Goal: Download file/media: Obtain a digital file from the website

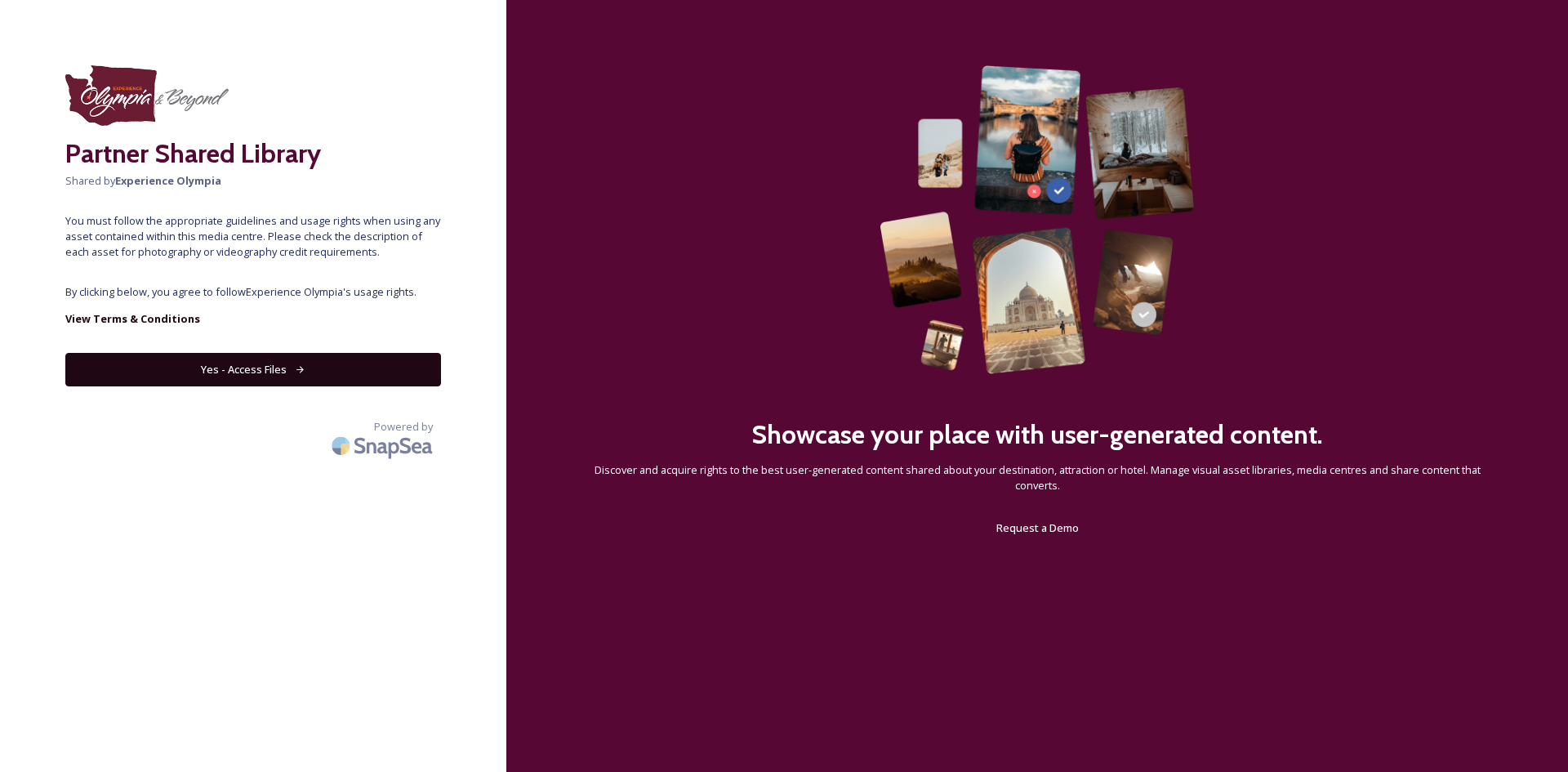
click at [258, 369] on button "Yes - Access Files" at bounding box center [253, 369] width 376 height 34
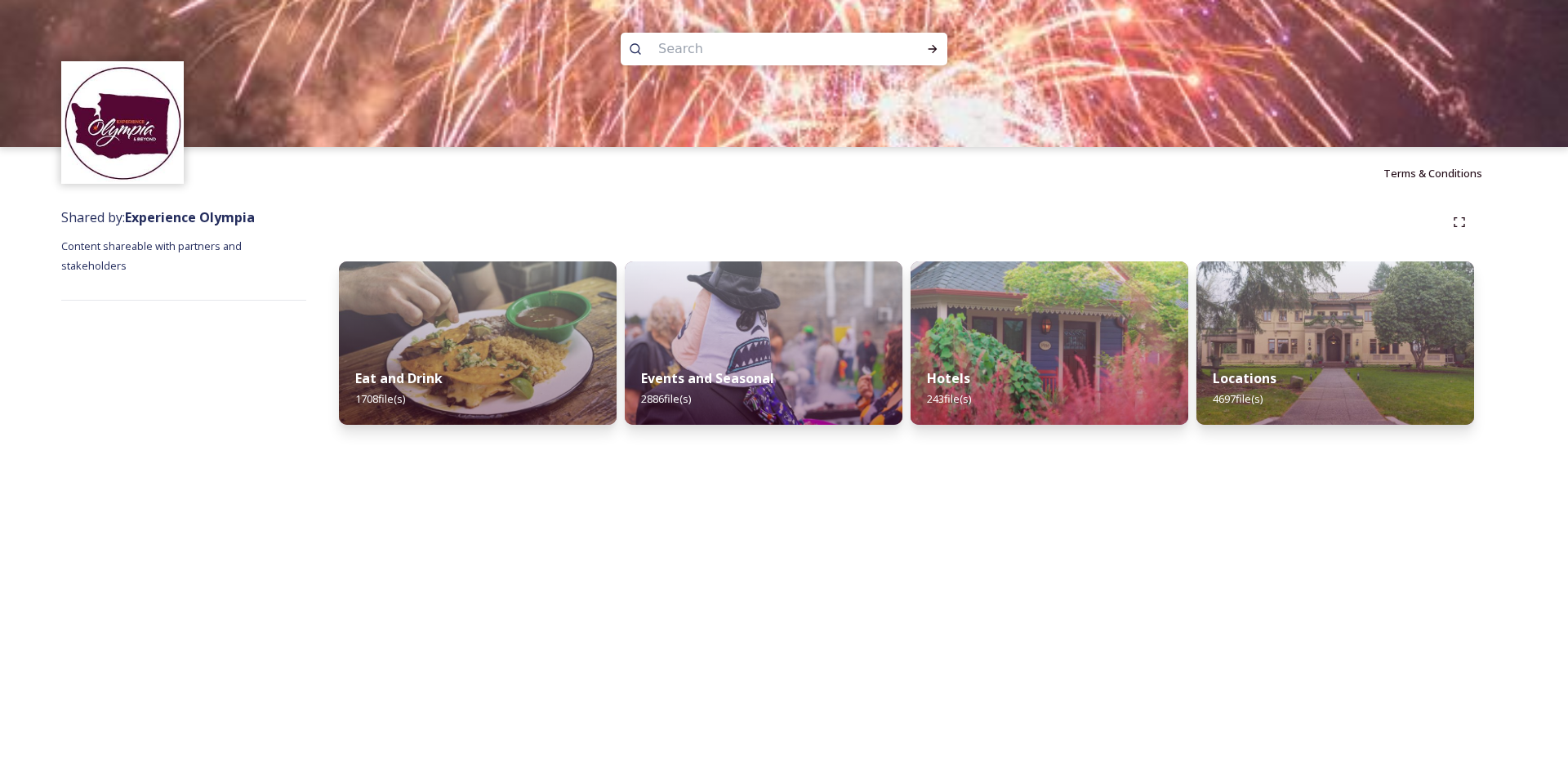
click at [715, 53] on input at bounding box center [762, 48] width 224 height 36
type input "shoreline"
click at [934, 45] on icon at bounding box center [933, 48] width 13 height 13
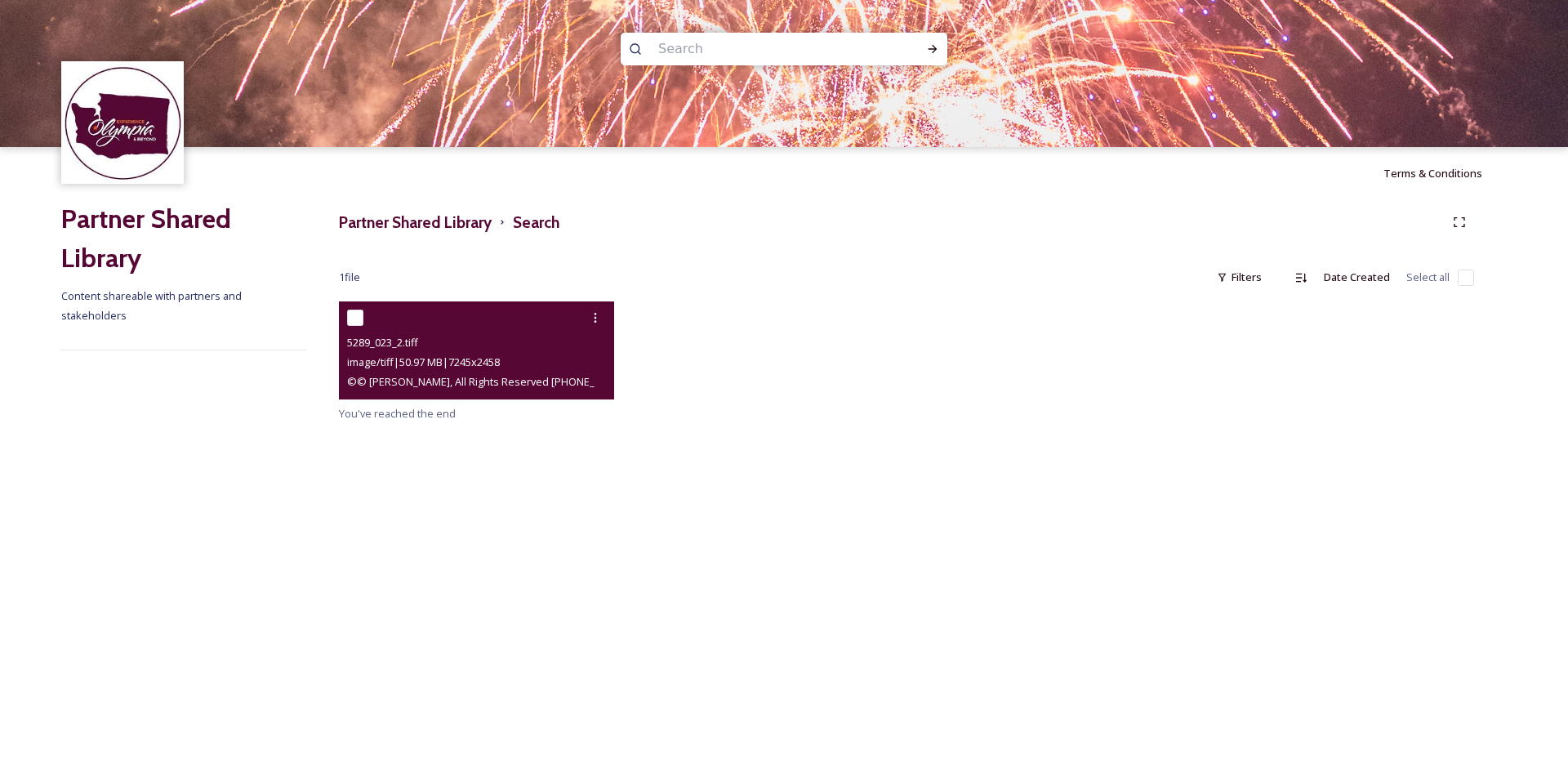
click at [513, 341] on div "5289_023_2.tiff" at bounding box center [479, 342] width 263 height 19
click at [457, 320] on div at bounding box center [479, 318] width 263 height 29
click at [394, 346] on span "5289_023_2.tiff" at bounding box center [383, 343] width 71 height 15
click at [602, 320] on div at bounding box center [596, 318] width 29 height 29
click at [580, 350] on span "View File" at bounding box center [572, 353] width 42 height 16
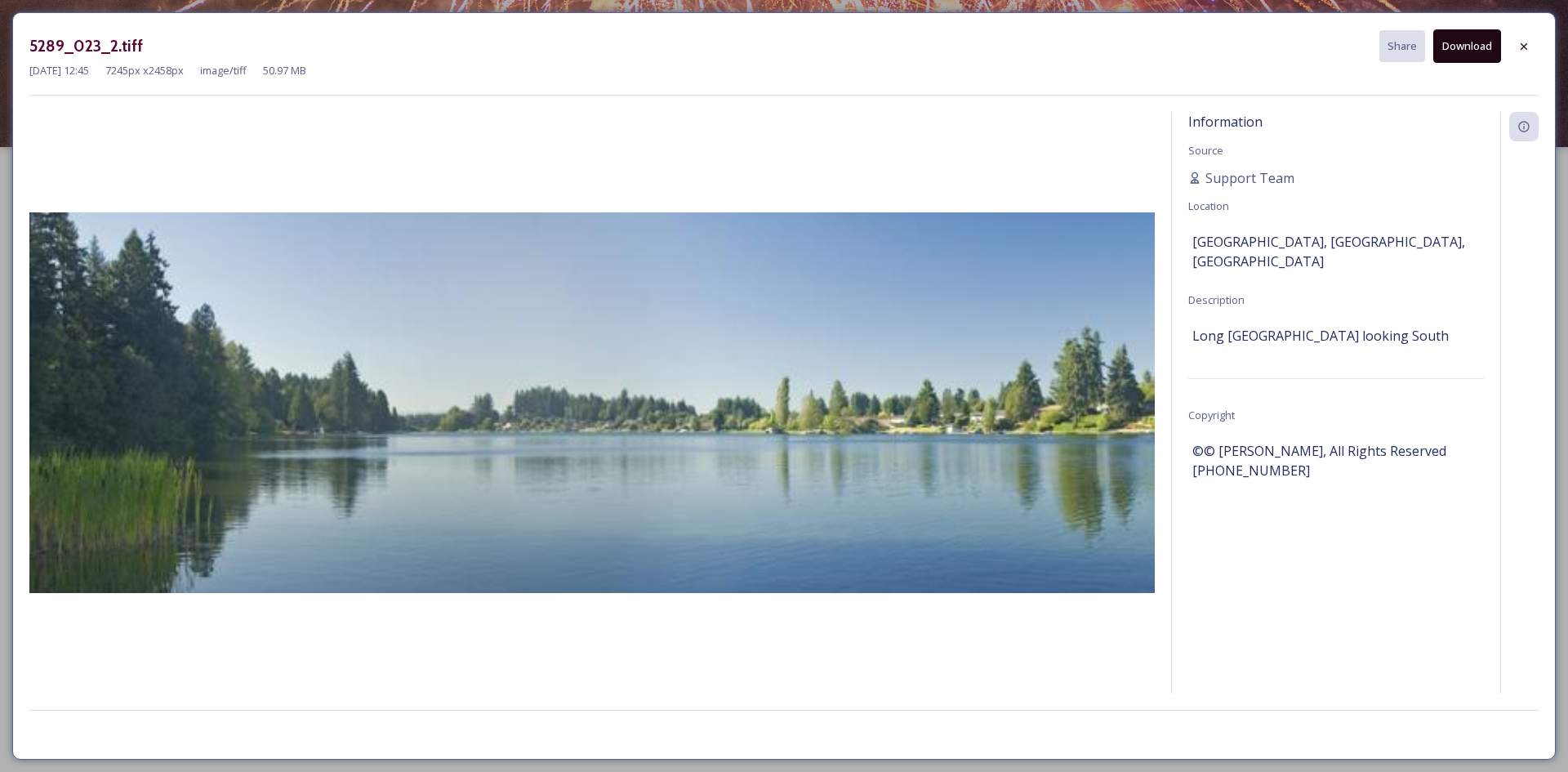
click at [452, 471] on img at bounding box center [592, 402] width 1126 height 381
click at [1530, 45] on icon at bounding box center [1524, 47] width 13 height 13
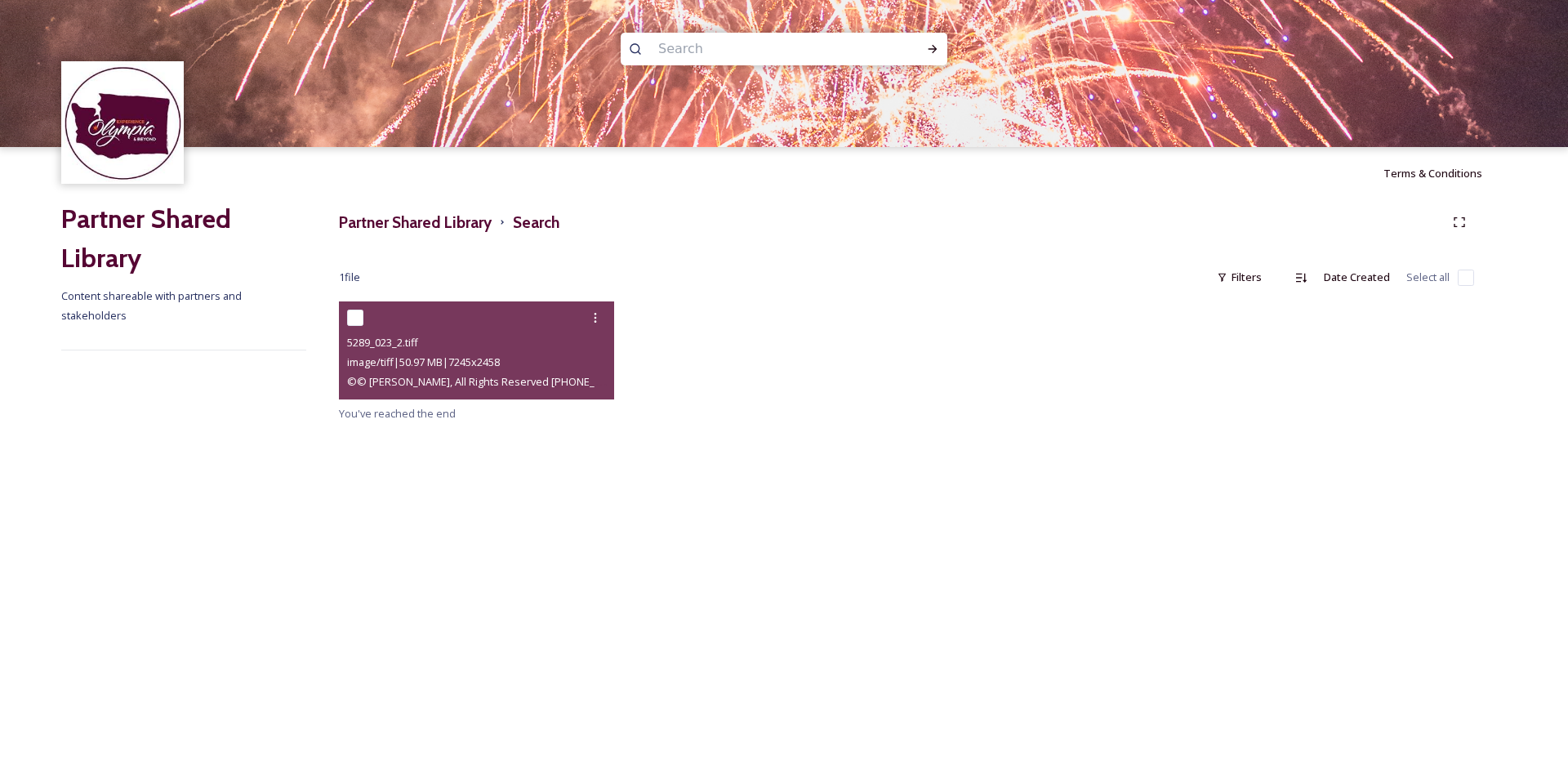
click at [706, 60] on input at bounding box center [762, 48] width 224 height 36
type input "water"
click at [929, 42] on icon at bounding box center [933, 48] width 13 height 13
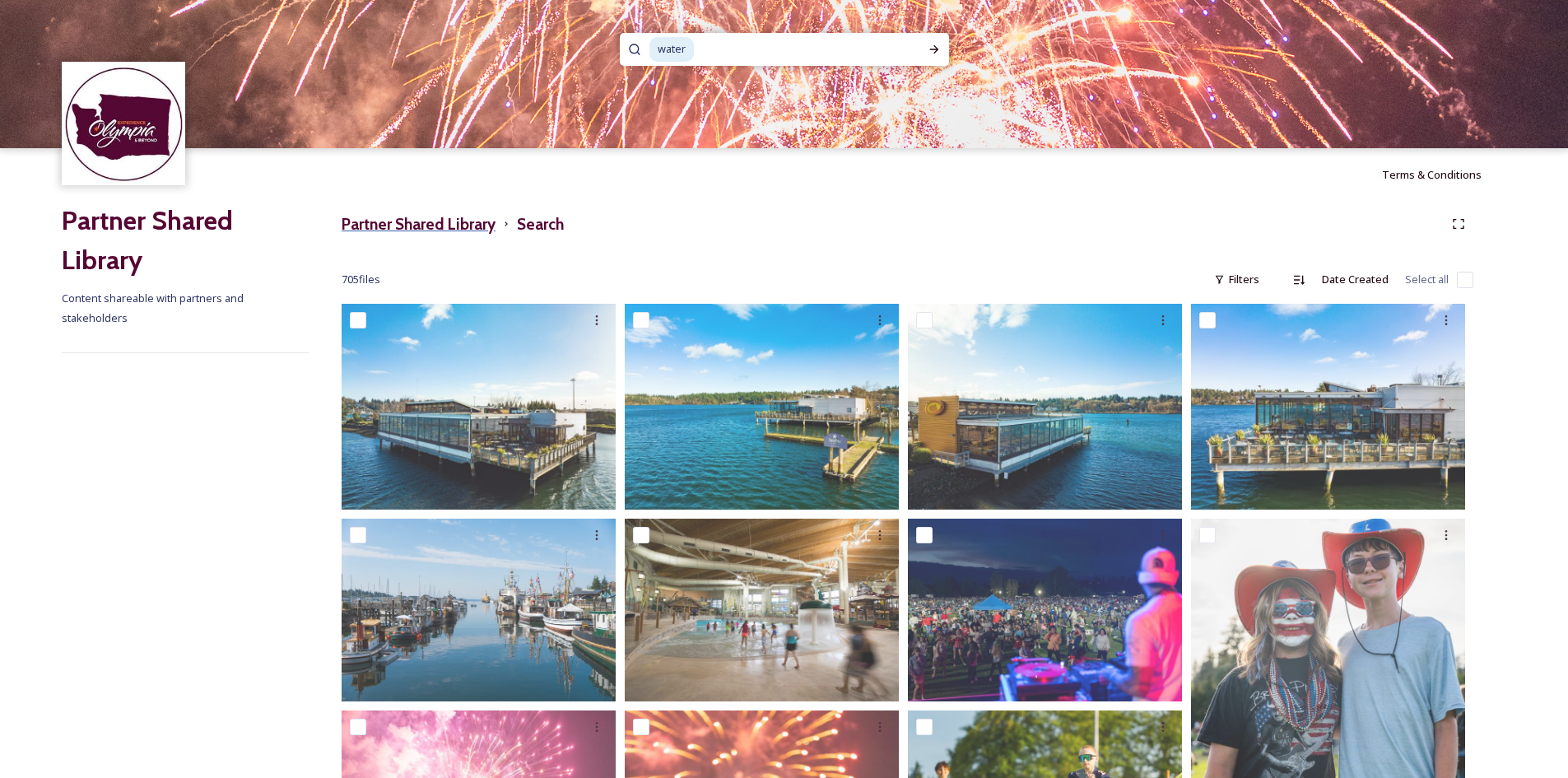
click at [396, 221] on h3 "Partner Shared Library" at bounding box center [418, 225] width 154 height 24
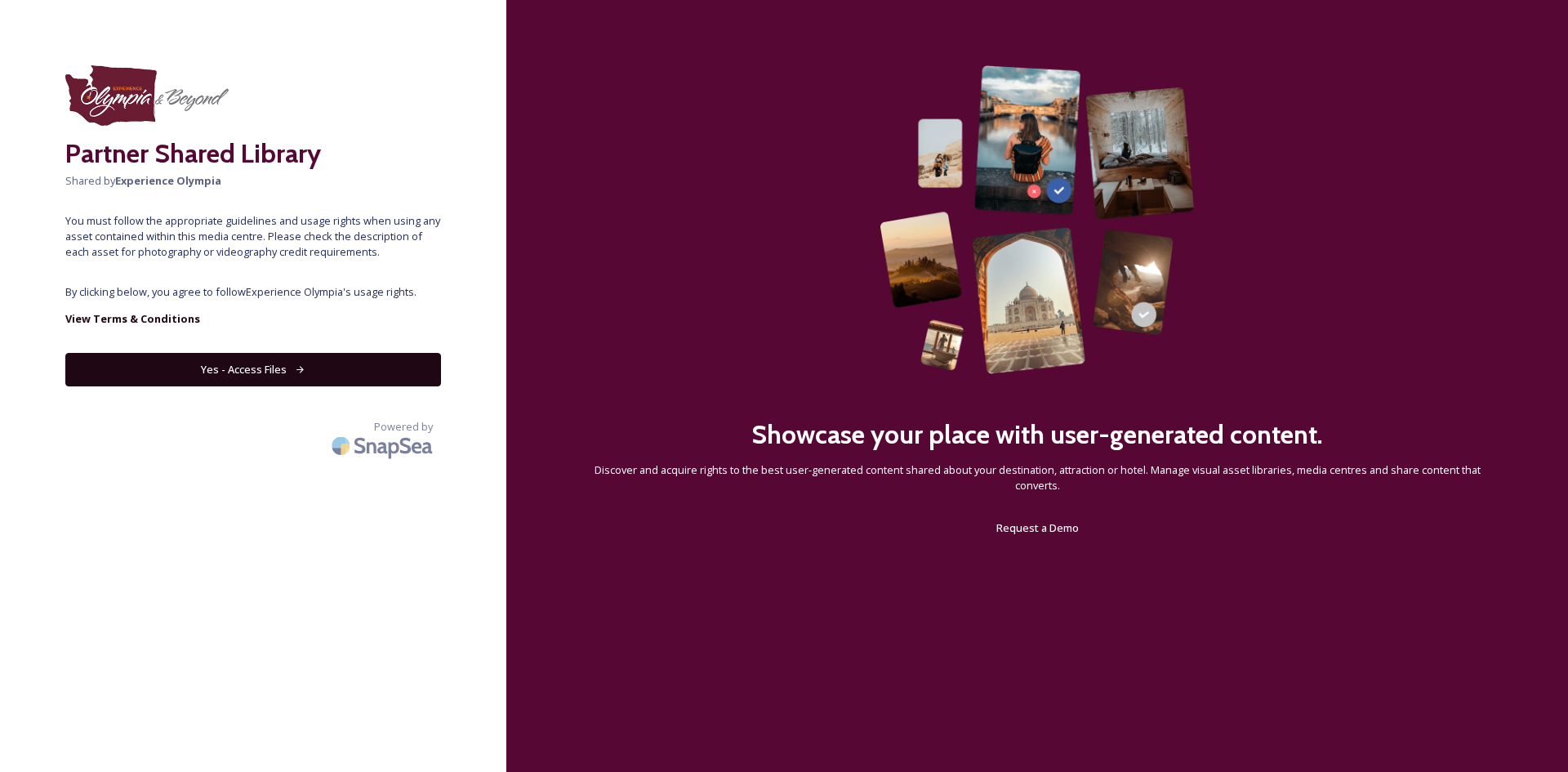
click at [268, 374] on button "Yes - Access Files" at bounding box center [253, 369] width 376 height 34
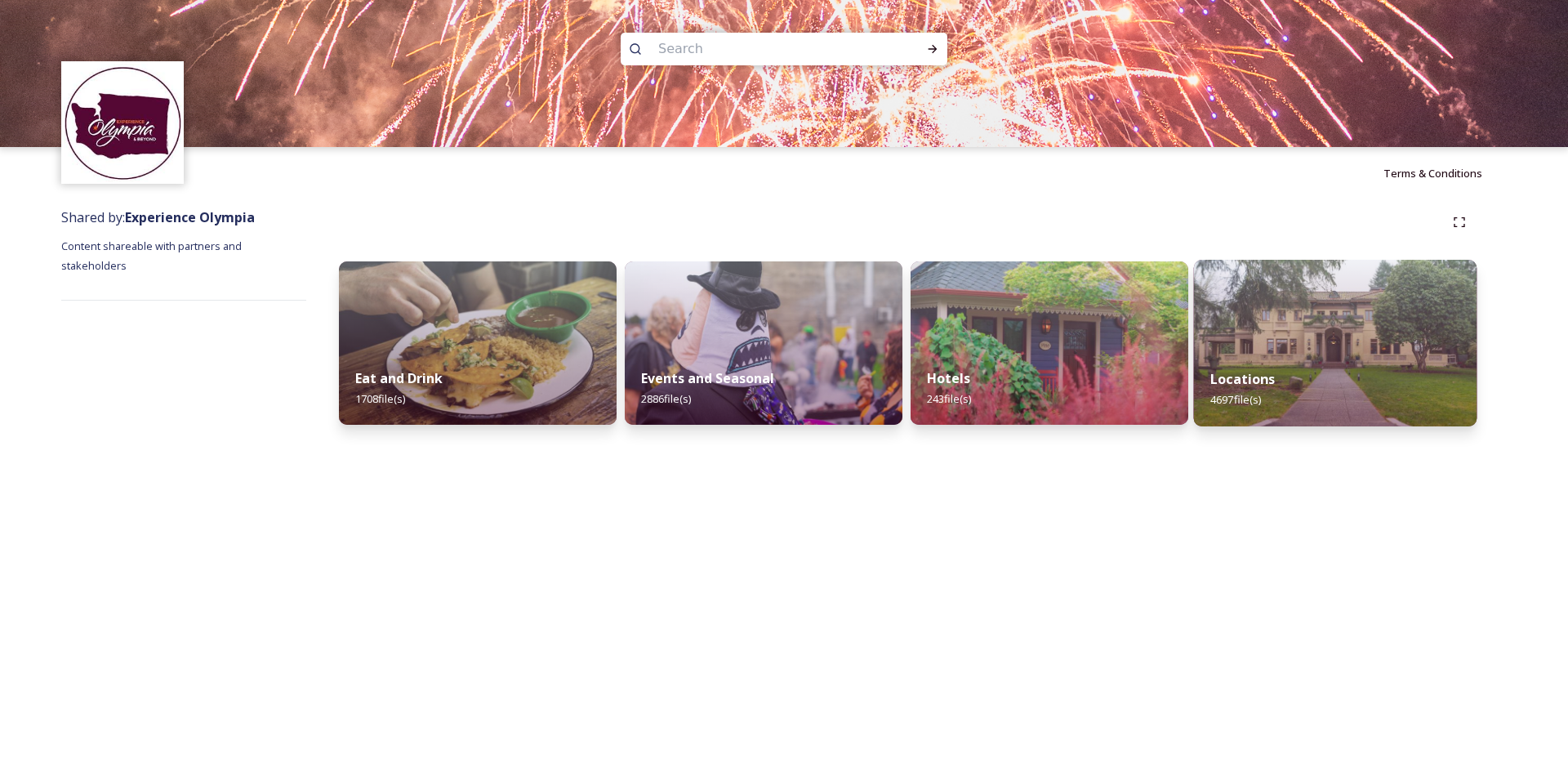
click at [1333, 359] on div "Locations 4697 file(s)" at bounding box center [1336, 388] width 283 height 74
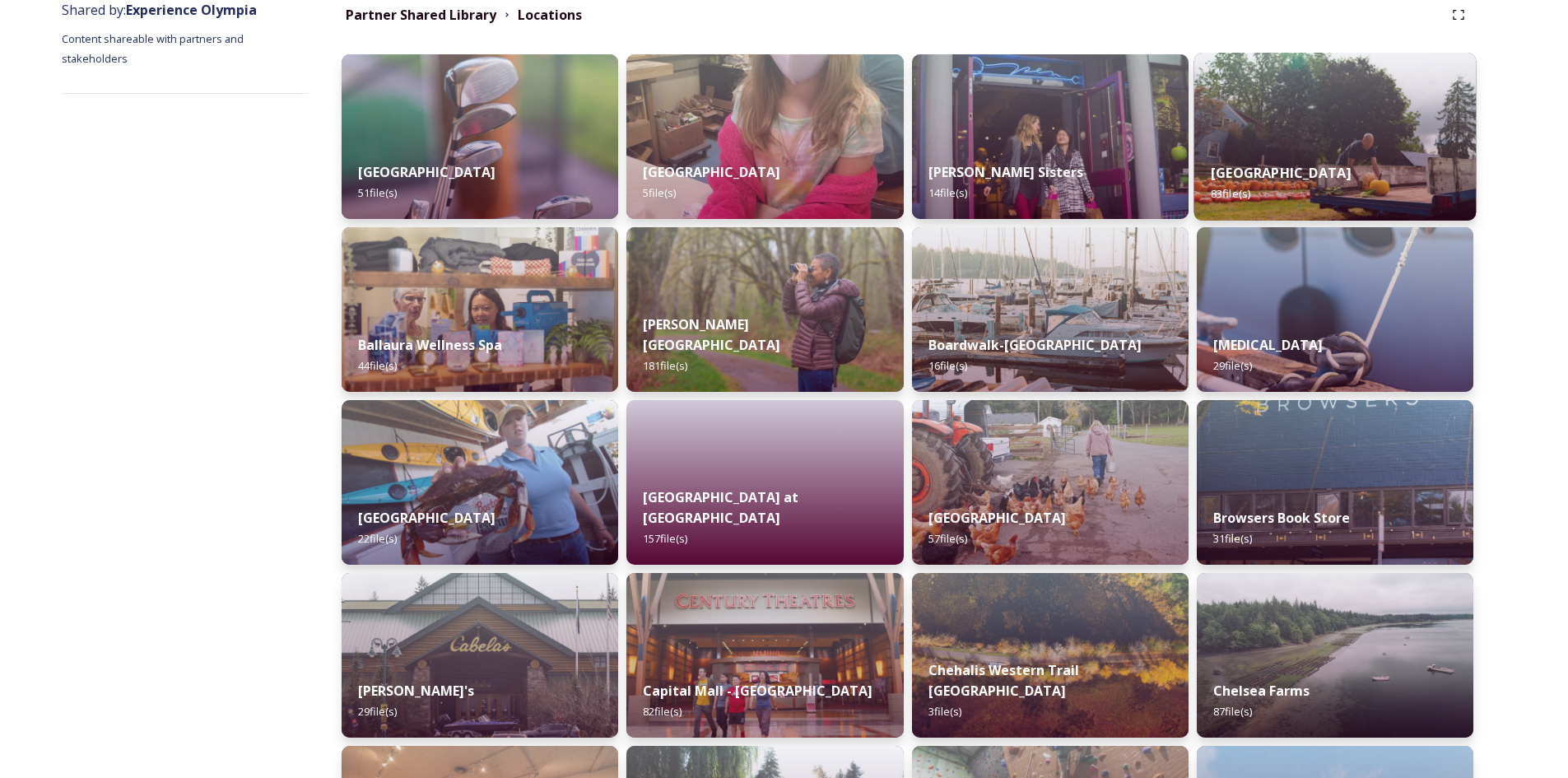
scroll to position [247, 0]
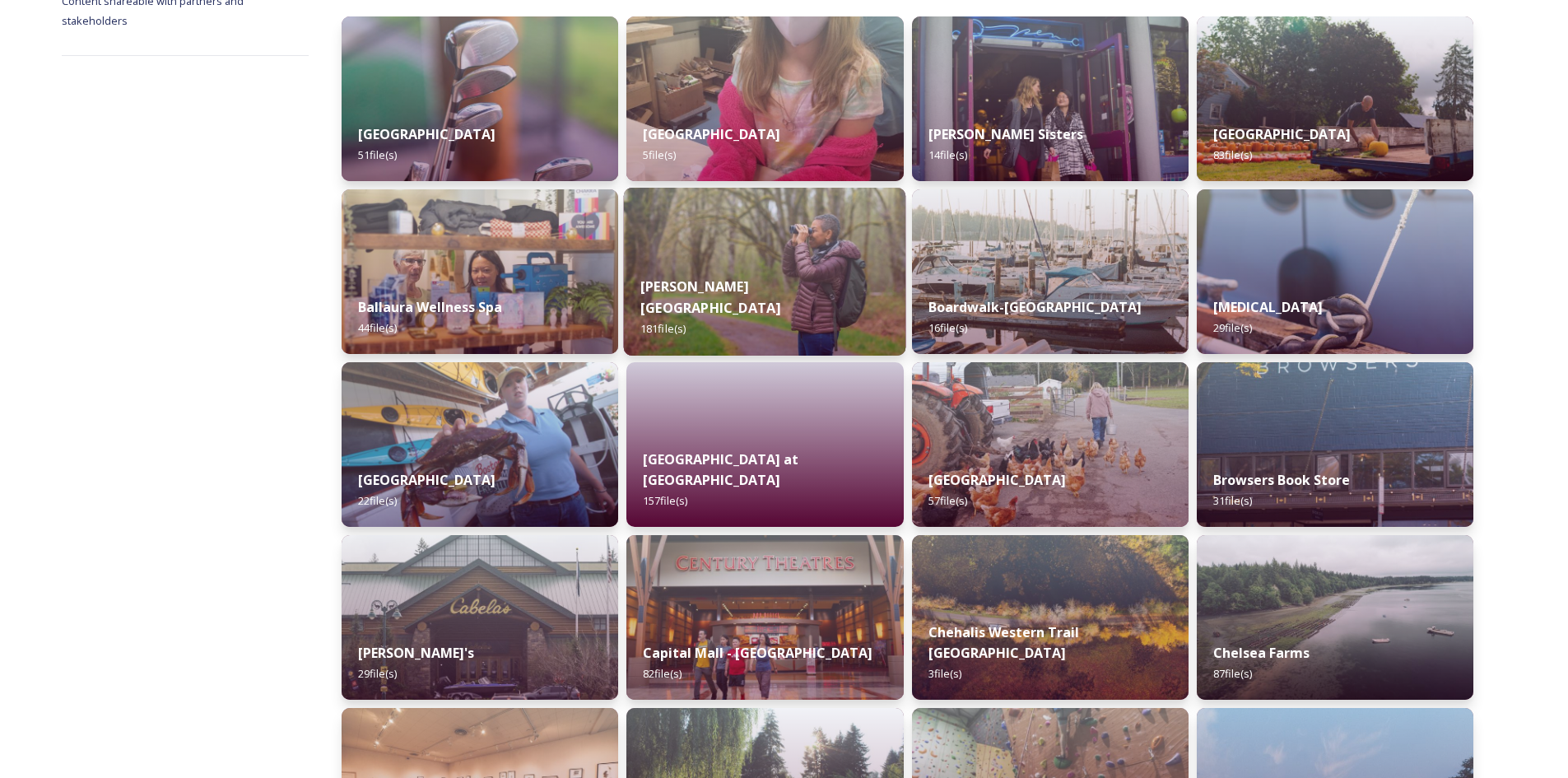
click at [765, 268] on div "[PERSON_NAME] [GEOGRAPHIC_DATA] 181 file(s)" at bounding box center [765, 308] width 283 height 96
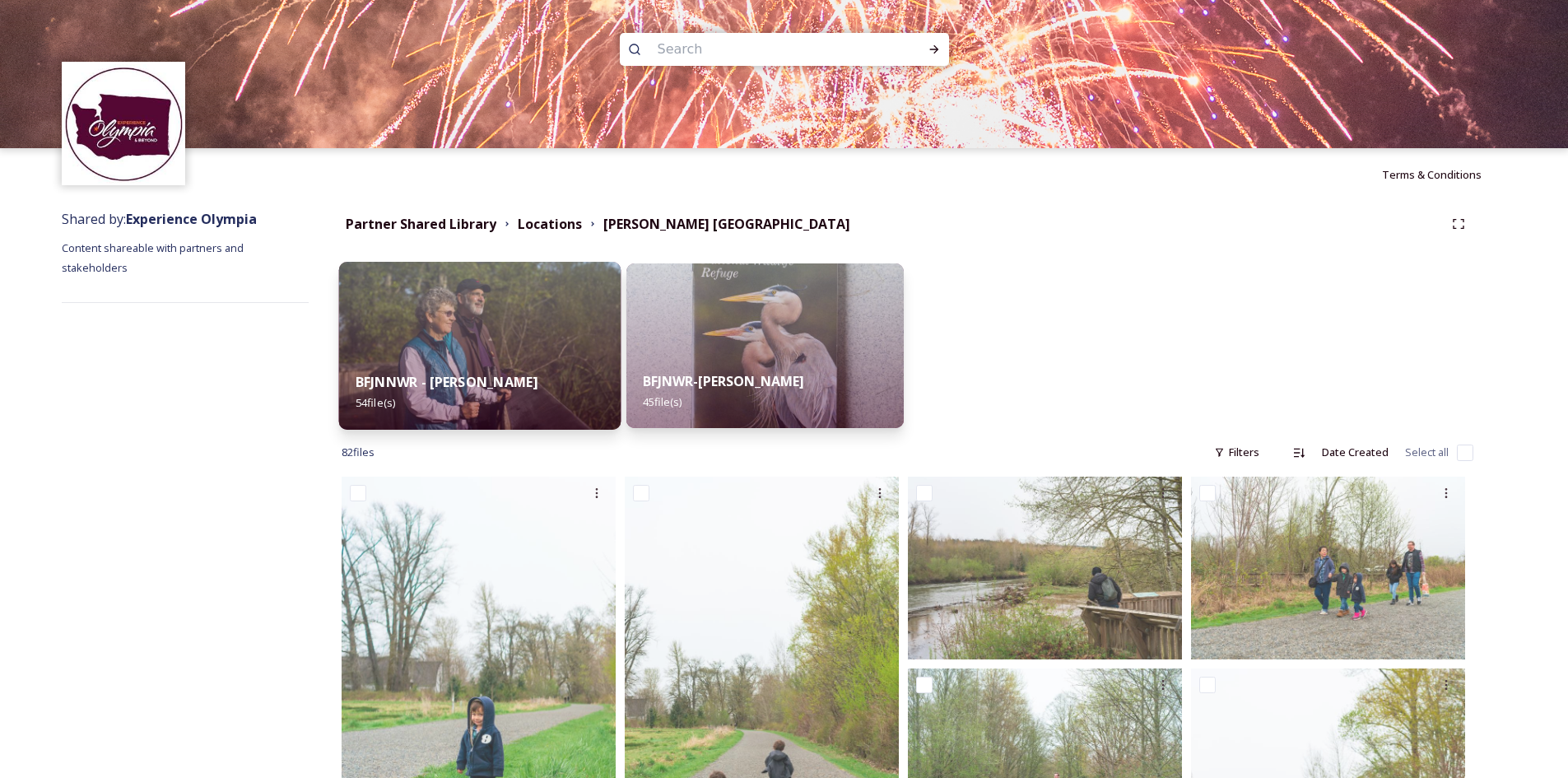
click at [482, 350] on img at bounding box center [480, 345] width 283 height 168
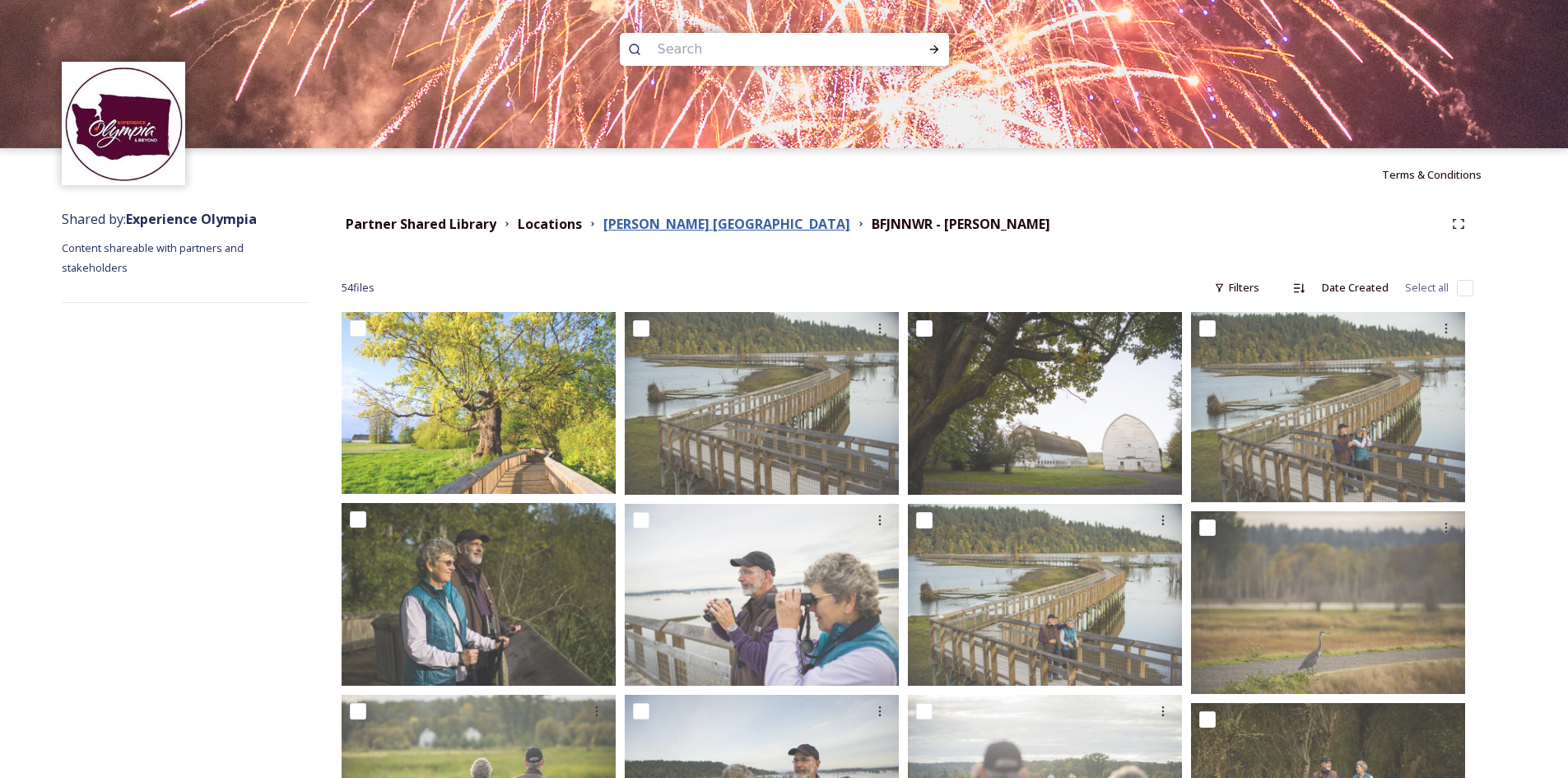
click at [771, 228] on strong "[PERSON_NAME] [GEOGRAPHIC_DATA]" at bounding box center [726, 224] width 247 height 18
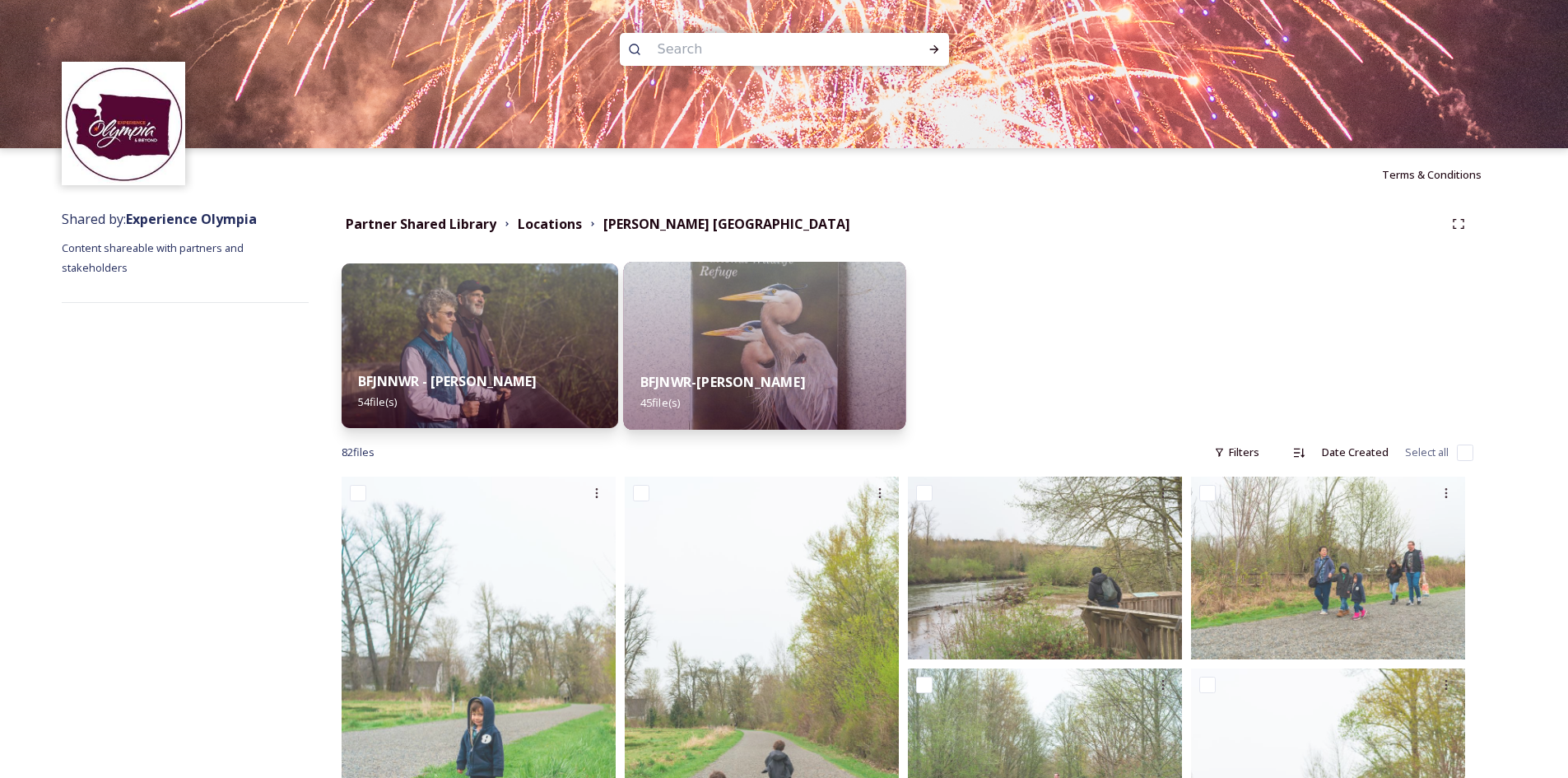
click at [753, 360] on div "BFJNWR-[PERSON_NAME] 45 file(s)" at bounding box center [765, 391] width 283 height 75
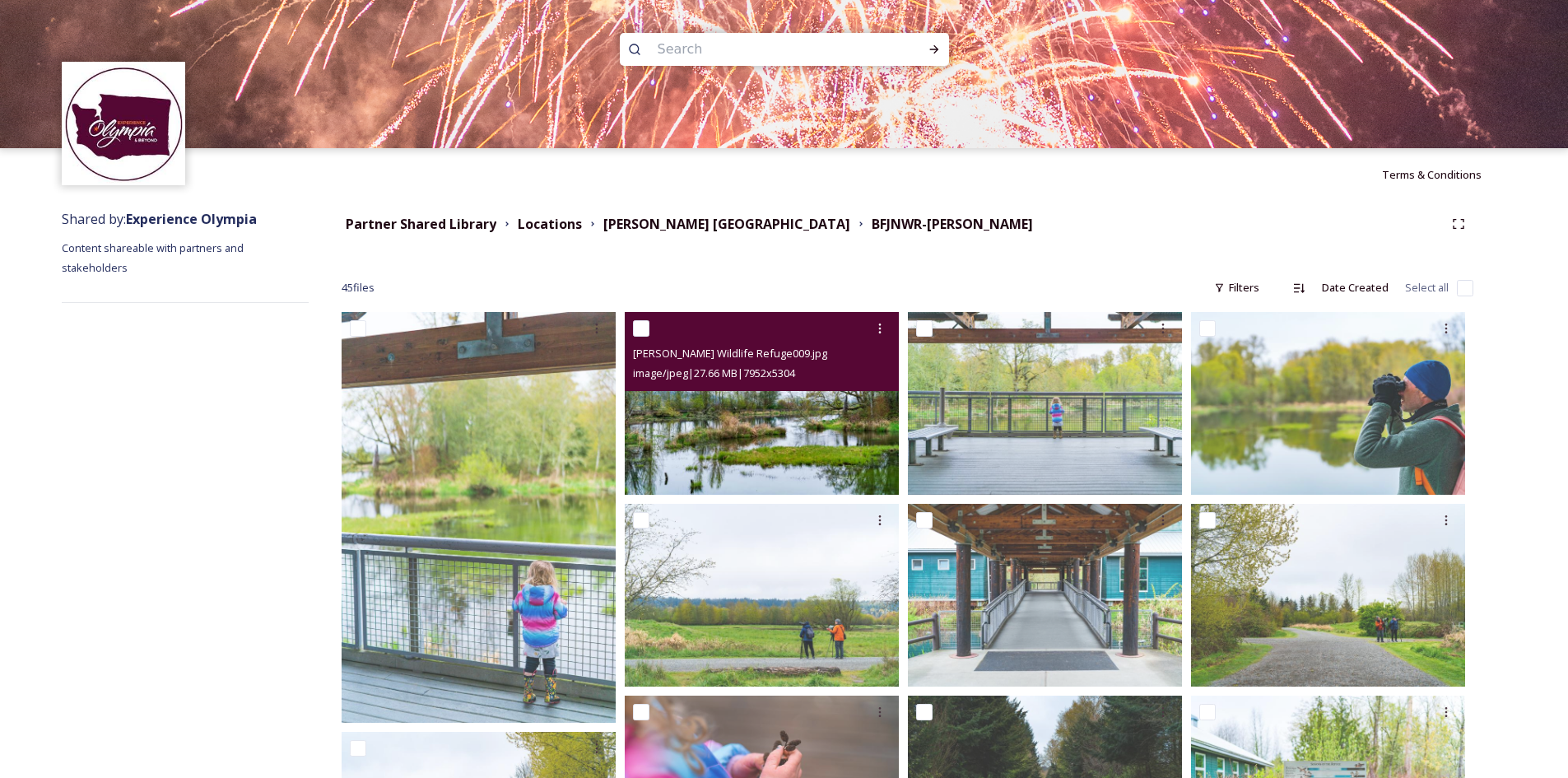
click at [750, 443] on img at bounding box center [761, 403] width 274 height 182
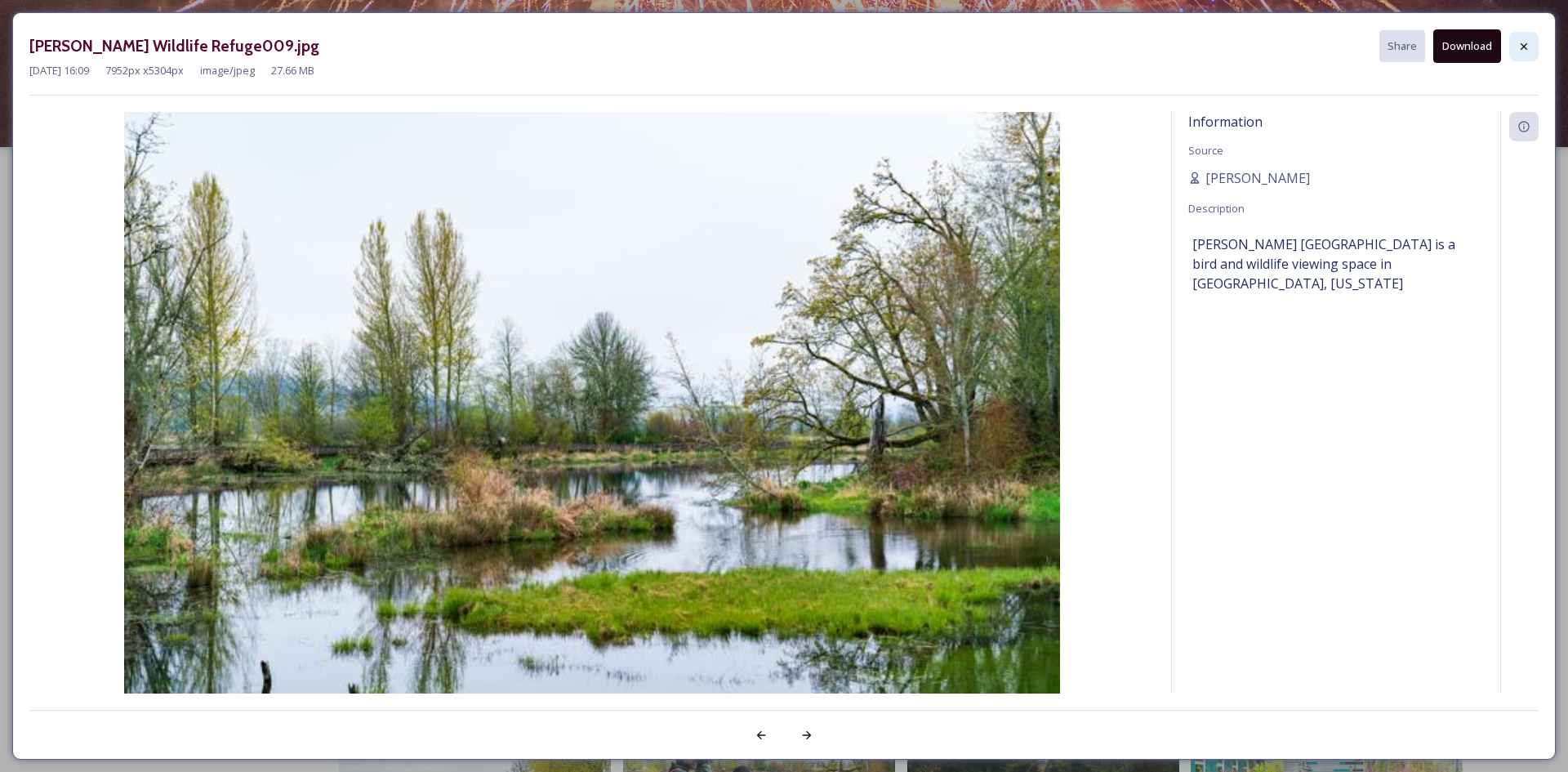
click at [1525, 50] on icon at bounding box center [1524, 47] width 13 height 13
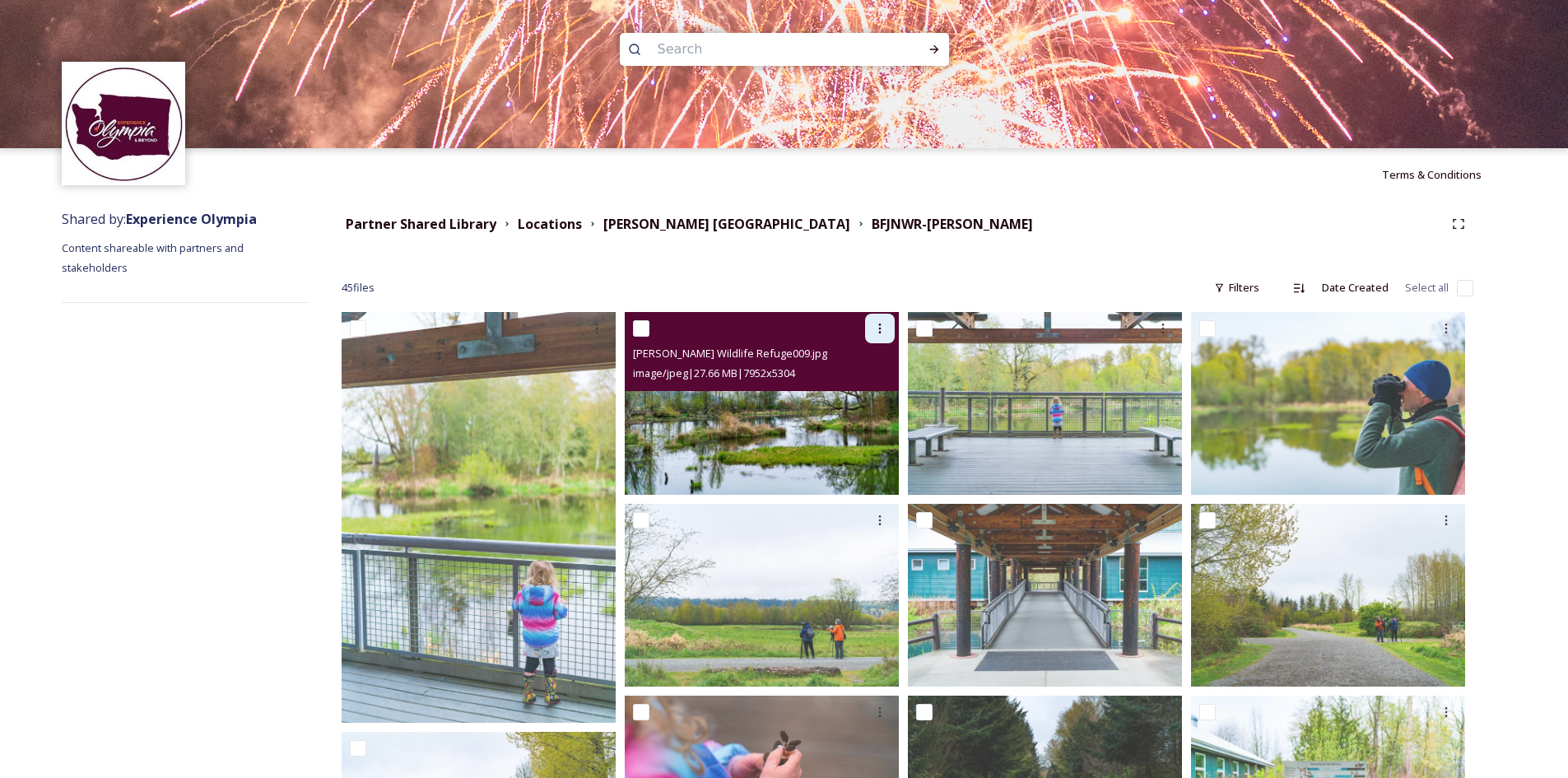
click at [882, 329] on icon at bounding box center [879, 329] width 13 height 13
click at [869, 400] on span "Download" at bounding box center [860, 396] width 51 height 16
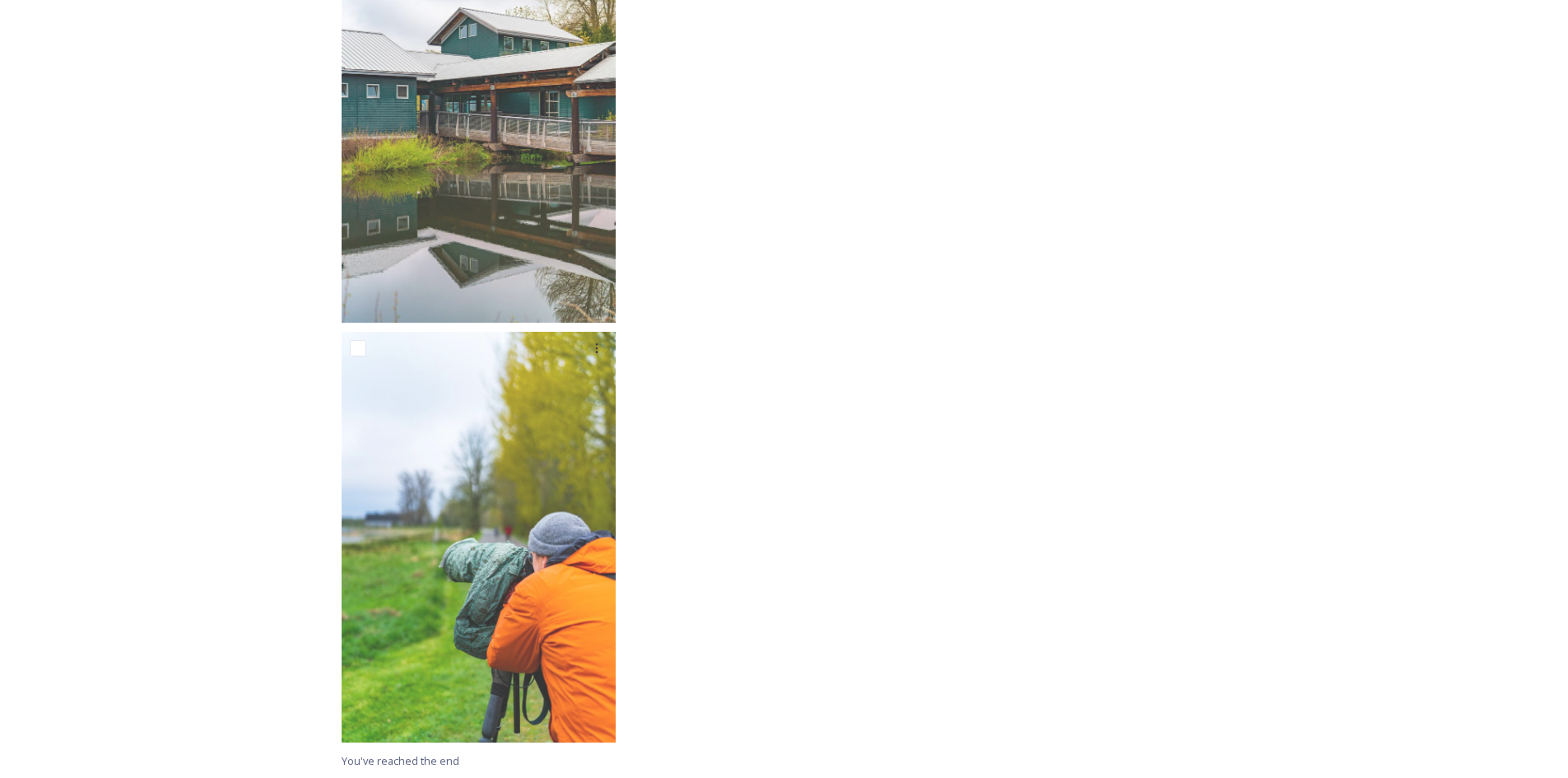
scroll to position [3460, 0]
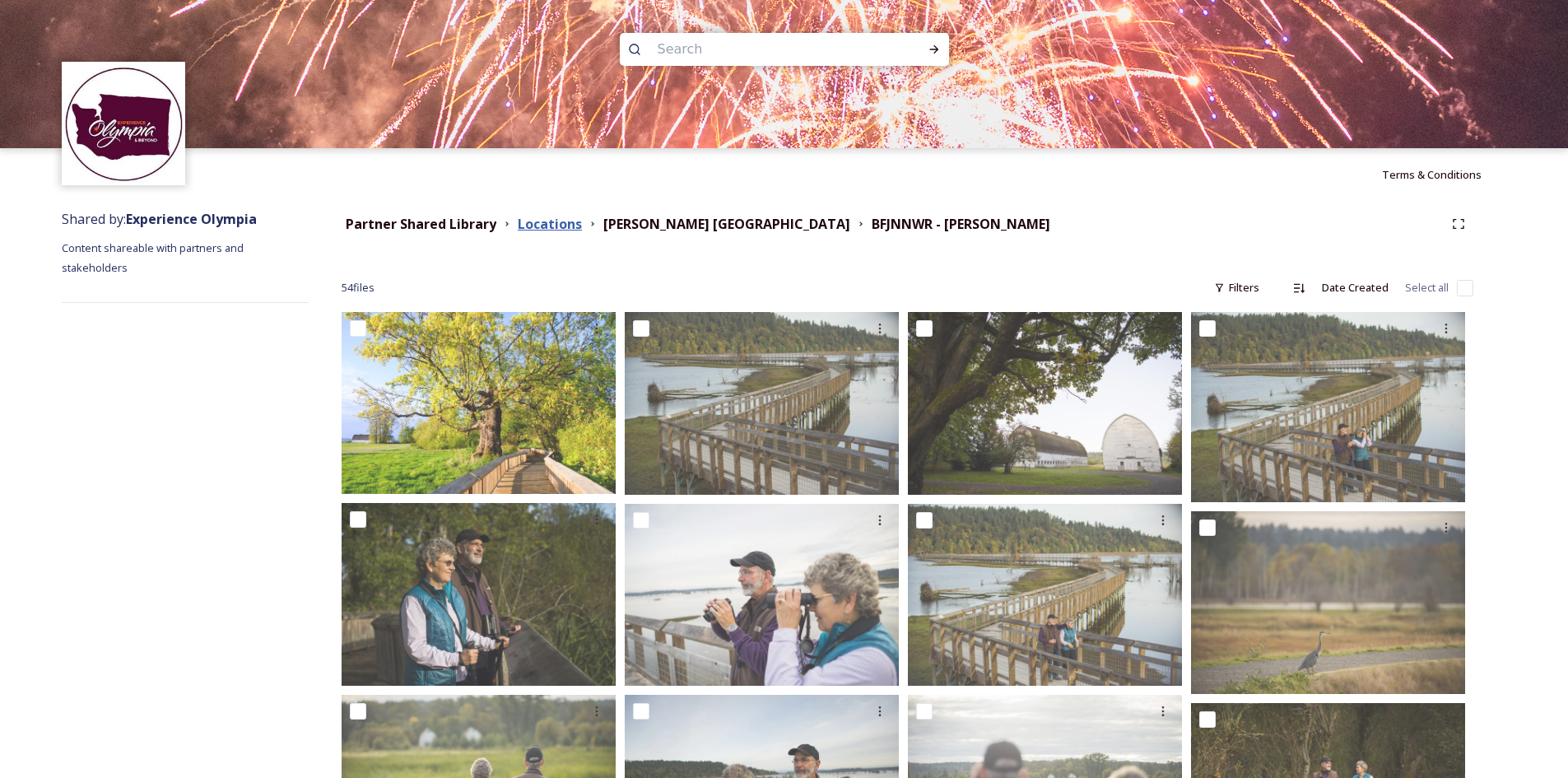
click at [539, 216] on strong "Locations" at bounding box center [550, 224] width 64 height 18
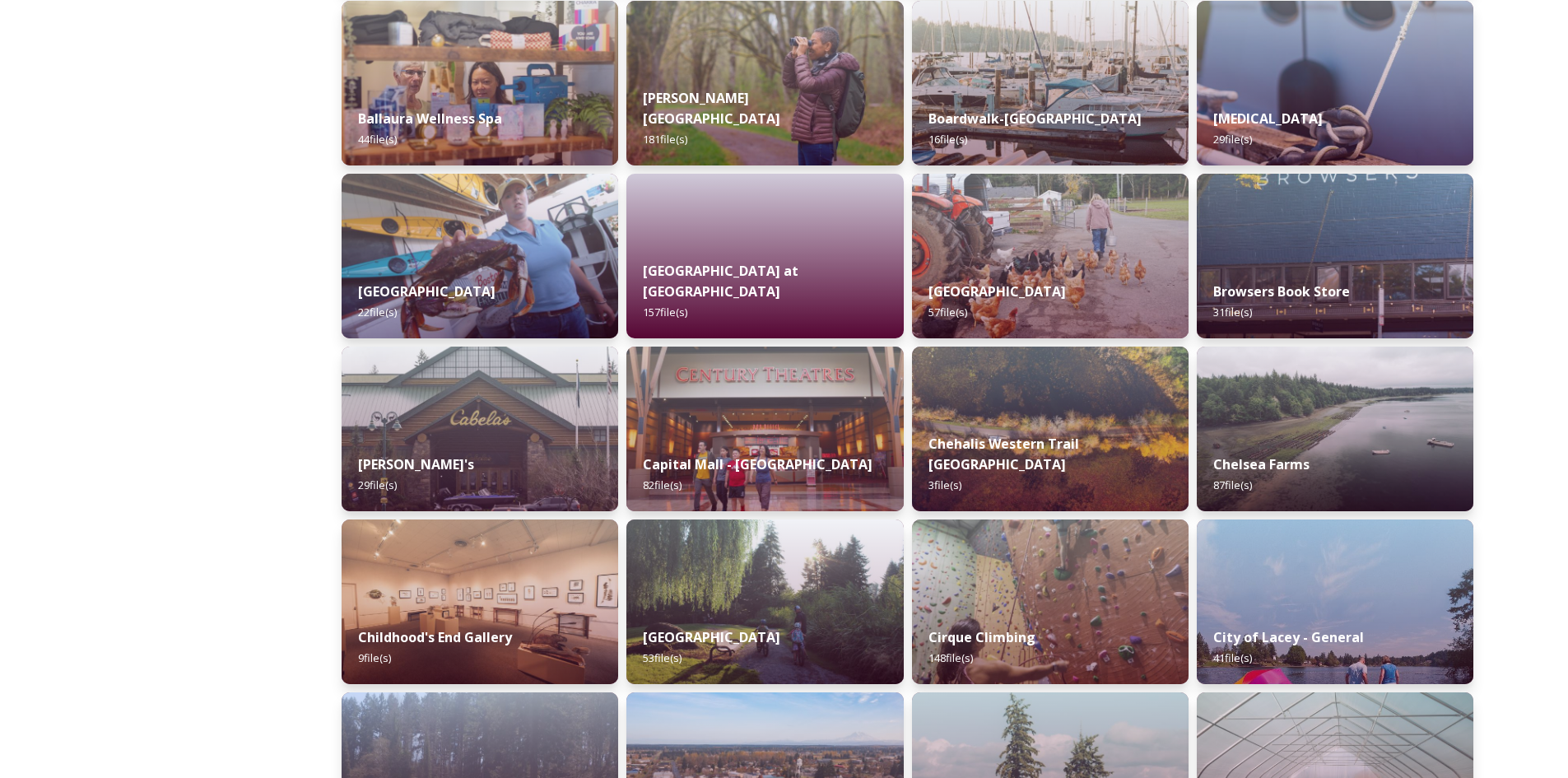
scroll to position [494, 0]
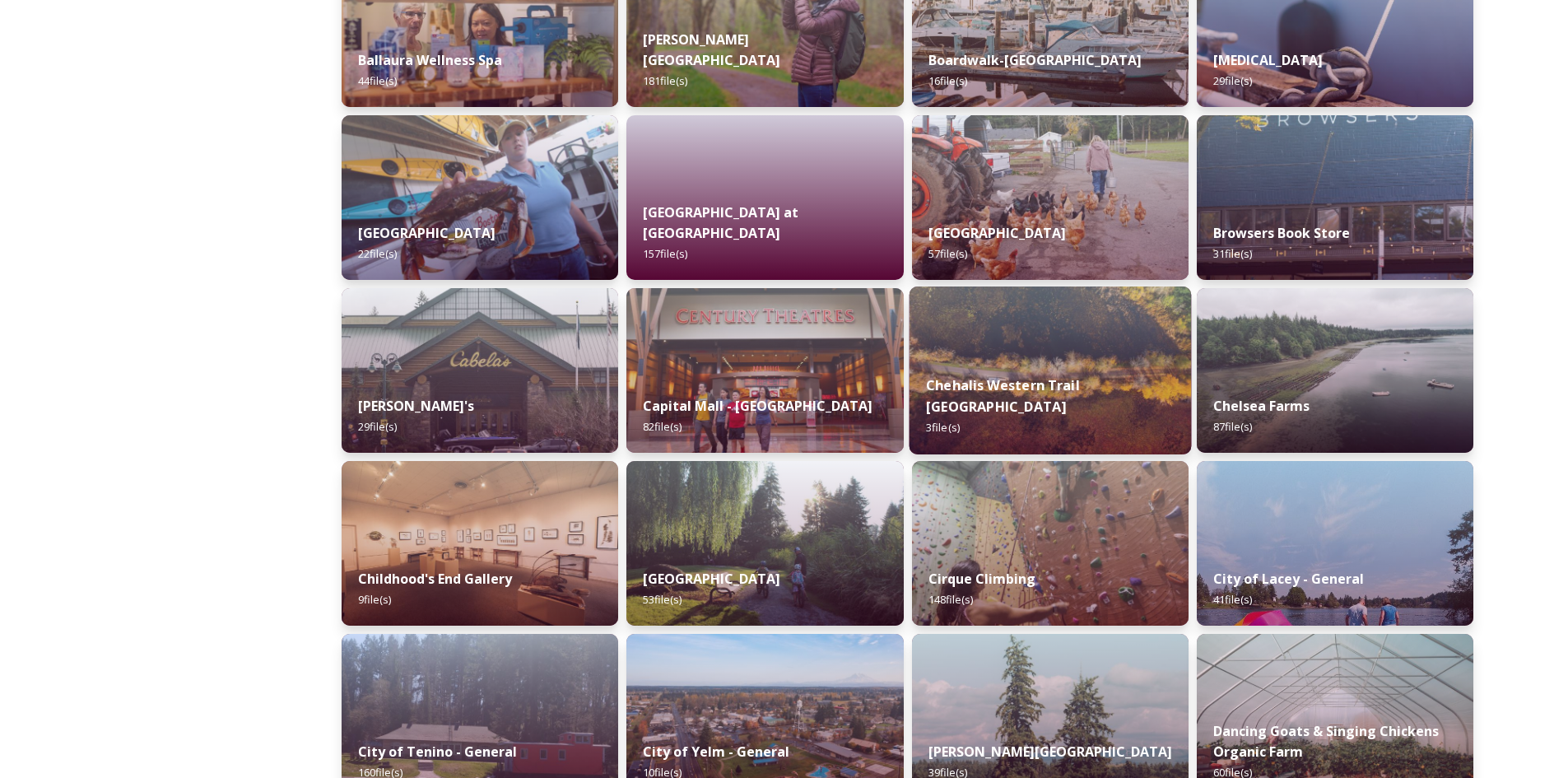
click at [1016, 354] on img at bounding box center [1050, 370] width 283 height 168
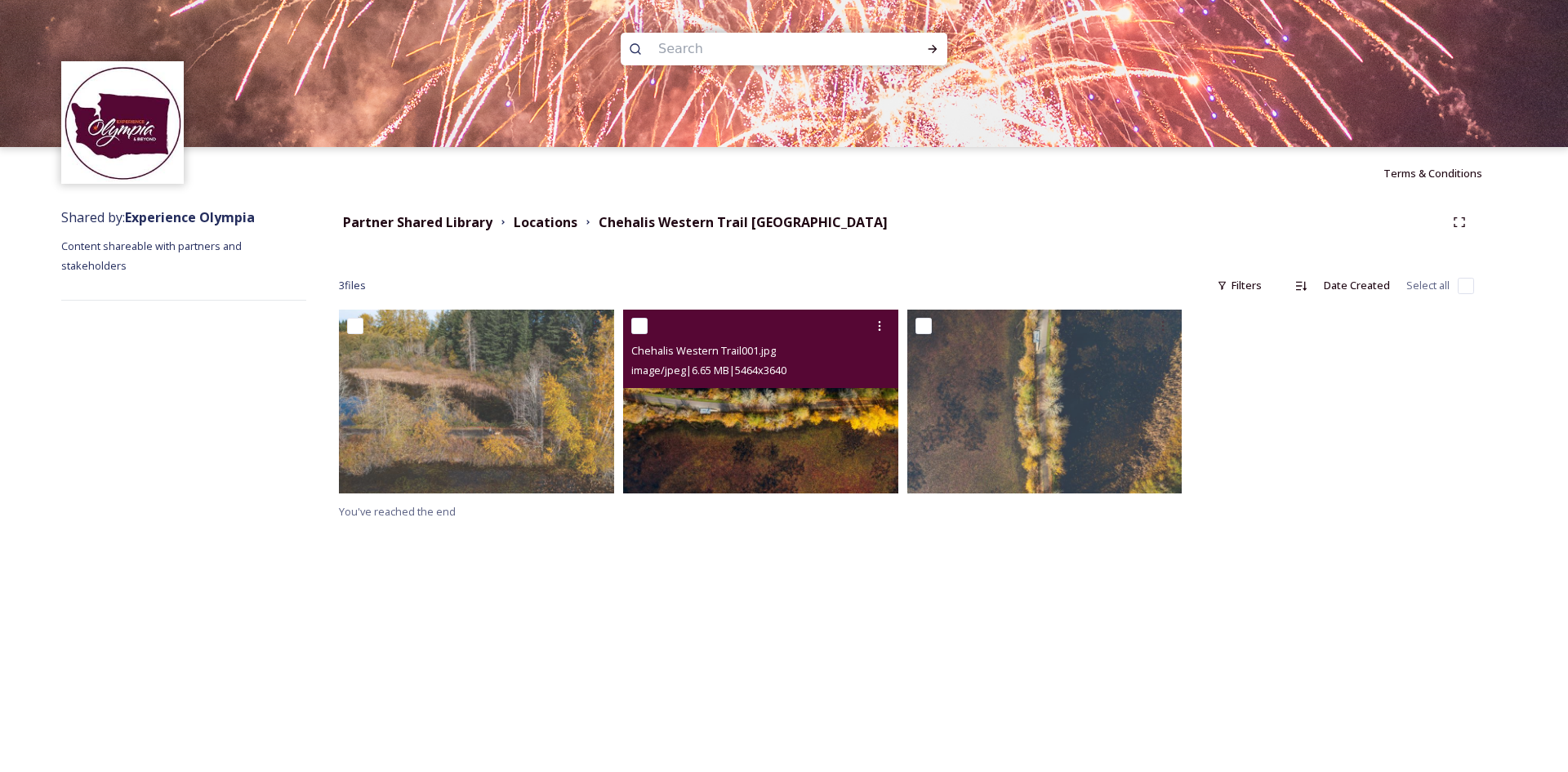
click at [800, 449] on img at bounding box center [760, 401] width 275 height 183
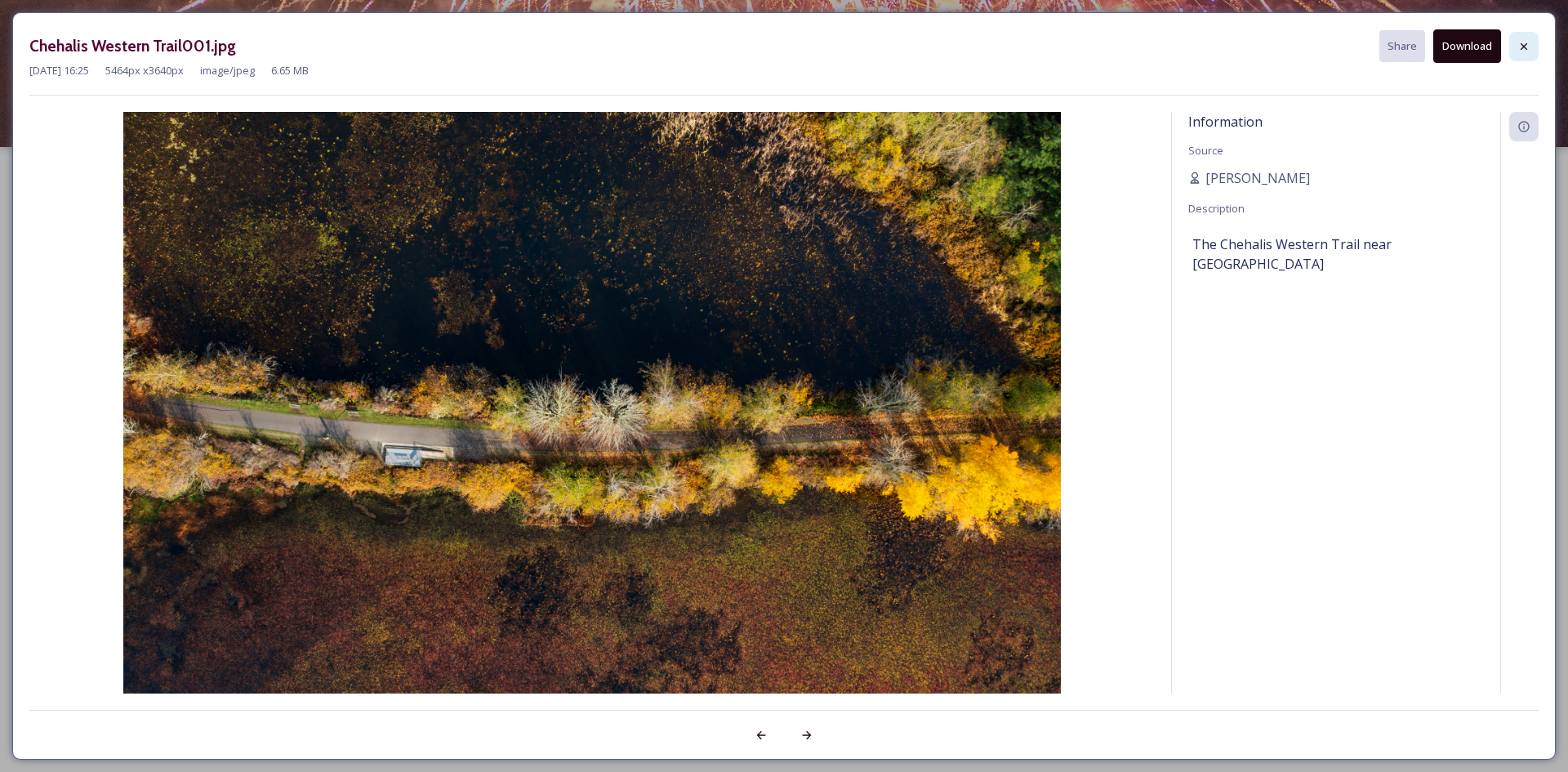
click at [1528, 42] on icon at bounding box center [1524, 47] width 13 height 13
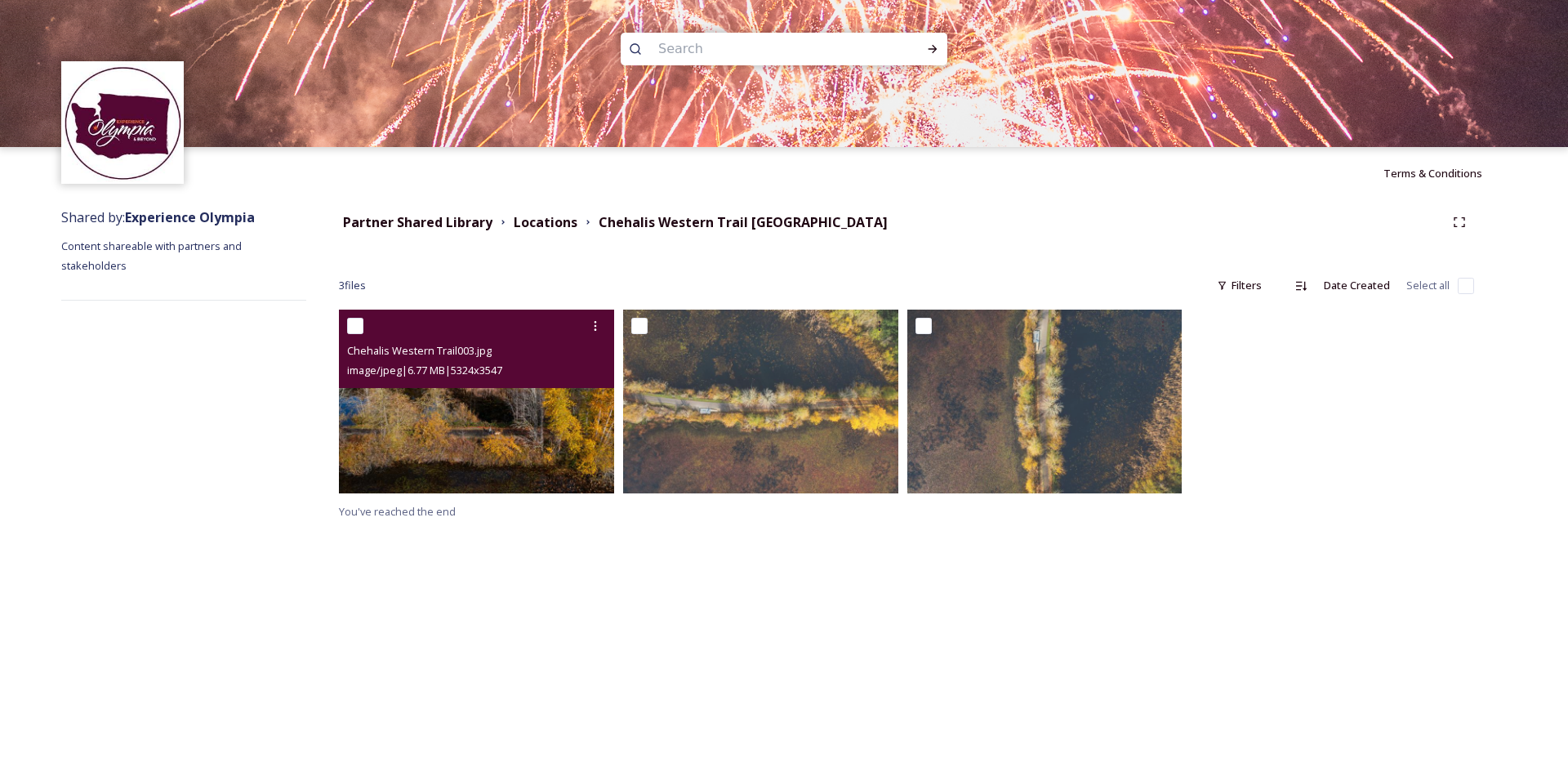
click at [496, 423] on img at bounding box center [476, 401] width 275 height 183
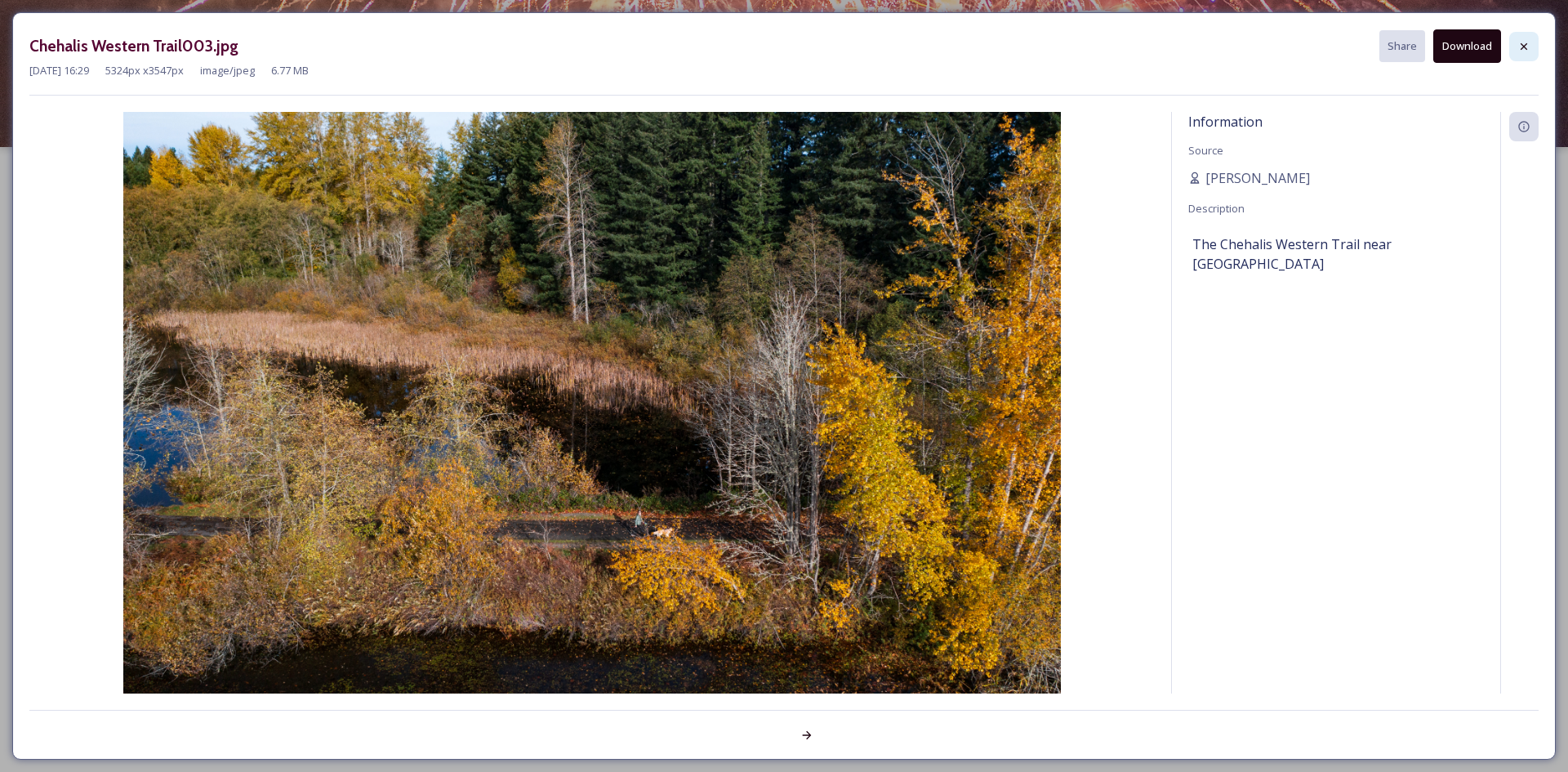
click at [1520, 49] on icon at bounding box center [1523, 45] width 6 height 6
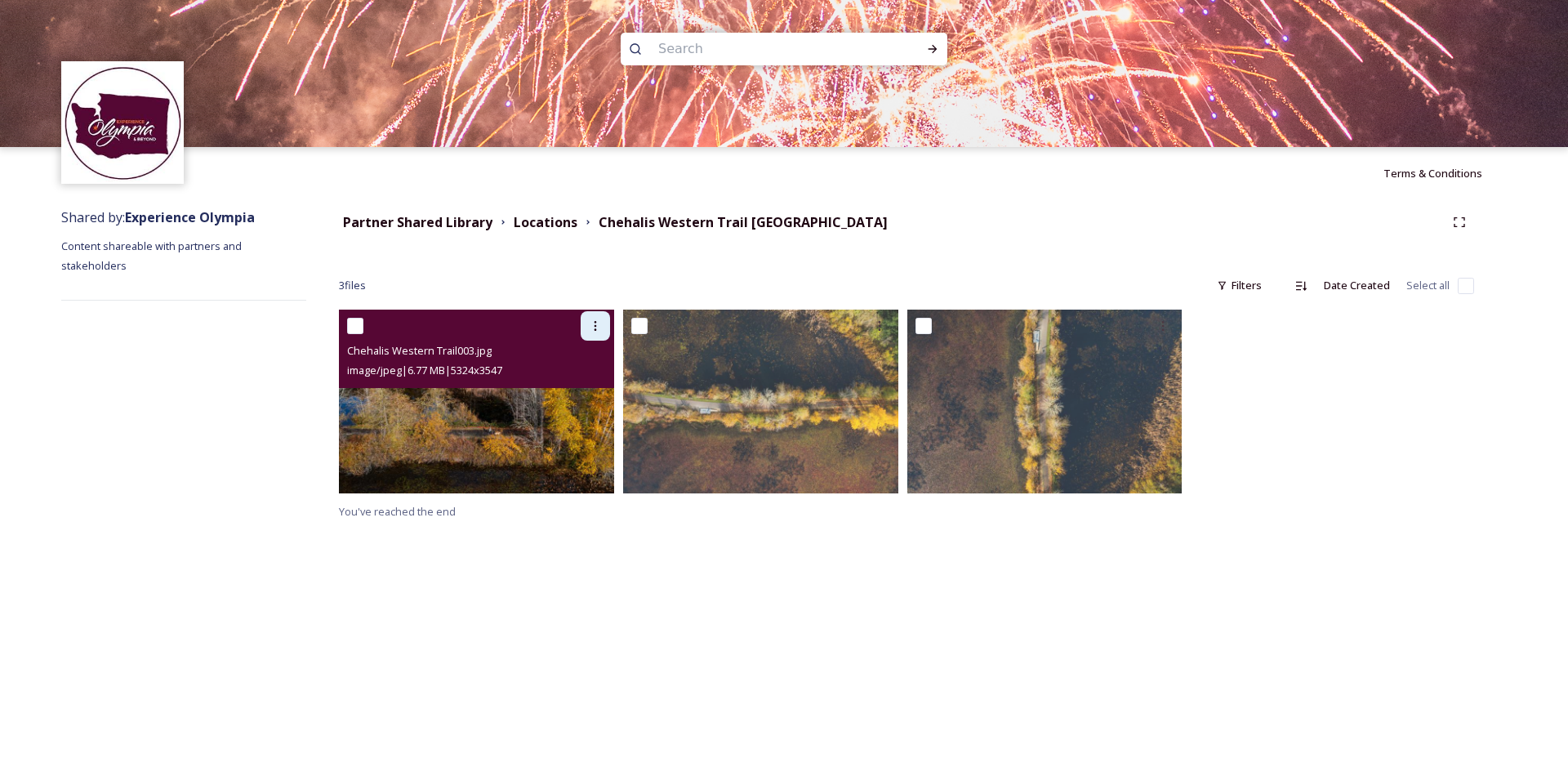
click at [592, 328] on icon at bounding box center [596, 326] width 13 height 13
click at [588, 397] on span "Download" at bounding box center [576, 393] width 50 height 16
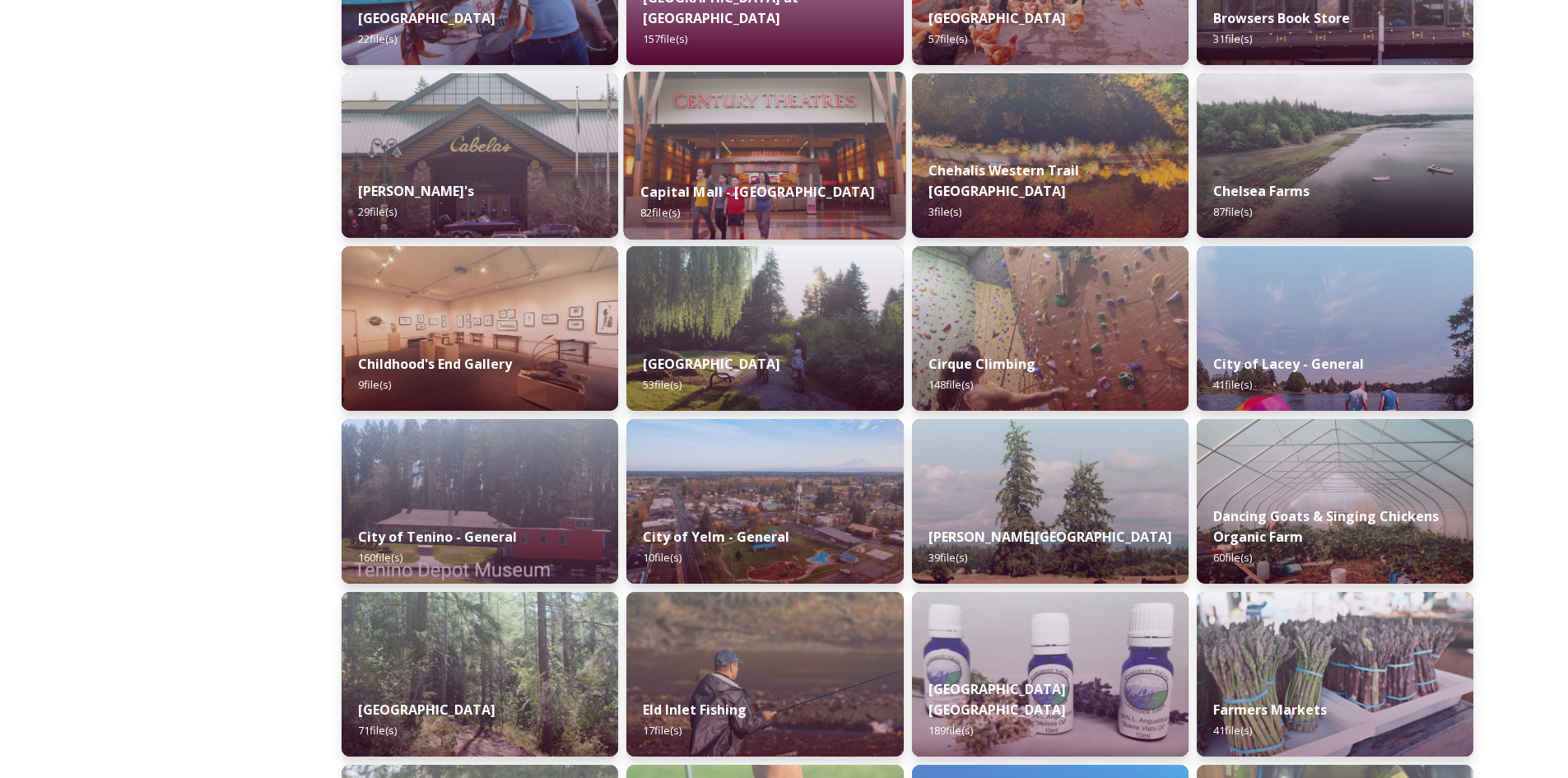
scroll to position [741, 0]
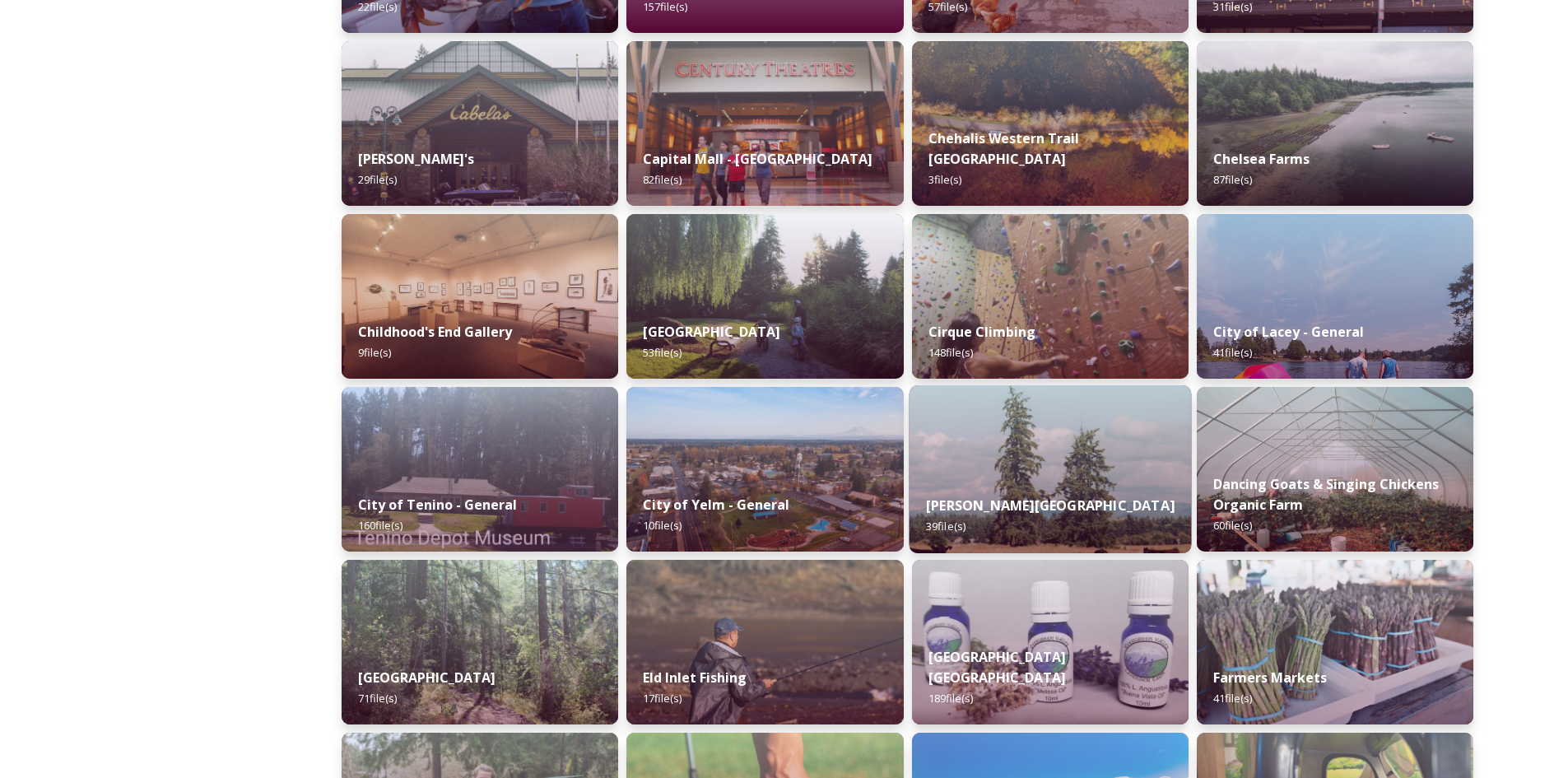
click at [1097, 435] on img at bounding box center [1050, 469] width 283 height 168
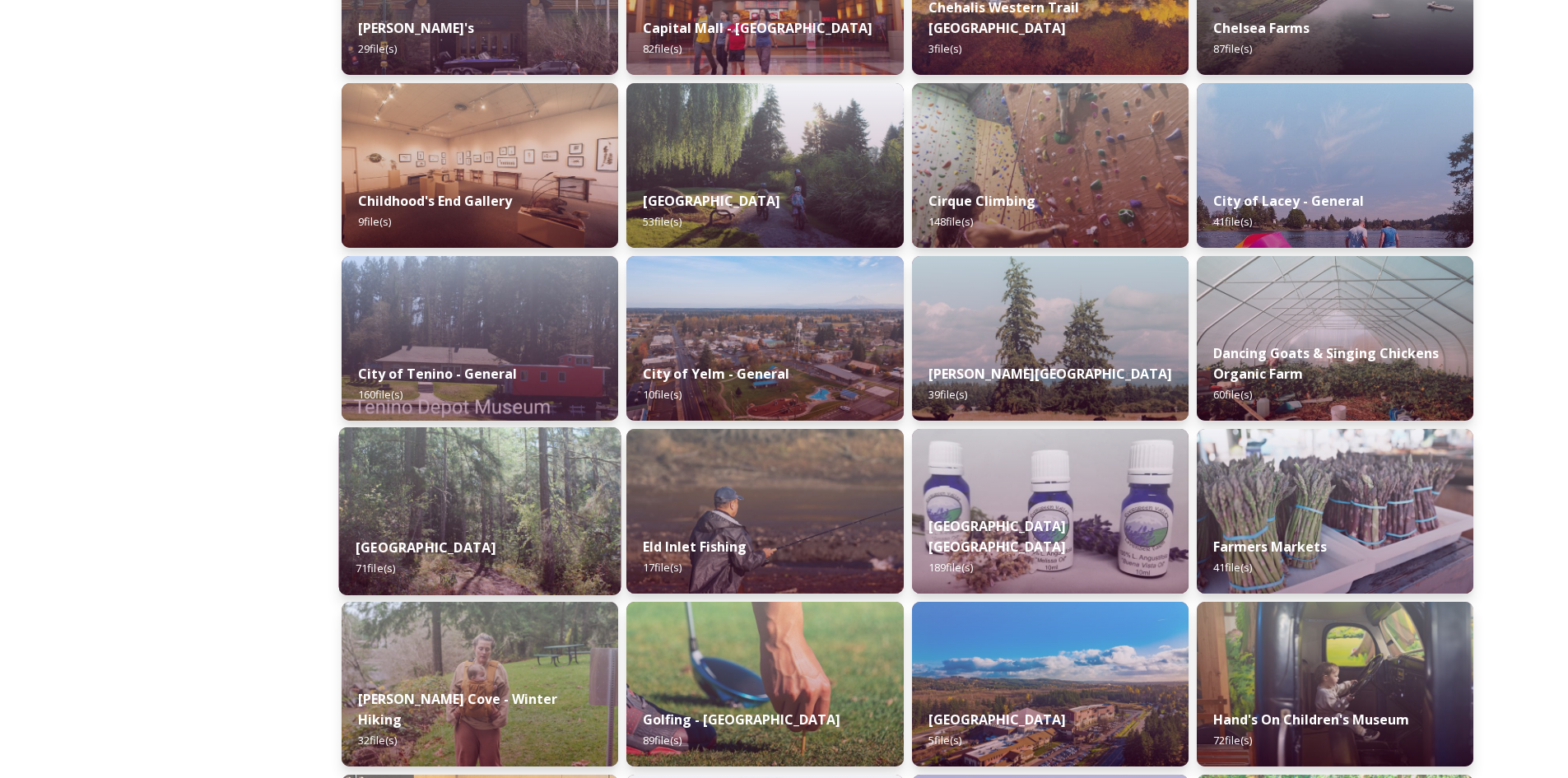
scroll to position [912, 0]
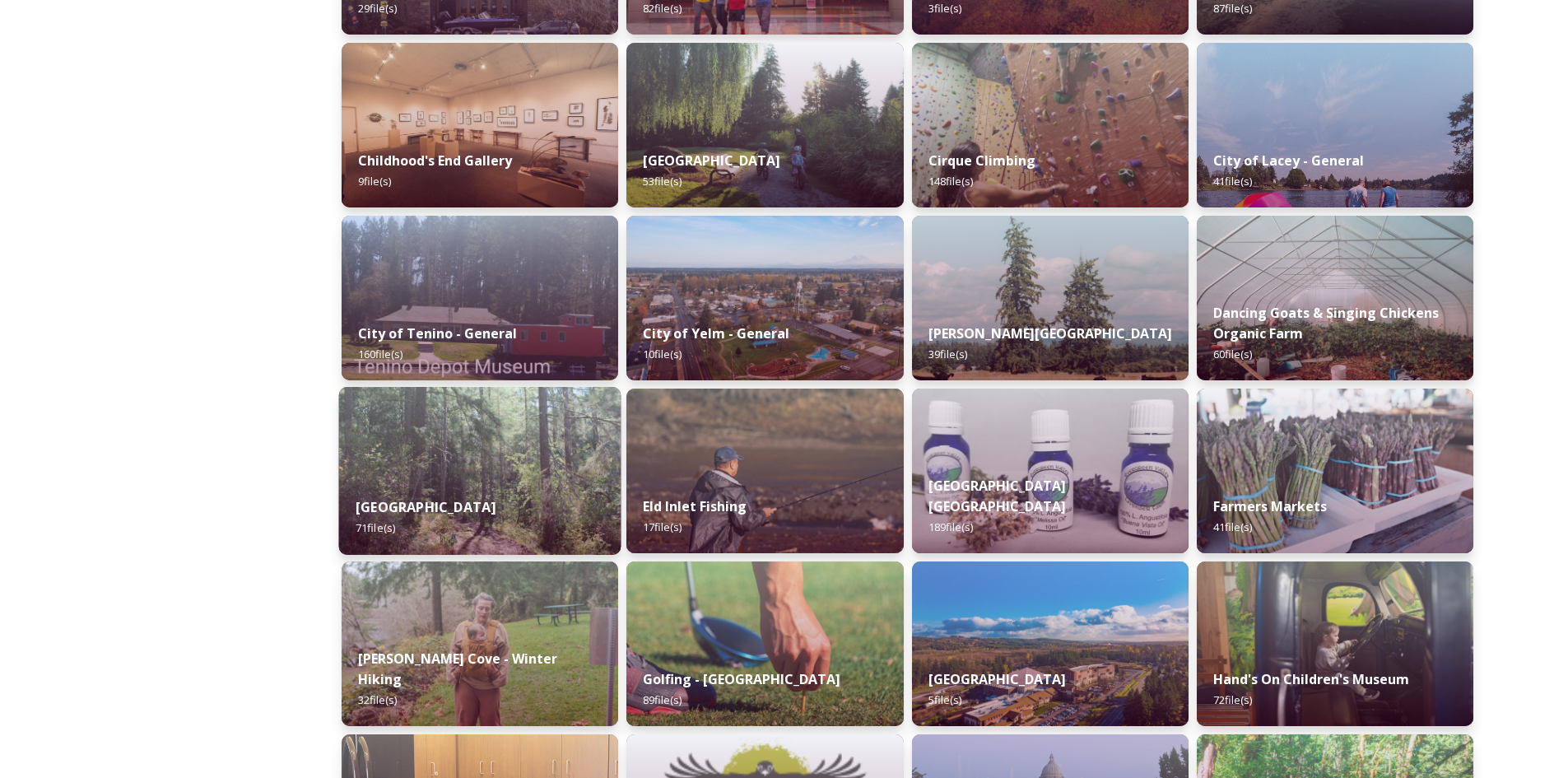
click at [505, 465] on img at bounding box center [480, 470] width 283 height 168
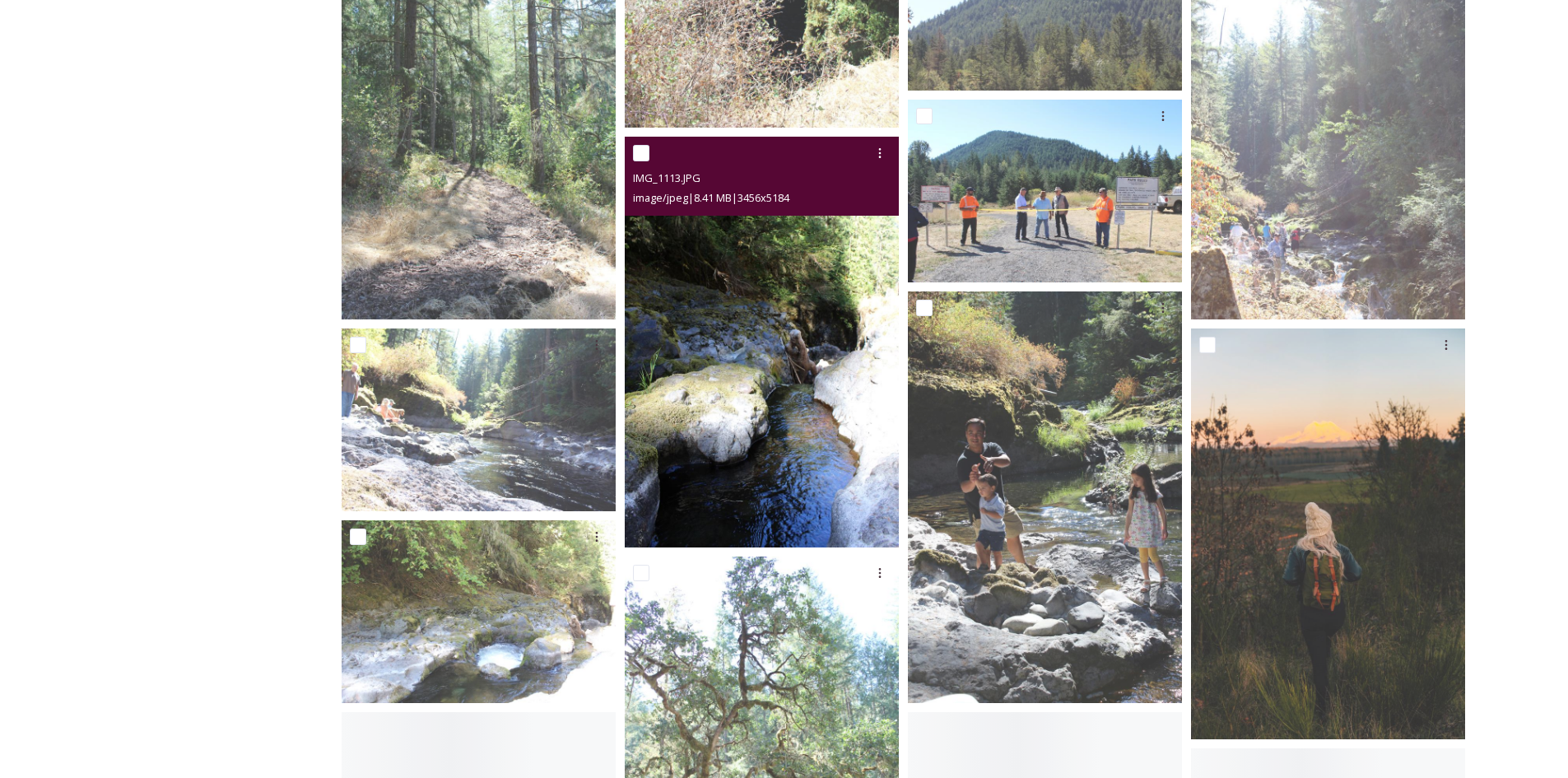
scroll to position [658, 0]
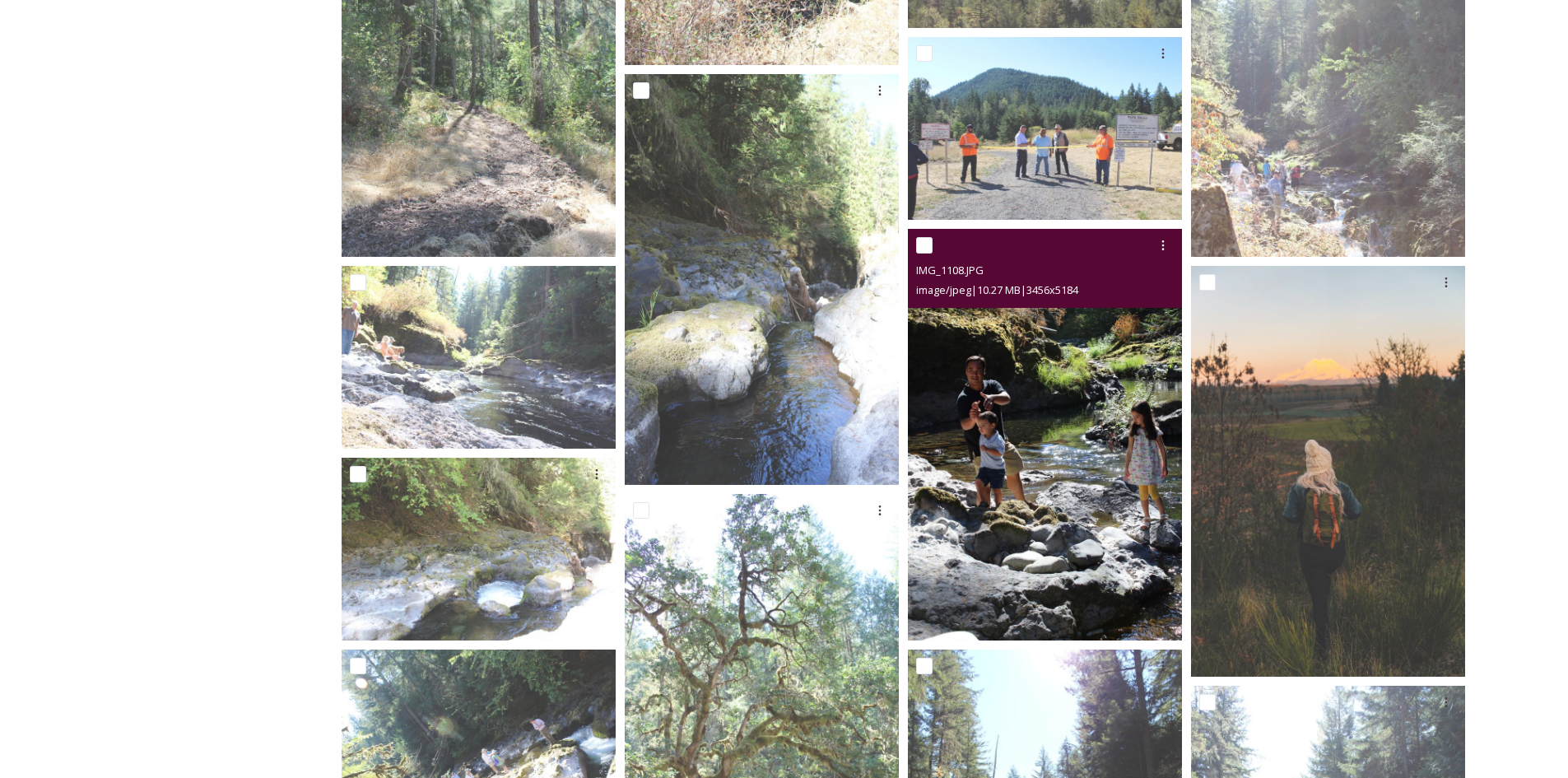
click at [1065, 481] on img at bounding box center [1045, 435] width 274 height 412
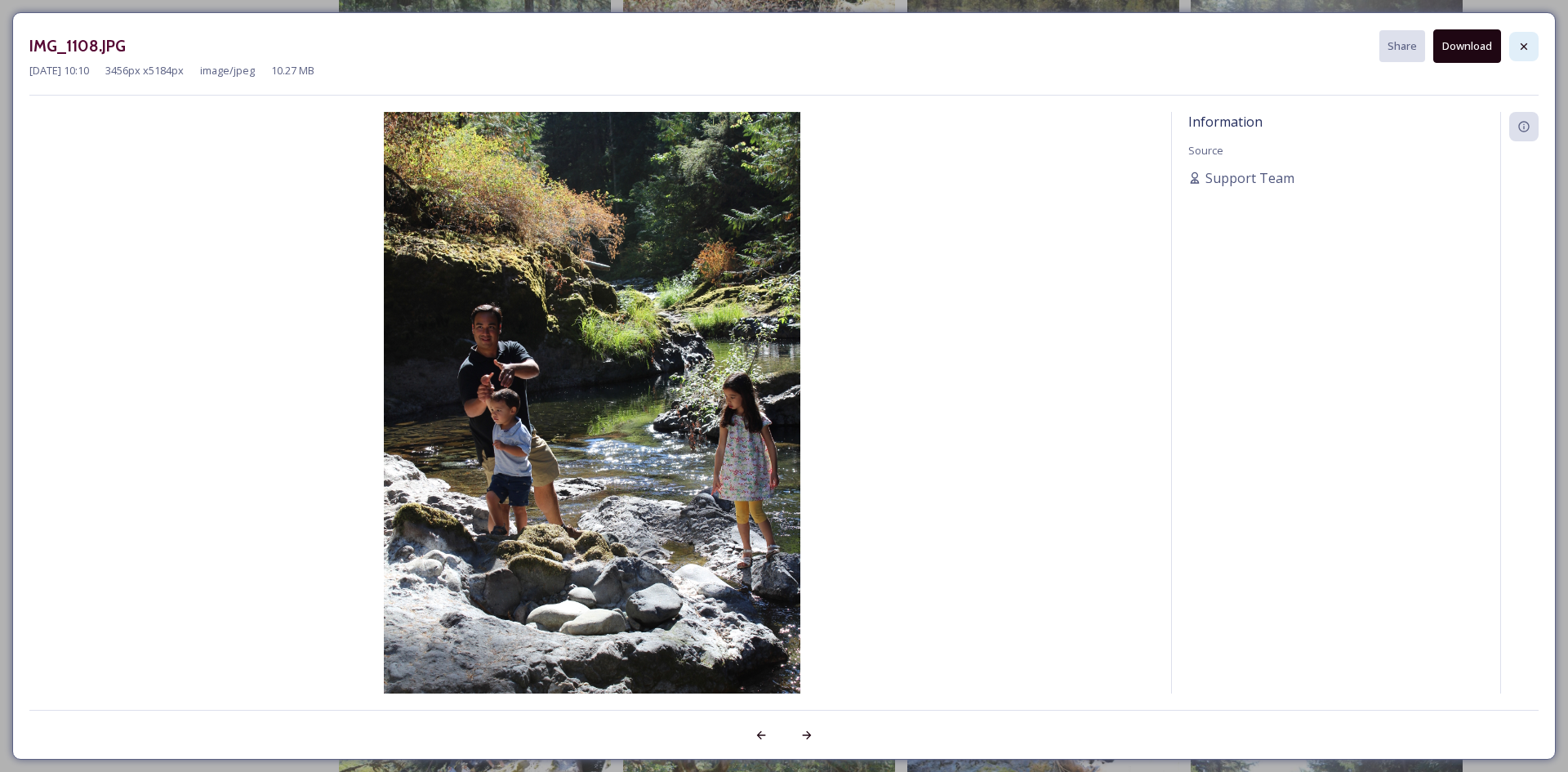
click at [1523, 50] on icon at bounding box center [1524, 47] width 13 height 13
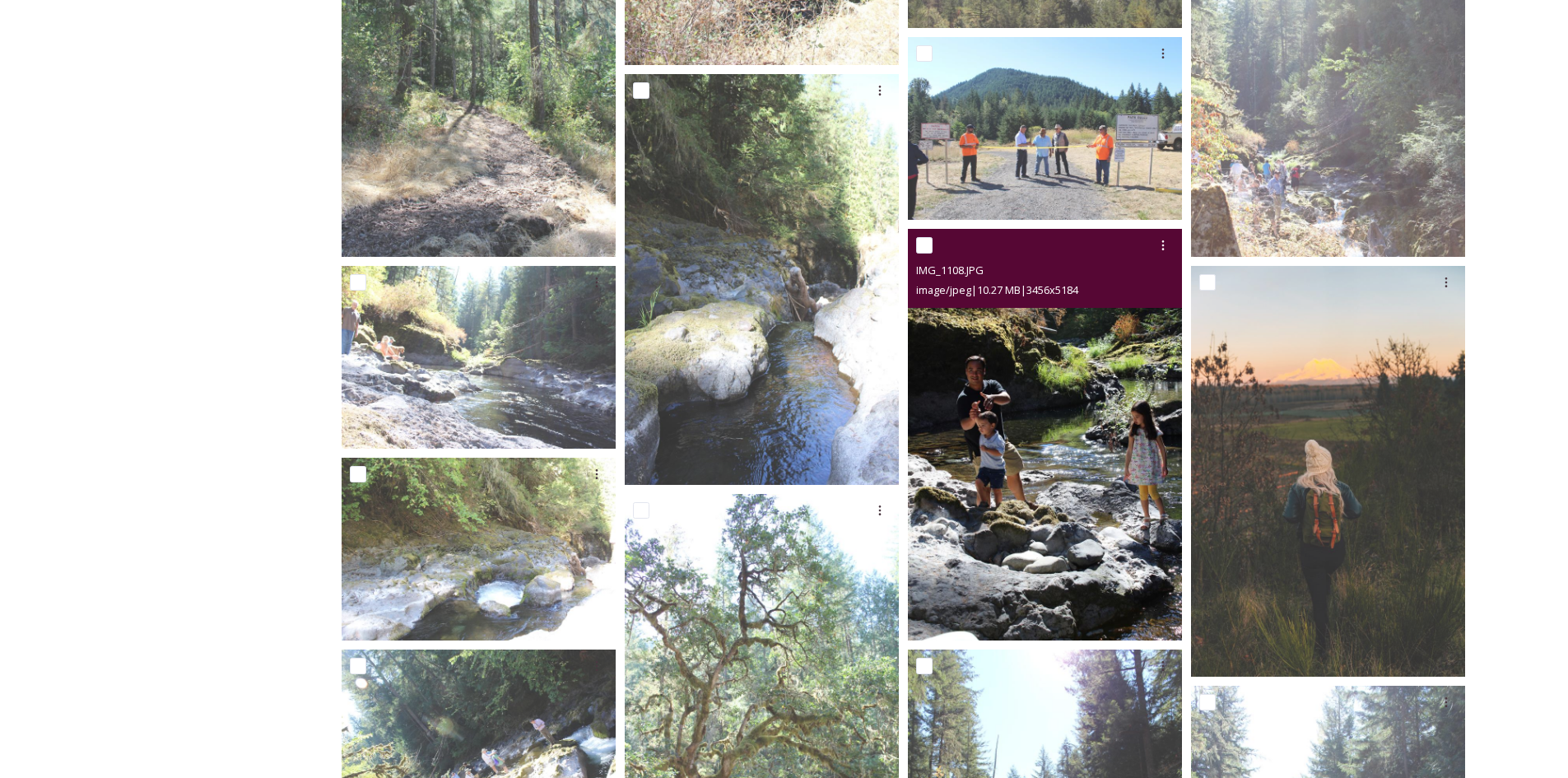
click at [1018, 386] on img at bounding box center [1045, 435] width 274 height 412
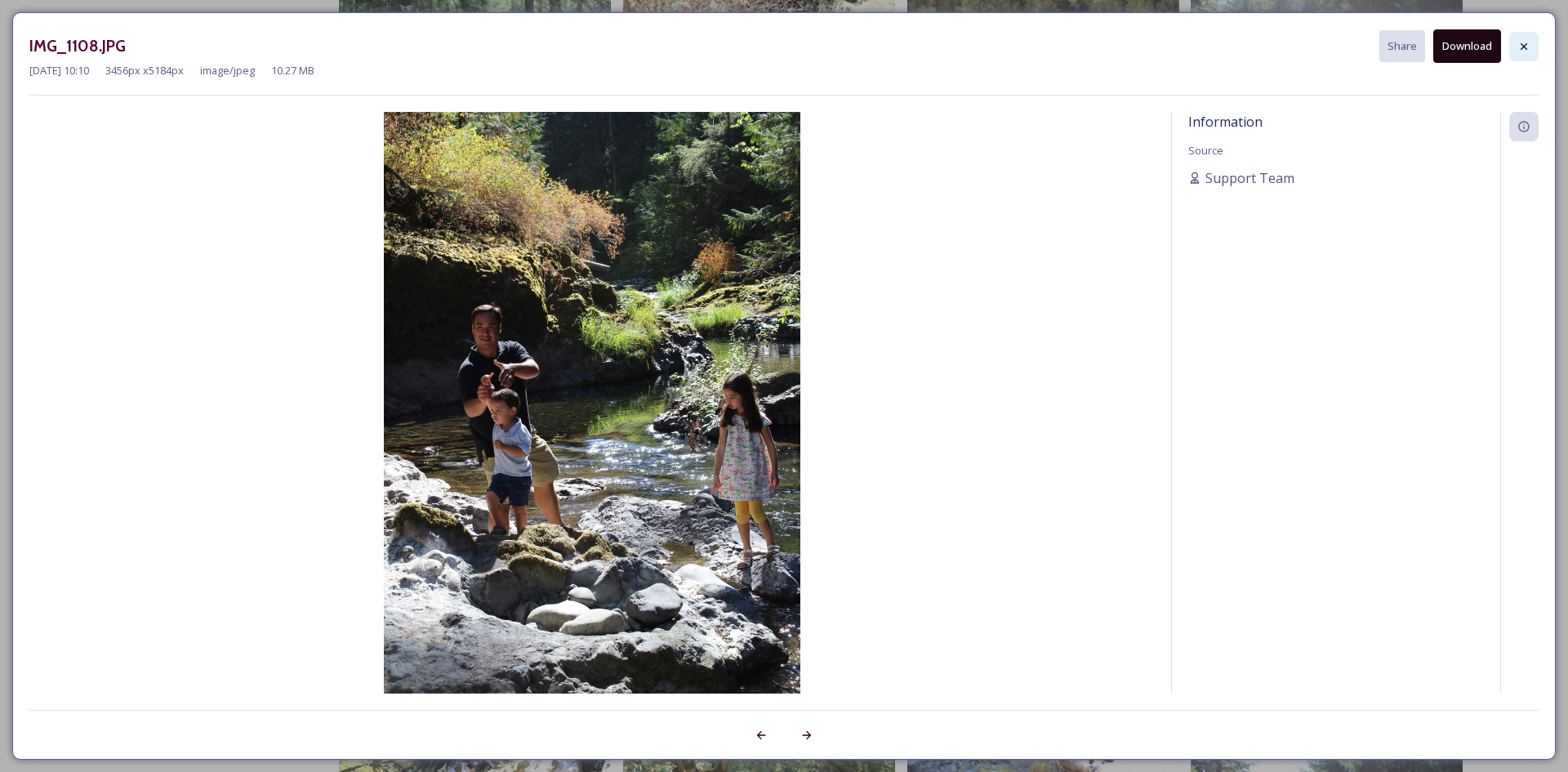
click at [1521, 44] on icon at bounding box center [1523, 45] width 6 height 6
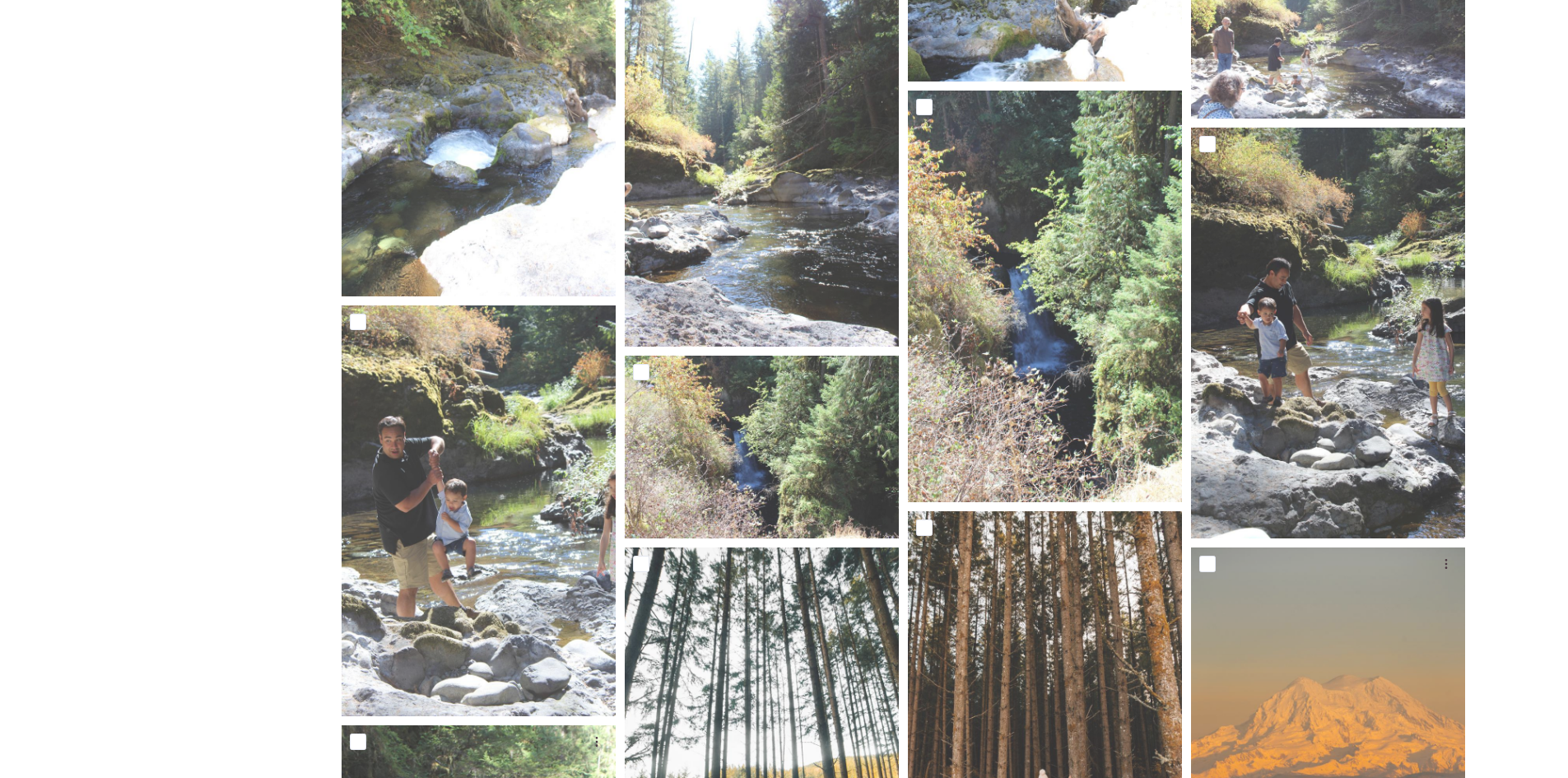
scroll to position [1858, 0]
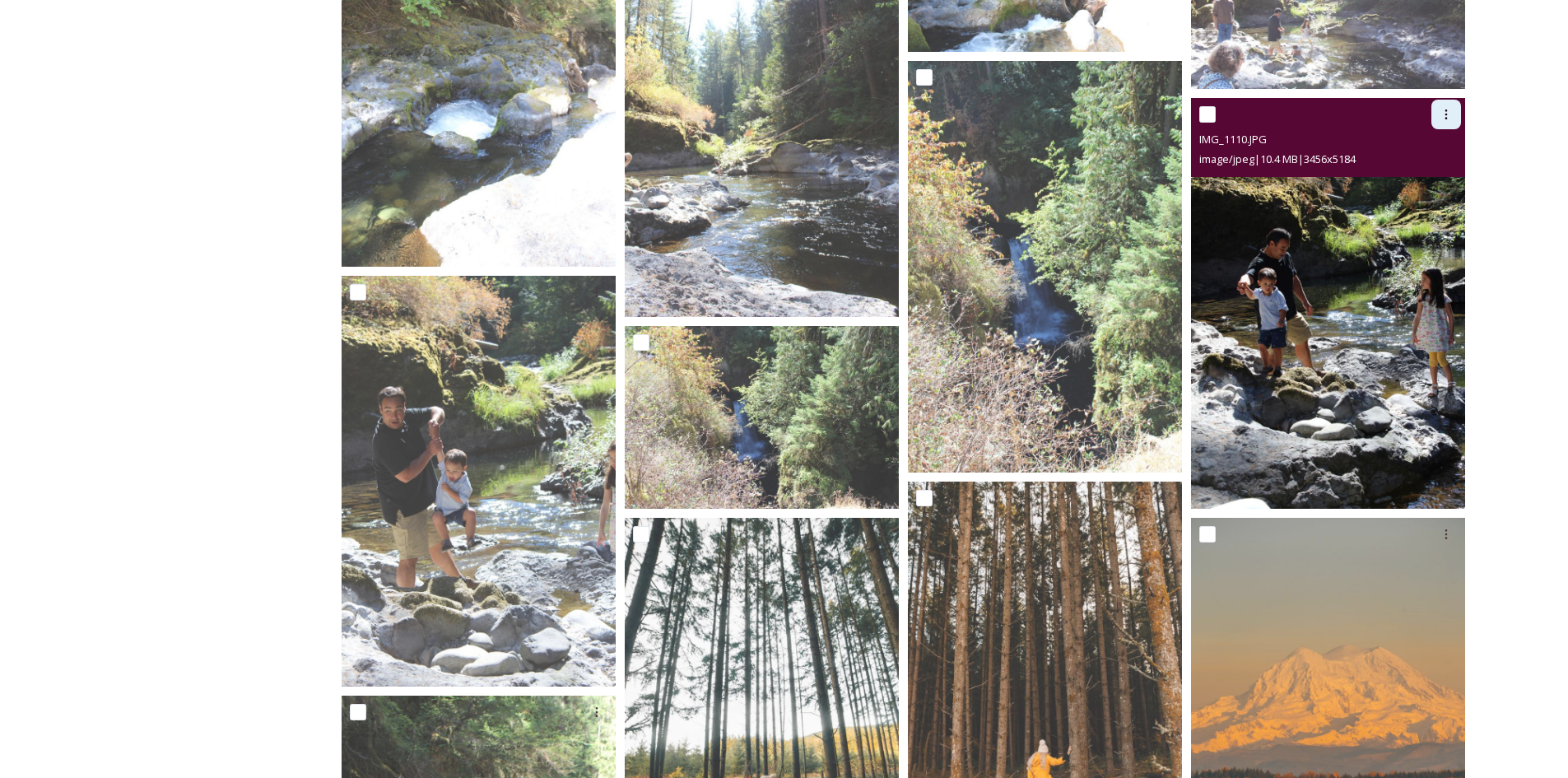
click at [1446, 119] on icon at bounding box center [1446, 114] width 3 height 10
click at [1420, 190] on span "Download" at bounding box center [1426, 182] width 51 height 16
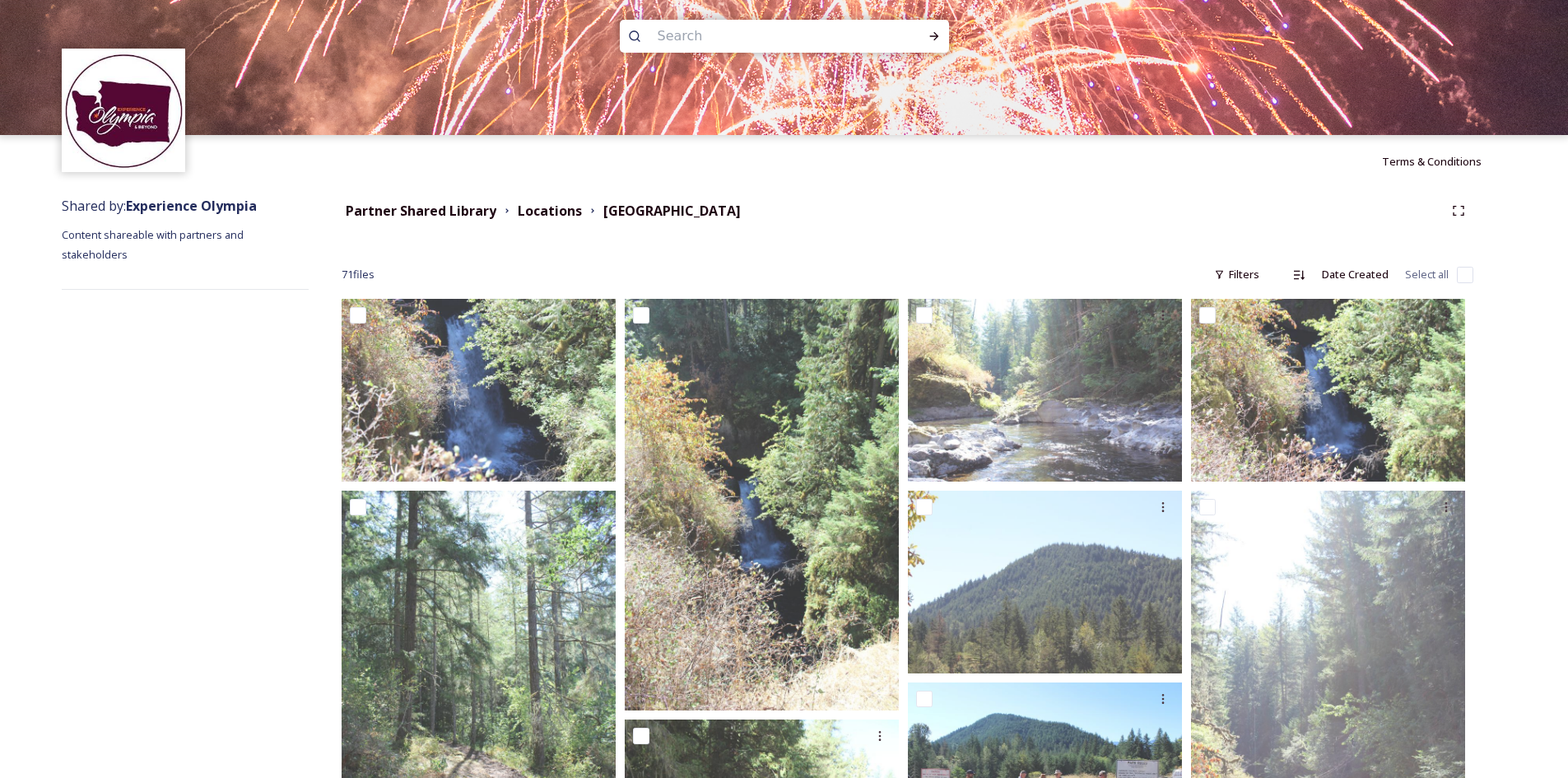
scroll to position [0, 0]
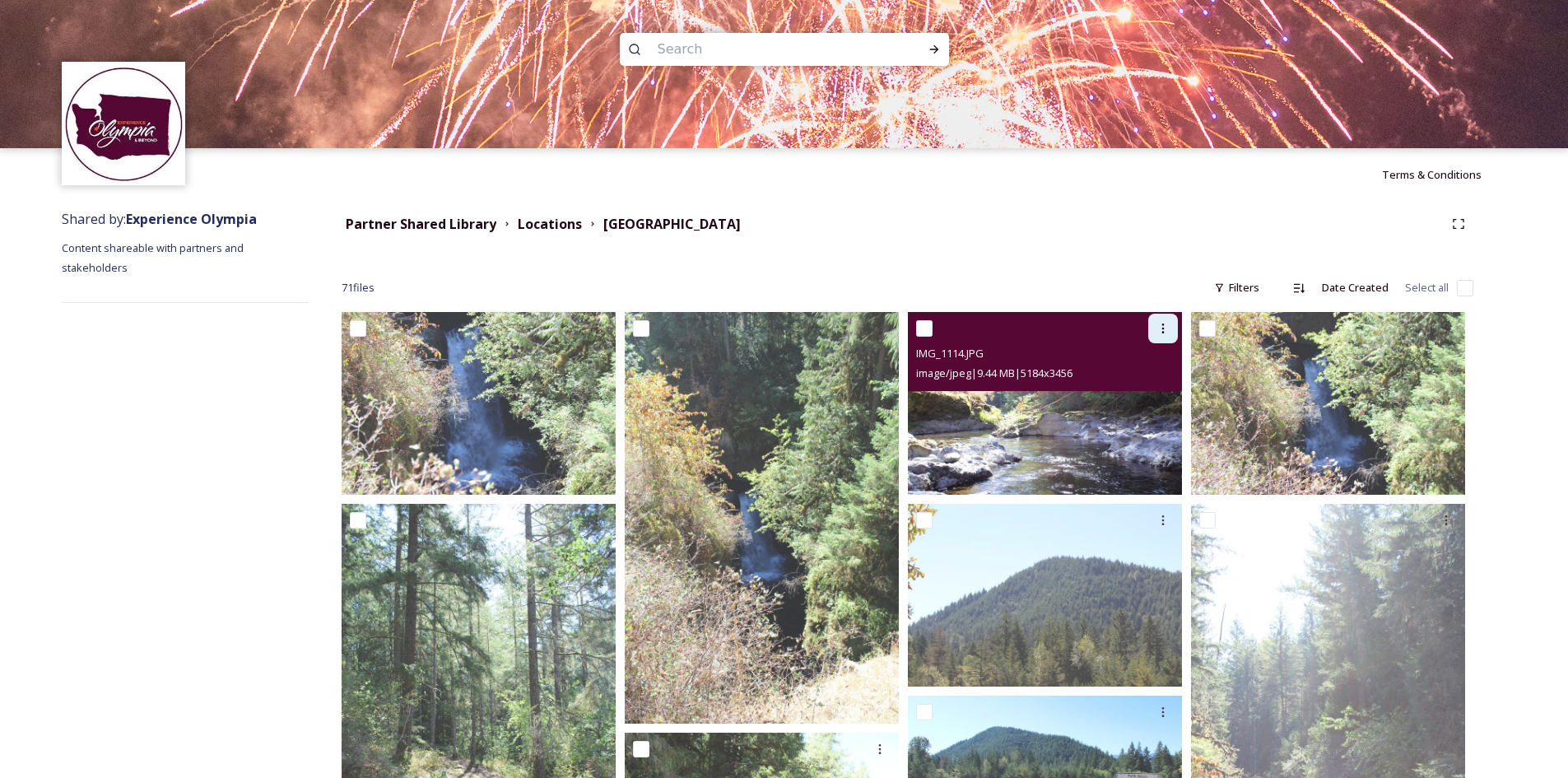
click at [1165, 329] on icon at bounding box center [1163, 329] width 13 height 13
click at [1144, 396] on span "Download" at bounding box center [1144, 396] width 51 height 16
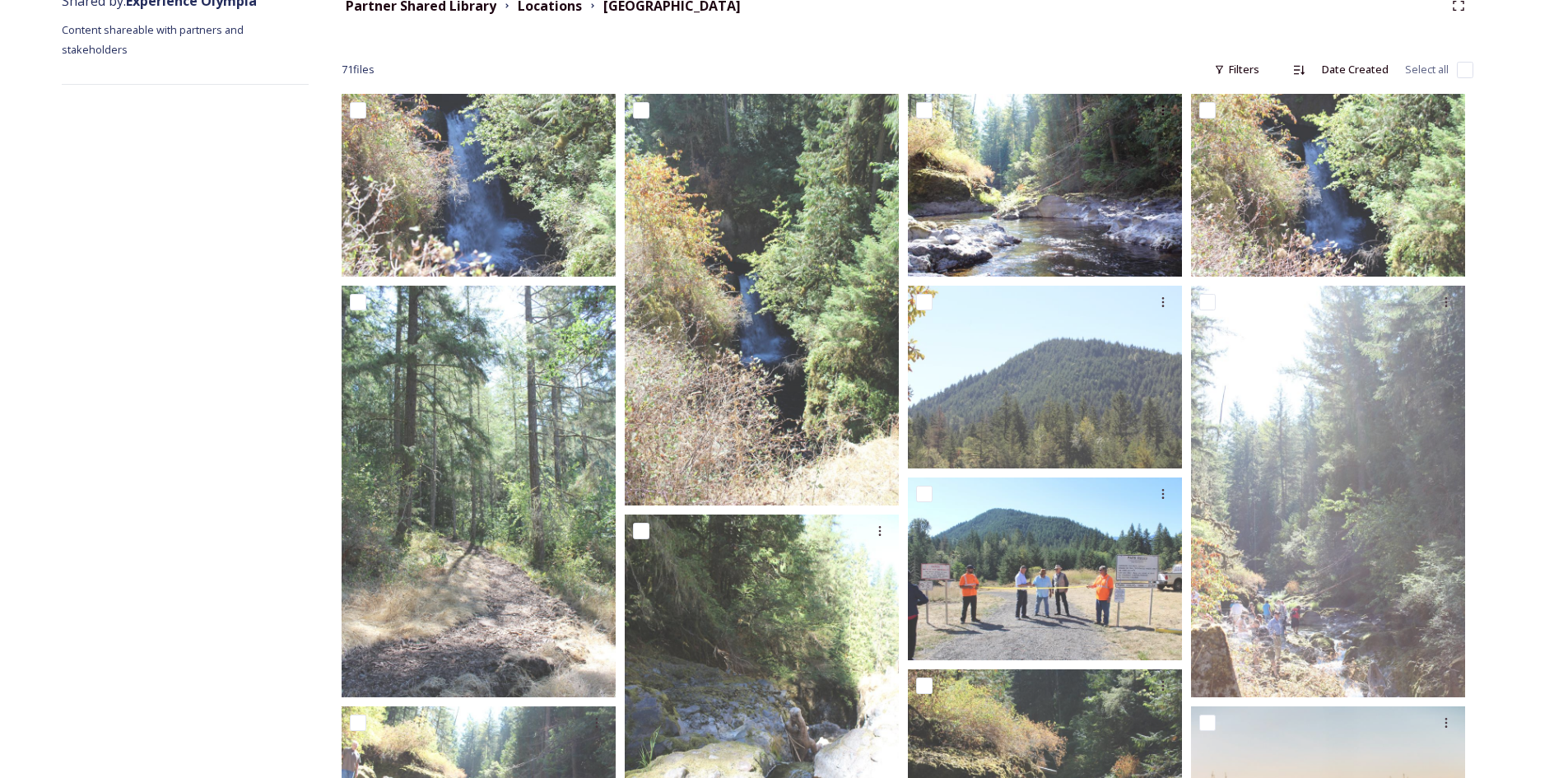
scroll to position [82, 0]
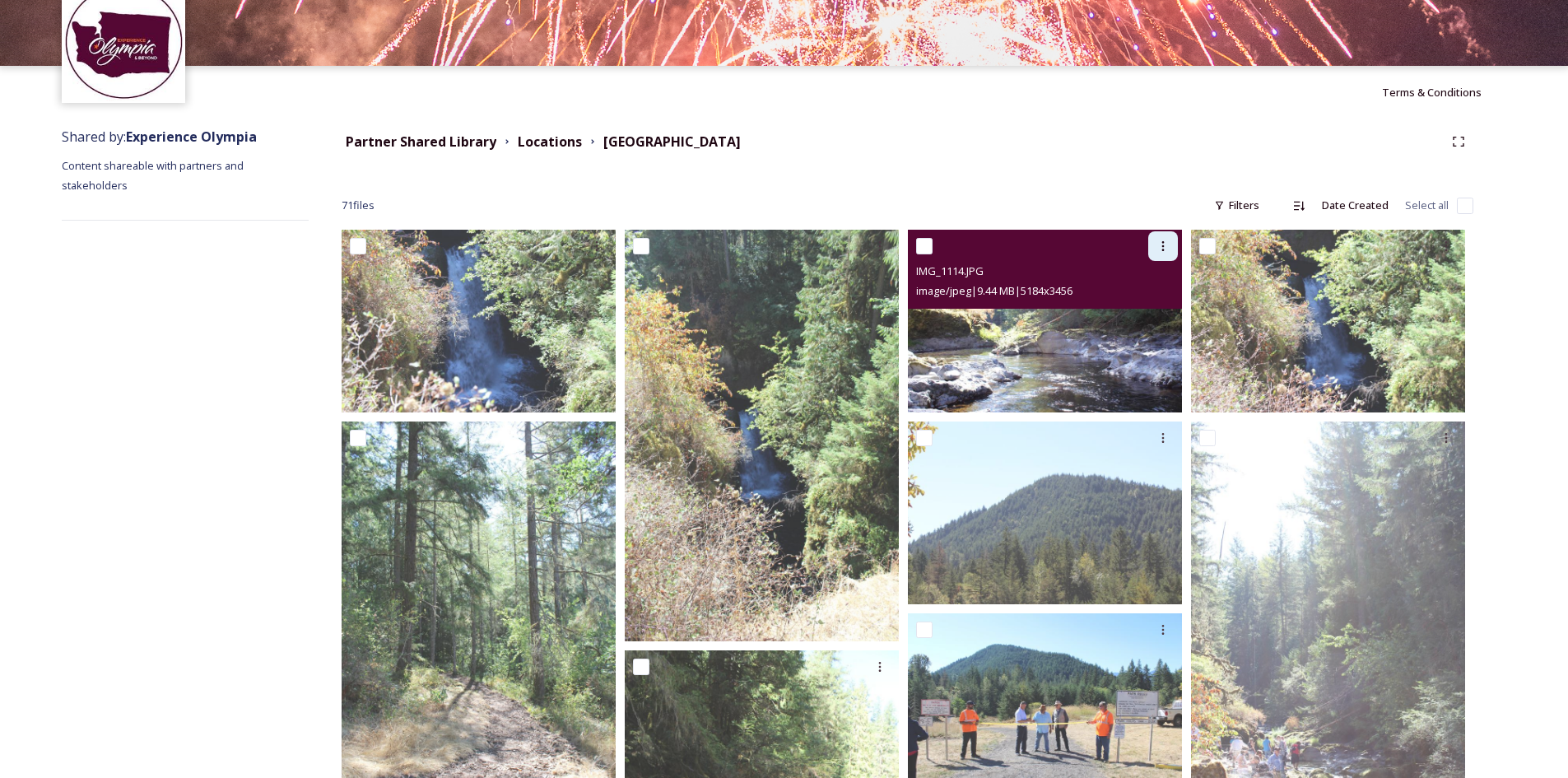
click at [1167, 256] on div at bounding box center [1163, 246] width 29 height 29
click at [1134, 319] on span "Download" at bounding box center [1144, 314] width 51 height 16
click at [919, 249] on input "checkbox" at bounding box center [924, 246] width 17 height 17
checkbox input "true"
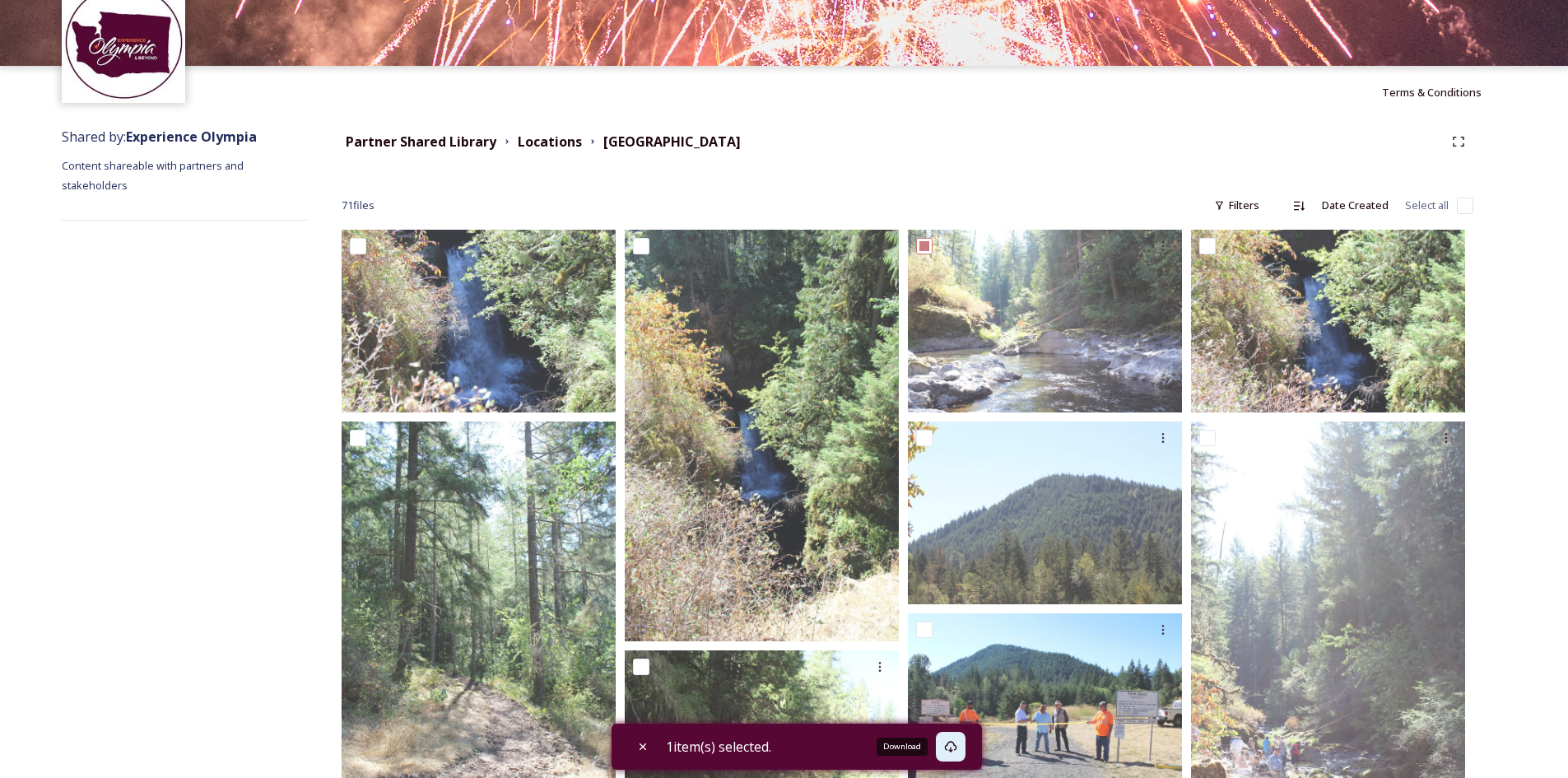
click at [952, 746] on icon at bounding box center [950, 747] width 13 height 13
click at [958, 741] on icon at bounding box center [950, 747] width 13 height 13
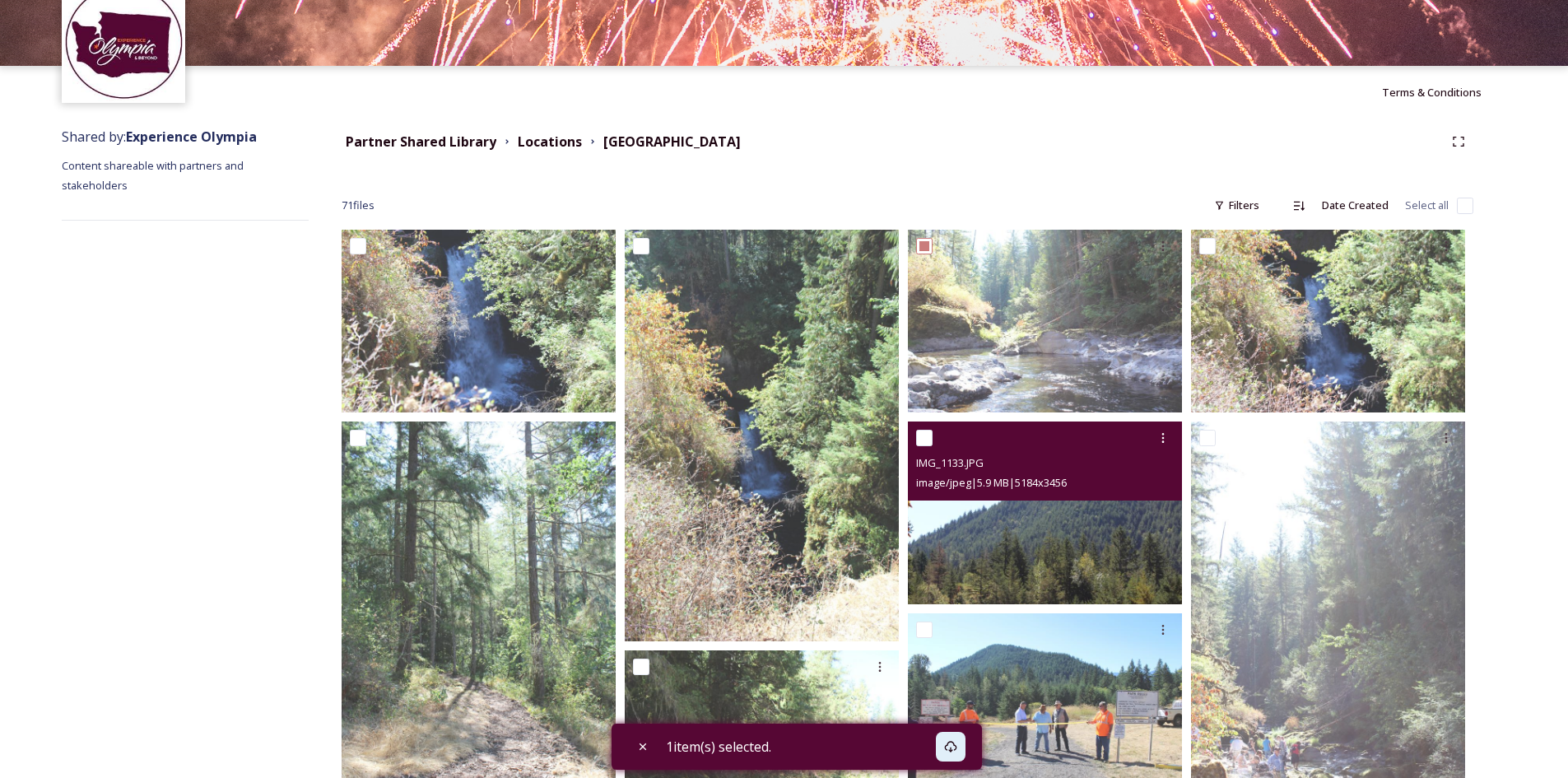
scroll to position [0, 0]
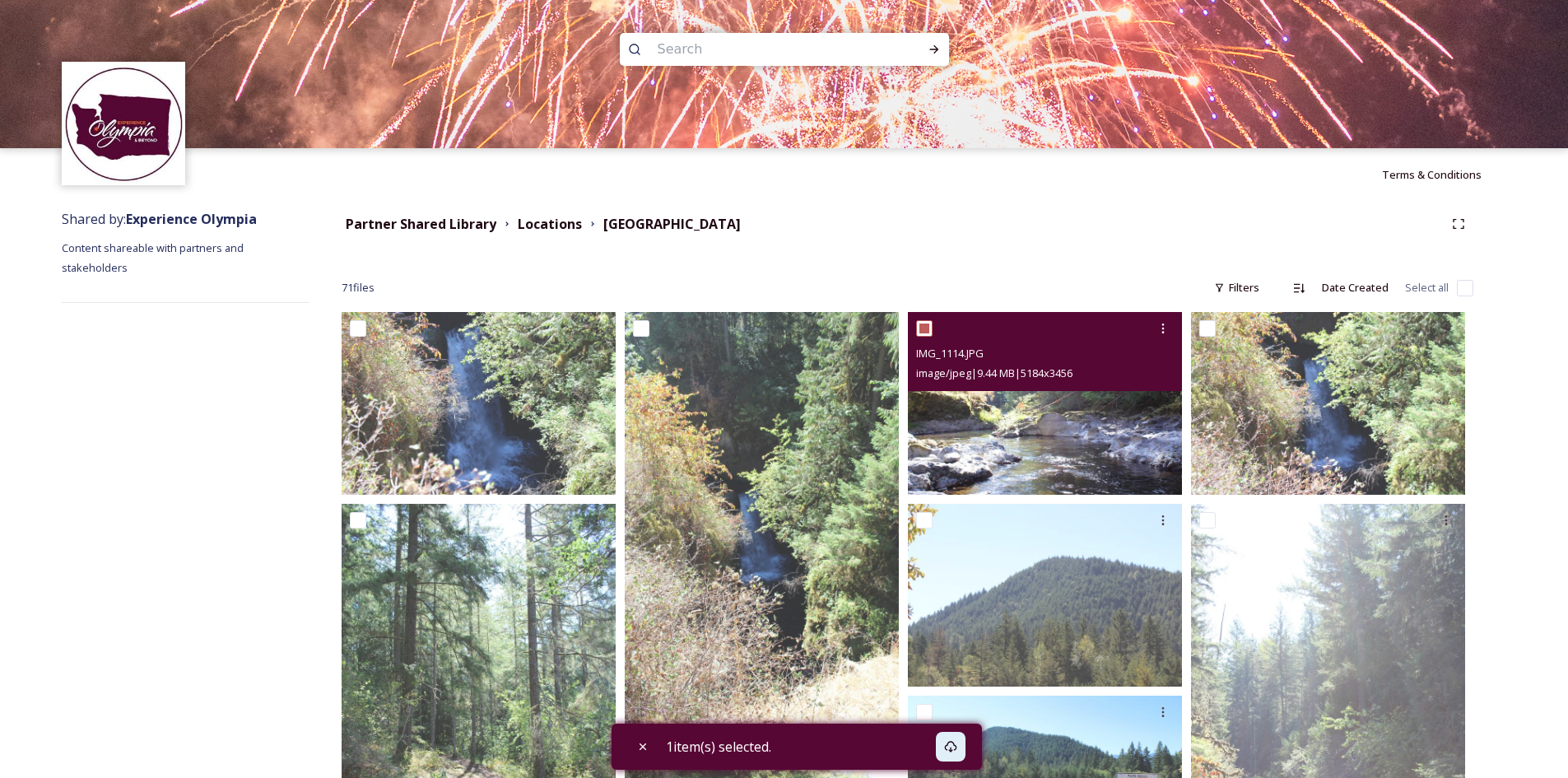
click at [1025, 430] on img at bounding box center [1045, 403] width 274 height 182
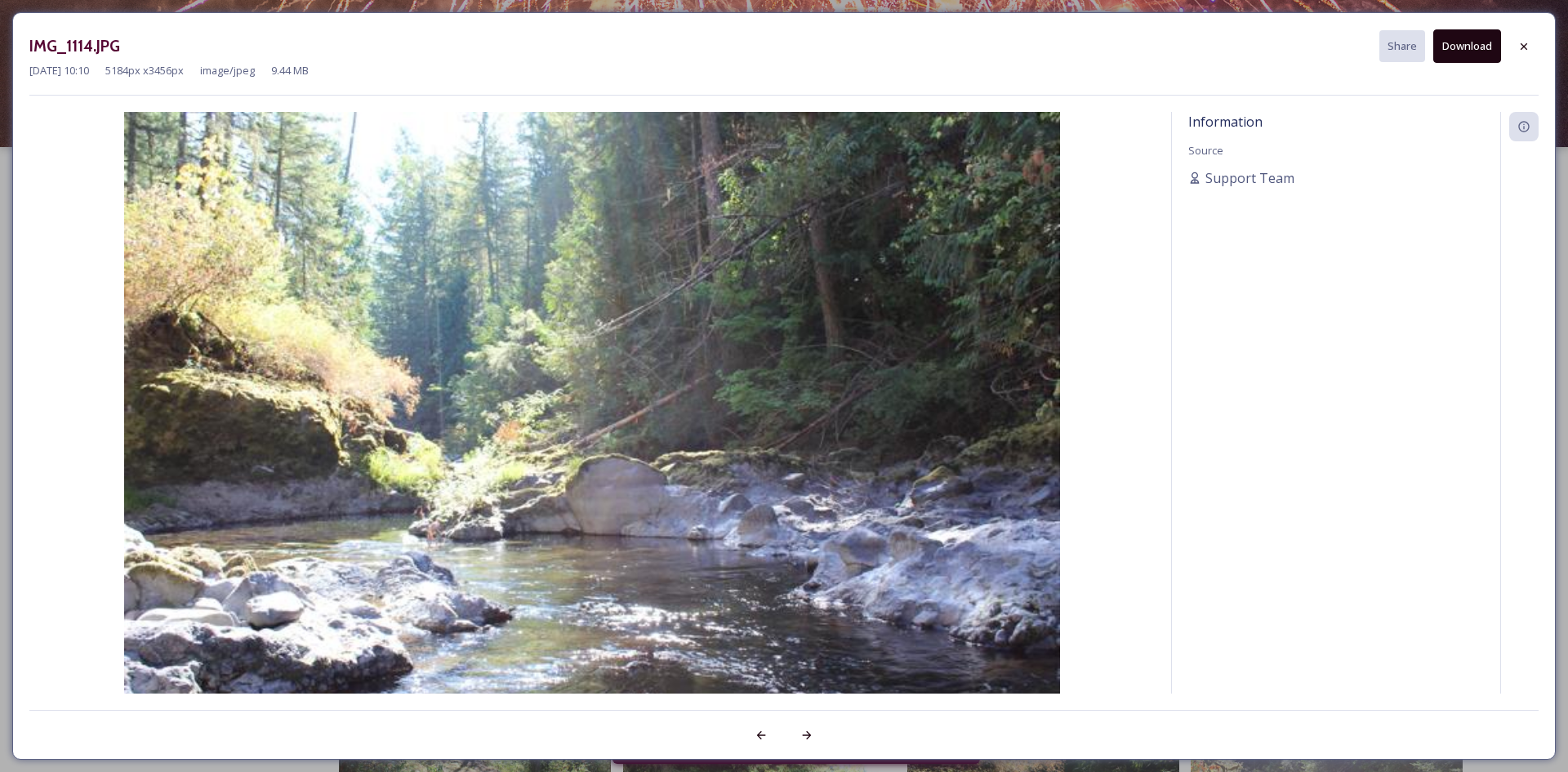
click at [1460, 50] on button "Download" at bounding box center [1467, 46] width 68 height 34
click at [1532, 48] on div at bounding box center [1524, 47] width 29 height 29
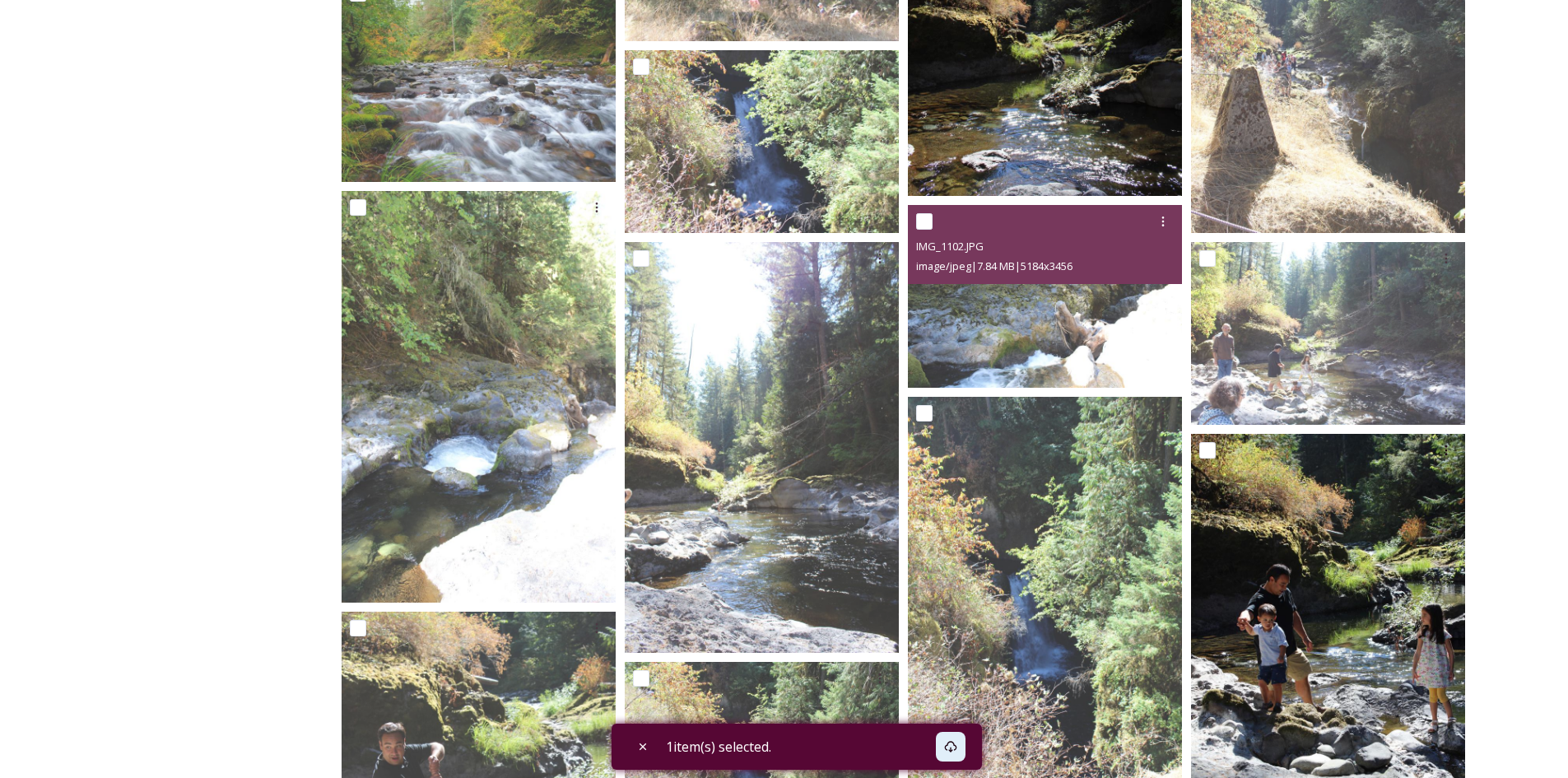
scroll to position [1646, 0]
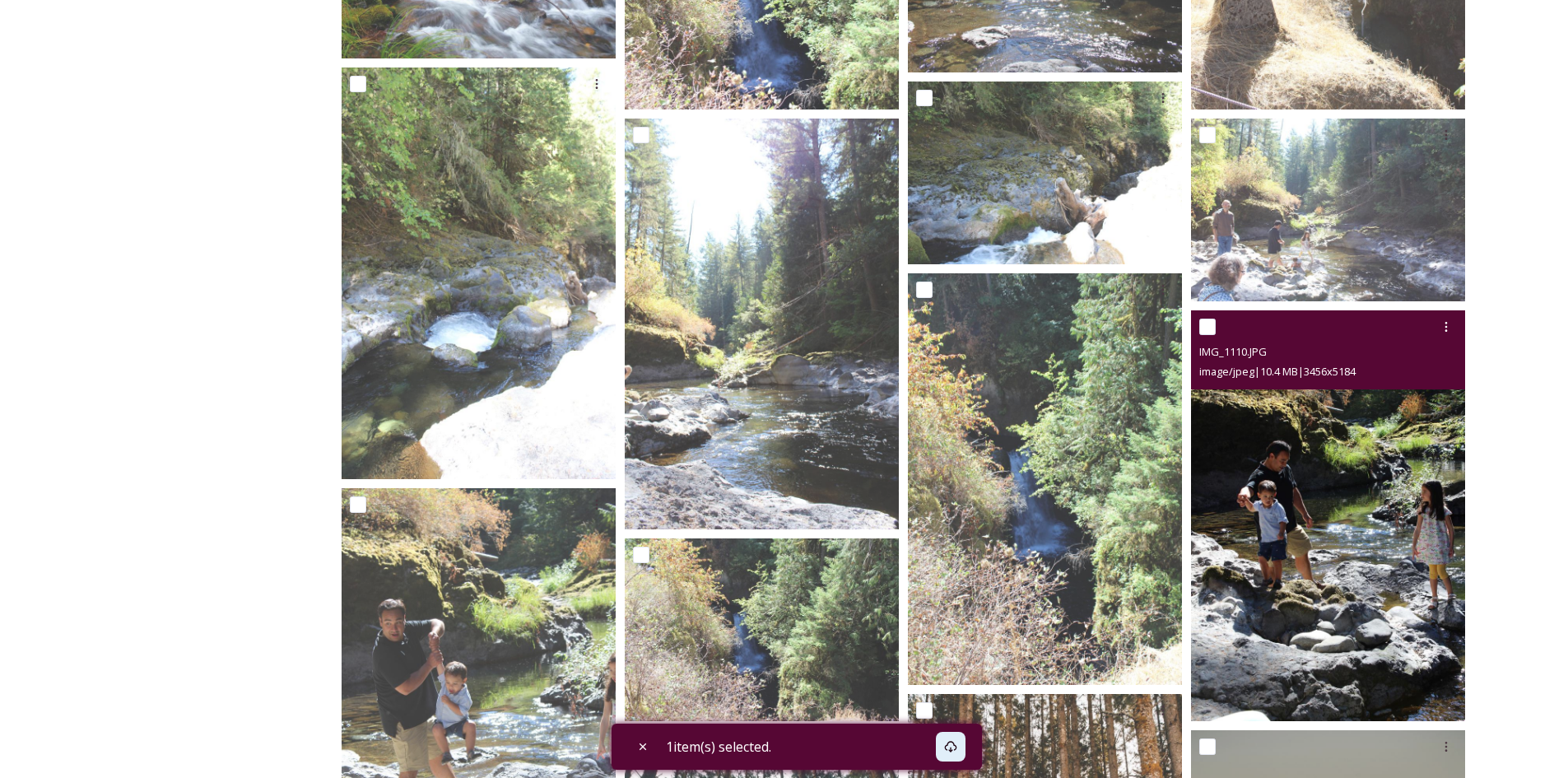
click at [1316, 493] on img at bounding box center [1328, 516] width 274 height 412
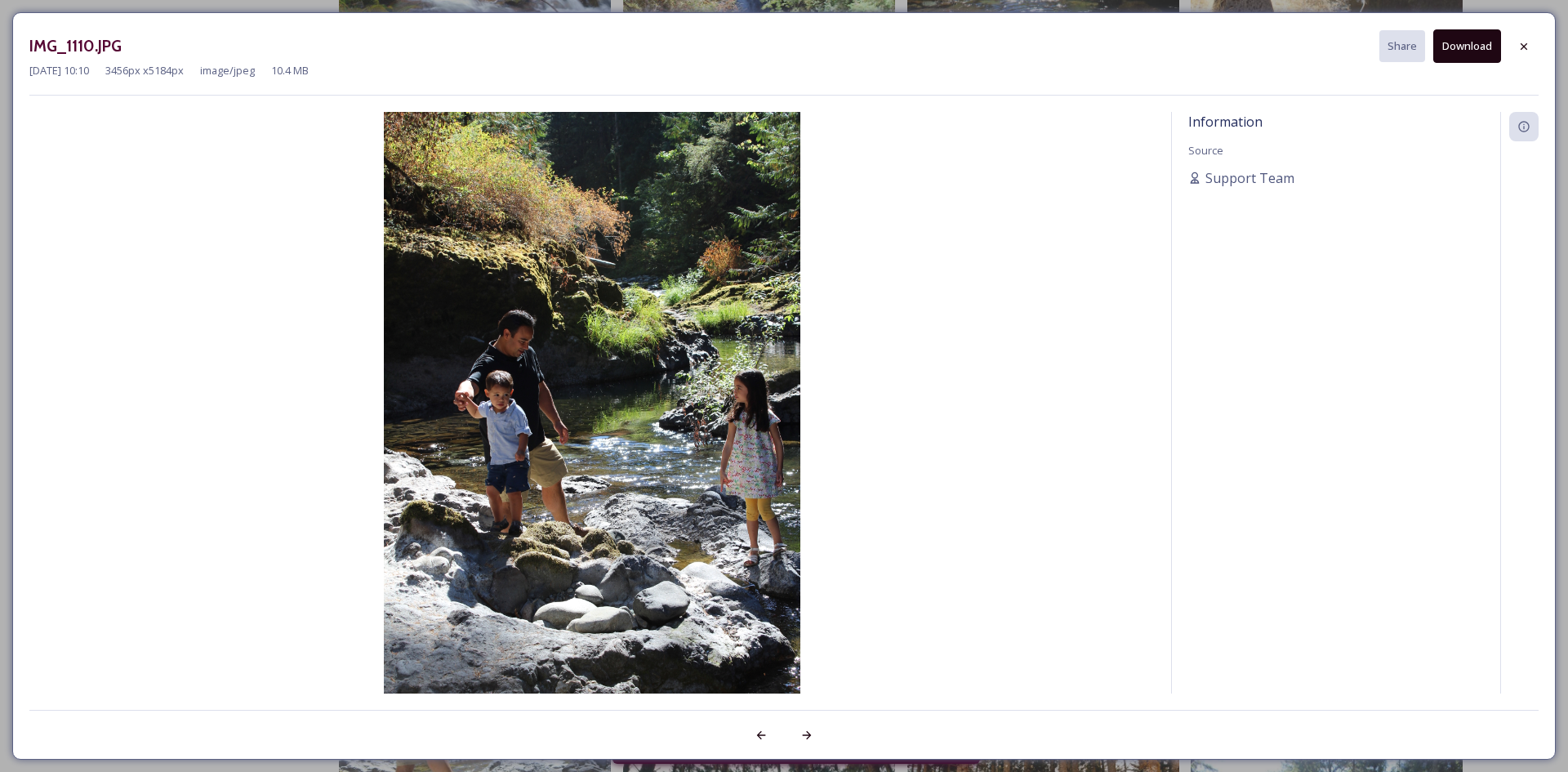
click at [1475, 45] on button "Download" at bounding box center [1467, 46] width 68 height 34
click at [1467, 48] on button "Download" at bounding box center [1467, 46] width 68 height 34
click at [1466, 41] on button "Download" at bounding box center [1467, 46] width 68 height 34
click at [1534, 45] on div at bounding box center [1524, 47] width 29 height 29
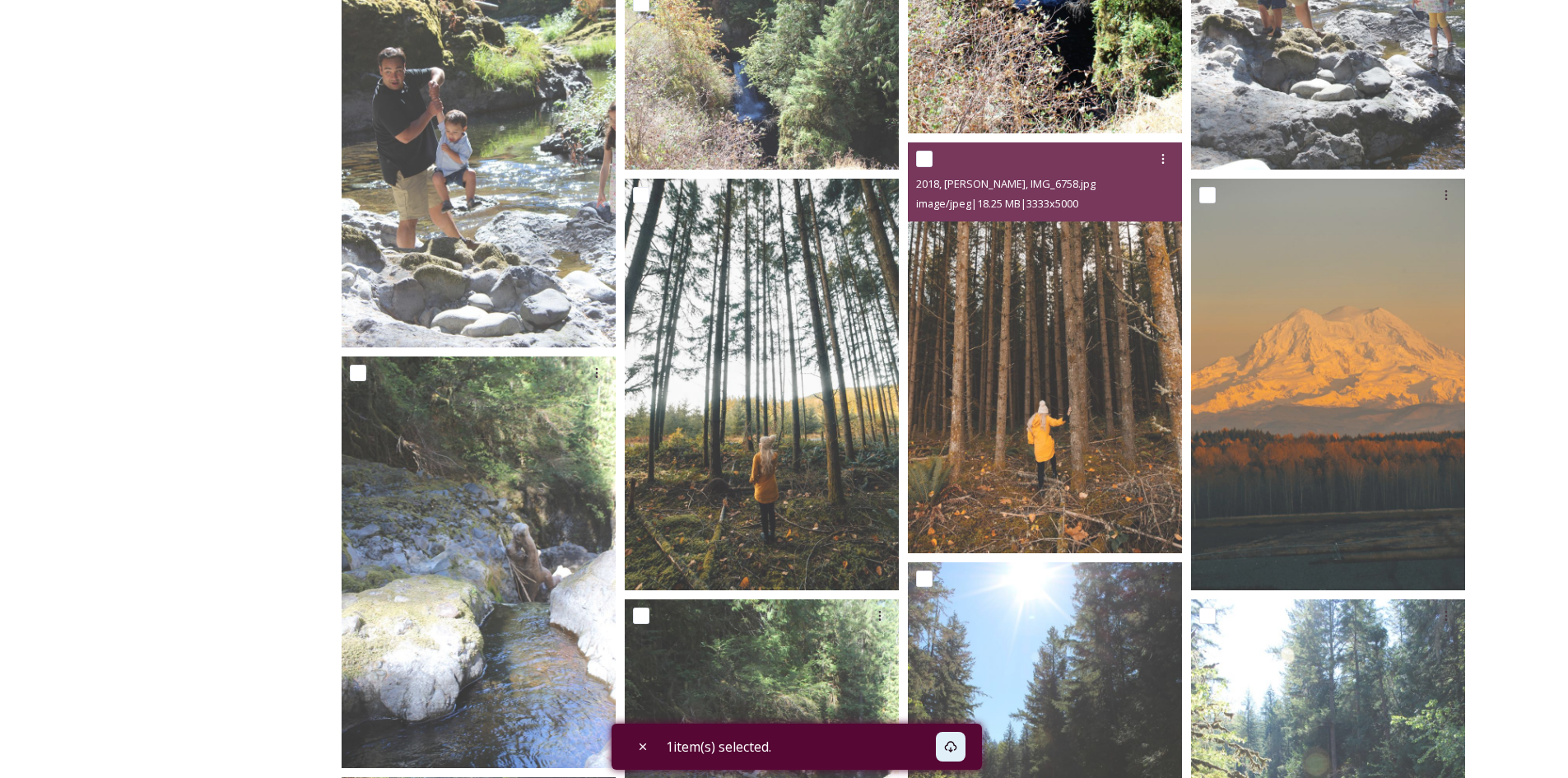
scroll to position [2223, 0]
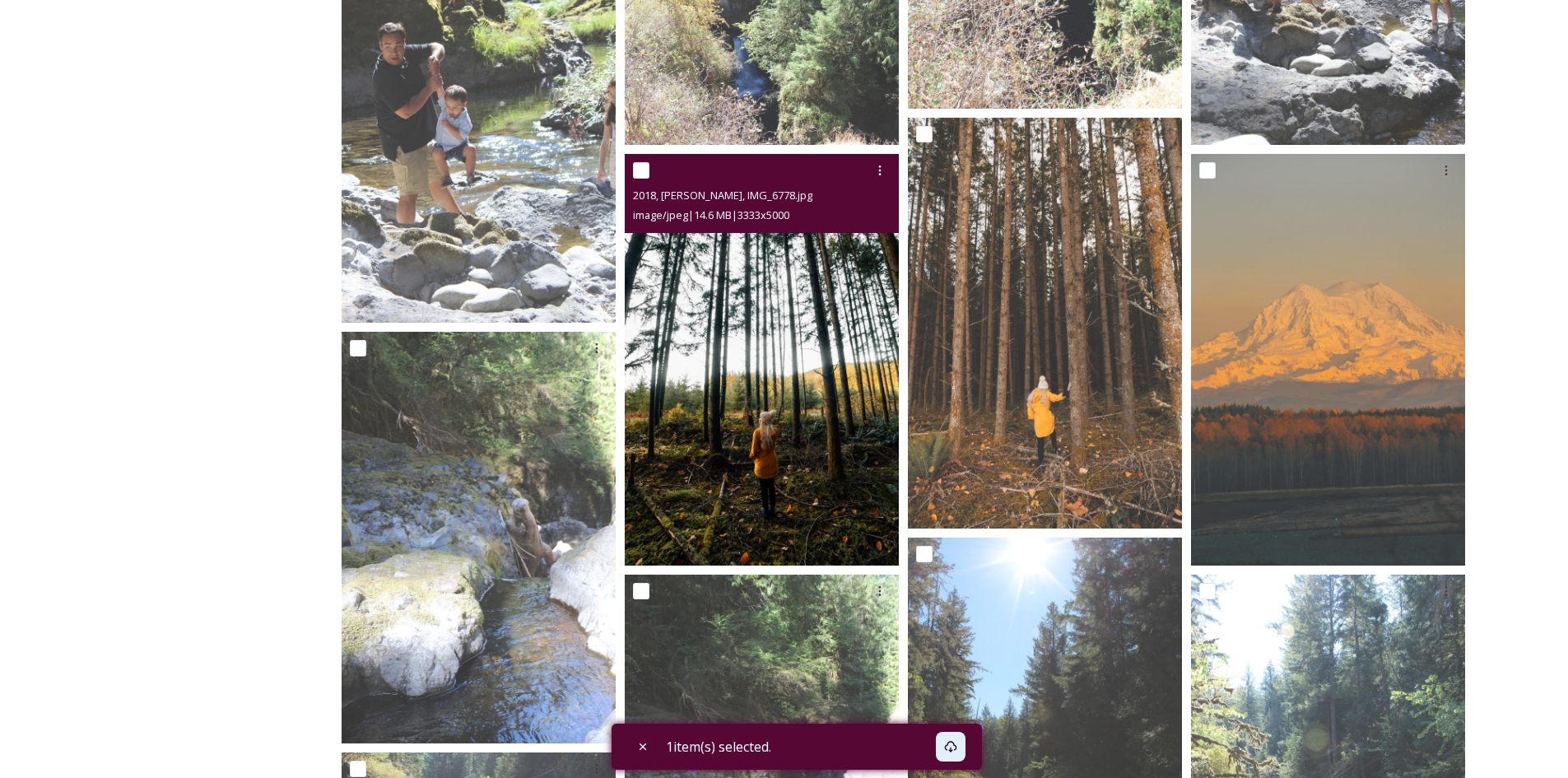
click at [798, 317] on img at bounding box center [761, 359] width 274 height 412
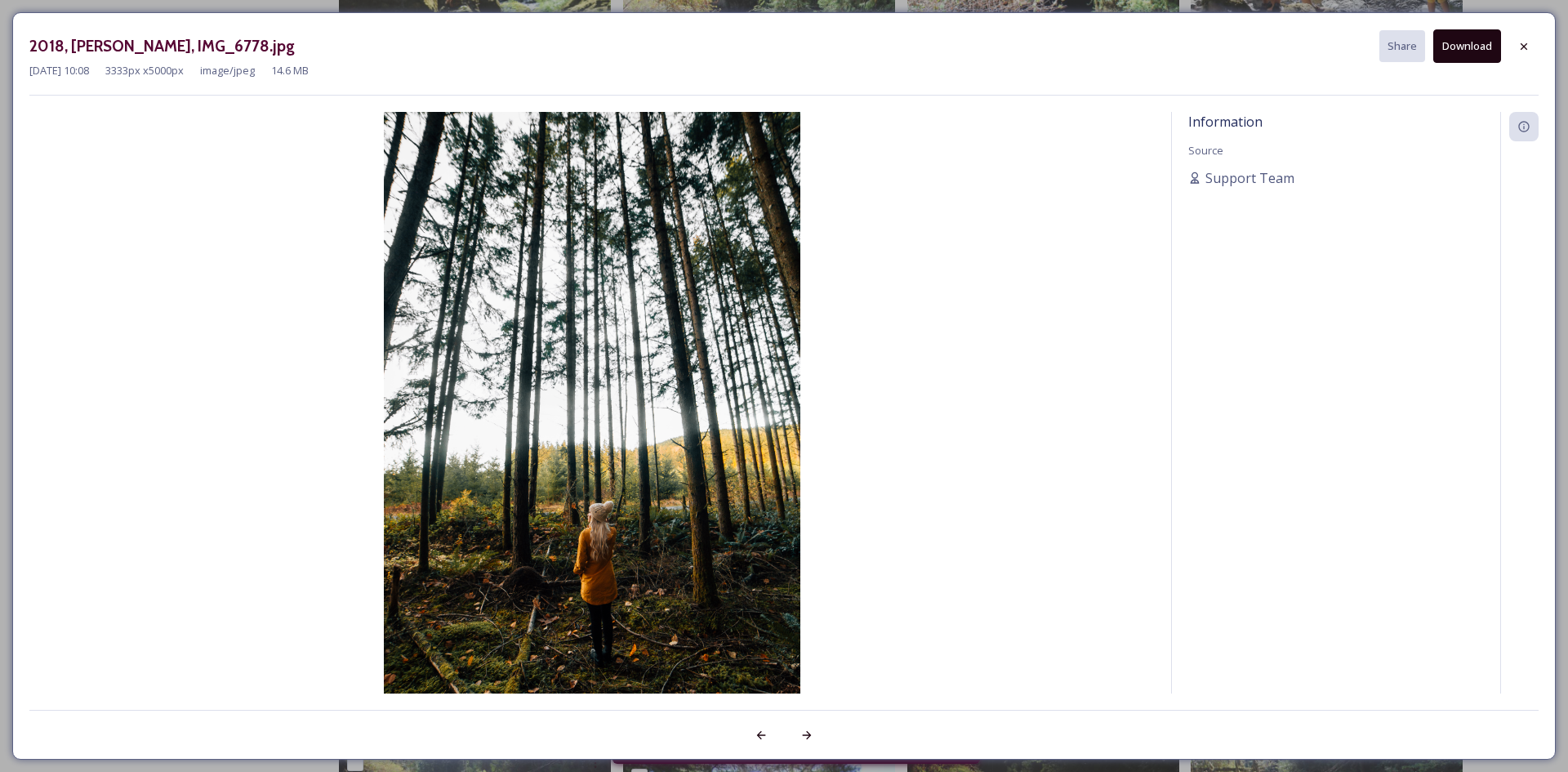
click at [1451, 42] on button "Download" at bounding box center [1467, 46] width 68 height 34
click at [1521, 45] on icon at bounding box center [1524, 47] width 13 height 13
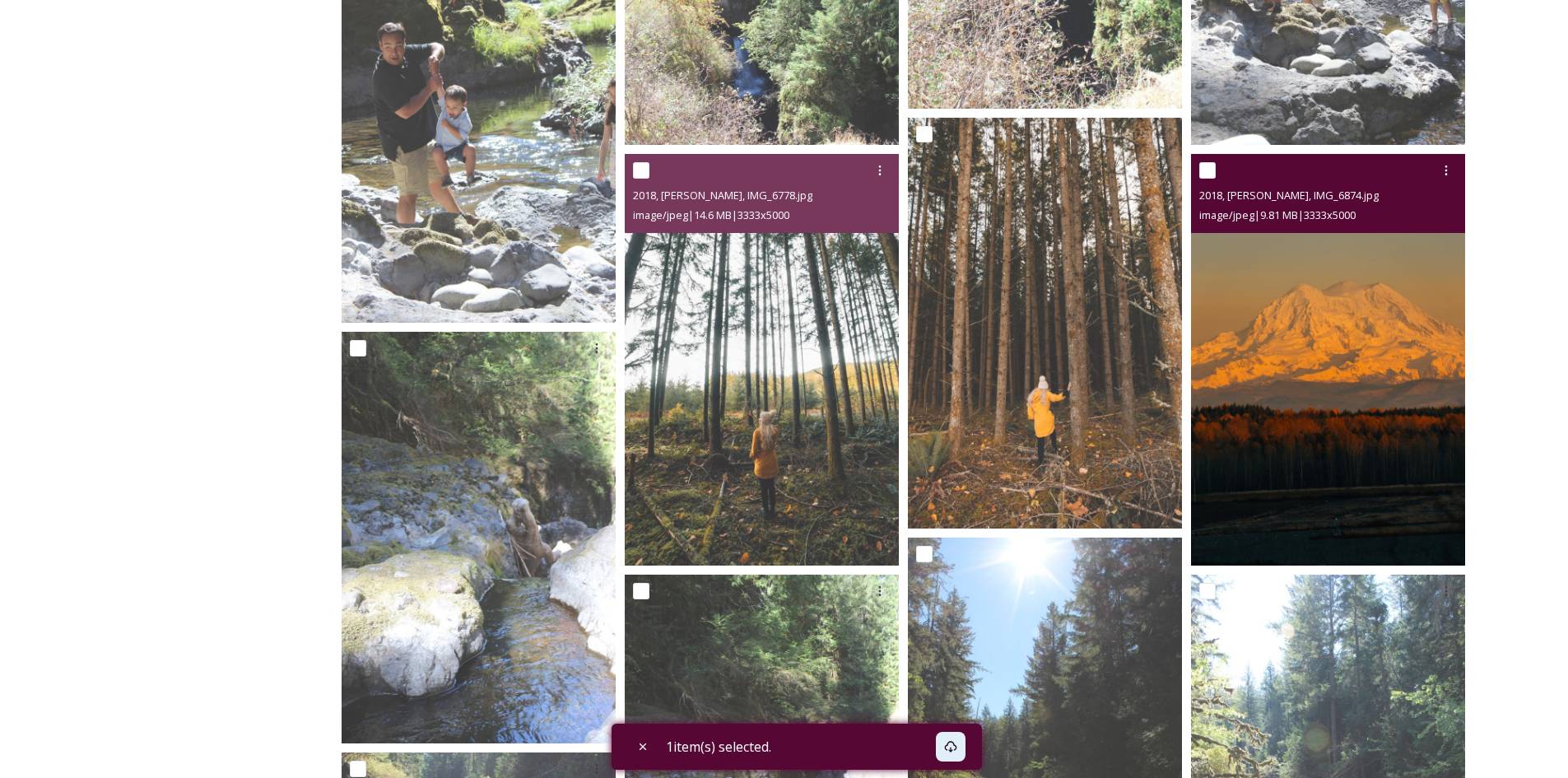
click at [1362, 365] on img at bounding box center [1328, 359] width 274 height 412
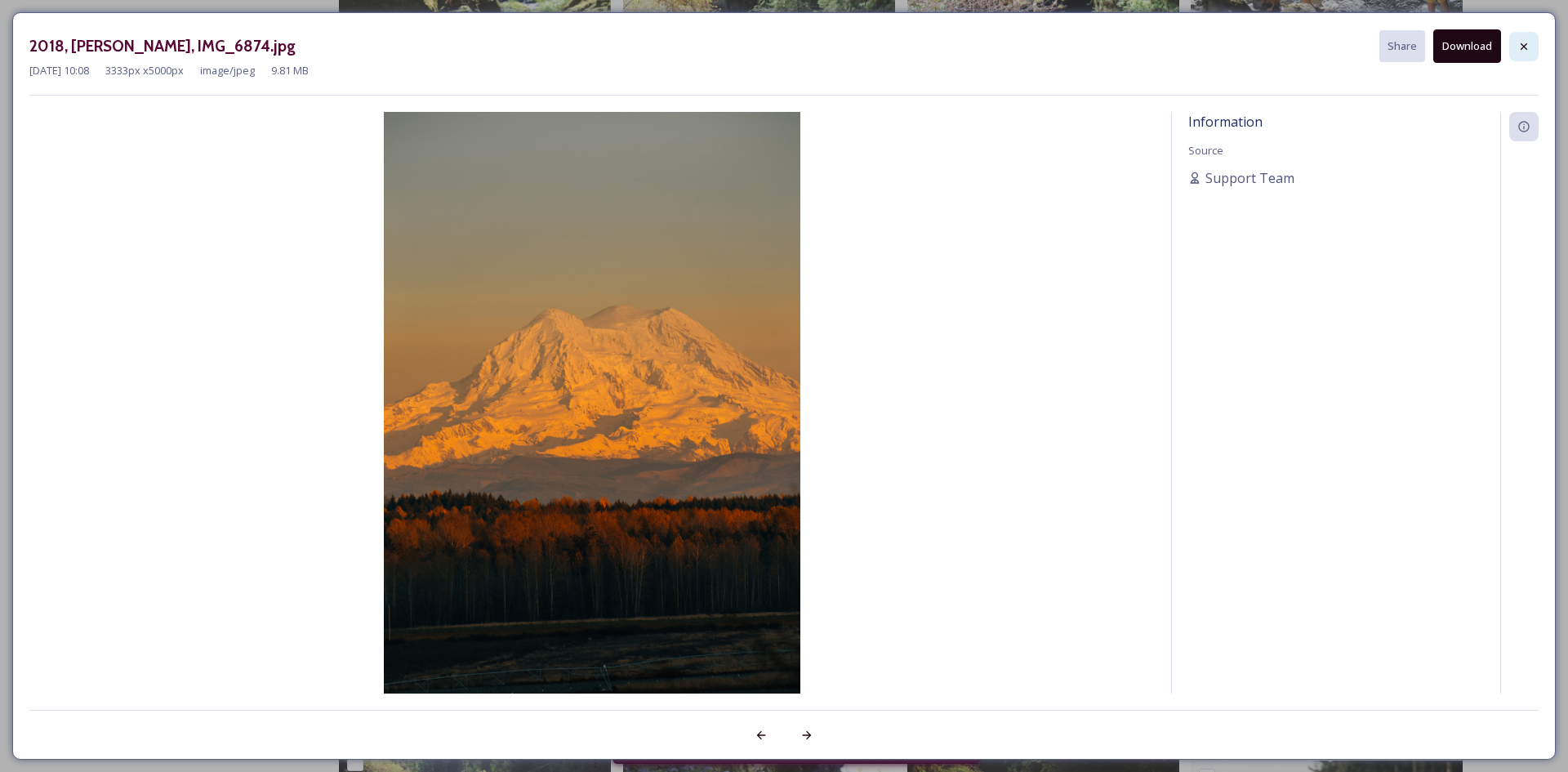
click at [1525, 49] on icon at bounding box center [1524, 47] width 13 height 13
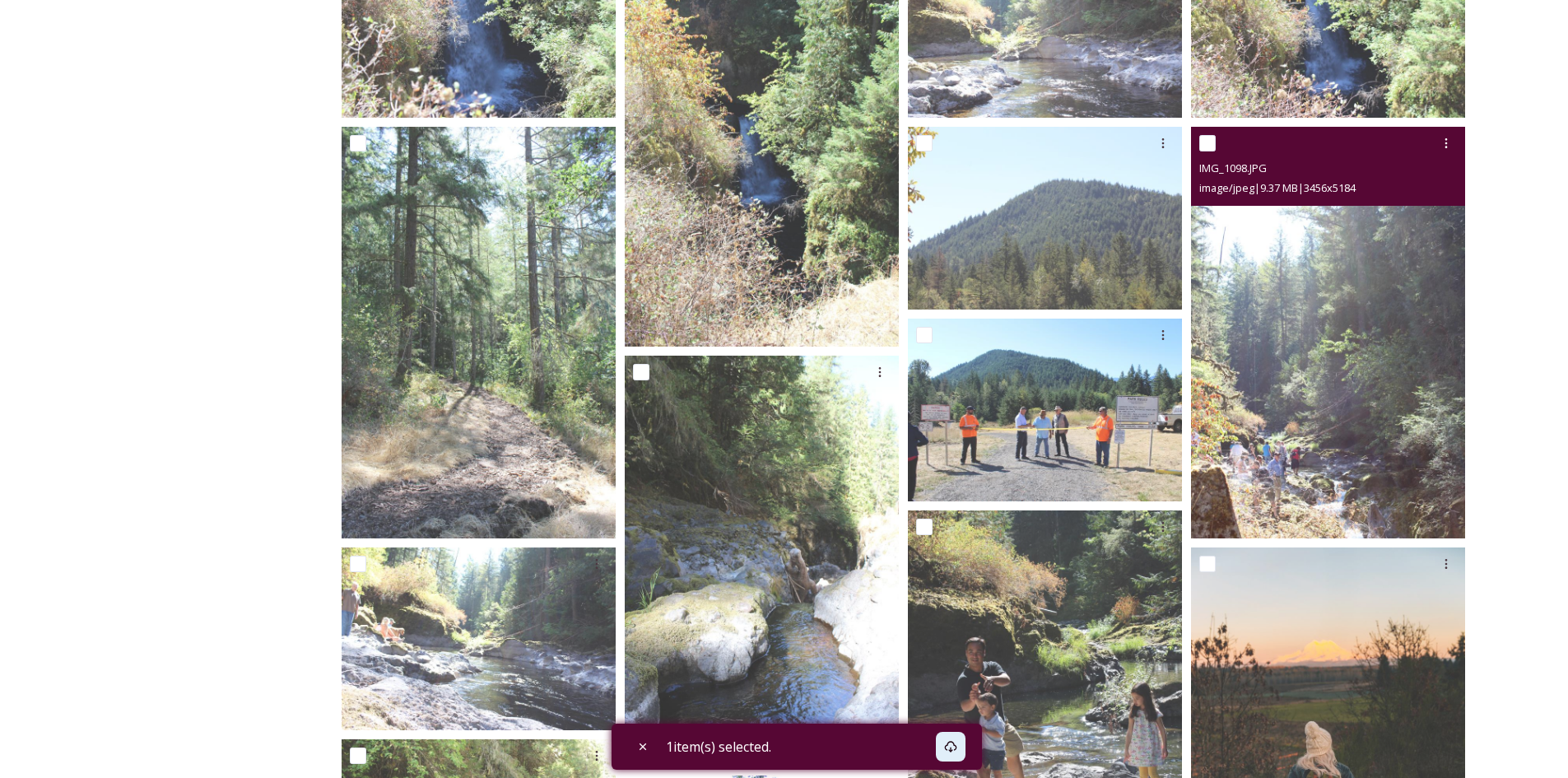
scroll to position [0, 0]
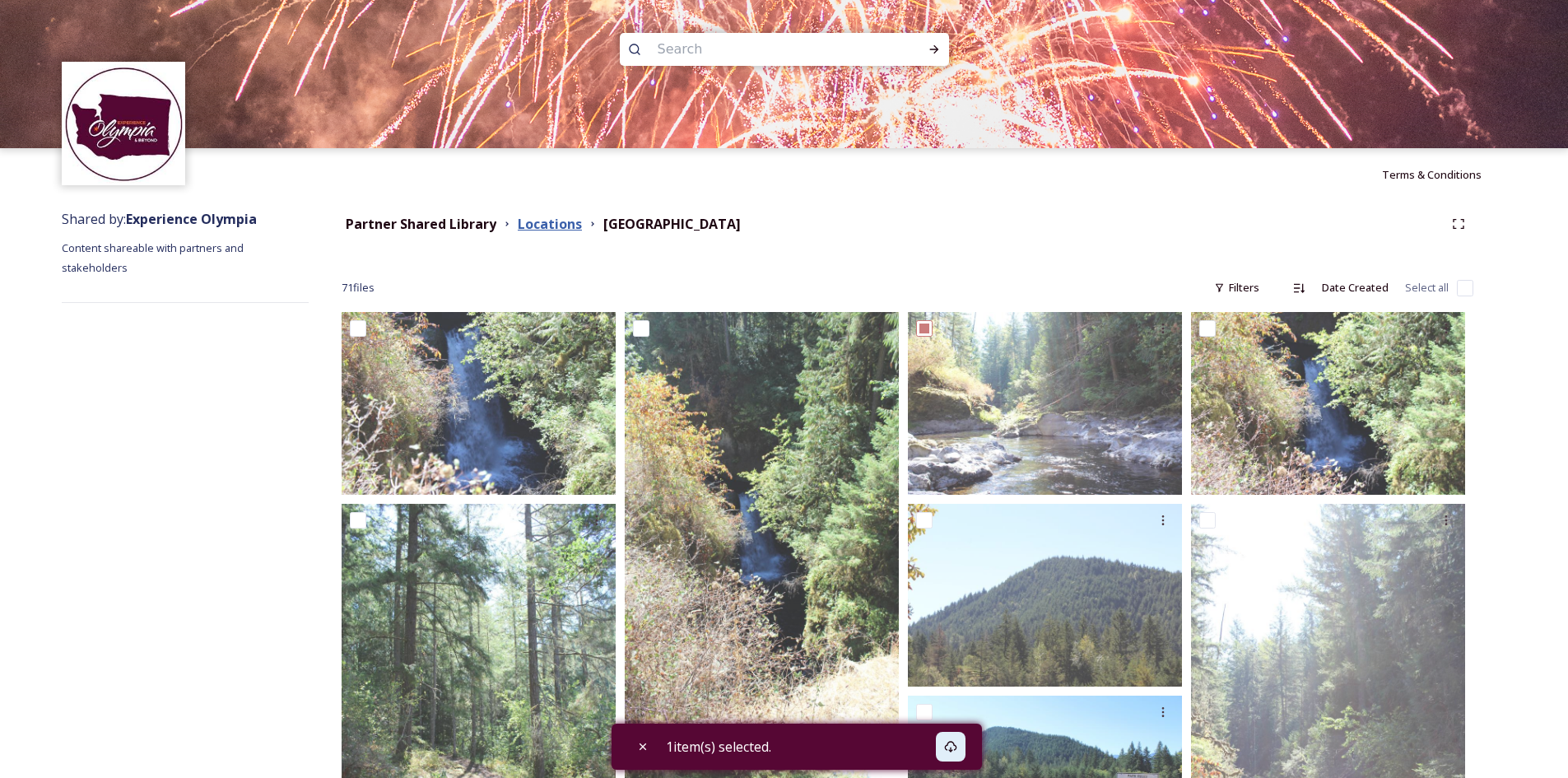
click at [547, 223] on strong "Locations" at bounding box center [550, 224] width 64 height 18
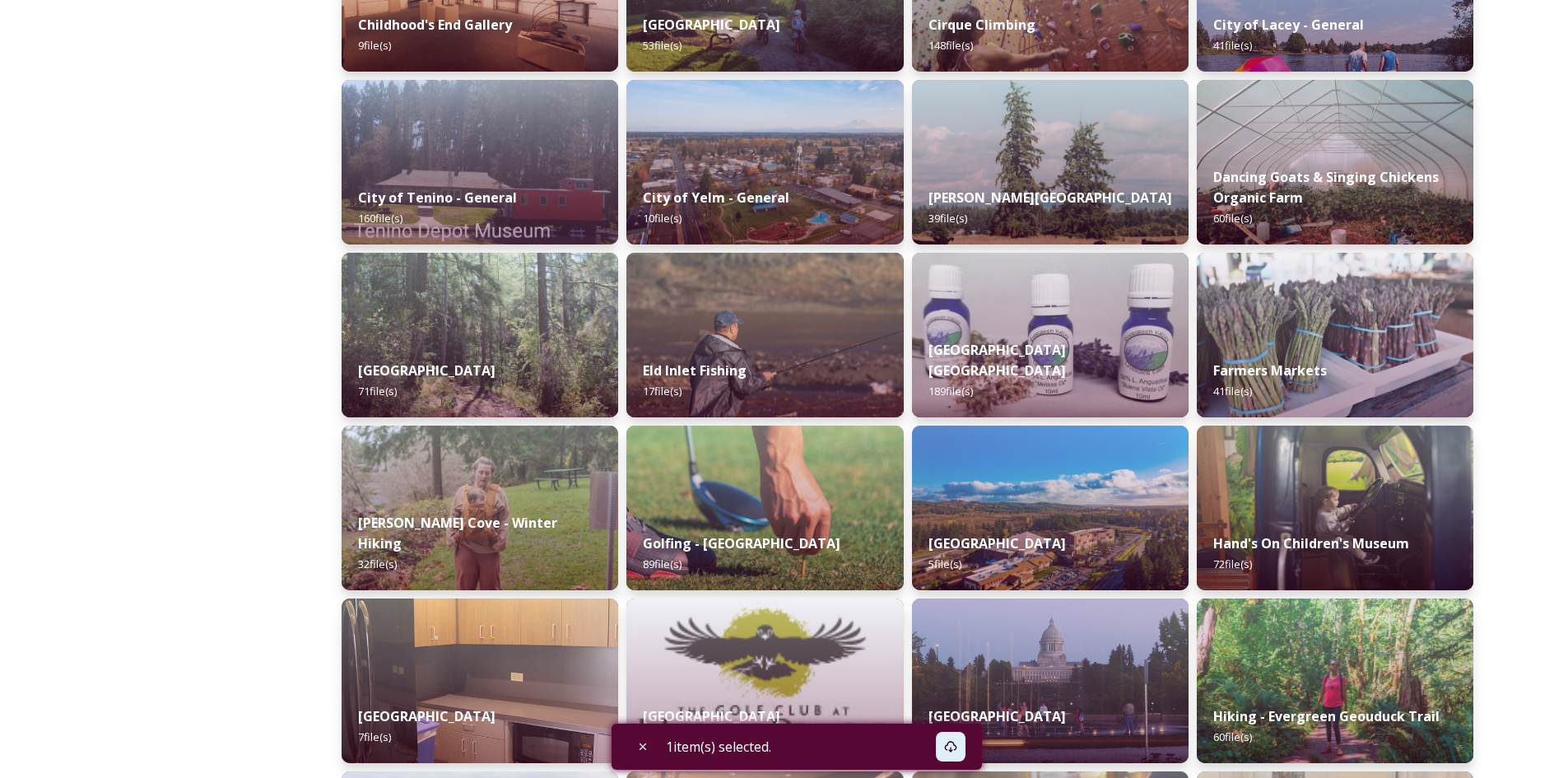
scroll to position [1070, 0]
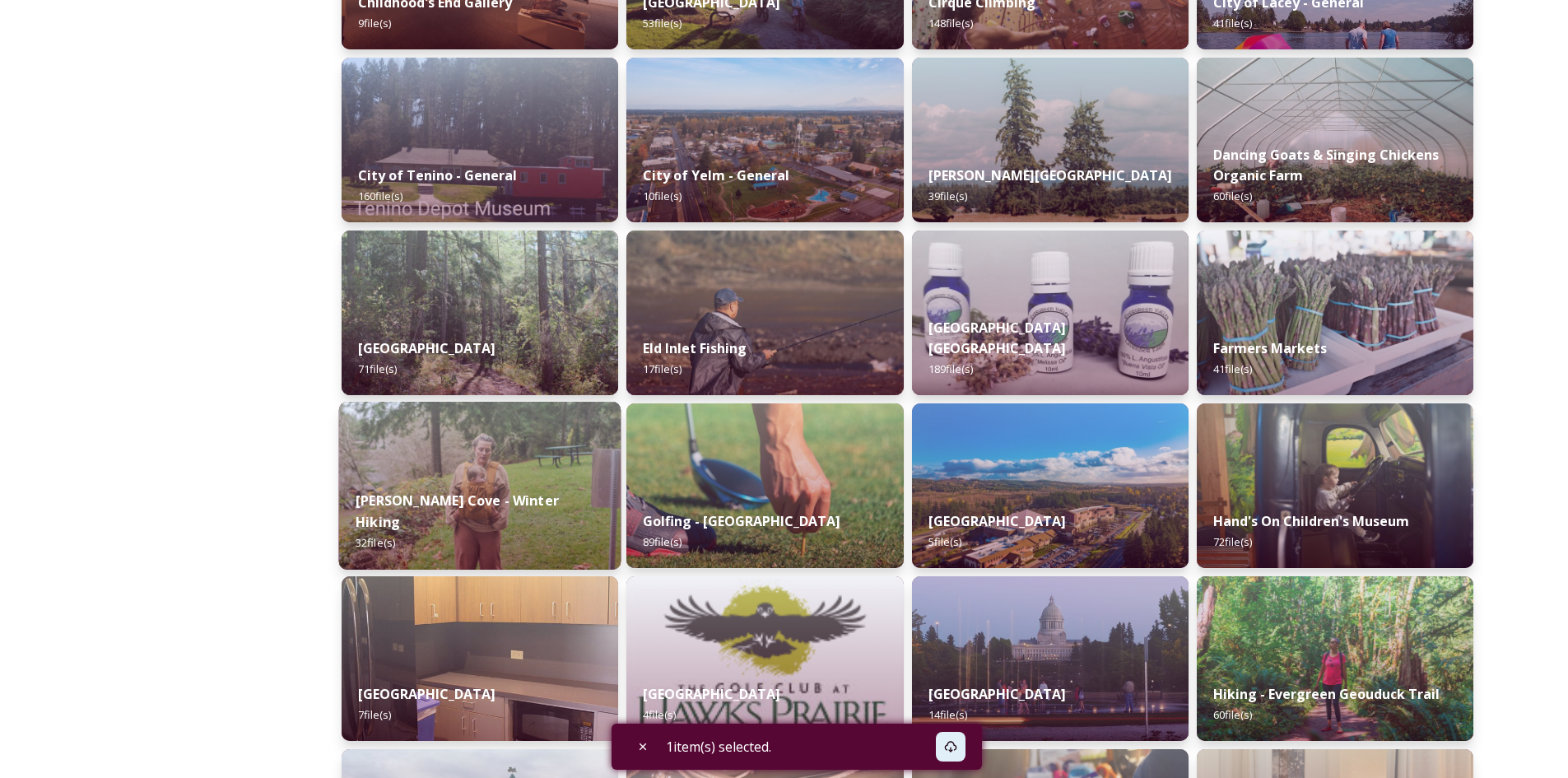
click at [591, 480] on img at bounding box center [480, 485] width 283 height 168
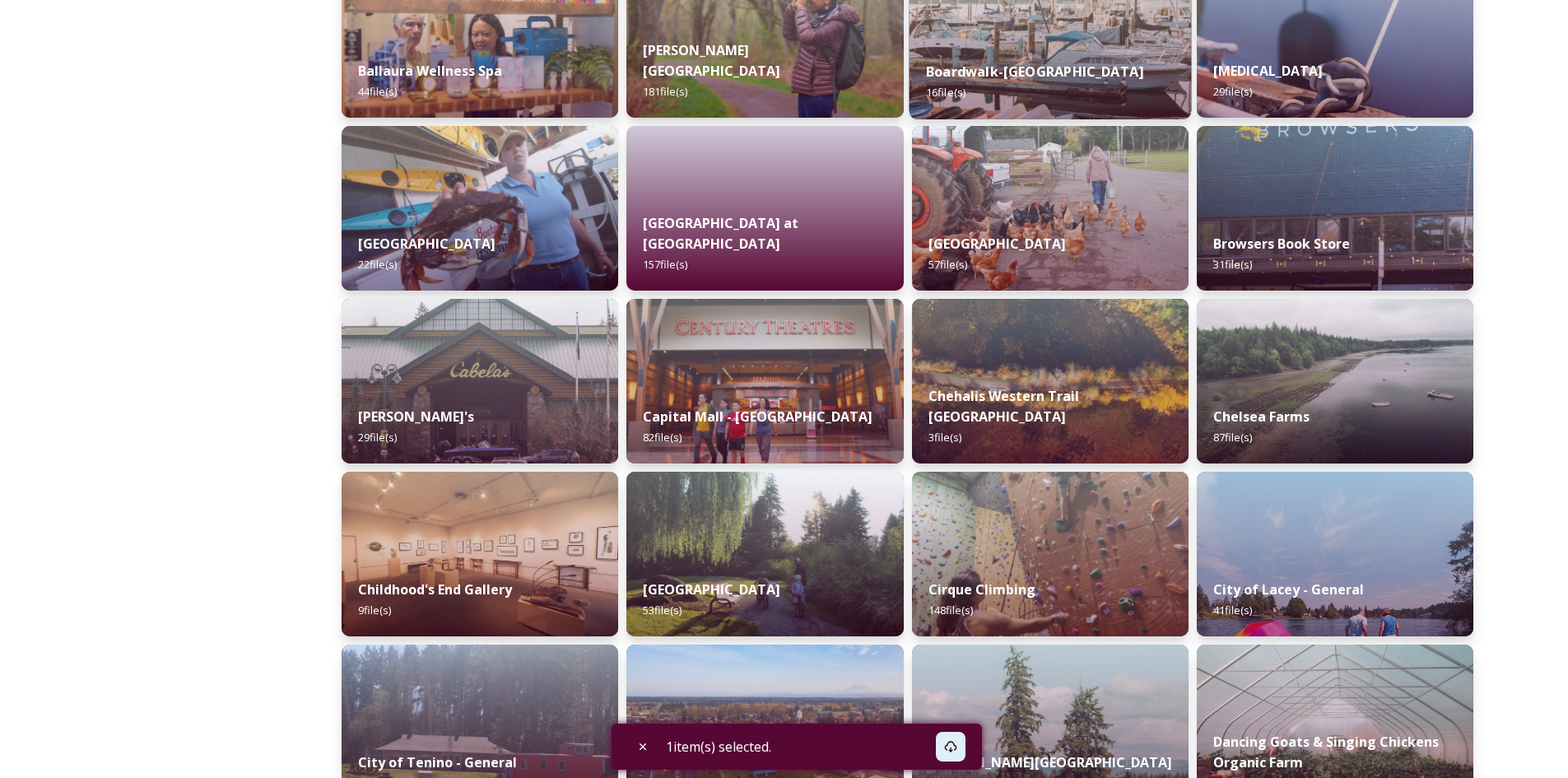
scroll to position [494, 0]
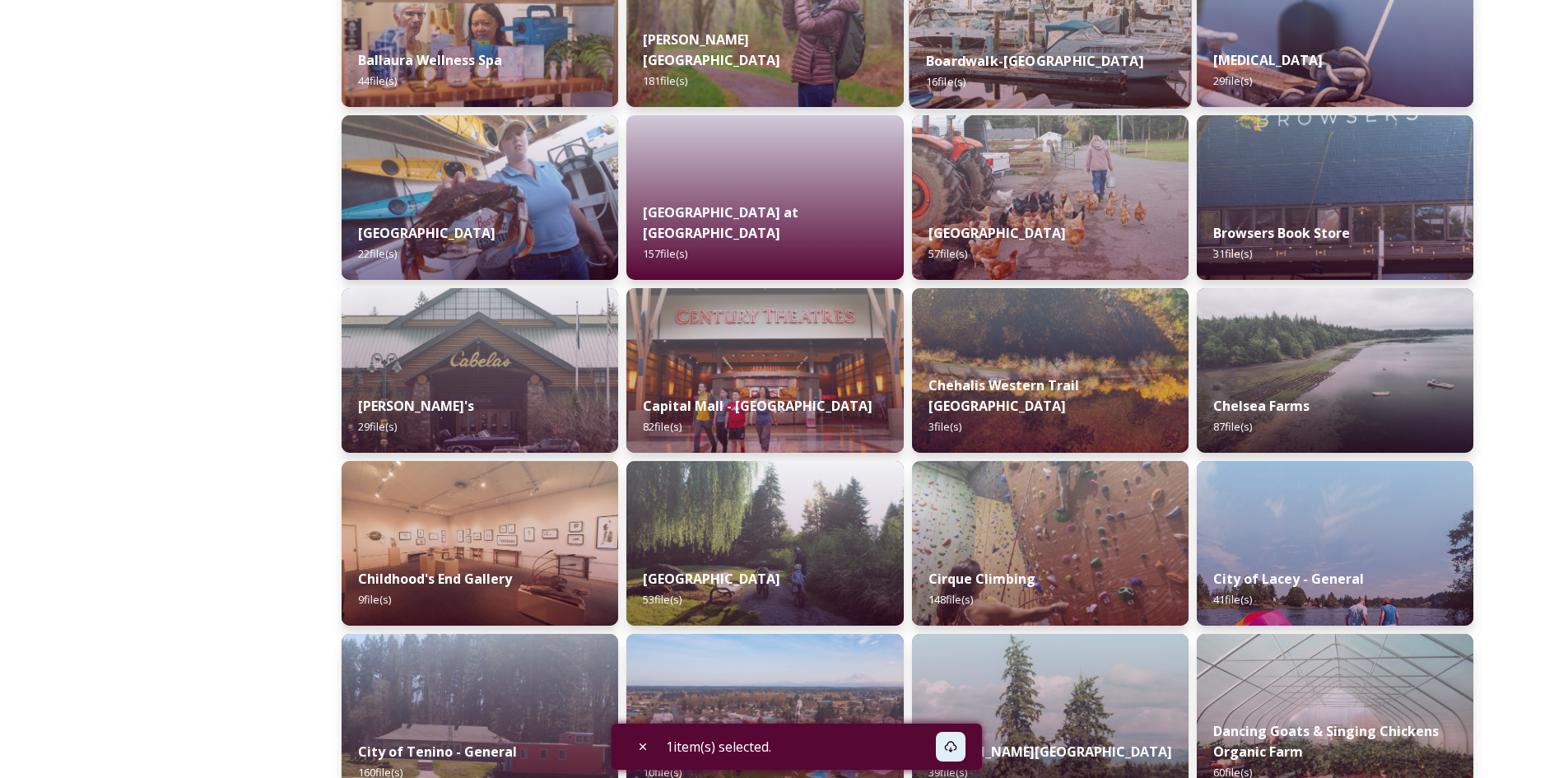
click at [1093, 421] on div "Chehalis Western Trail South Bay 3 file(s)" at bounding box center [1050, 406] width 276 height 94
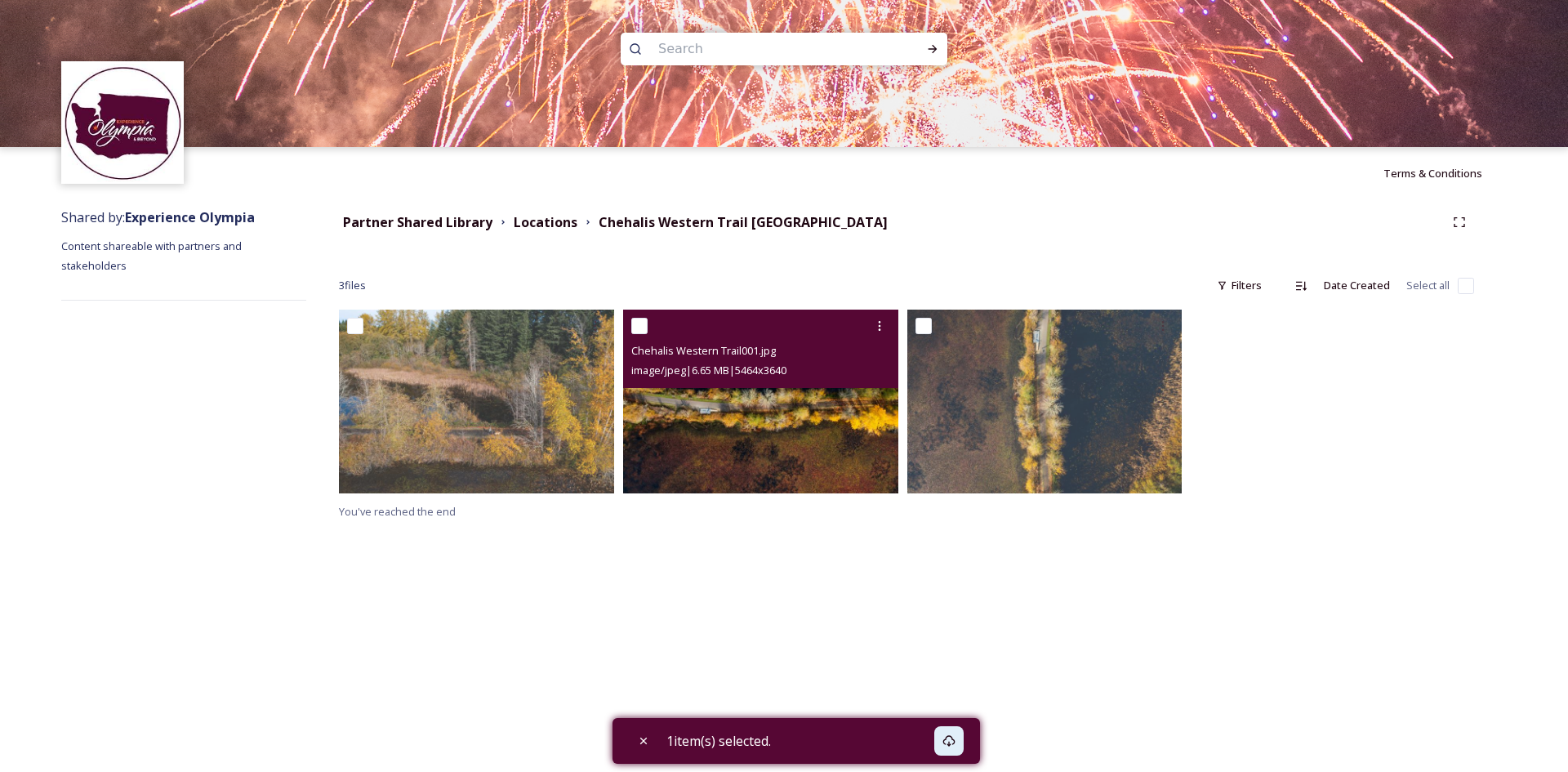
click at [813, 453] on img at bounding box center [760, 401] width 275 height 183
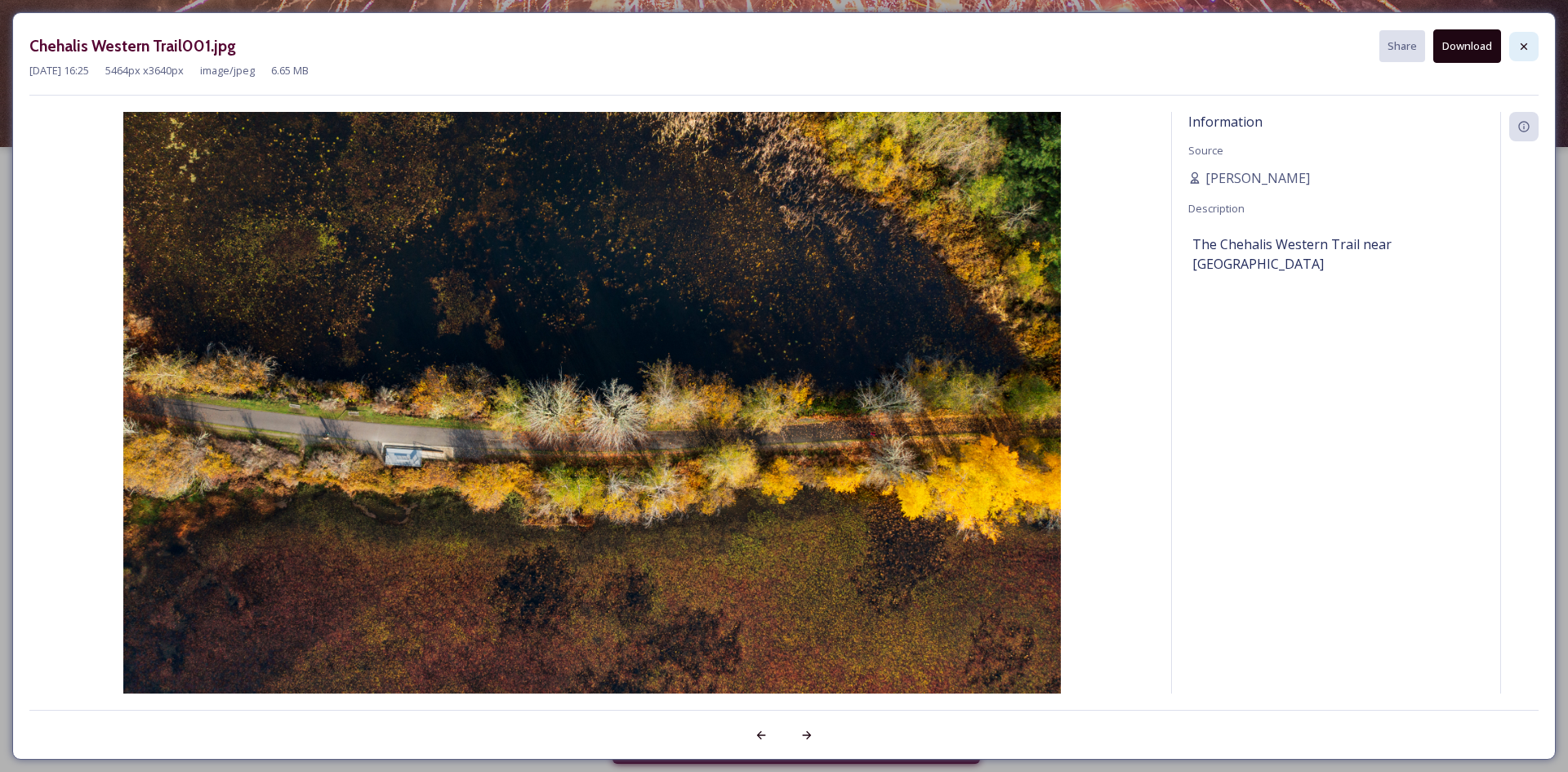
click at [1521, 46] on icon at bounding box center [1524, 47] width 13 height 13
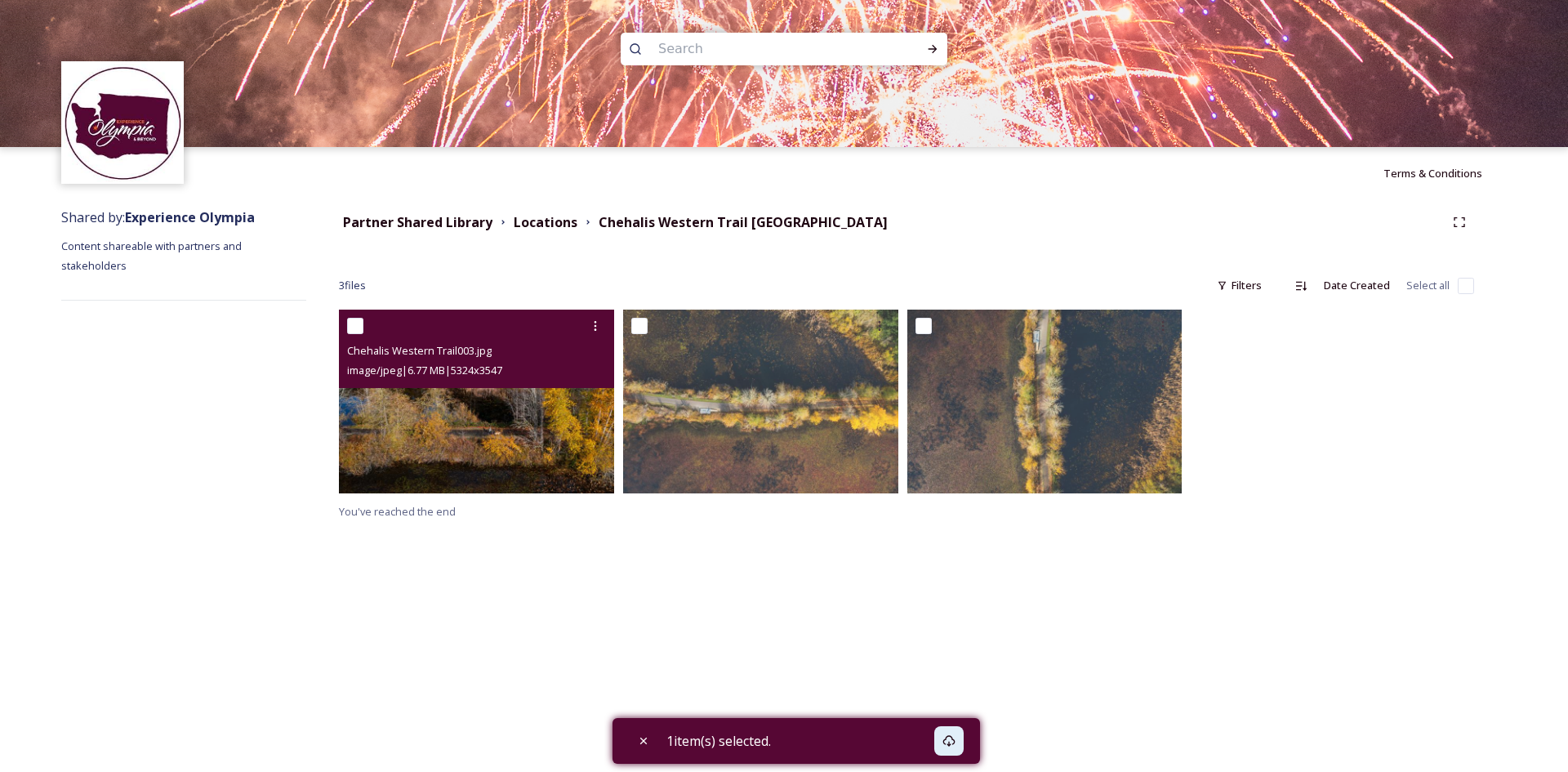
click at [557, 413] on img at bounding box center [476, 401] width 275 height 183
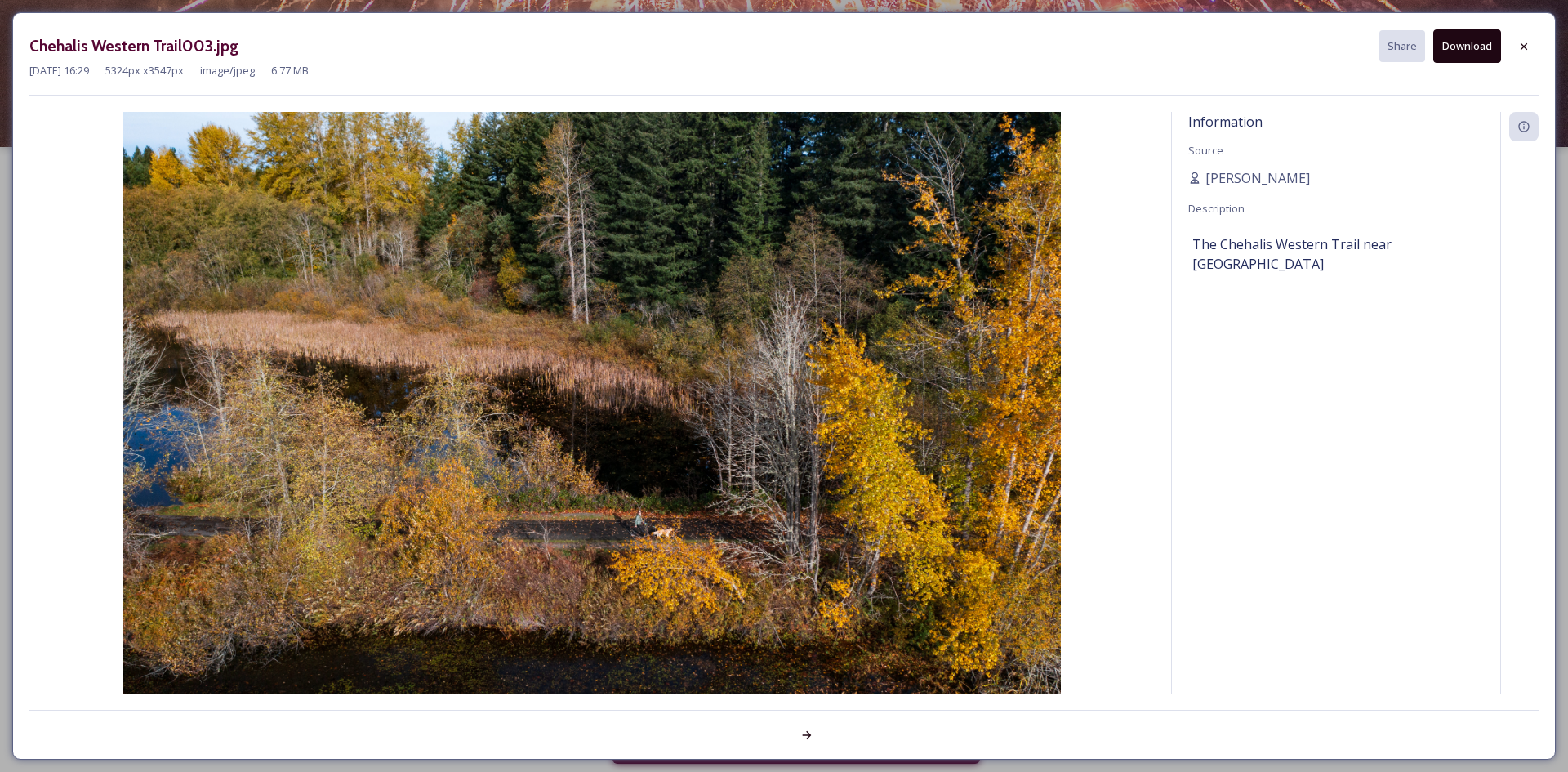
click at [1459, 51] on button "Download" at bounding box center [1467, 46] width 68 height 34
click at [1520, 45] on icon at bounding box center [1524, 47] width 13 height 13
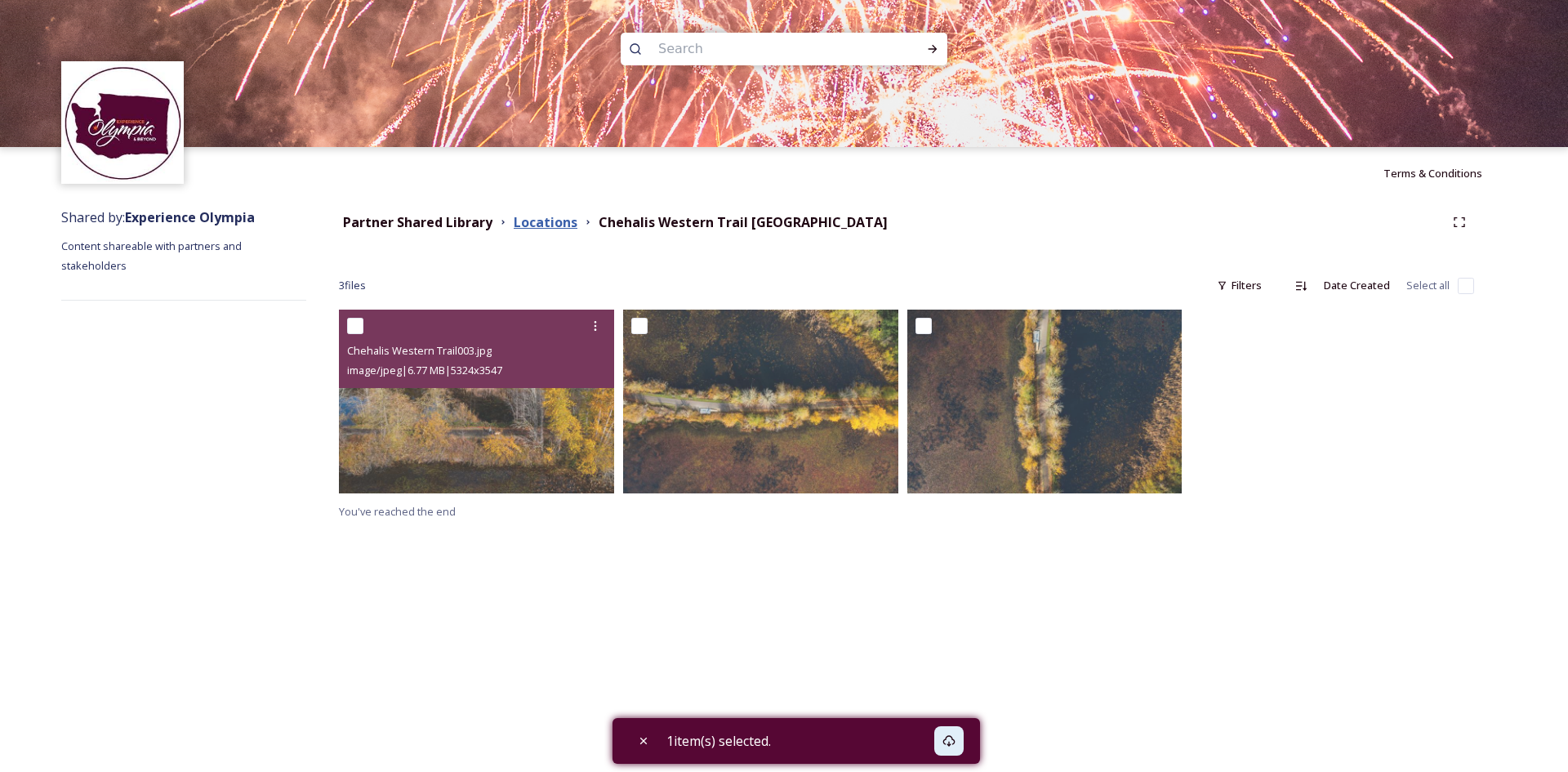
click at [555, 223] on strong "Locations" at bounding box center [546, 222] width 64 height 18
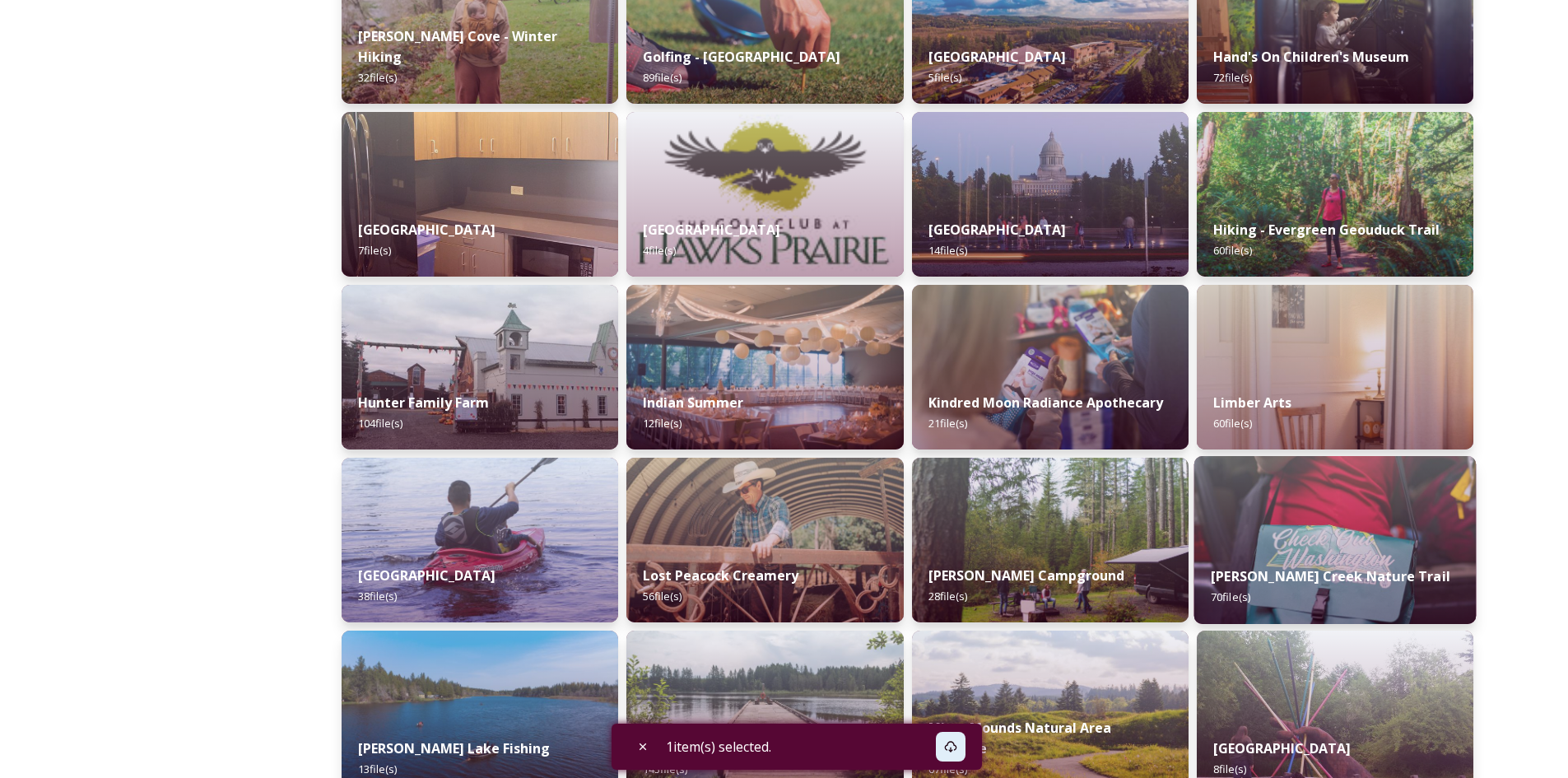
scroll to position [1563, 0]
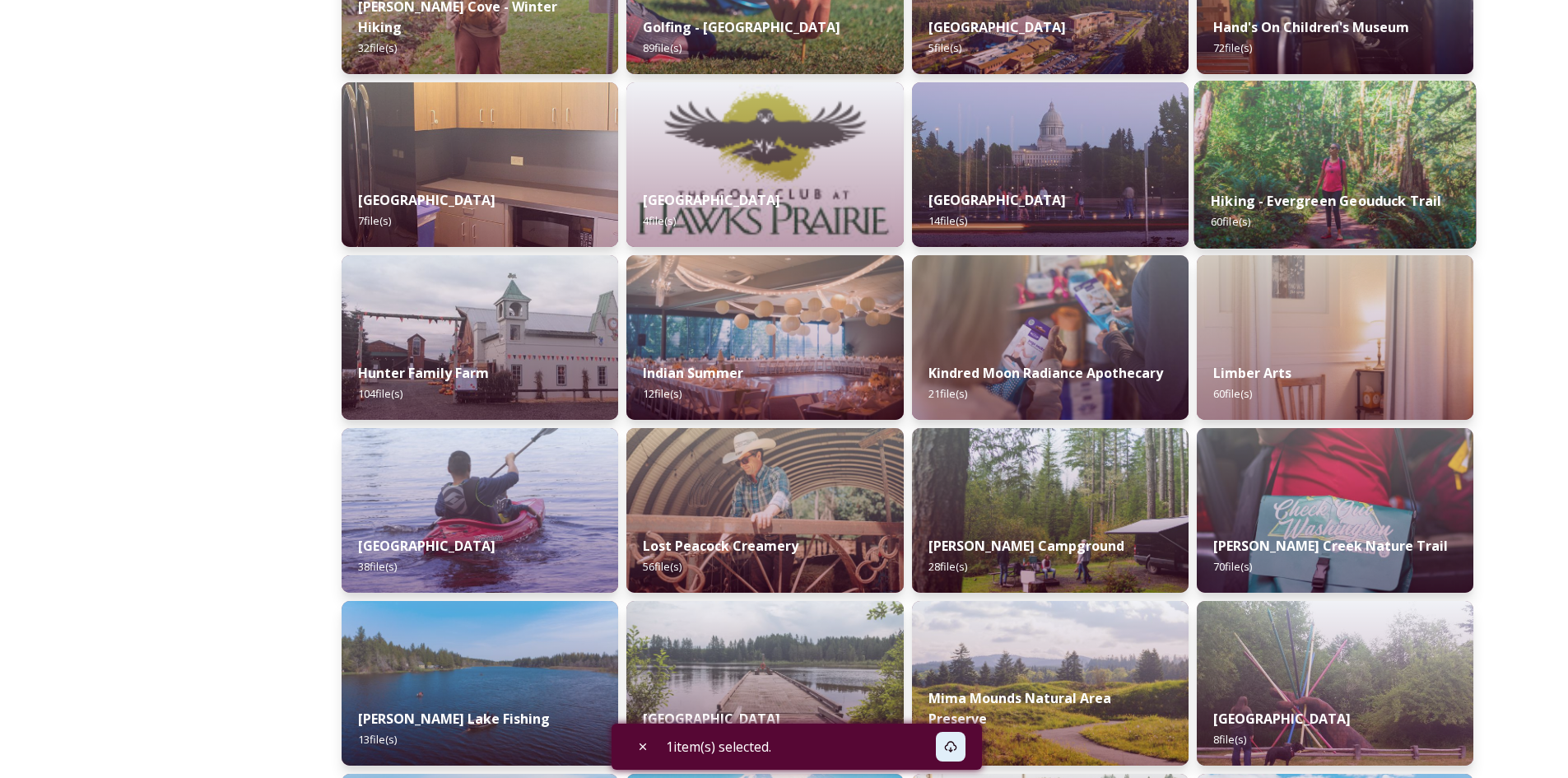
click at [1353, 143] on img at bounding box center [1334, 165] width 283 height 168
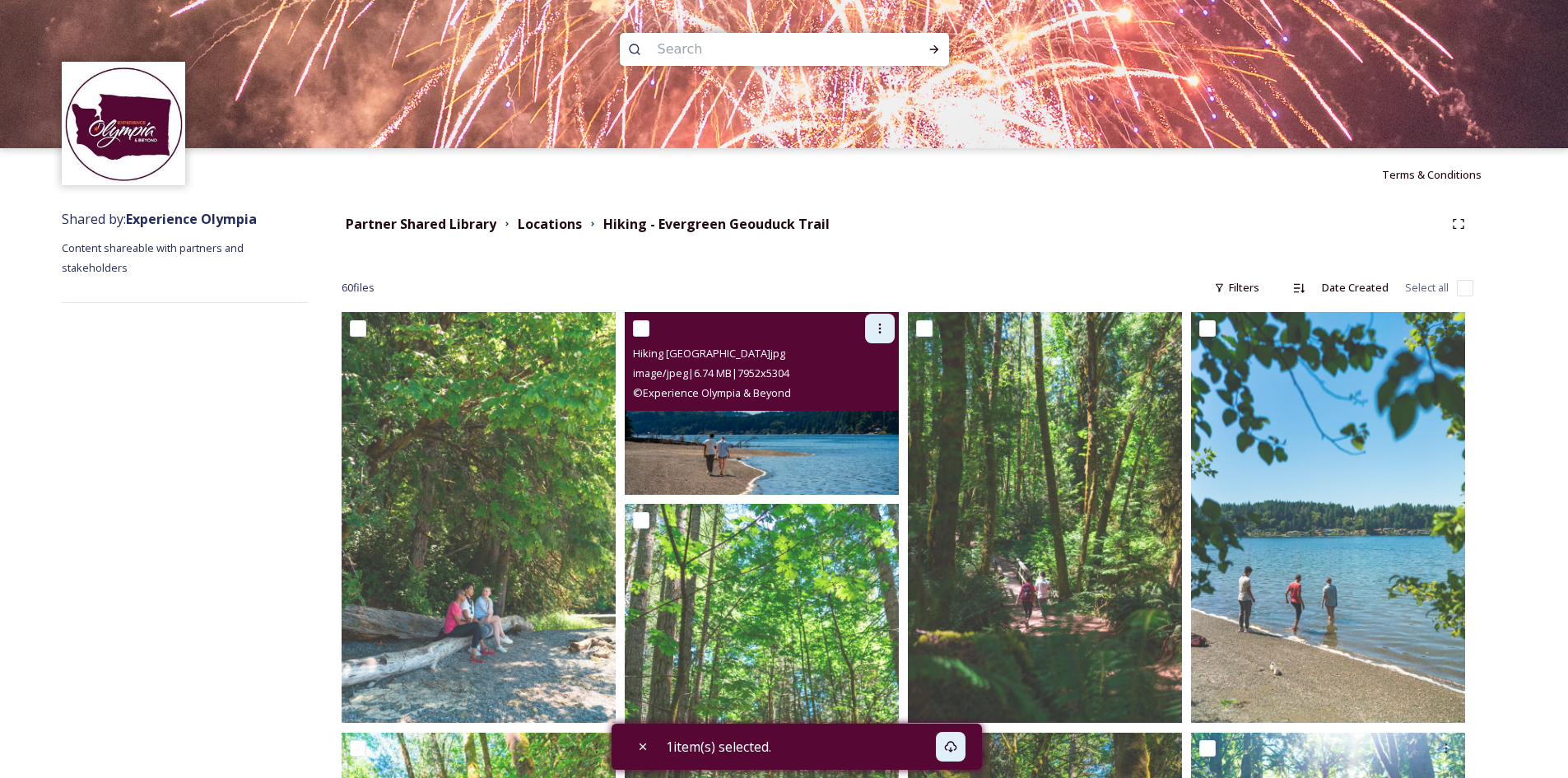
click at [886, 336] on div at bounding box center [880, 329] width 29 height 29
click at [872, 401] on span "Download" at bounding box center [860, 396] width 51 height 16
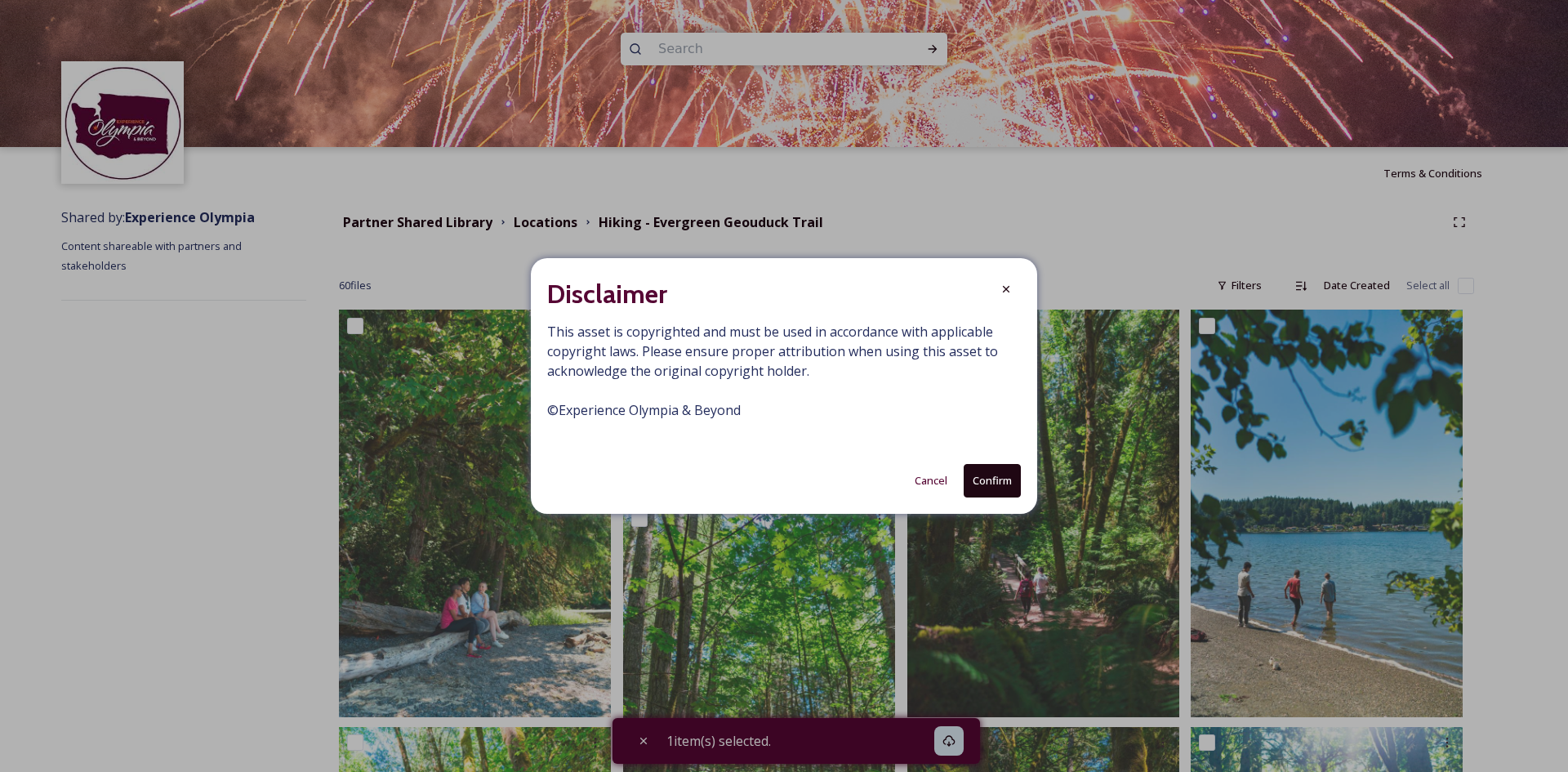
click at [1008, 488] on button "Confirm" at bounding box center [992, 481] width 58 height 34
click at [1010, 294] on icon at bounding box center [1006, 290] width 13 height 13
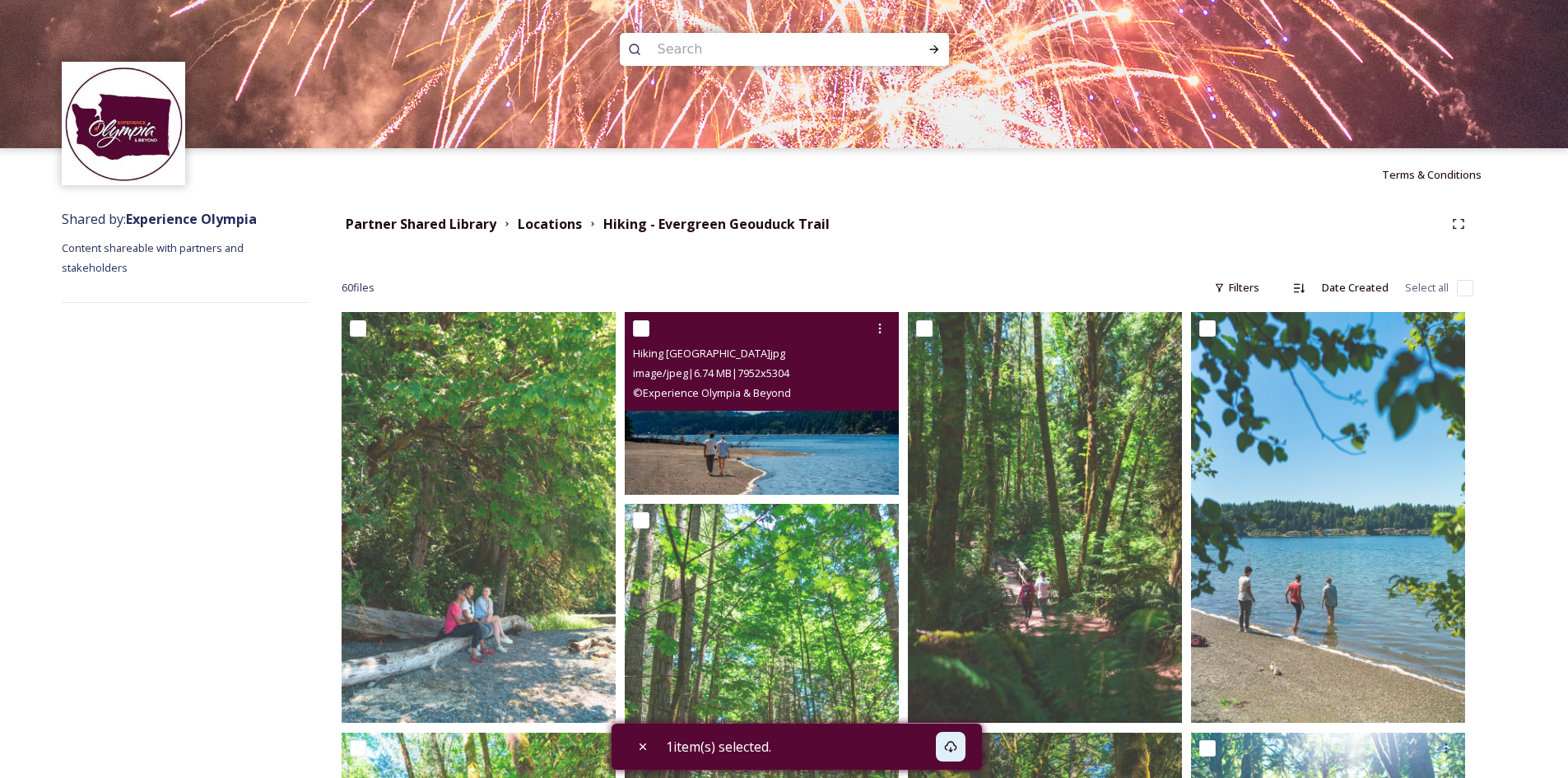
click at [780, 448] on img at bounding box center [761, 403] width 274 height 182
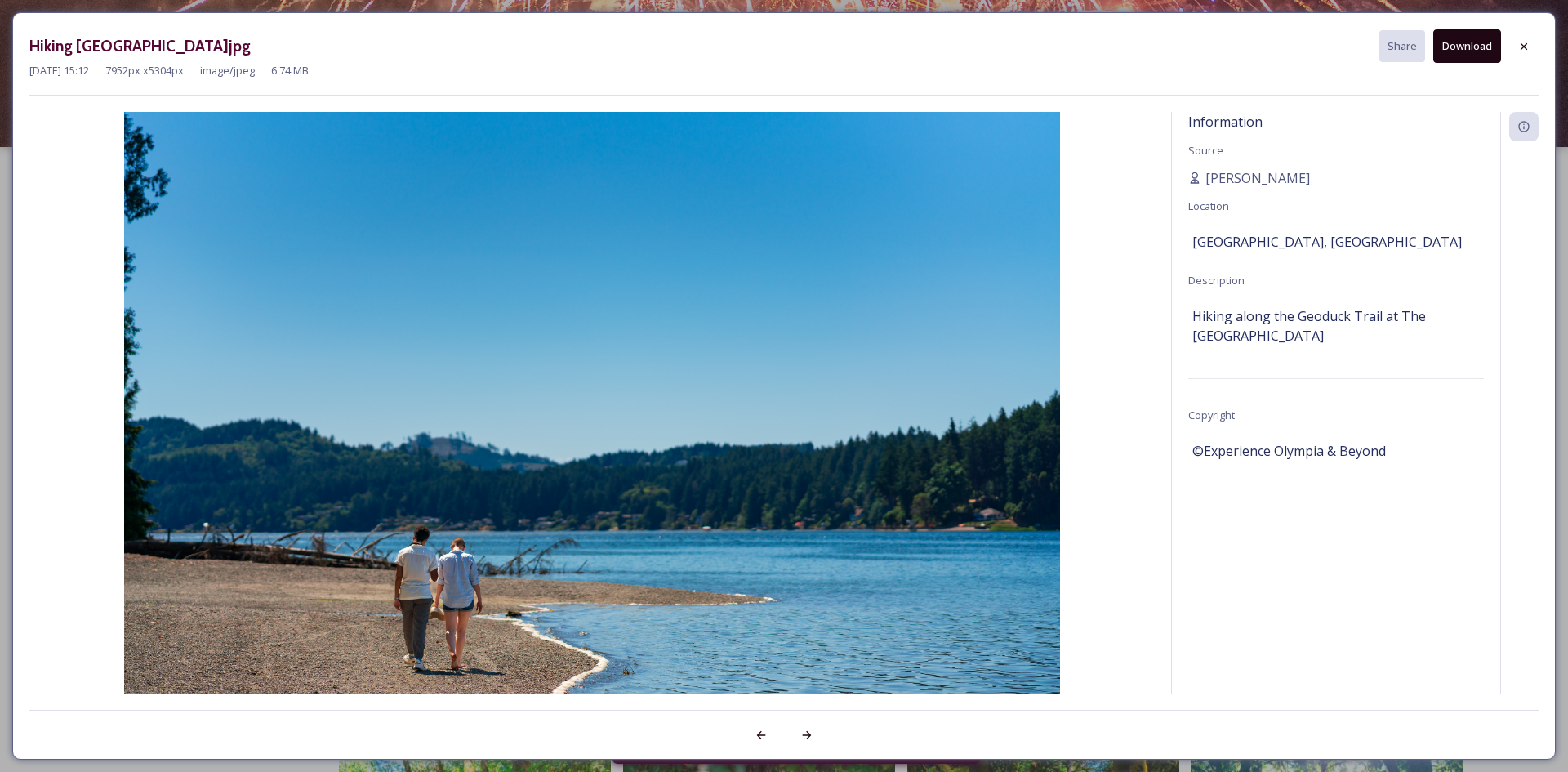
click at [1479, 44] on button "Download" at bounding box center [1467, 46] width 68 height 34
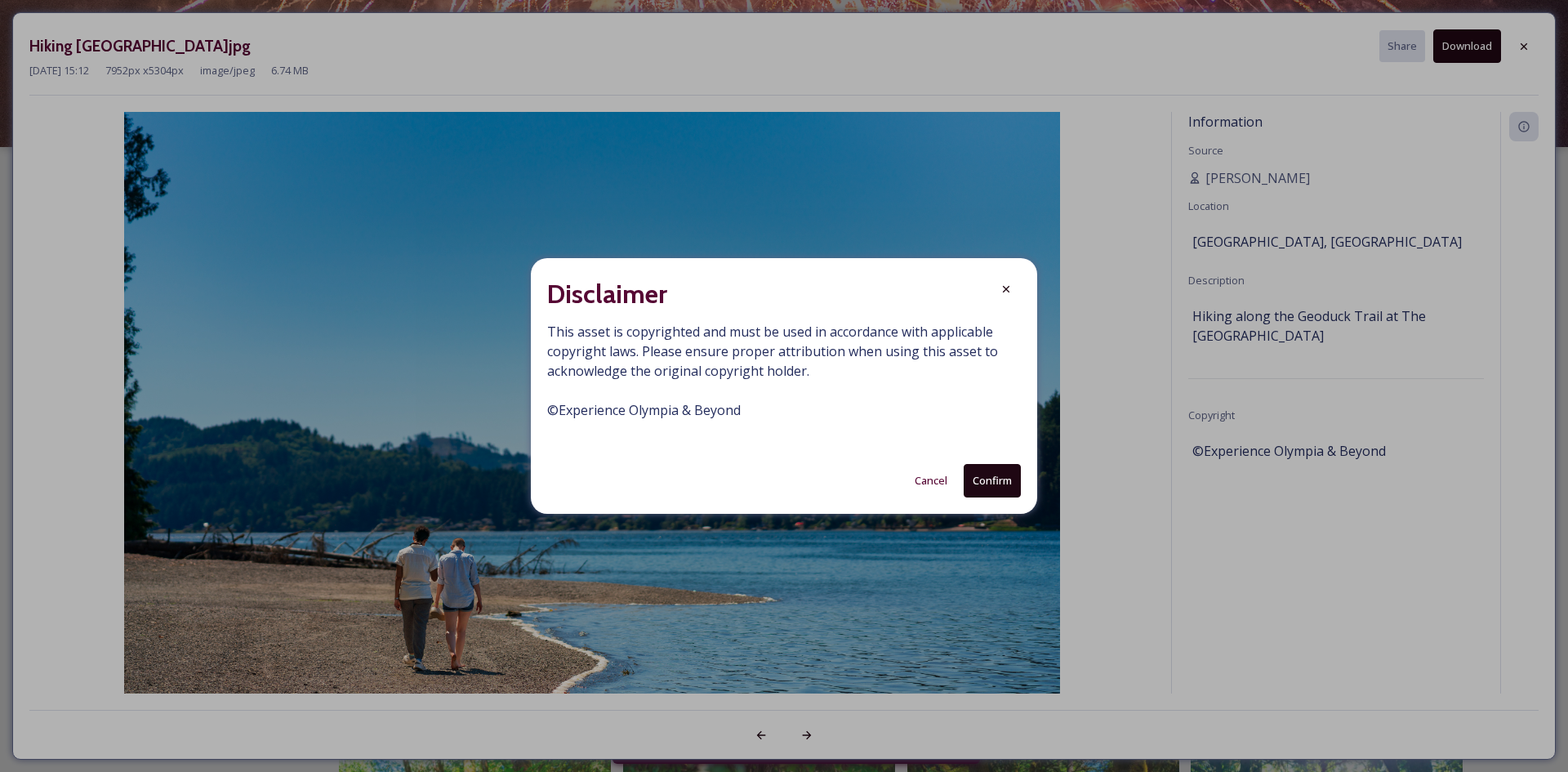
click at [1002, 487] on button "Confirm" at bounding box center [992, 481] width 58 height 34
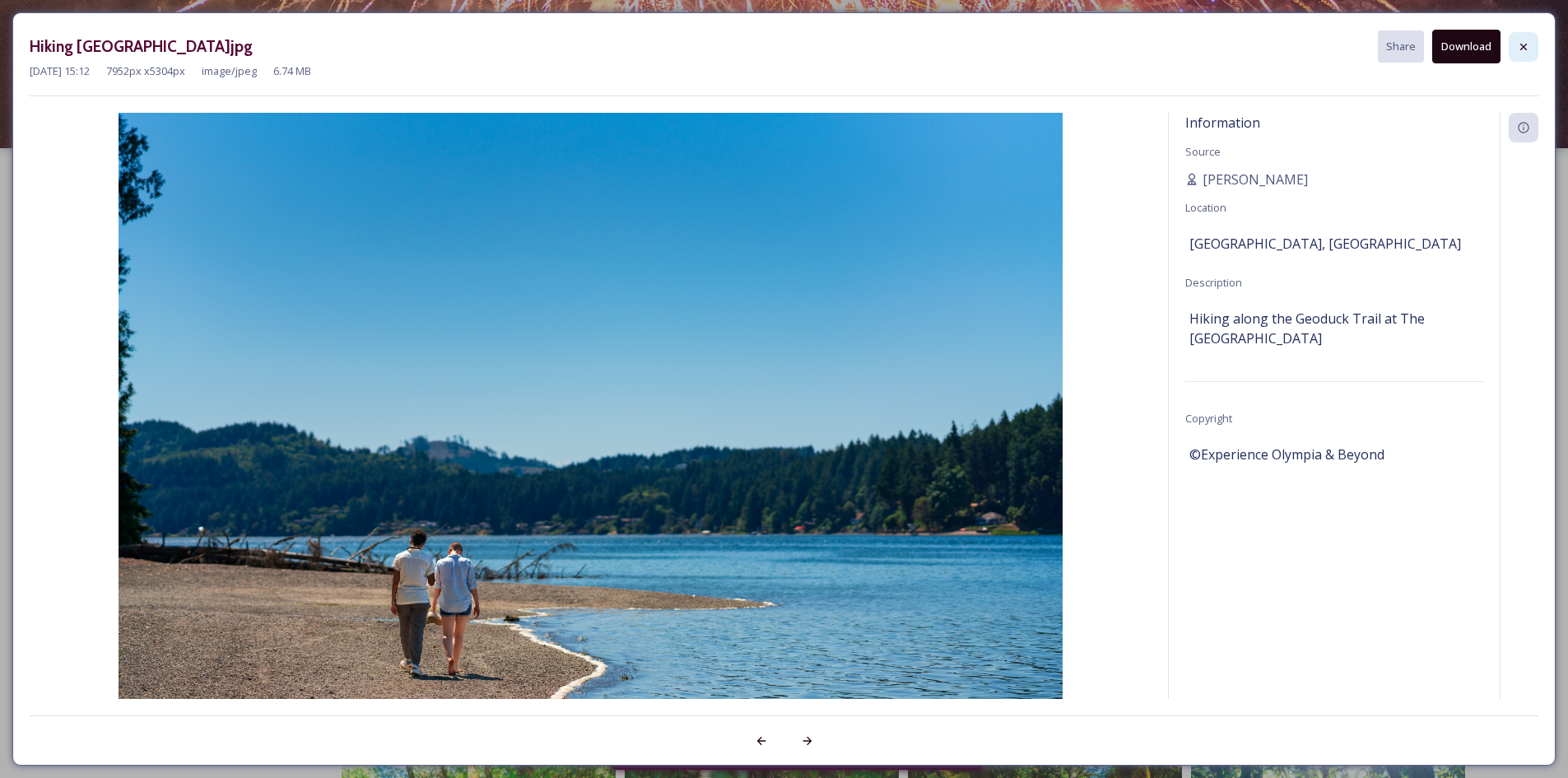
click at [1528, 48] on icon at bounding box center [1523, 47] width 13 height 13
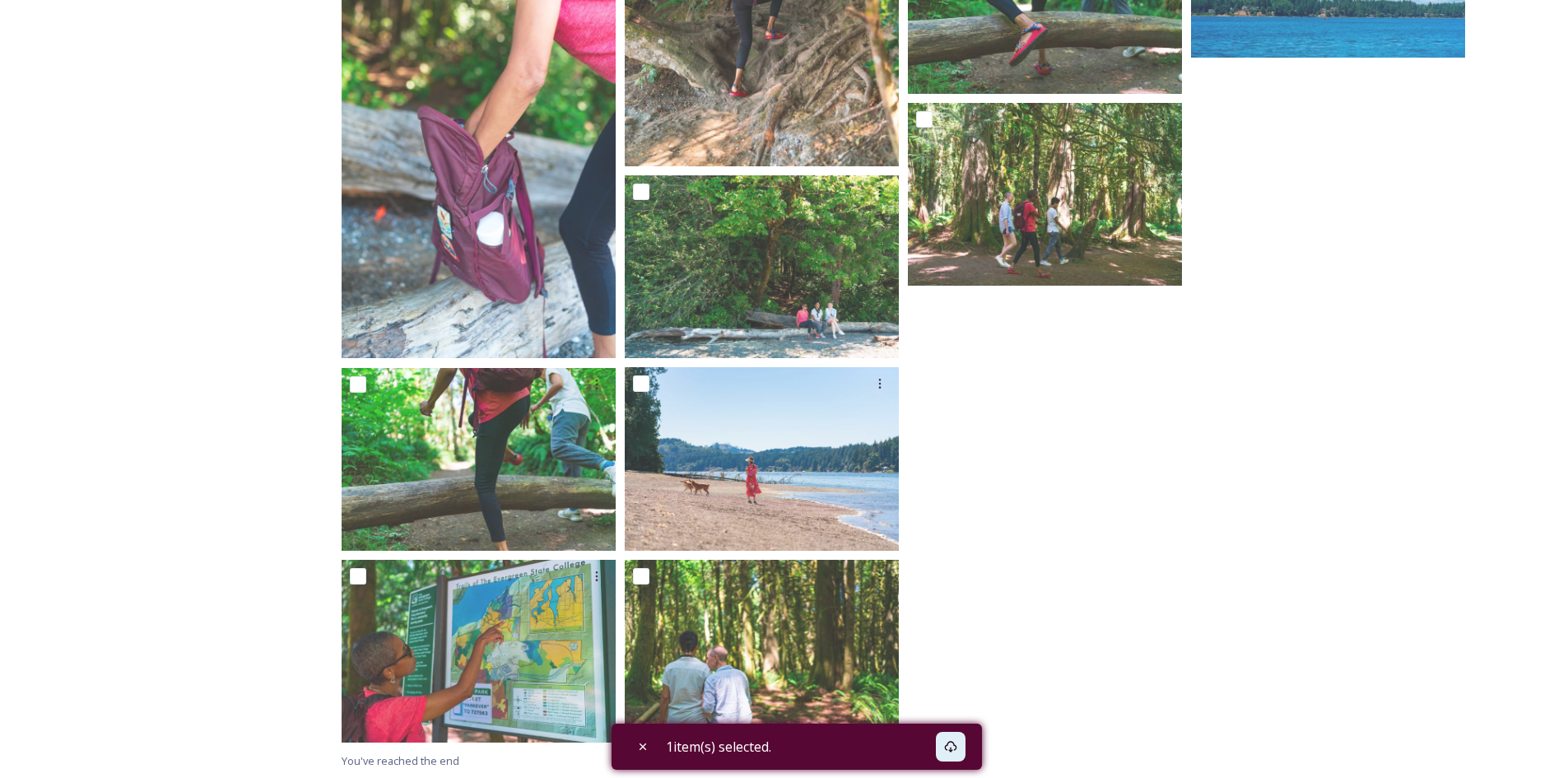
scroll to position [4036, 0]
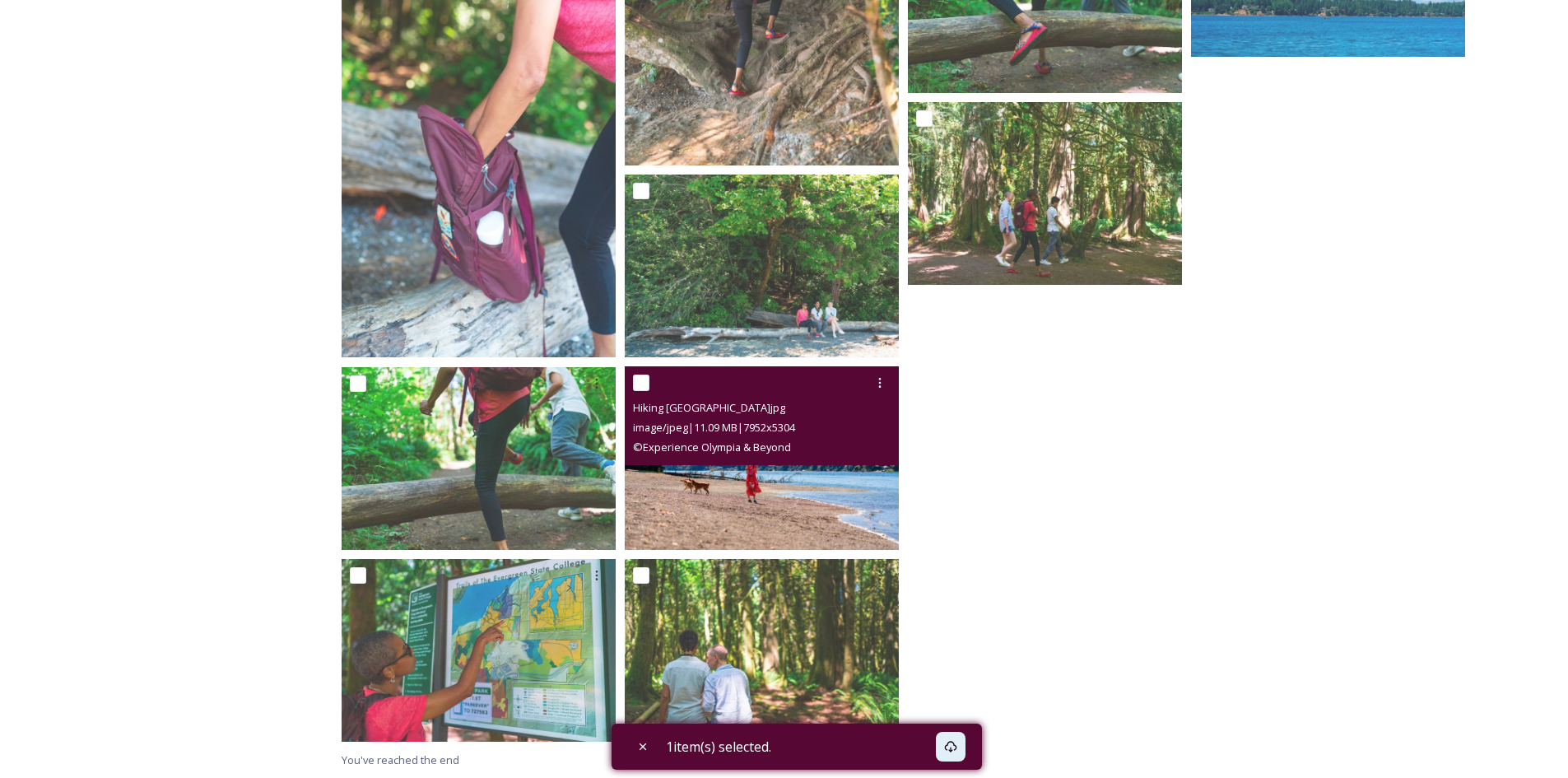
click at [799, 504] on img at bounding box center [761, 458] width 274 height 182
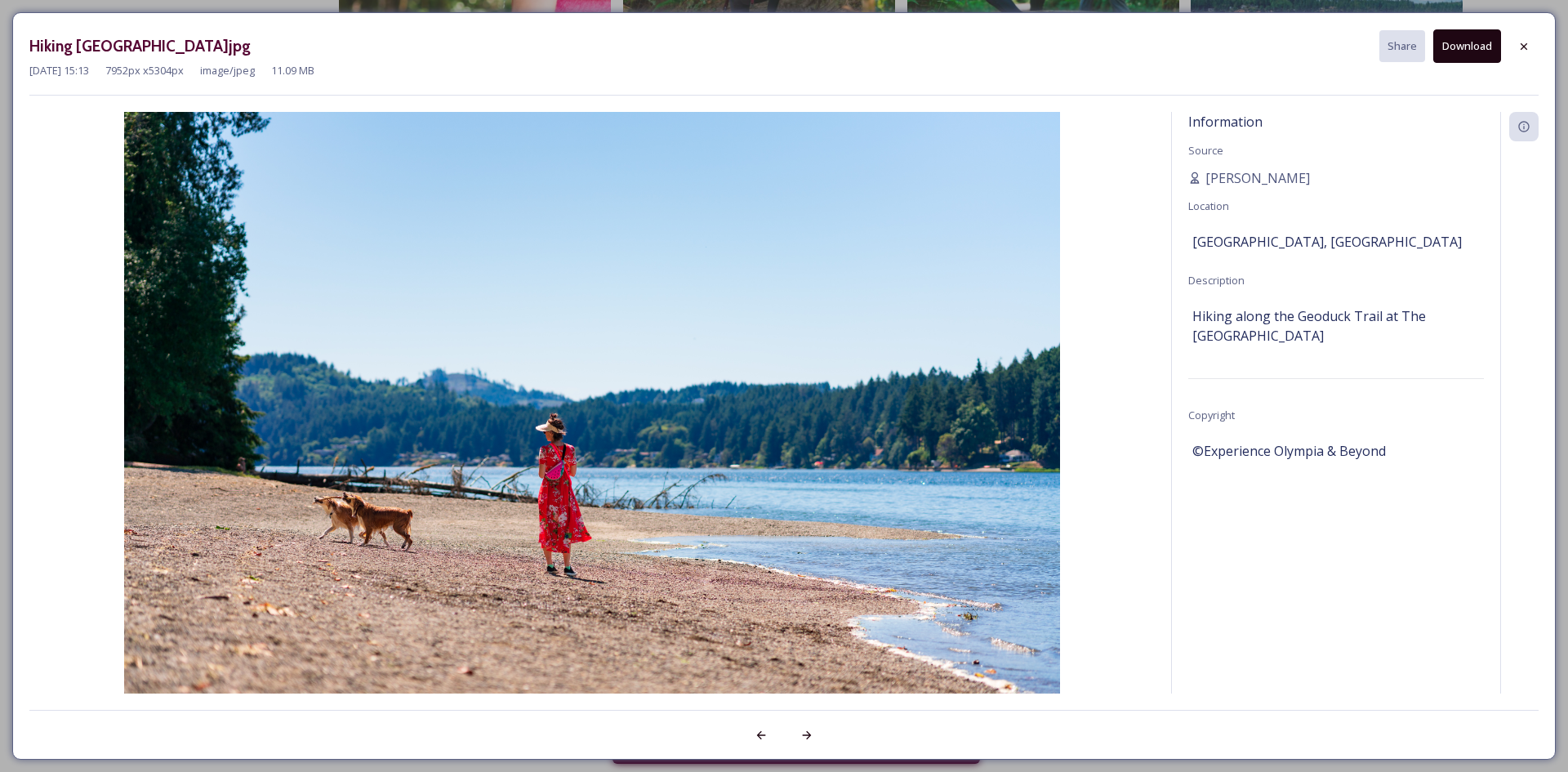
click at [1460, 41] on button "Download" at bounding box center [1467, 46] width 68 height 34
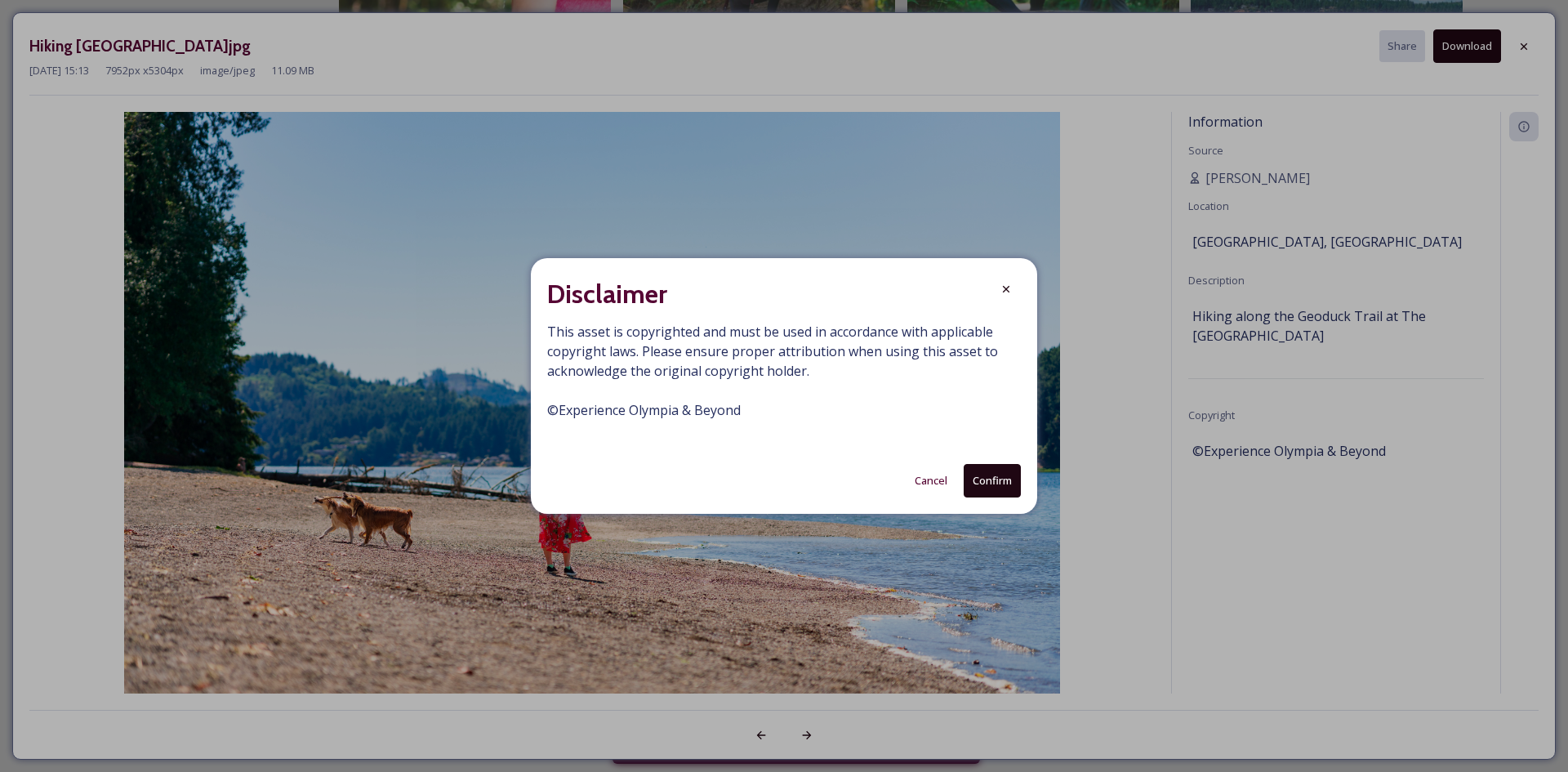
click at [1001, 489] on button "Confirm" at bounding box center [992, 481] width 58 height 34
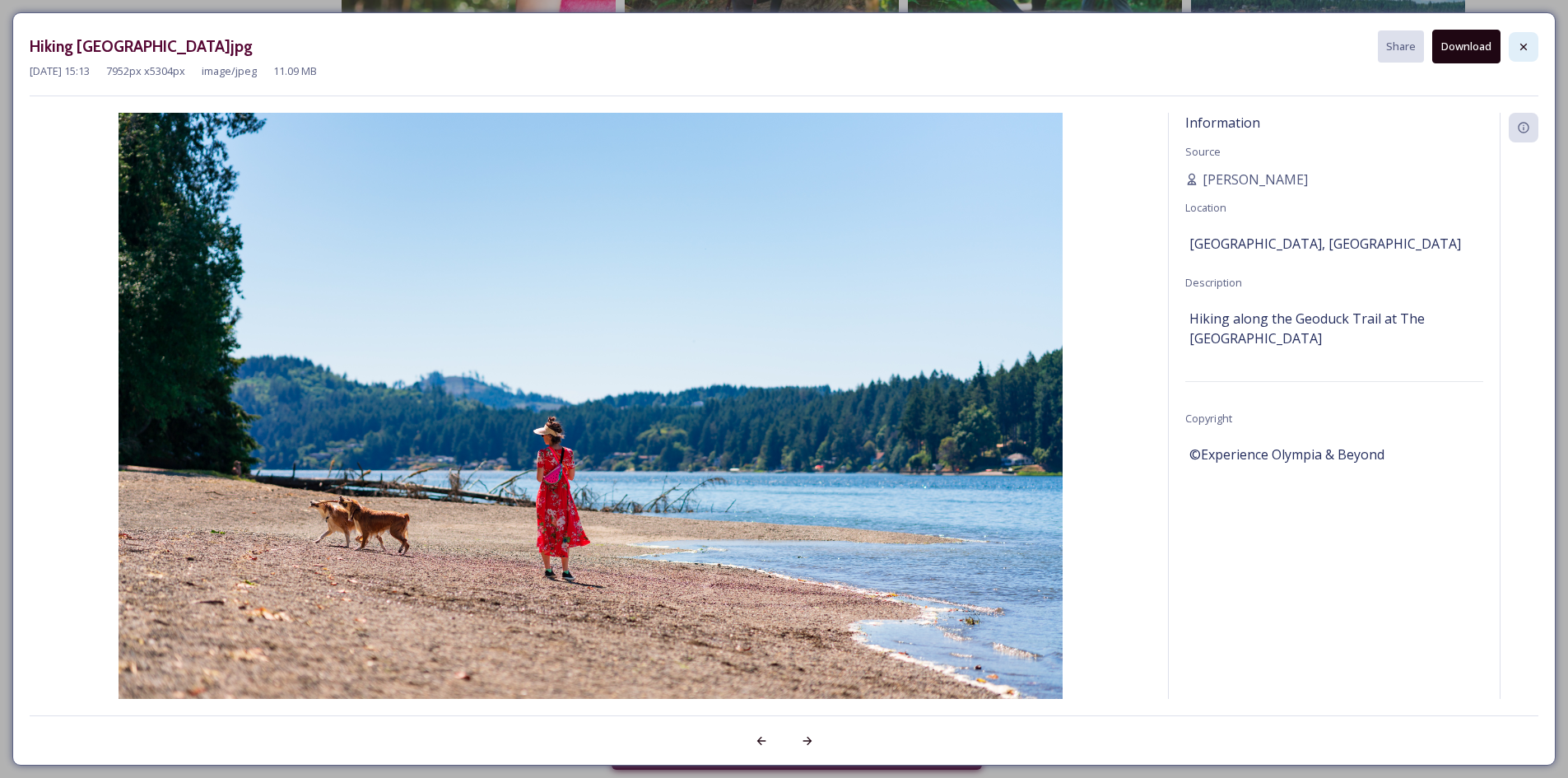
click at [1535, 49] on div at bounding box center [1524, 47] width 29 height 29
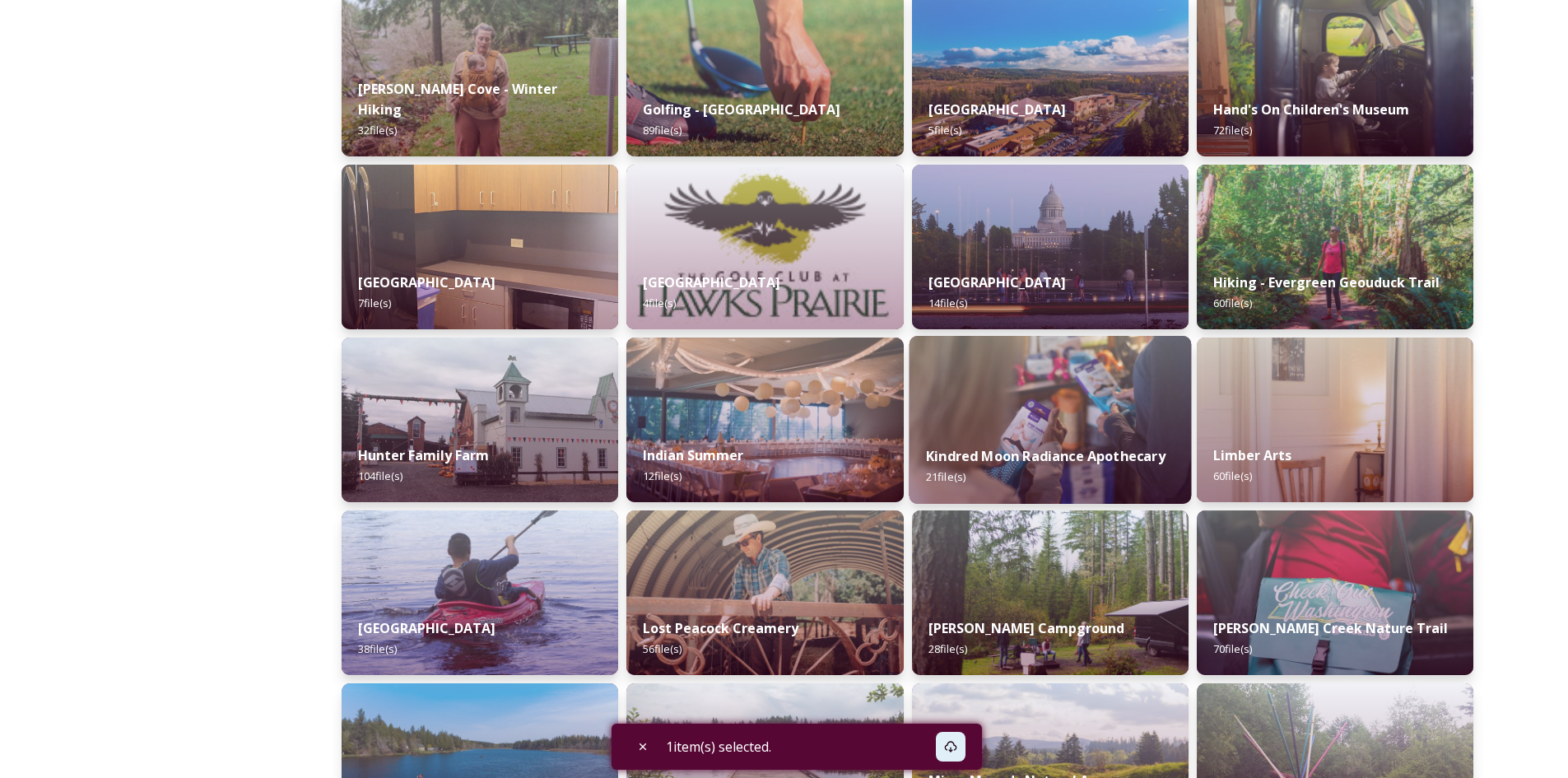
scroll to position [1646, 0]
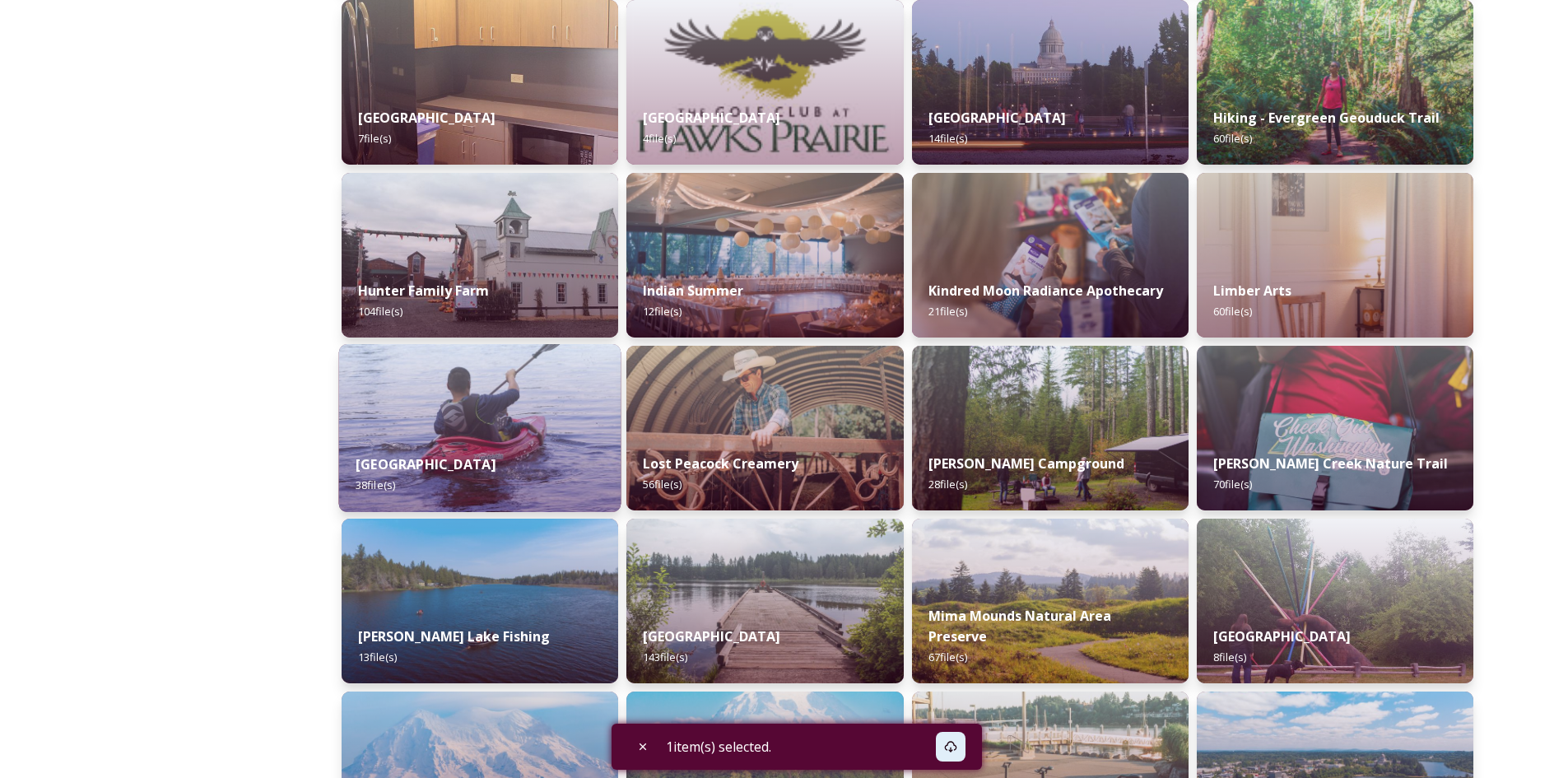
click at [496, 449] on div "Long Lake 38 file(s)" at bounding box center [480, 474] width 283 height 75
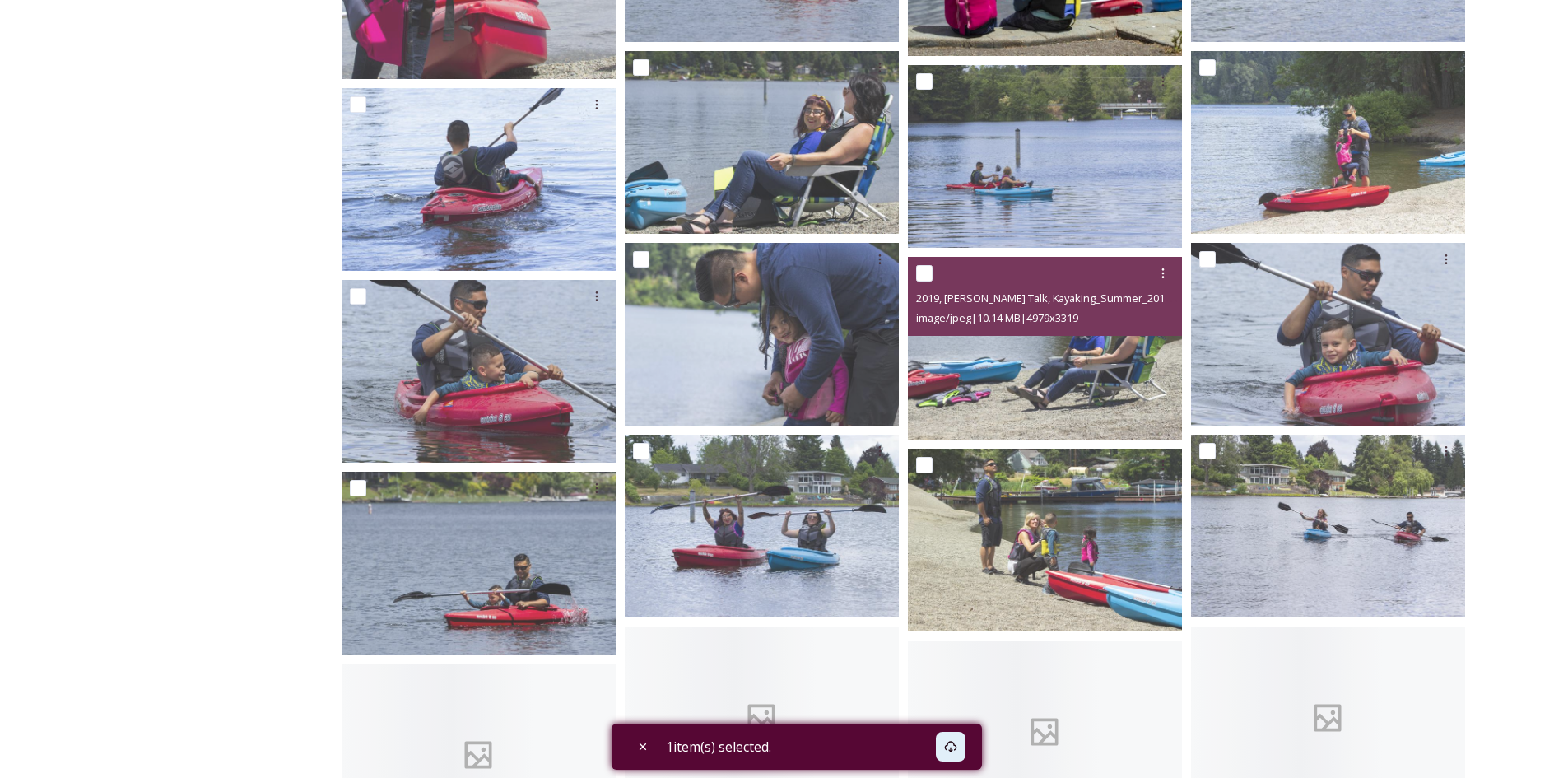
scroll to position [905, 0]
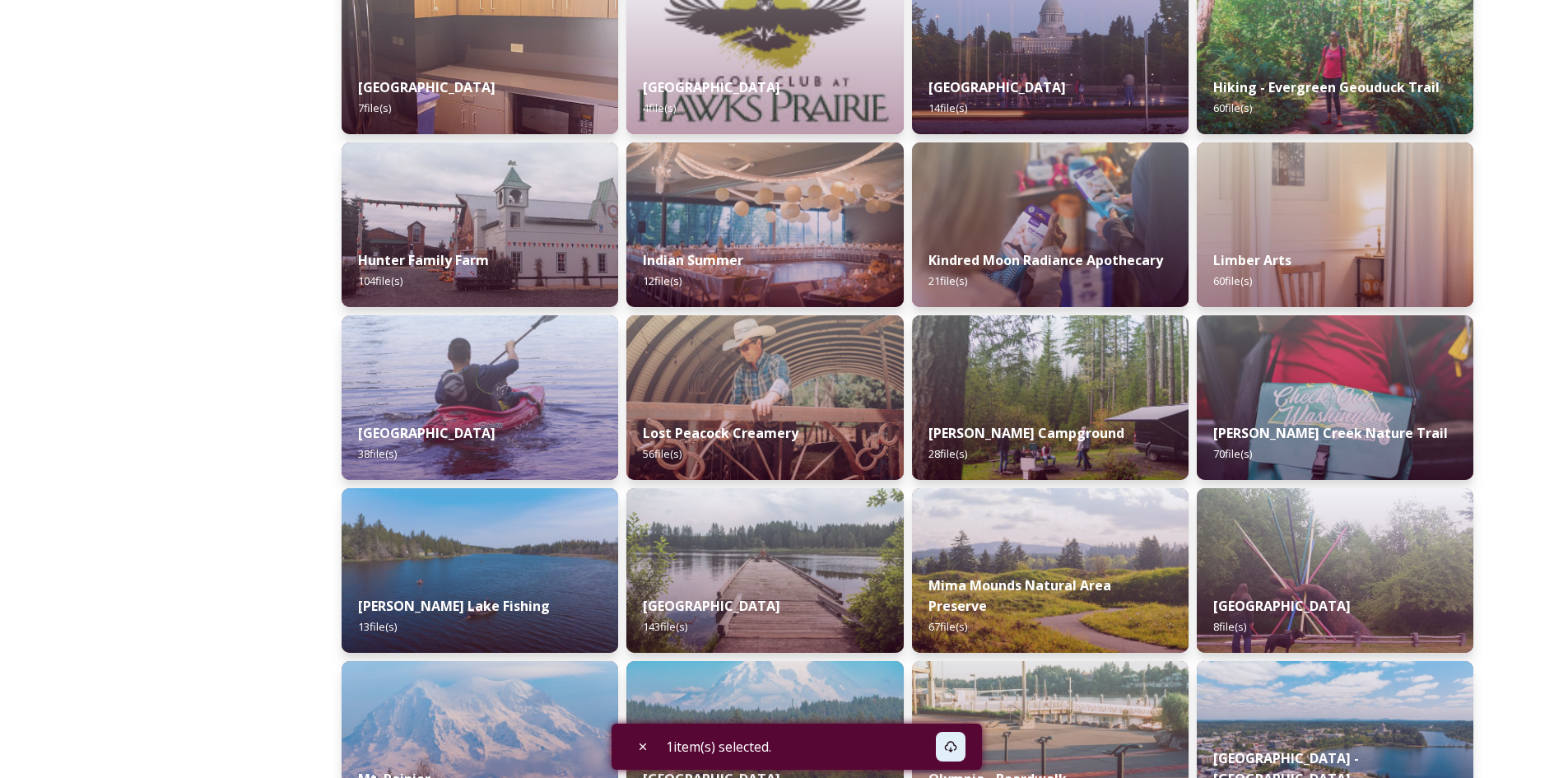
scroll to position [1811, 0]
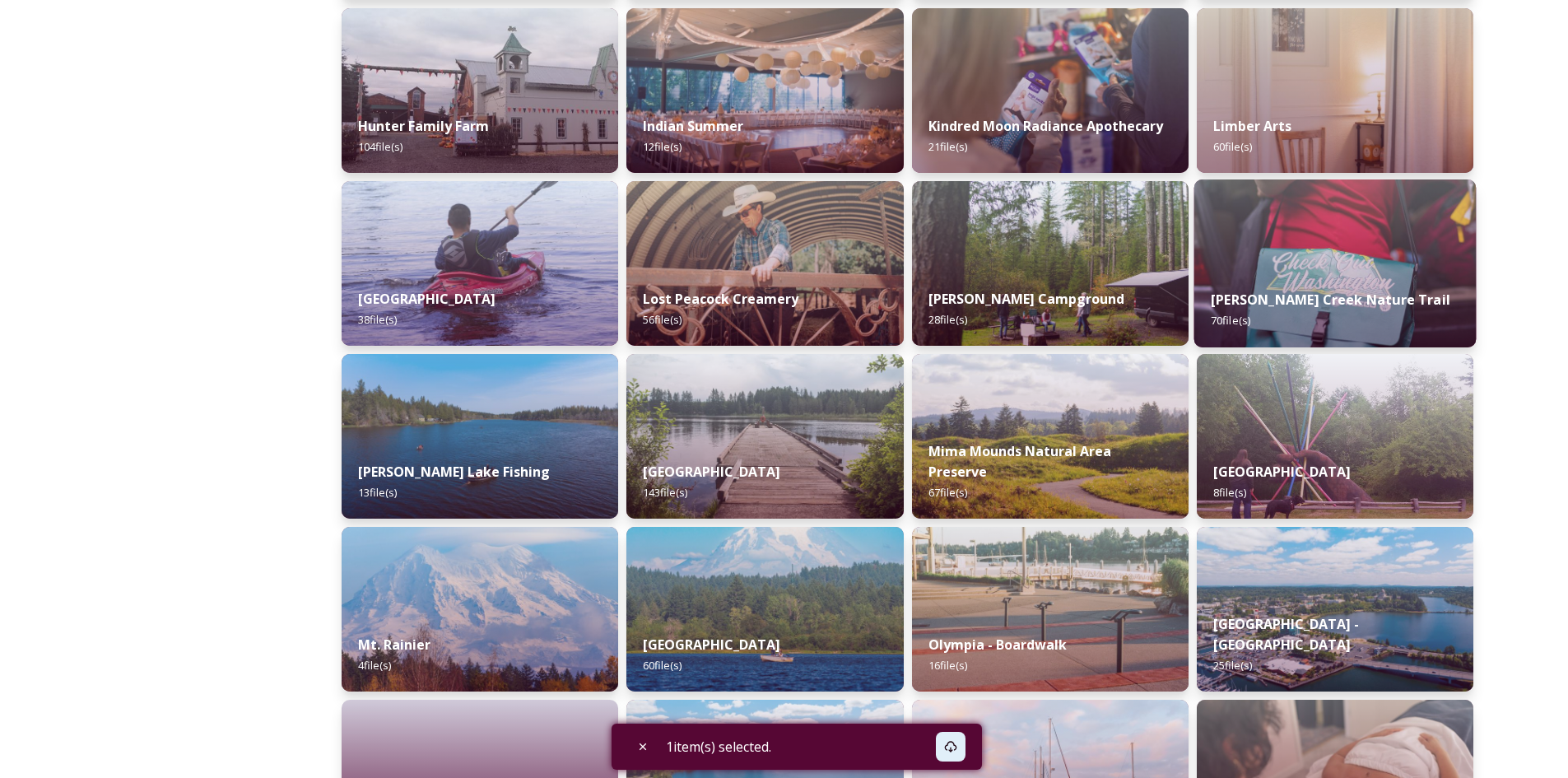
click at [1272, 300] on strong "[PERSON_NAME] Creek Nature Trail" at bounding box center [1330, 300] width 239 height 18
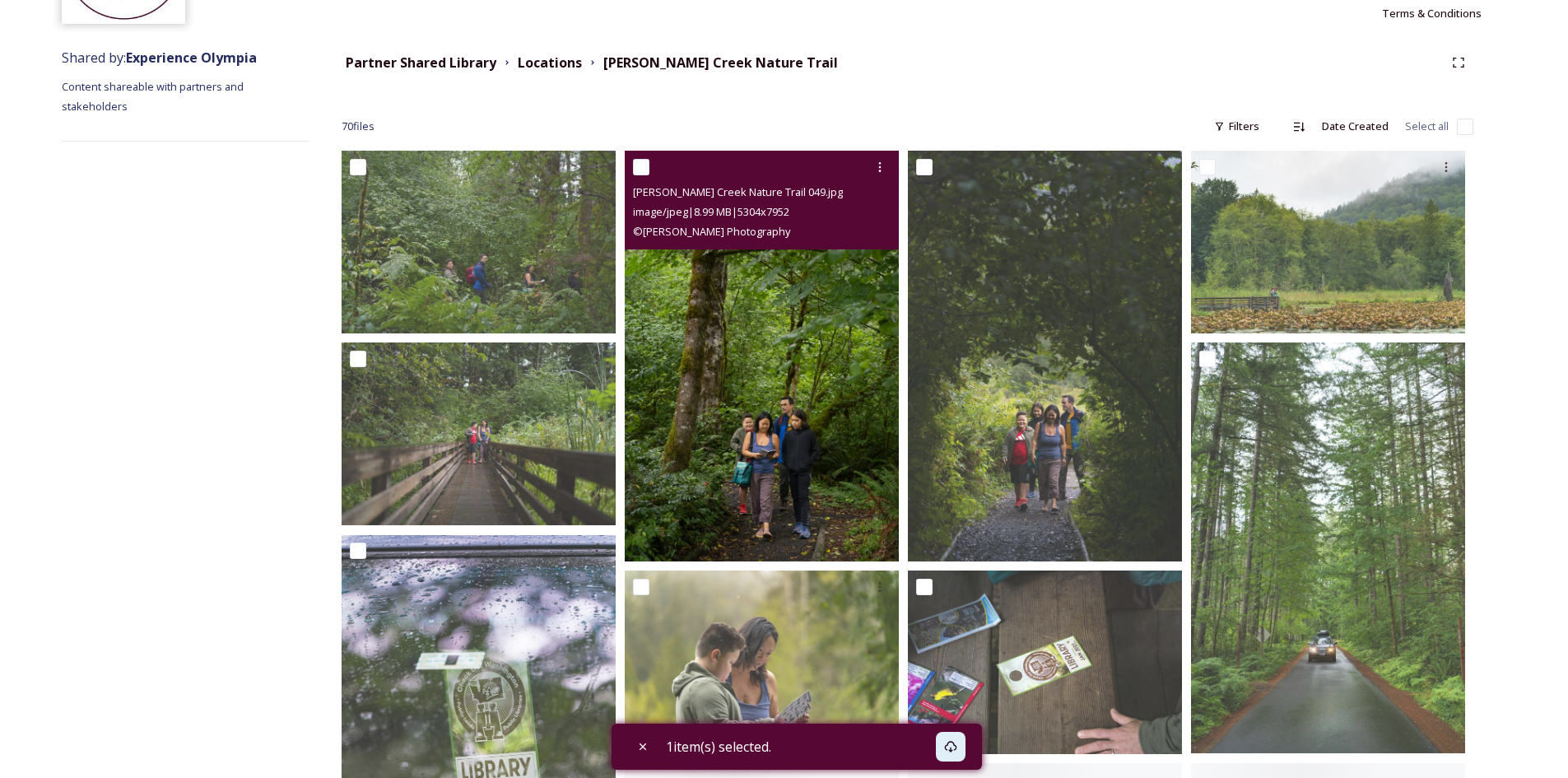
scroll to position [165, 0]
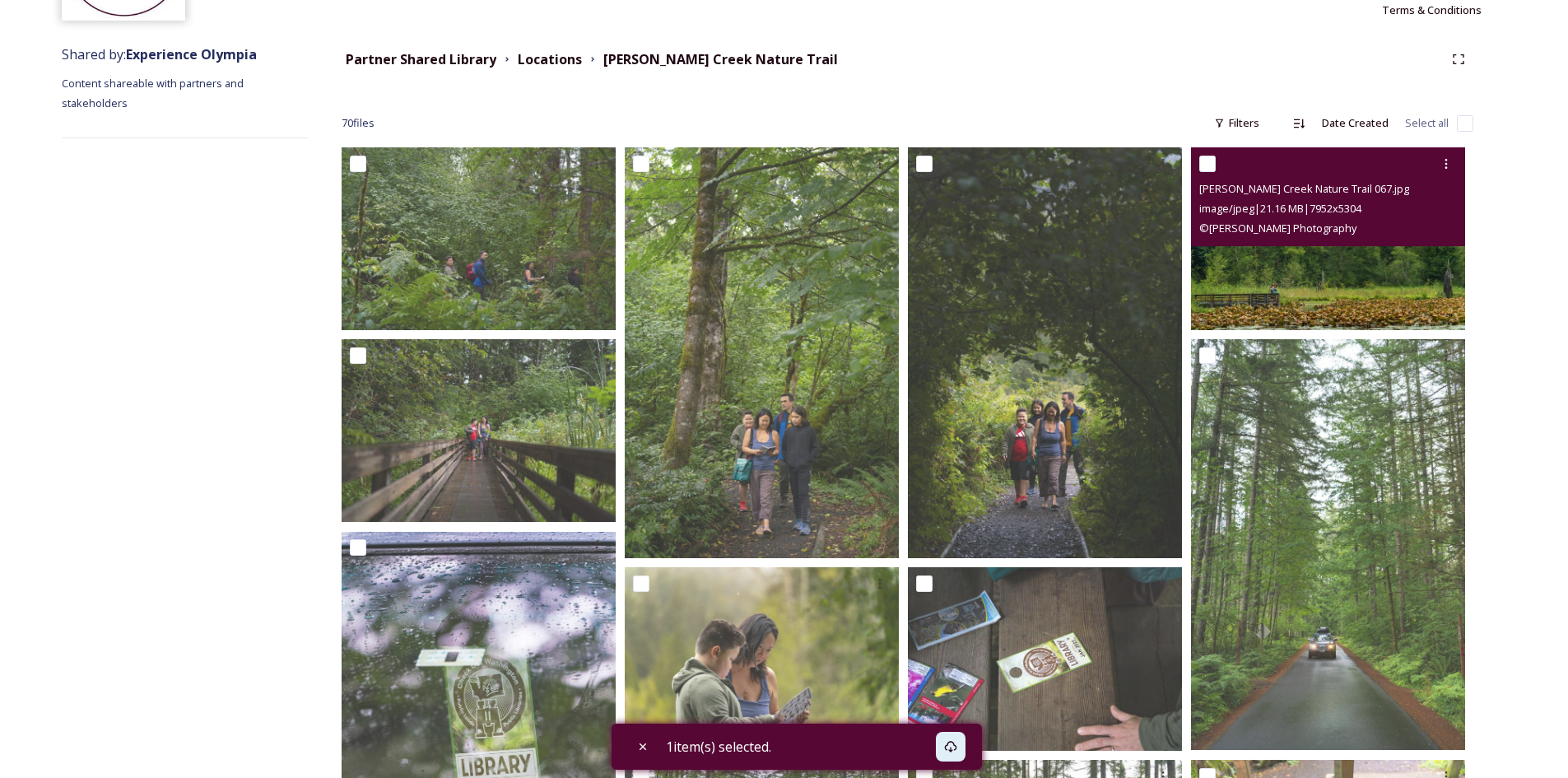
click at [1299, 291] on img at bounding box center [1328, 238] width 274 height 182
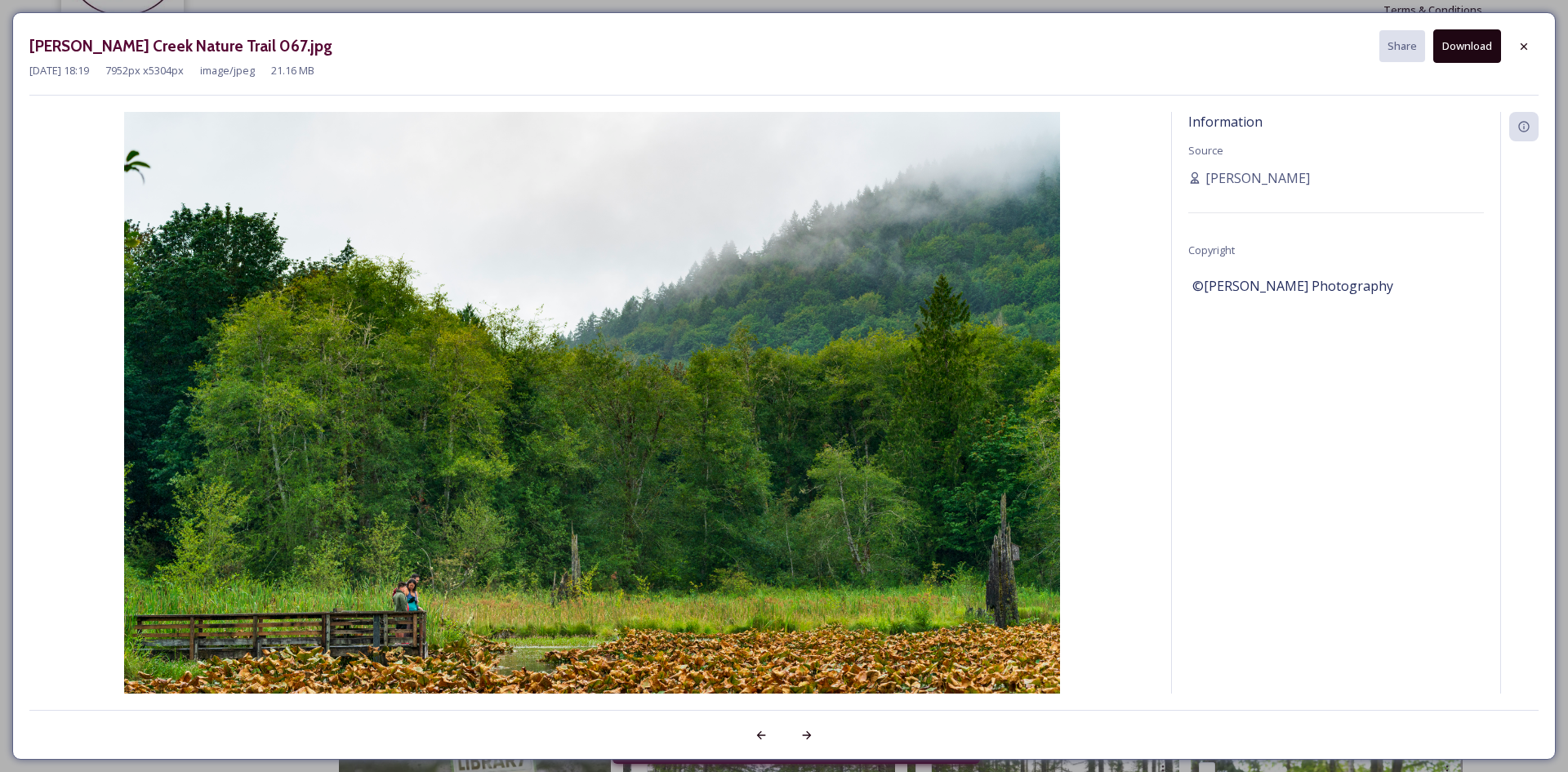
click at [1478, 52] on button "Download" at bounding box center [1467, 46] width 68 height 34
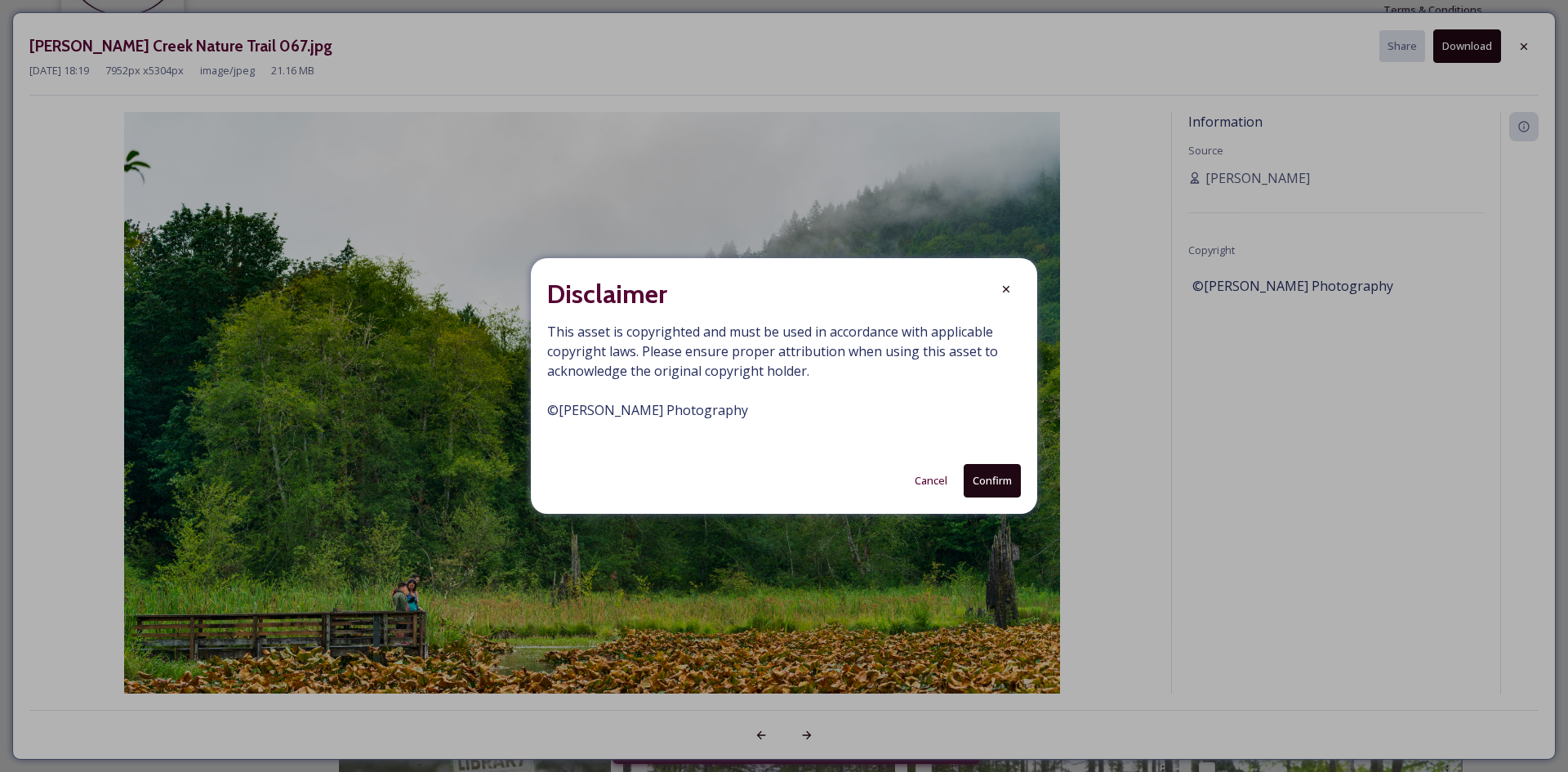
click at [990, 477] on button "Confirm" at bounding box center [992, 481] width 58 height 34
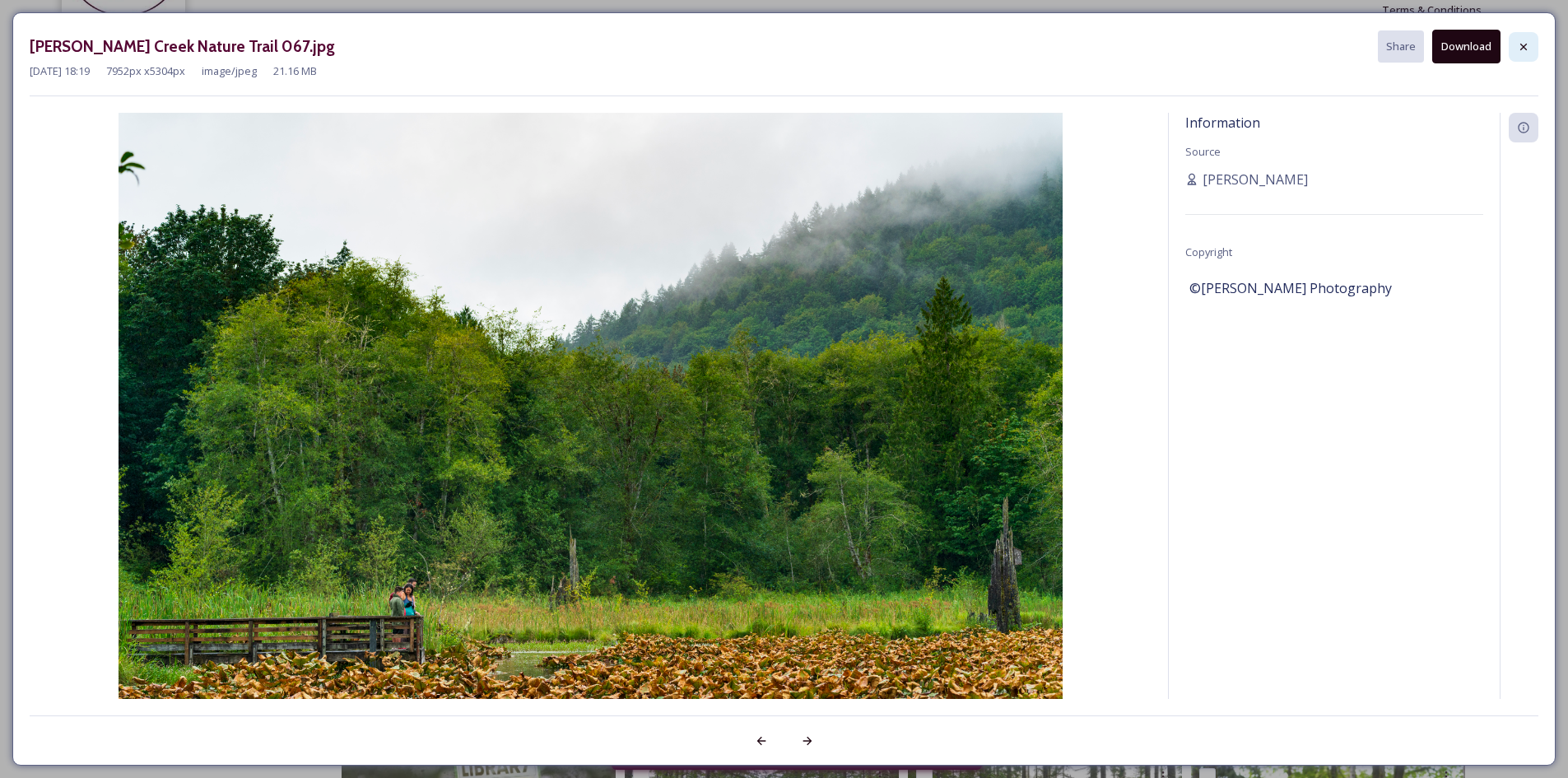
click at [1525, 47] on icon at bounding box center [1523, 45] width 6 height 6
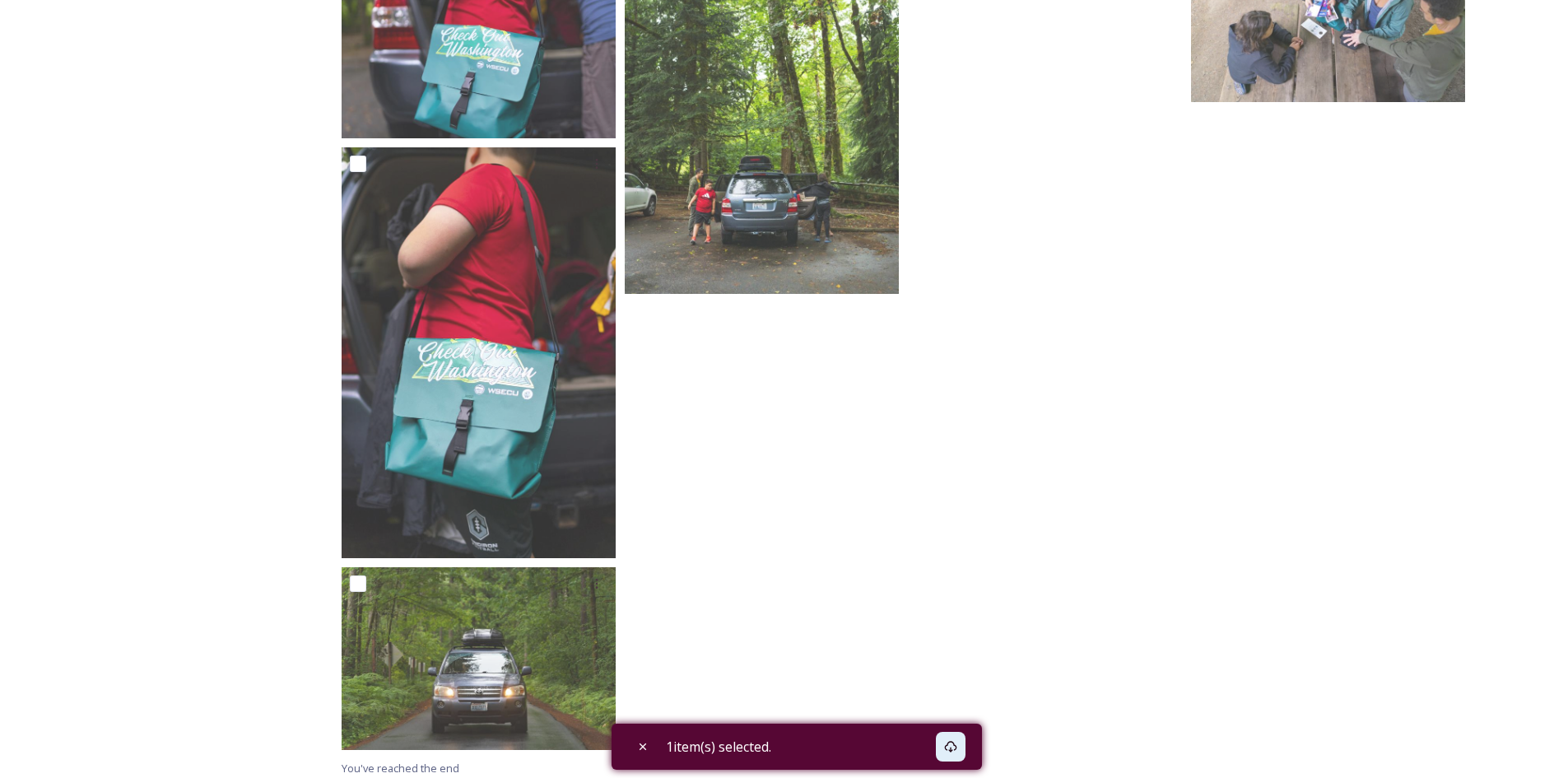
scroll to position [4612, 0]
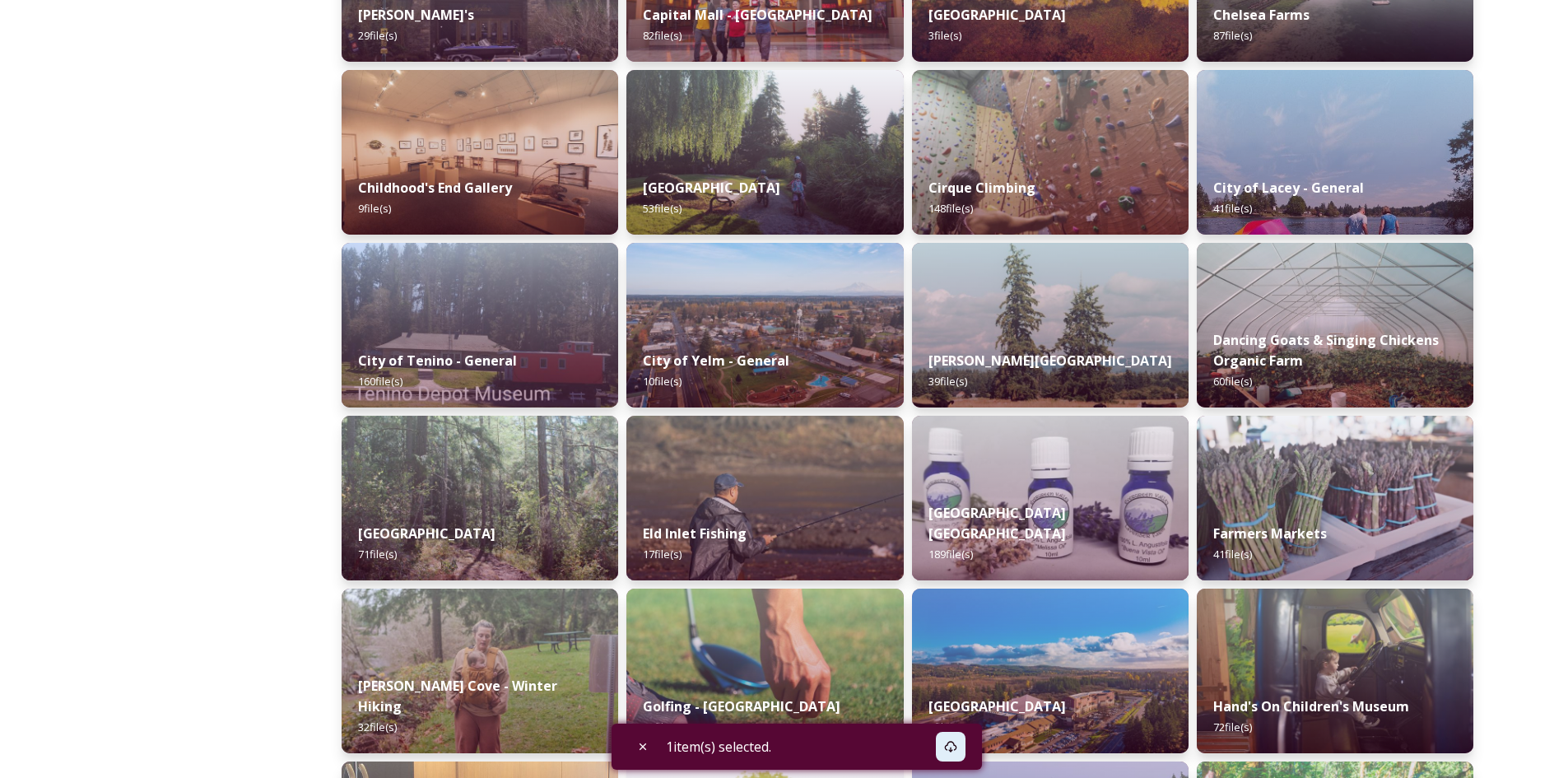
scroll to position [1152, 0]
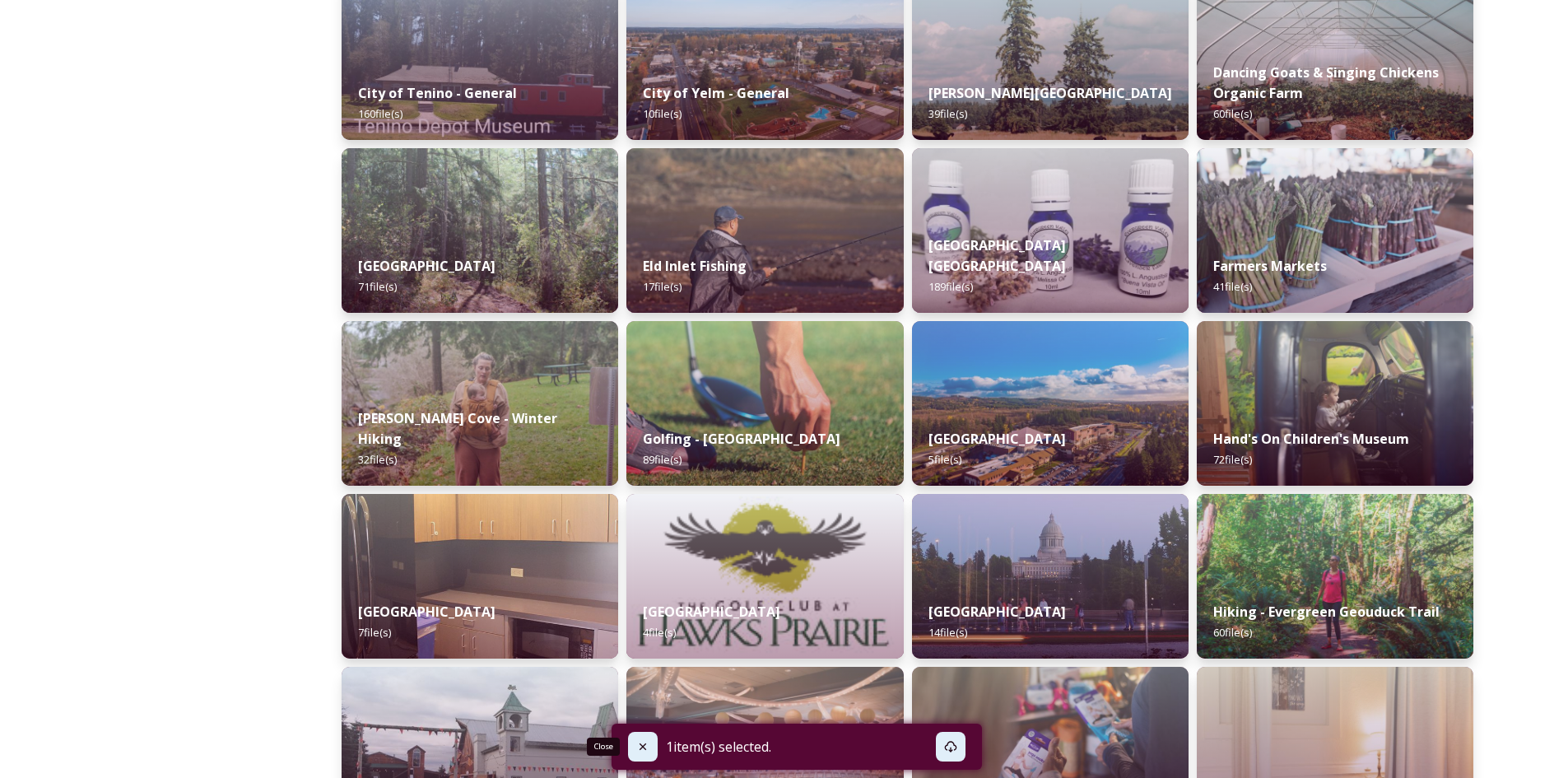
click at [633, 744] on div "Close" at bounding box center [643, 747] width 29 height 29
checkbox input "false"
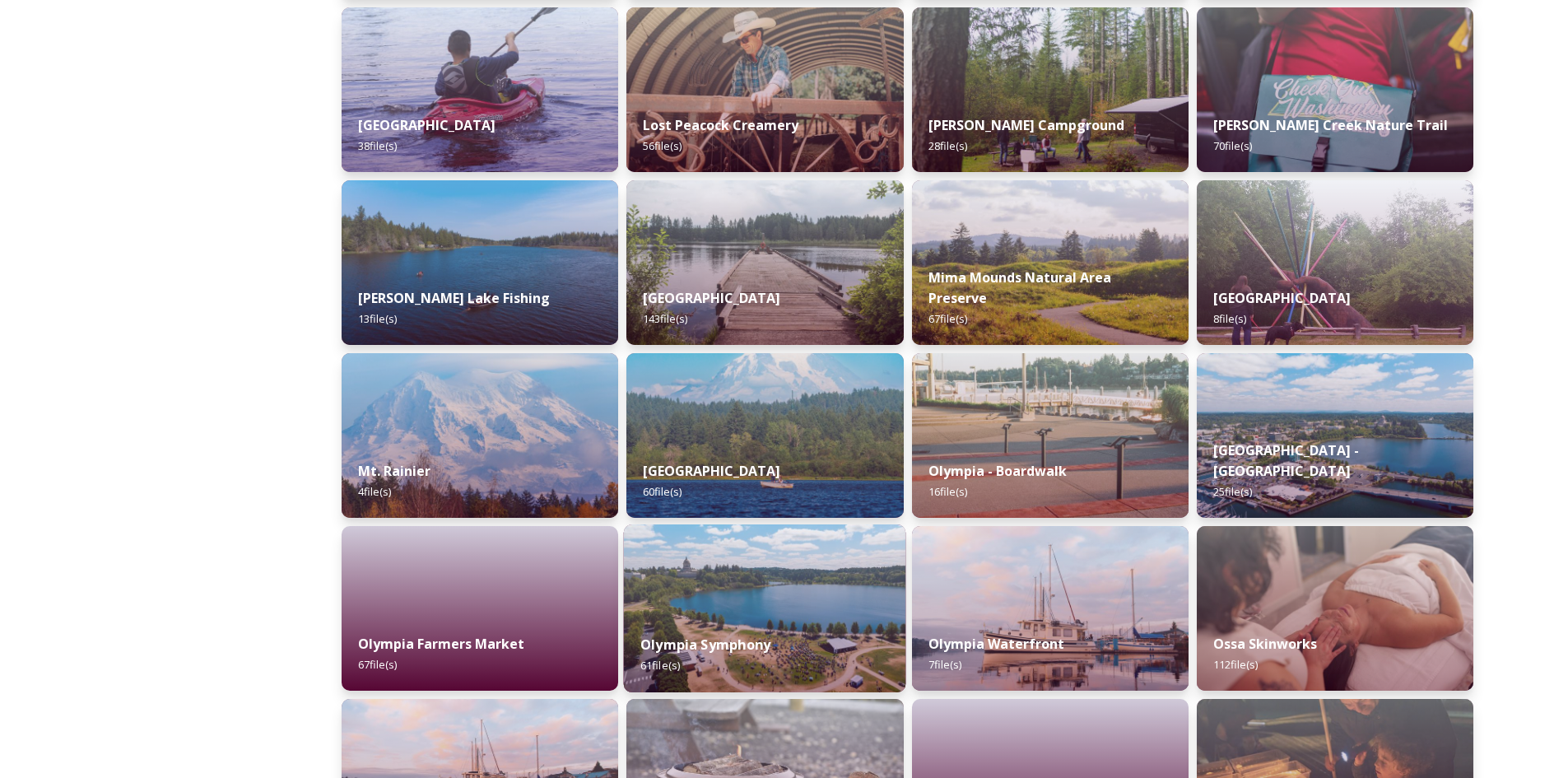
scroll to position [1811, 0]
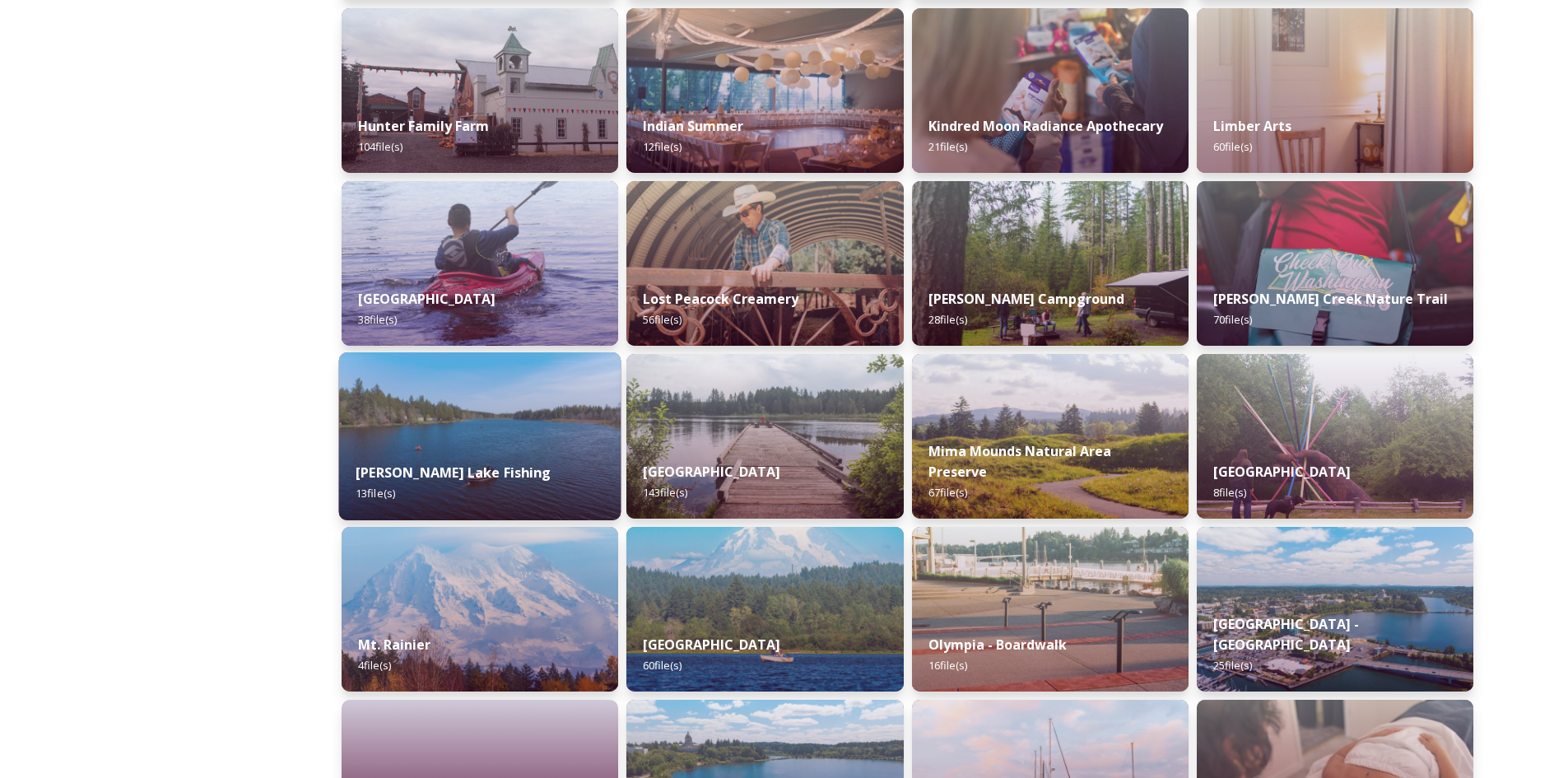
click at [552, 424] on img at bounding box center [480, 436] width 283 height 168
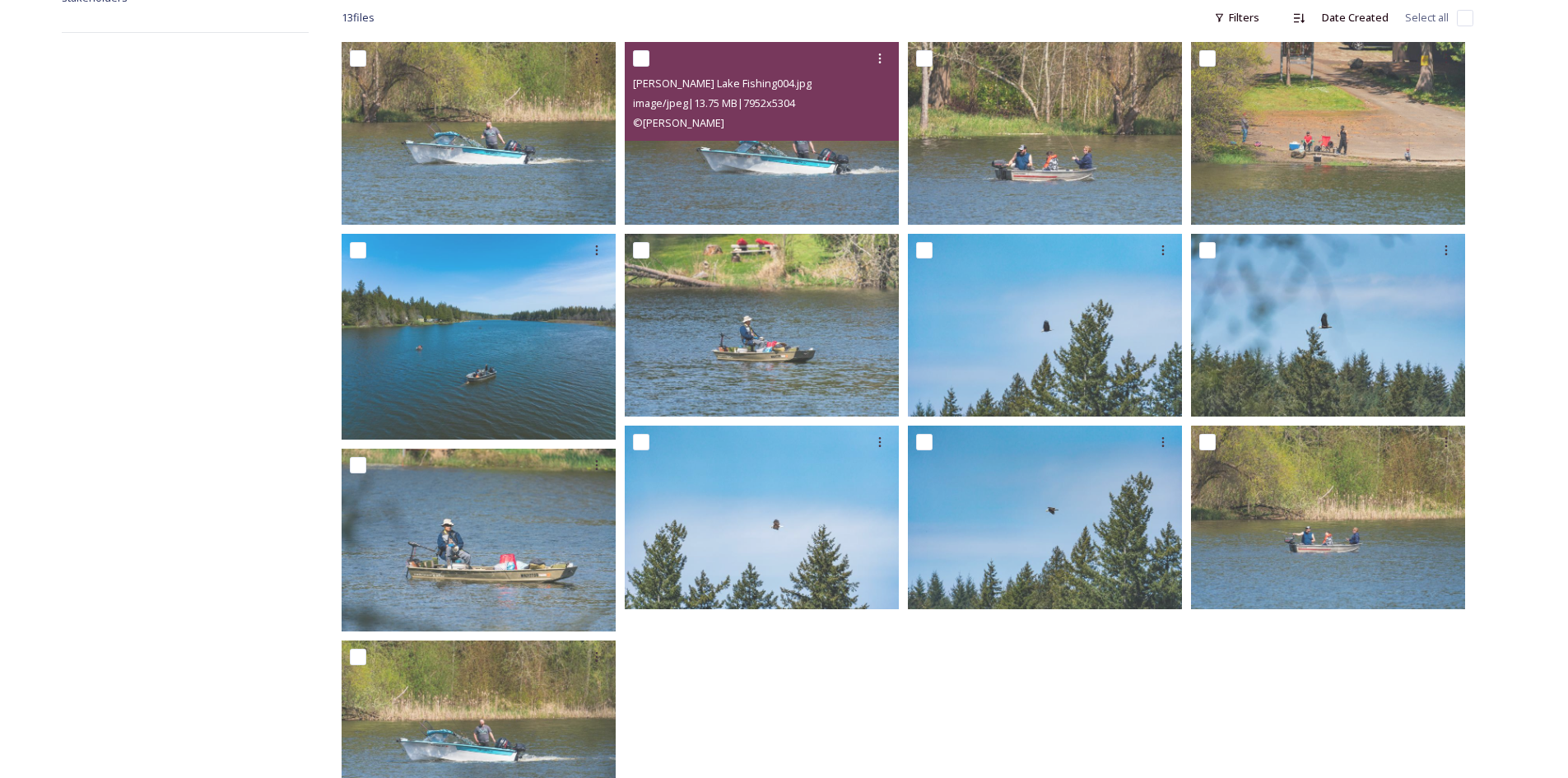
scroll to position [352, 0]
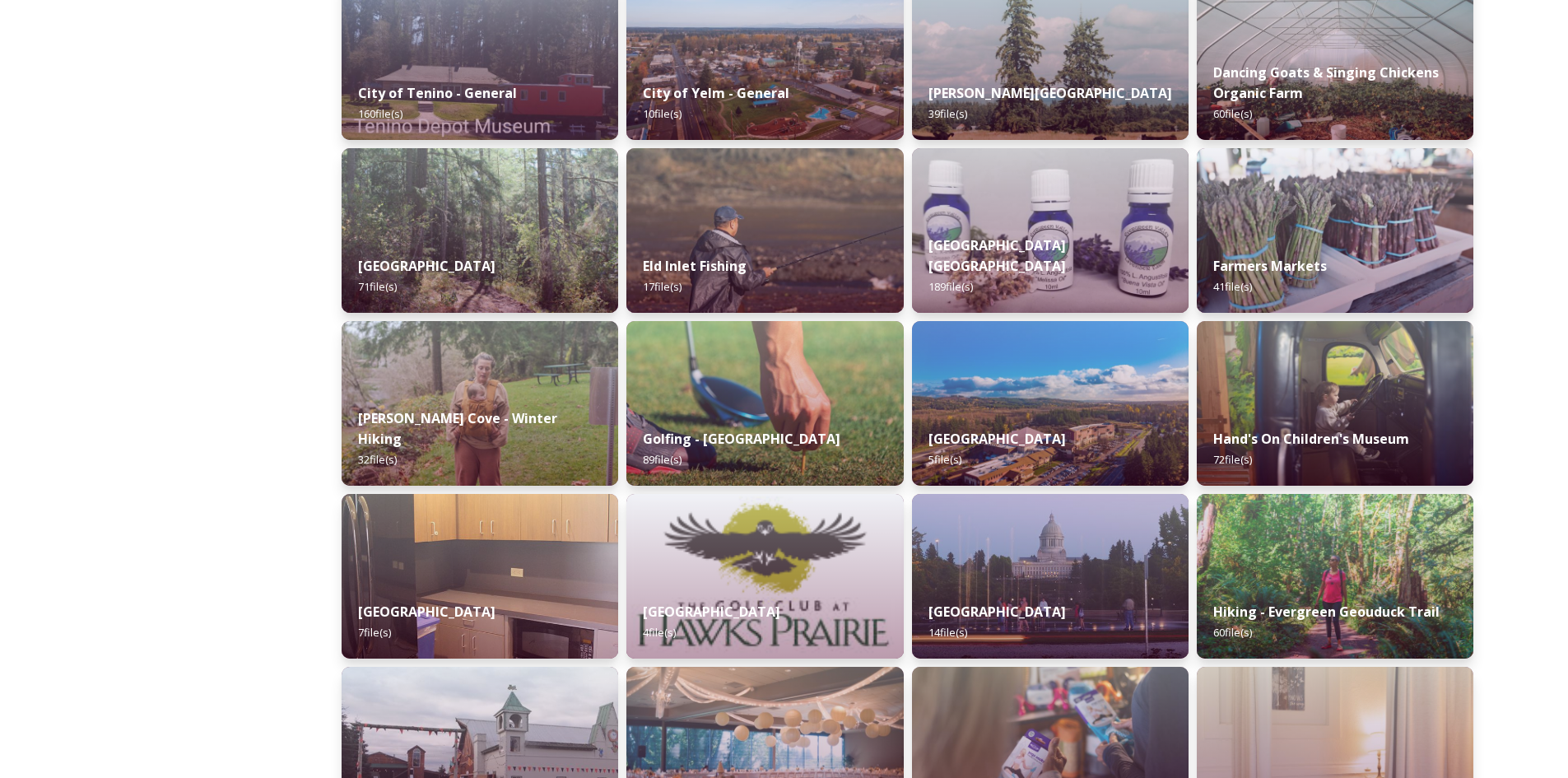
scroll to position [1728, 0]
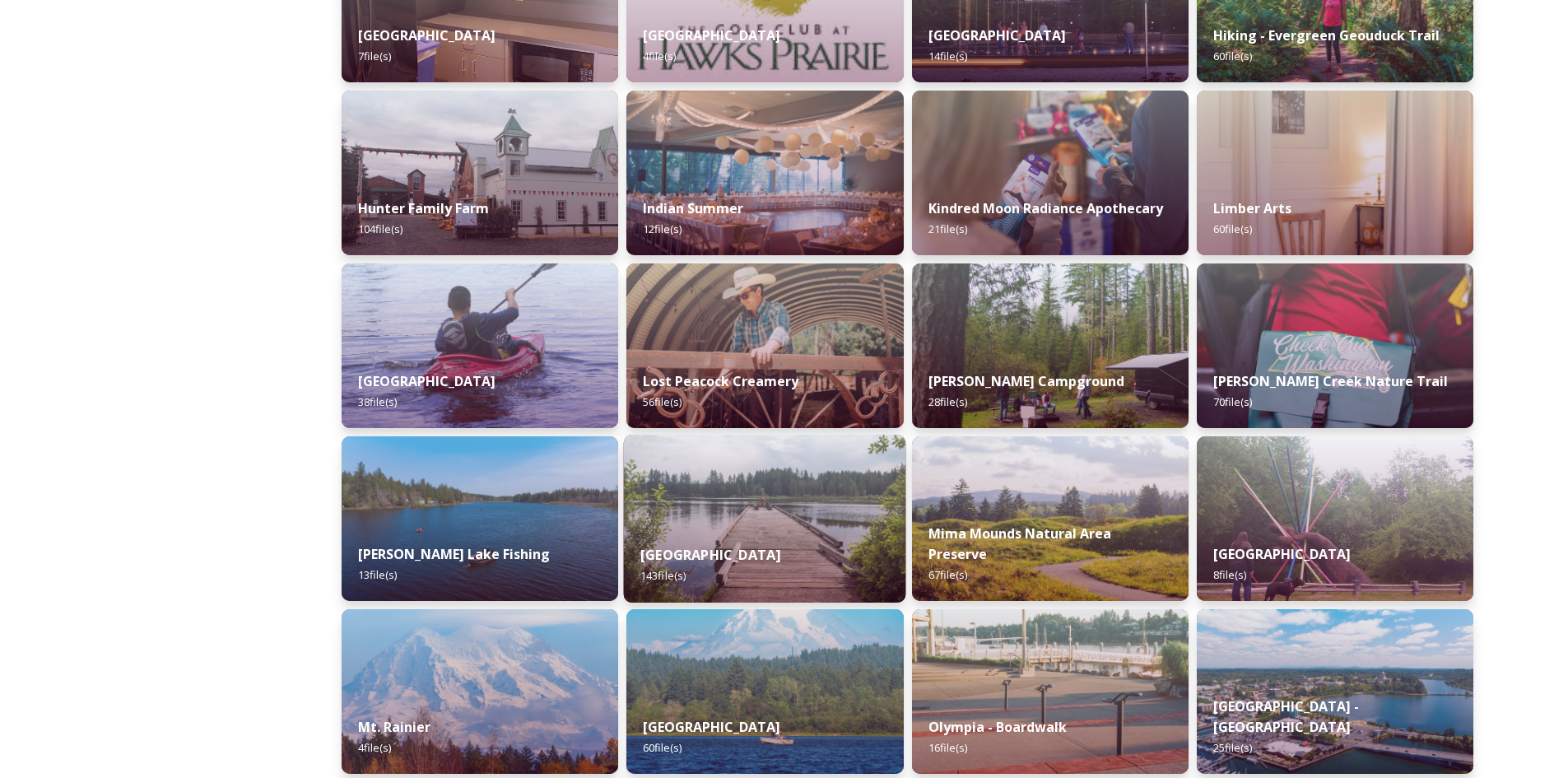
click at [796, 506] on img at bounding box center [765, 518] width 283 height 168
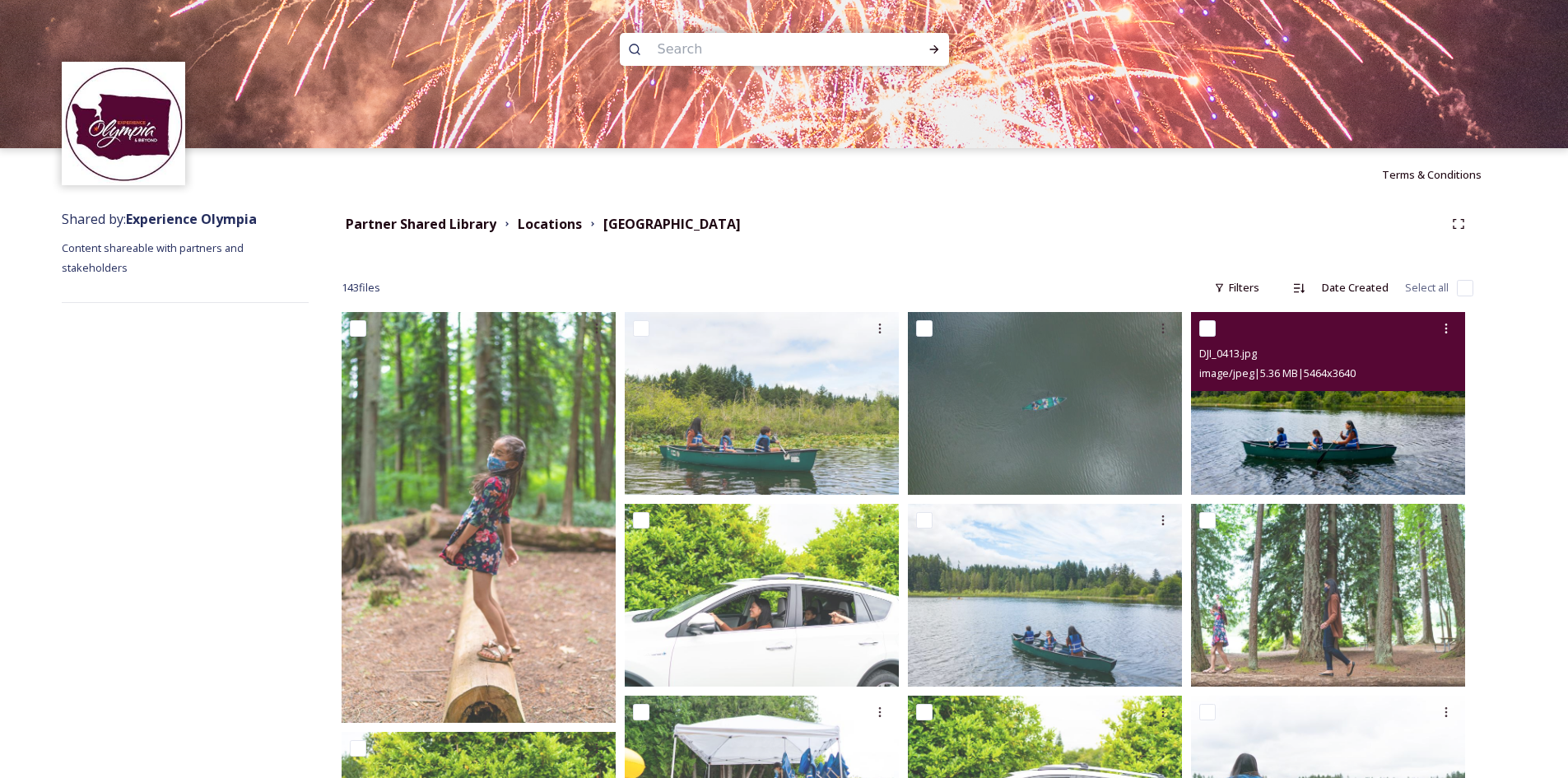
scroll to position [247, 0]
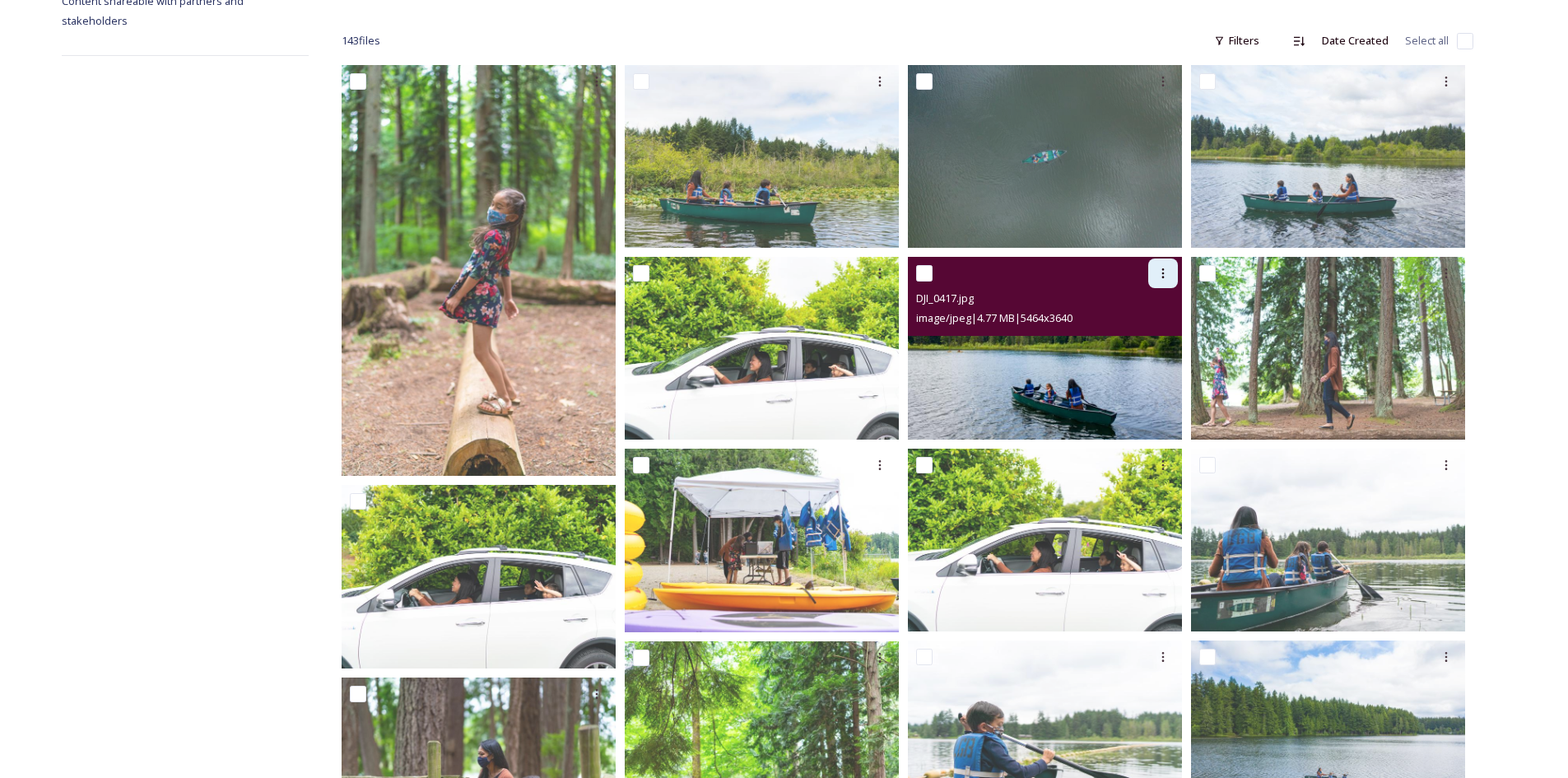
click at [1167, 270] on icon at bounding box center [1163, 273] width 13 height 13
click at [1167, 345] on span "Download" at bounding box center [1144, 341] width 51 height 16
click at [1107, 356] on img at bounding box center [1045, 348] width 274 height 182
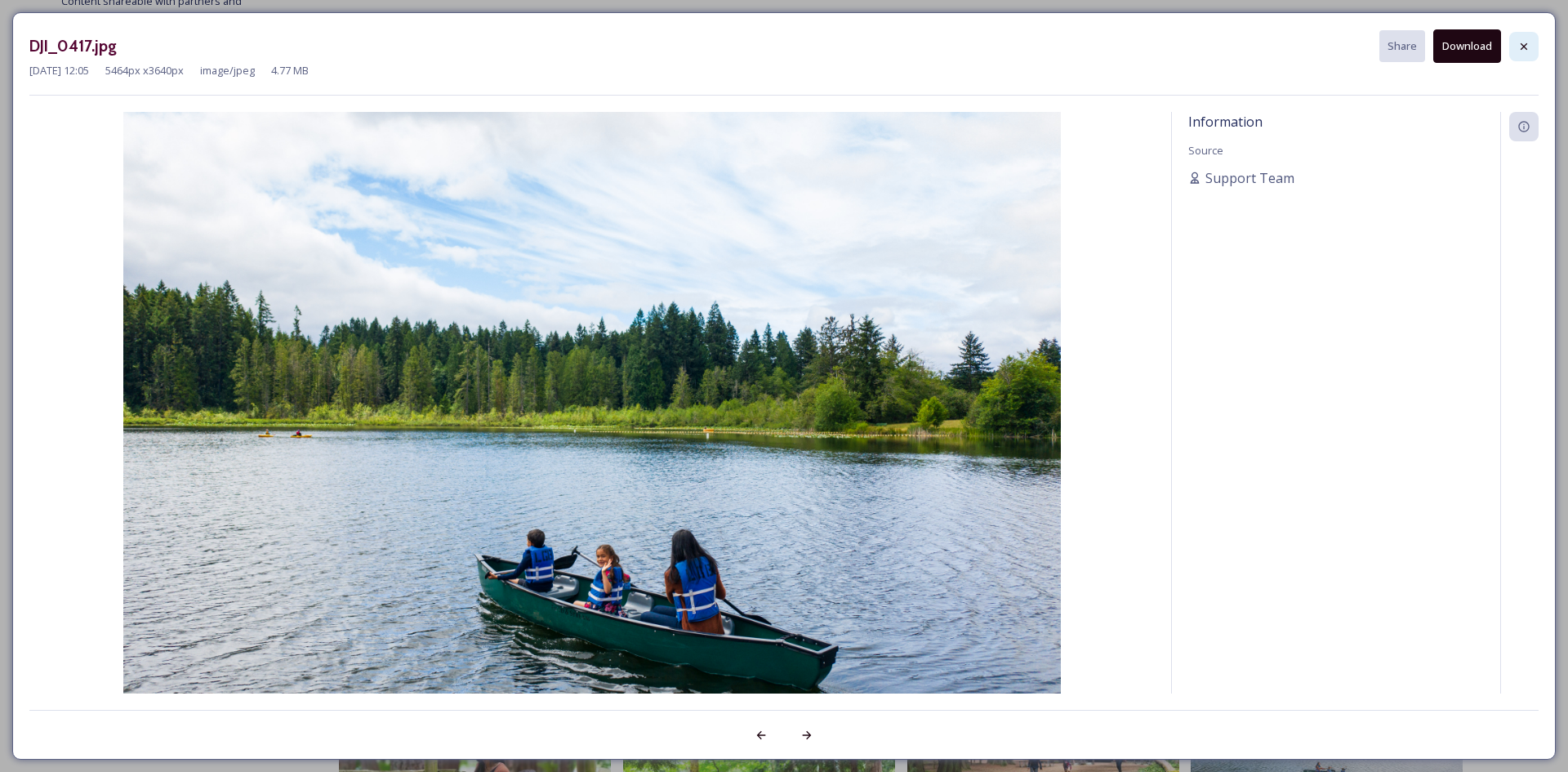
click at [1528, 47] on icon at bounding box center [1524, 47] width 13 height 13
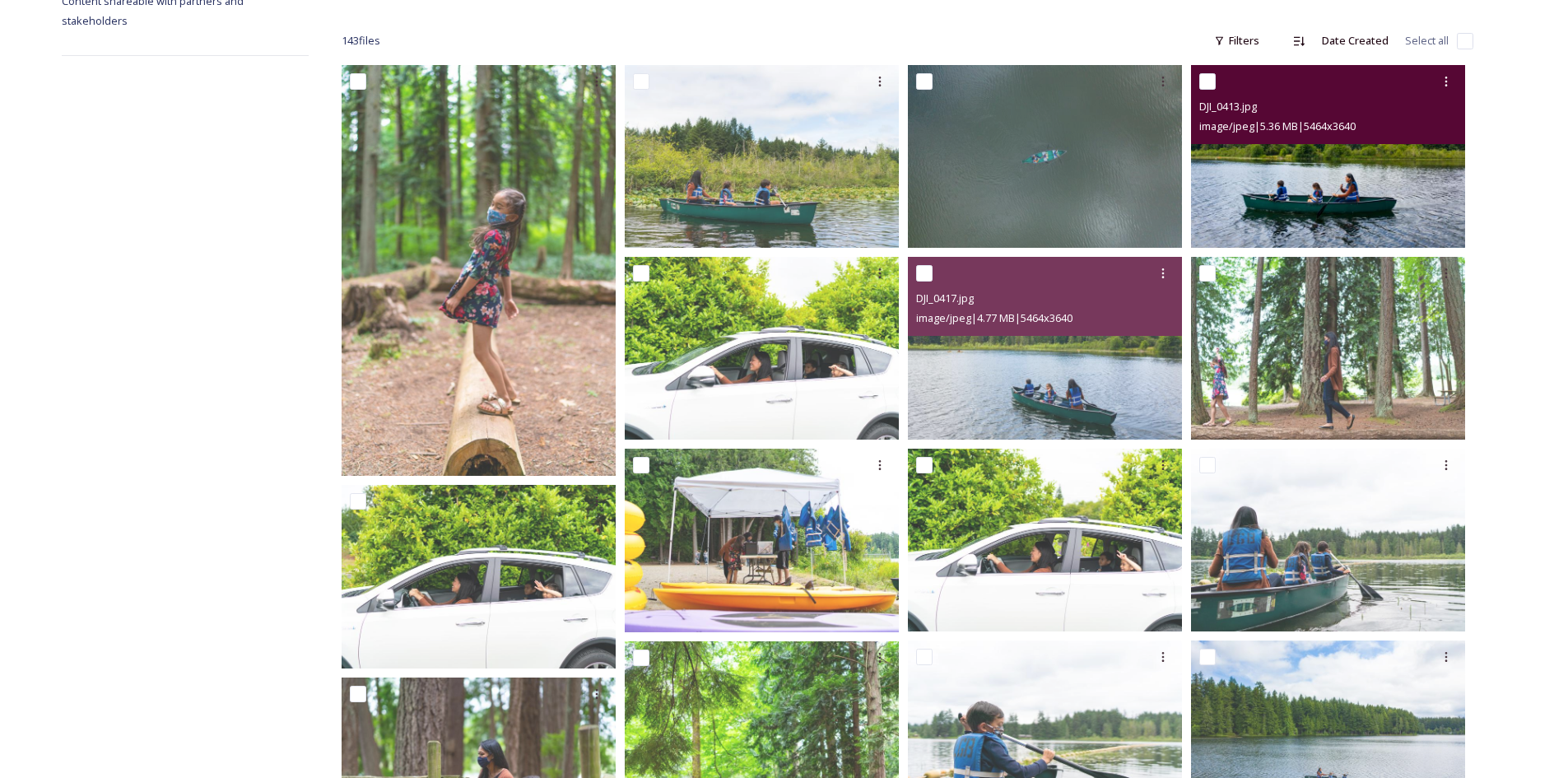
click at [1323, 171] on img at bounding box center [1328, 157] width 274 height 182
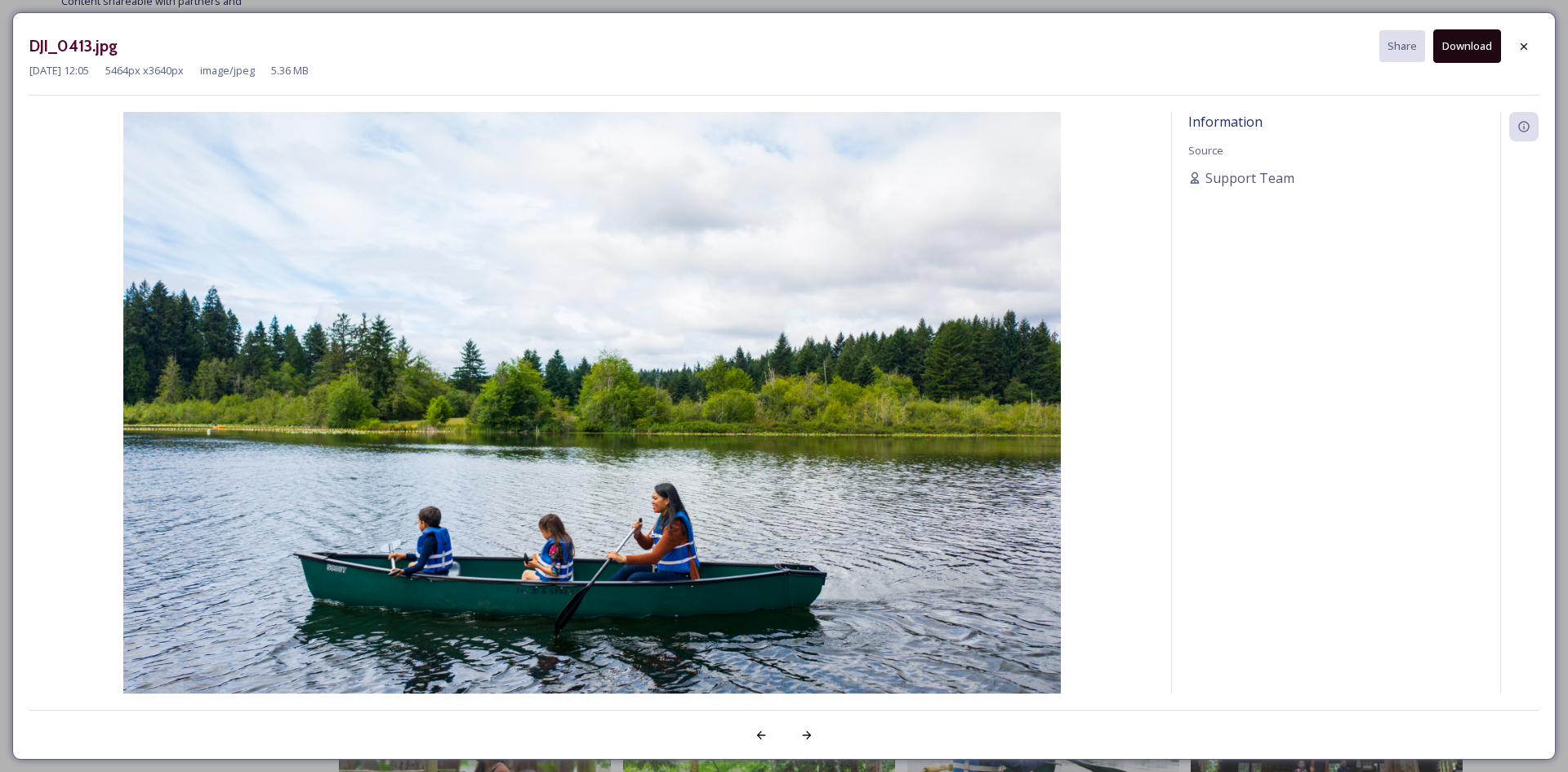
click at [1472, 47] on button "Download" at bounding box center [1467, 46] width 68 height 34
click at [1520, 44] on icon at bounding box center [1524, 47] width 13 height 13
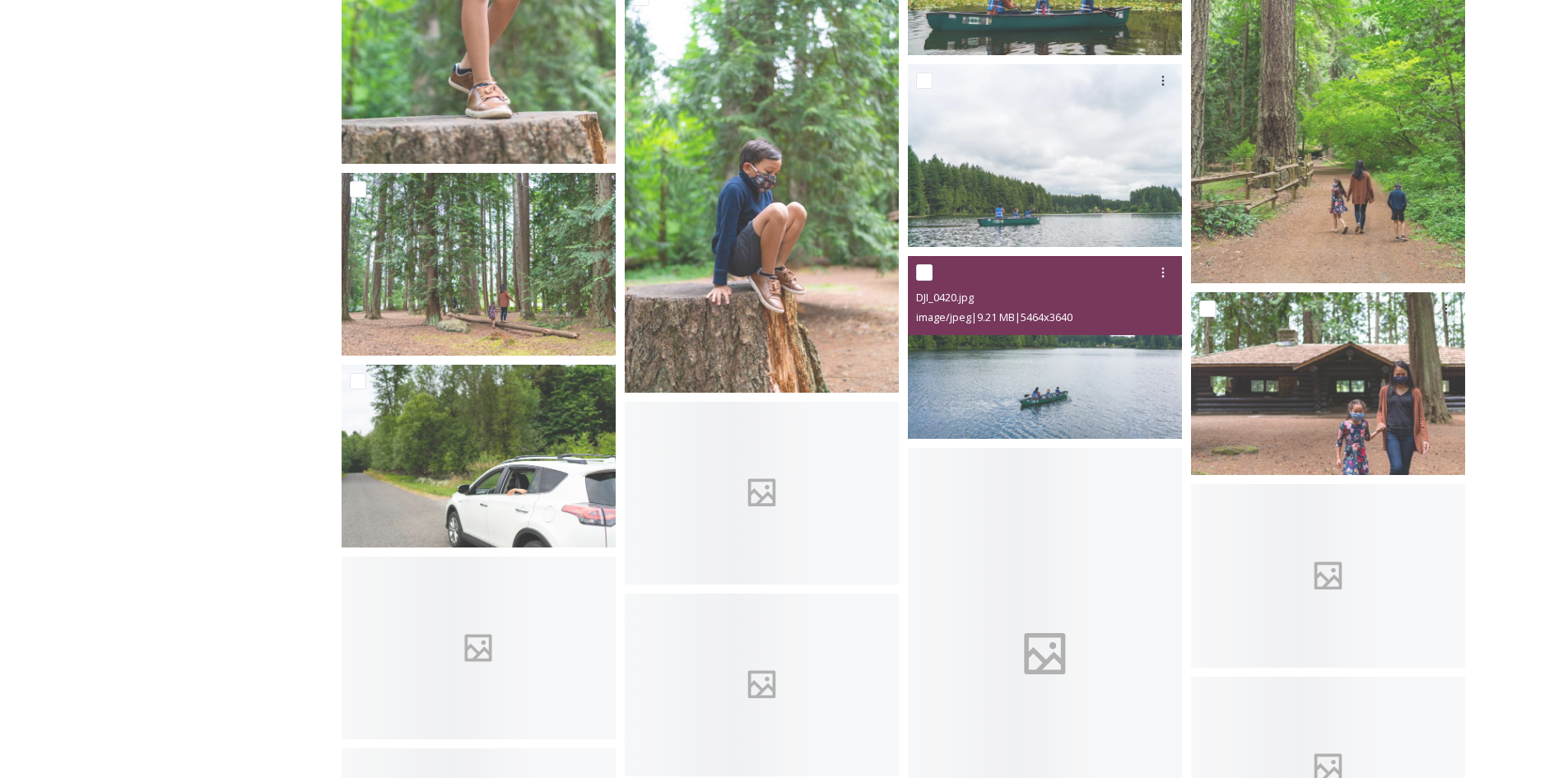
scroll to position [4938, 0]
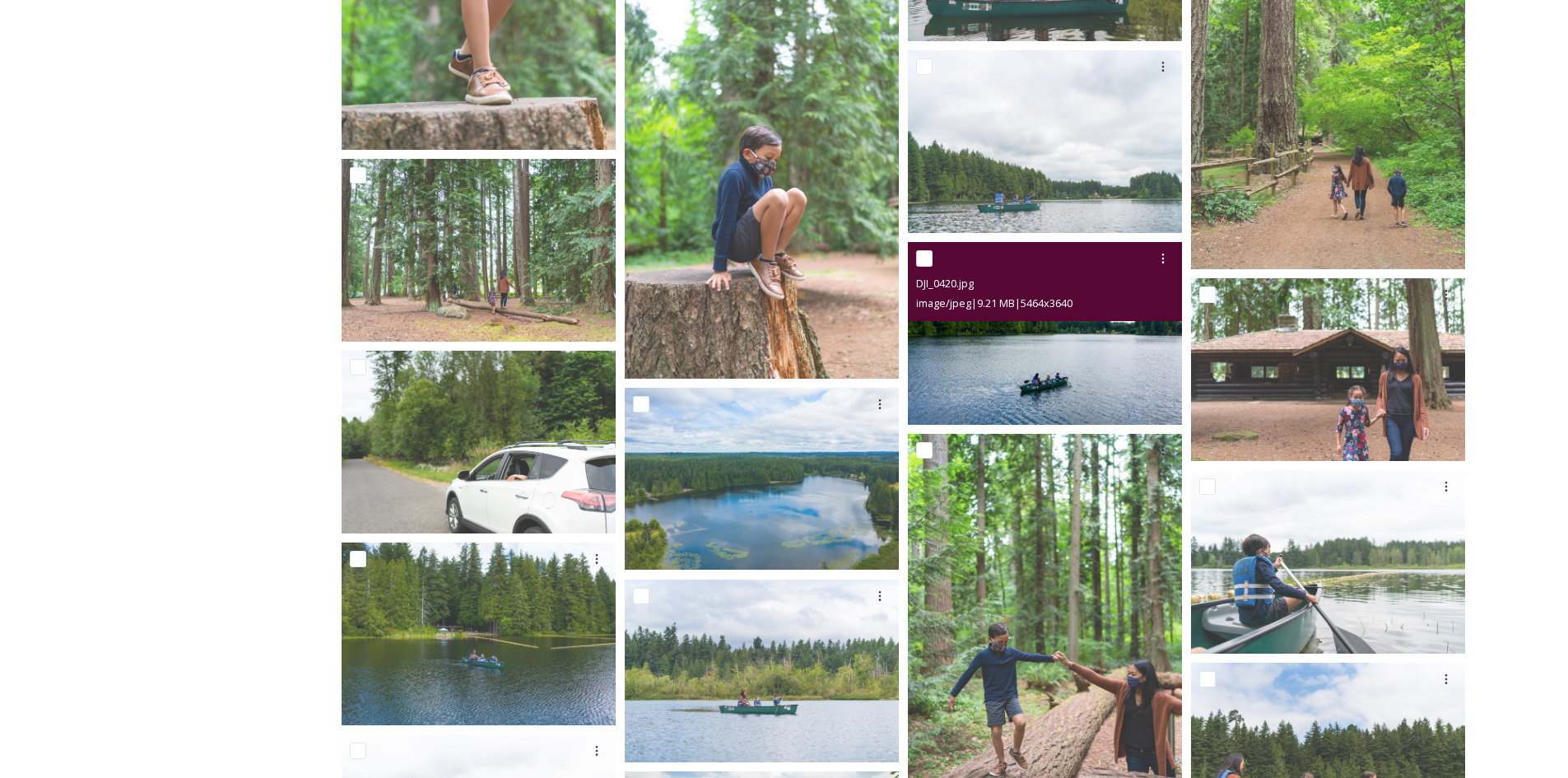
click at [1131, 362] on img at bounding box center [1045, 333] width 274 height 182
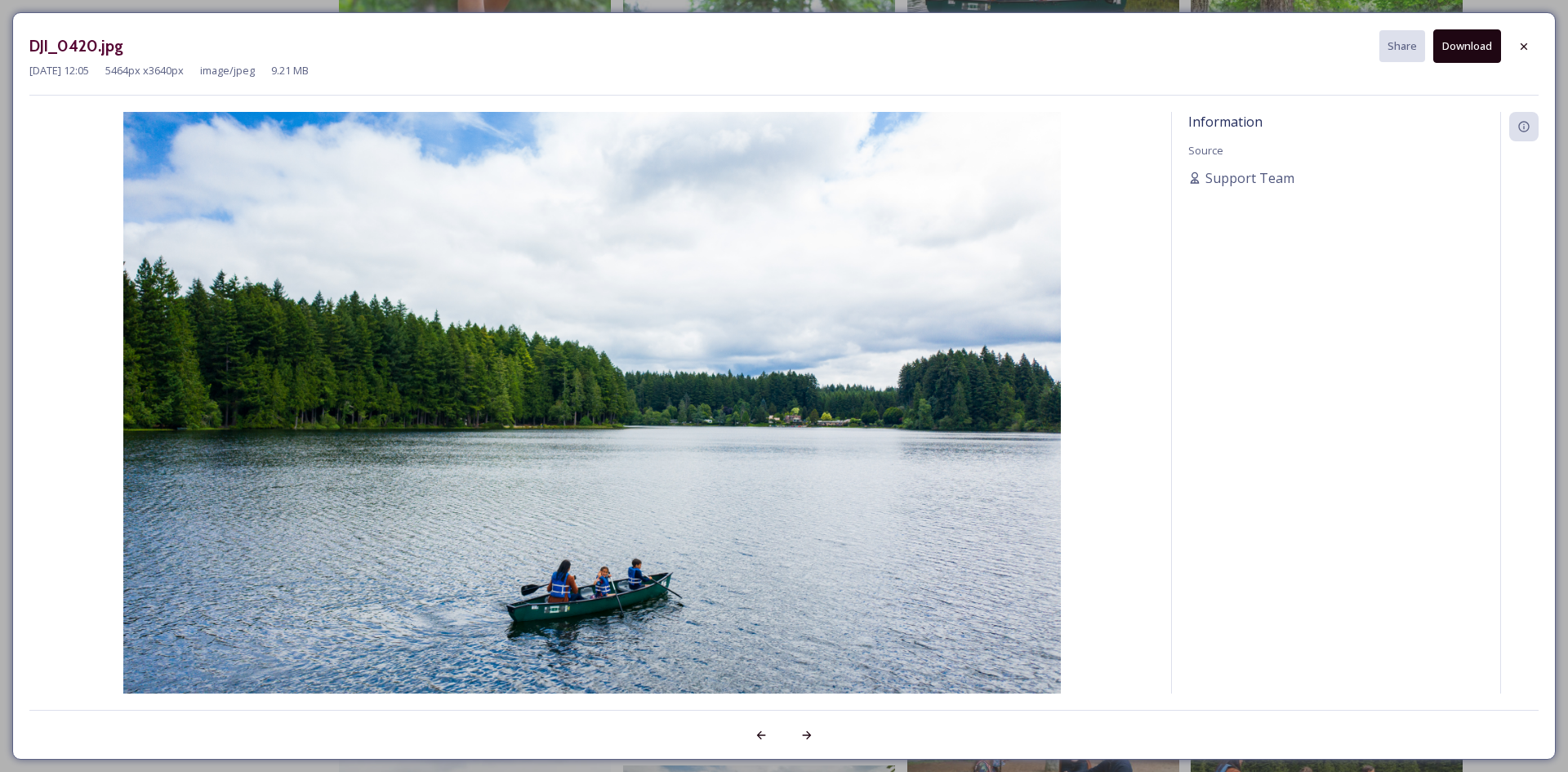
click at [1475, 48] on button "Download" at bounding box center [1467, 46] width 68 height 34
click at [1526, 44] on icon at bounding box center [1523, 45] width 6 height 6
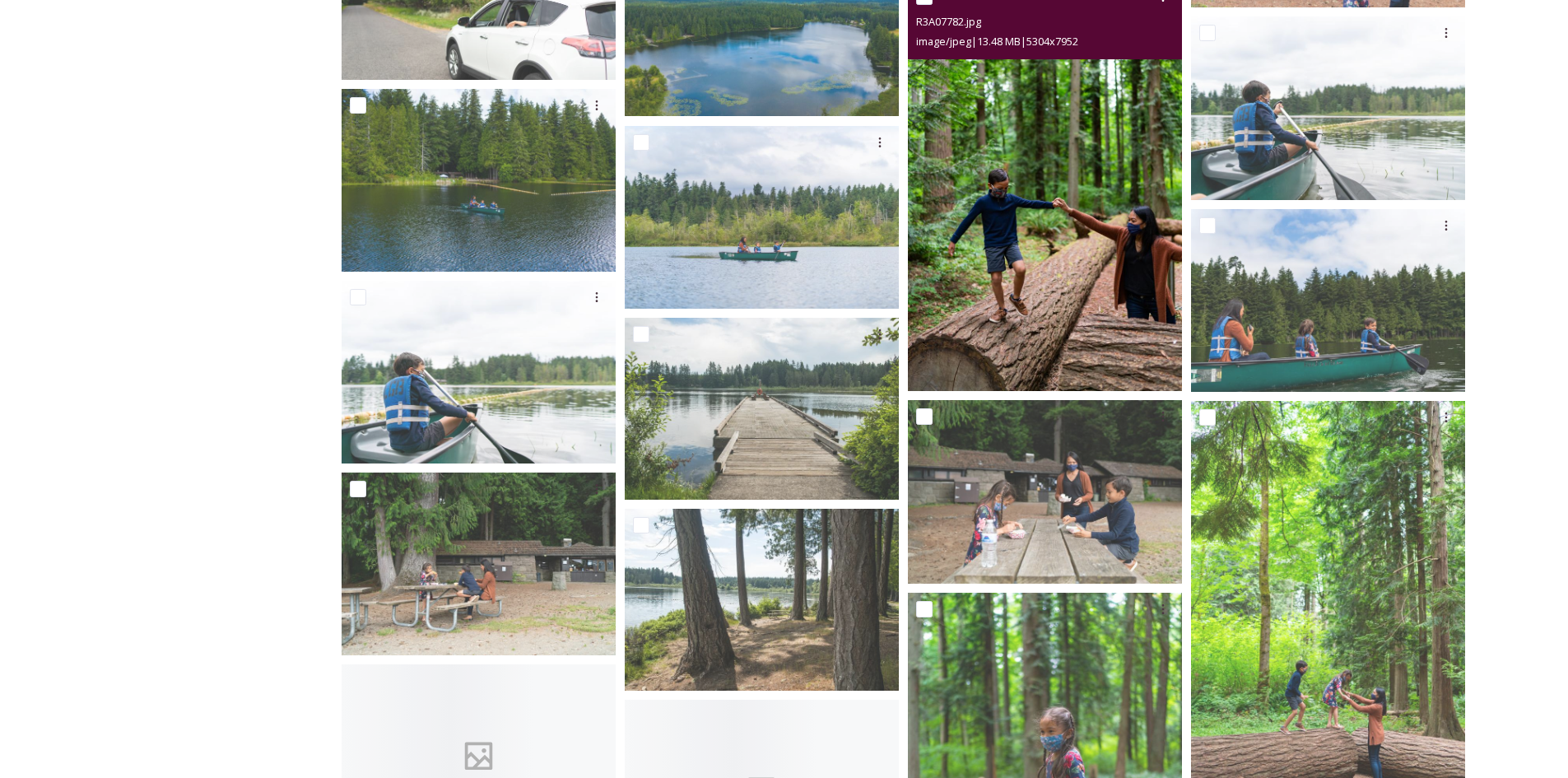
scroll to position [5514, 0]
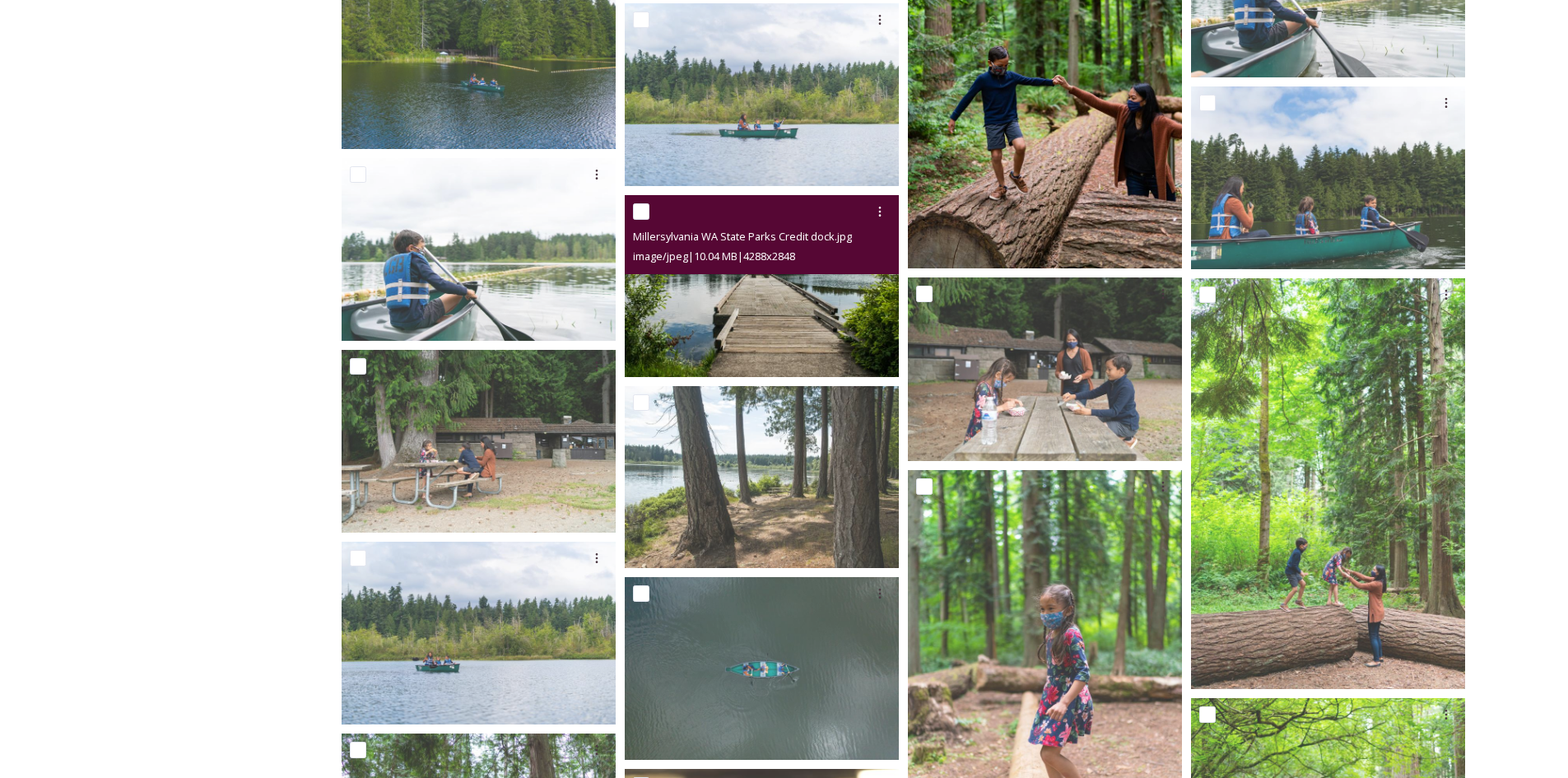
click at [762, 334] on img at bounding box center [761, 286] width 274 height 182
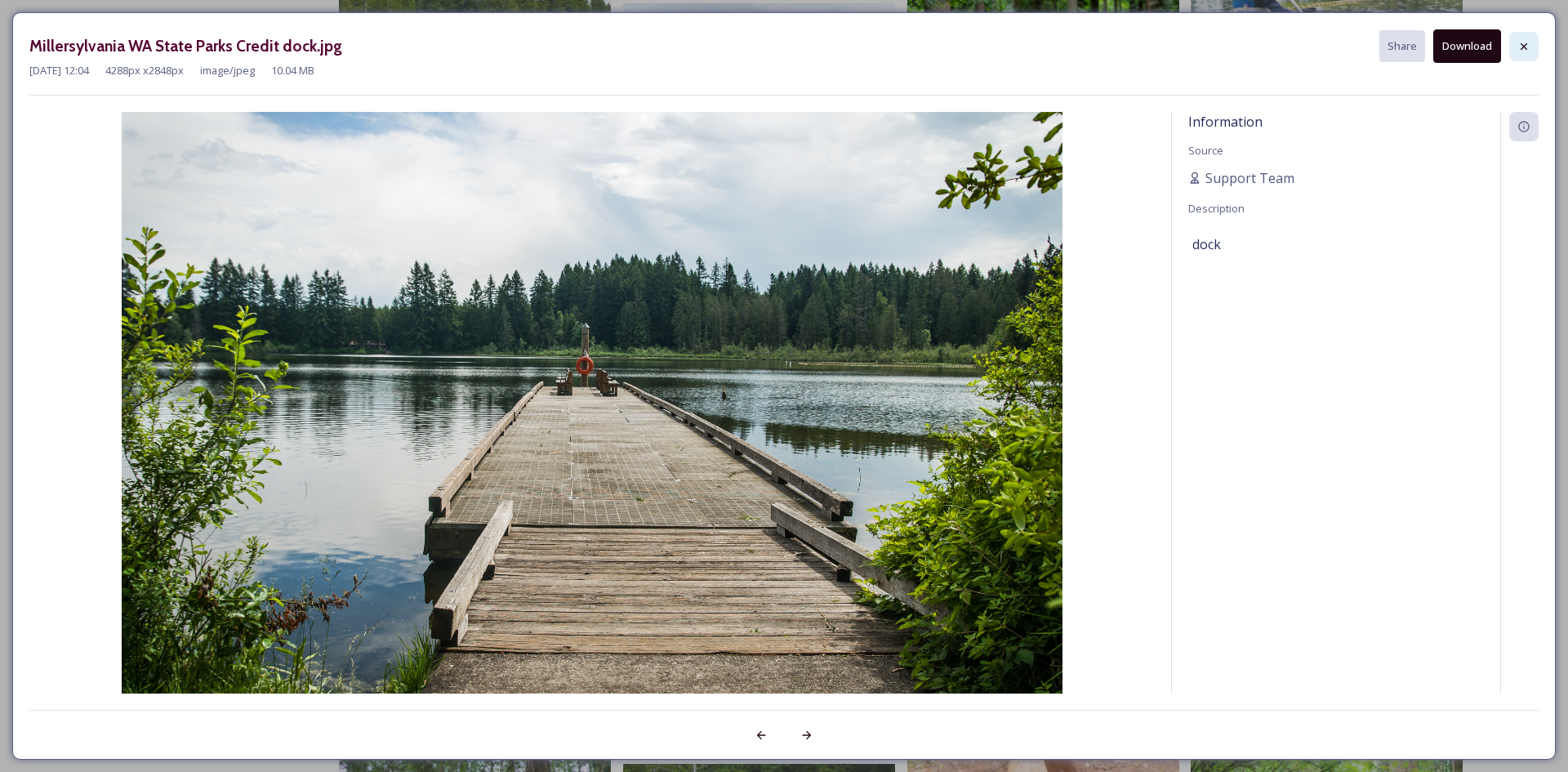
click at [1526, 40] on icon at bounding box center [1524, 47] width 13 height 13
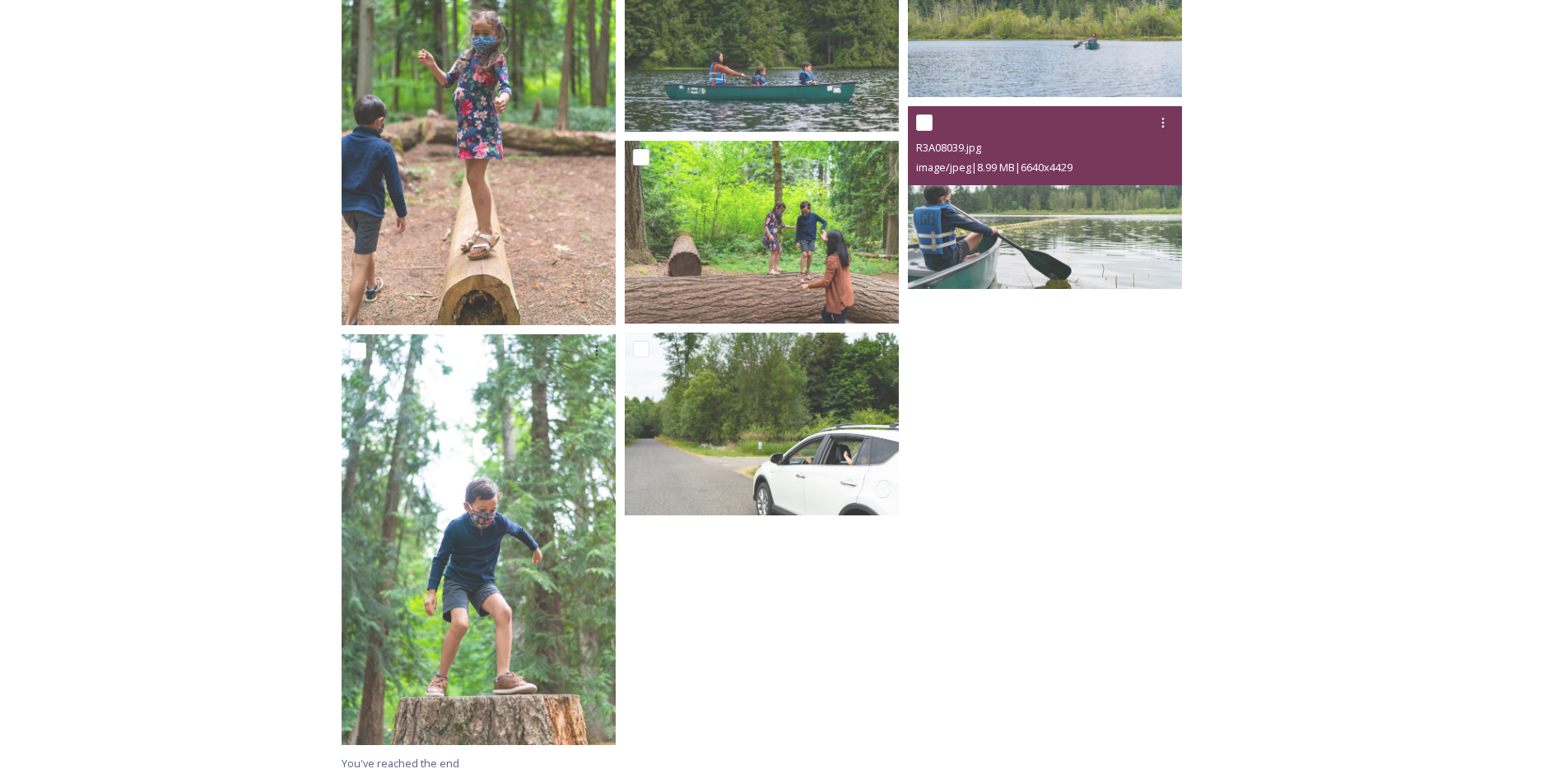
scroll to position [8292, 0]
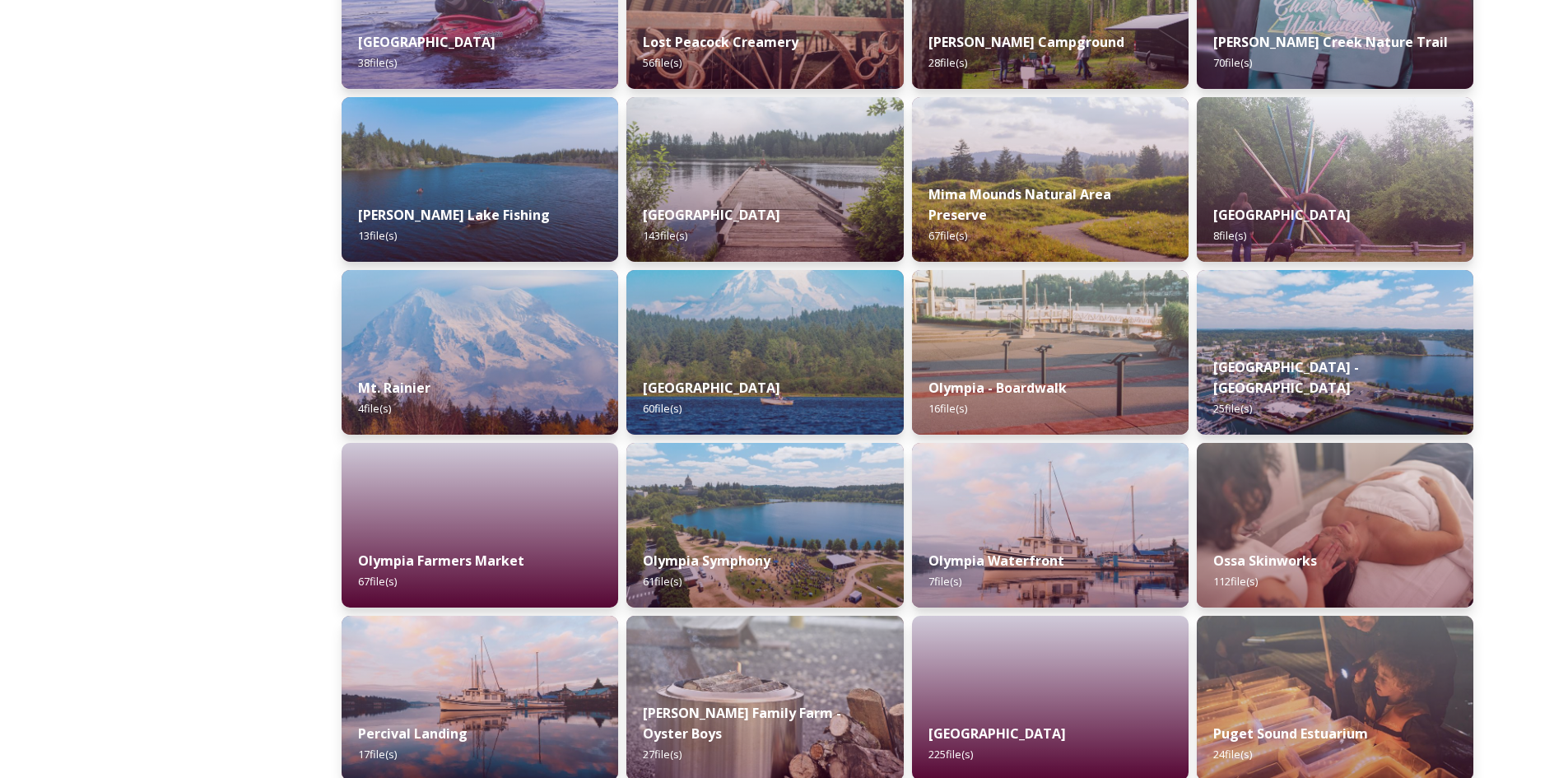
scroll to position [2058, 0]
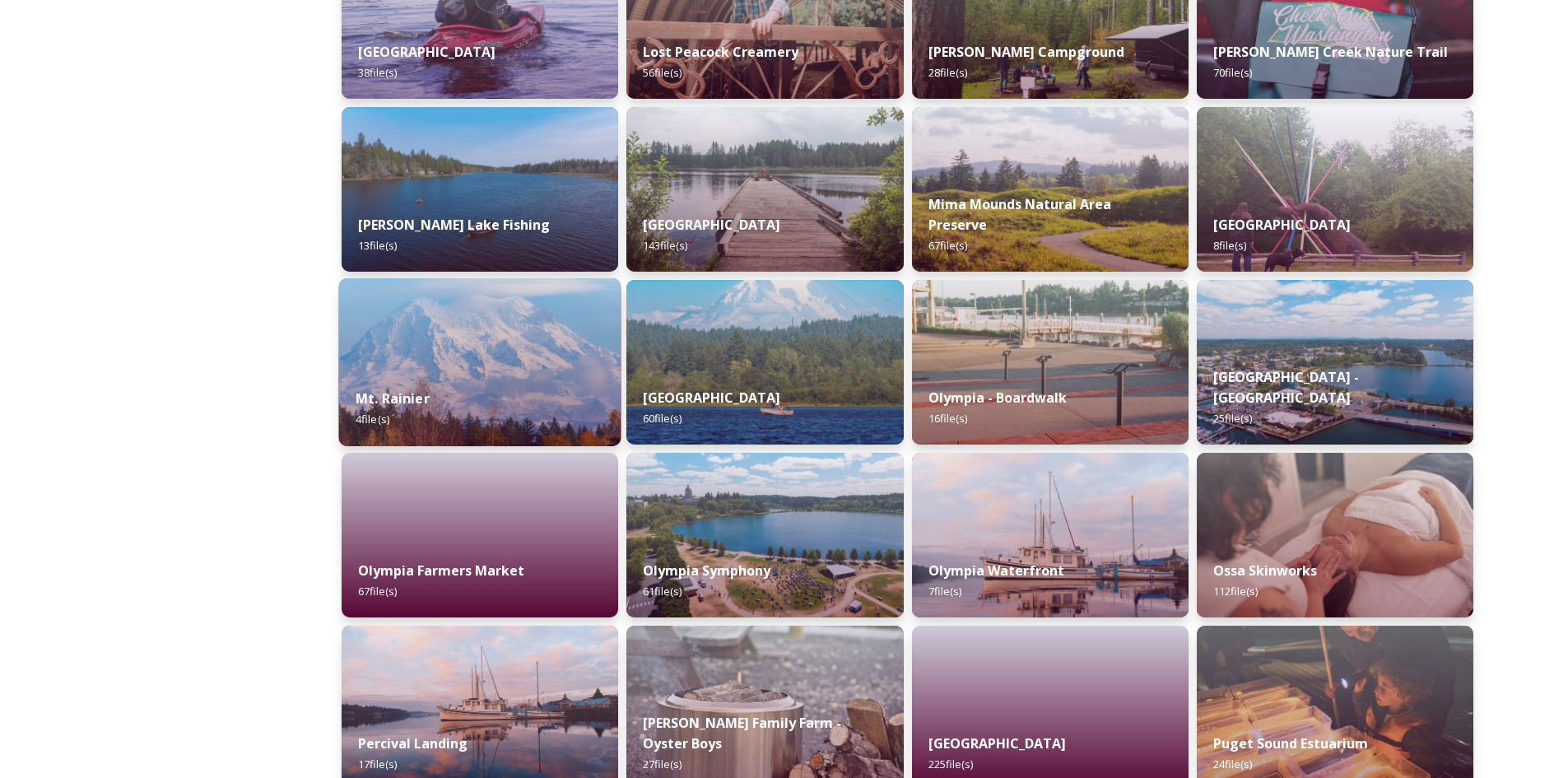
click at [508, 327] on img at bounding box center [480, 362] width 283 height 168
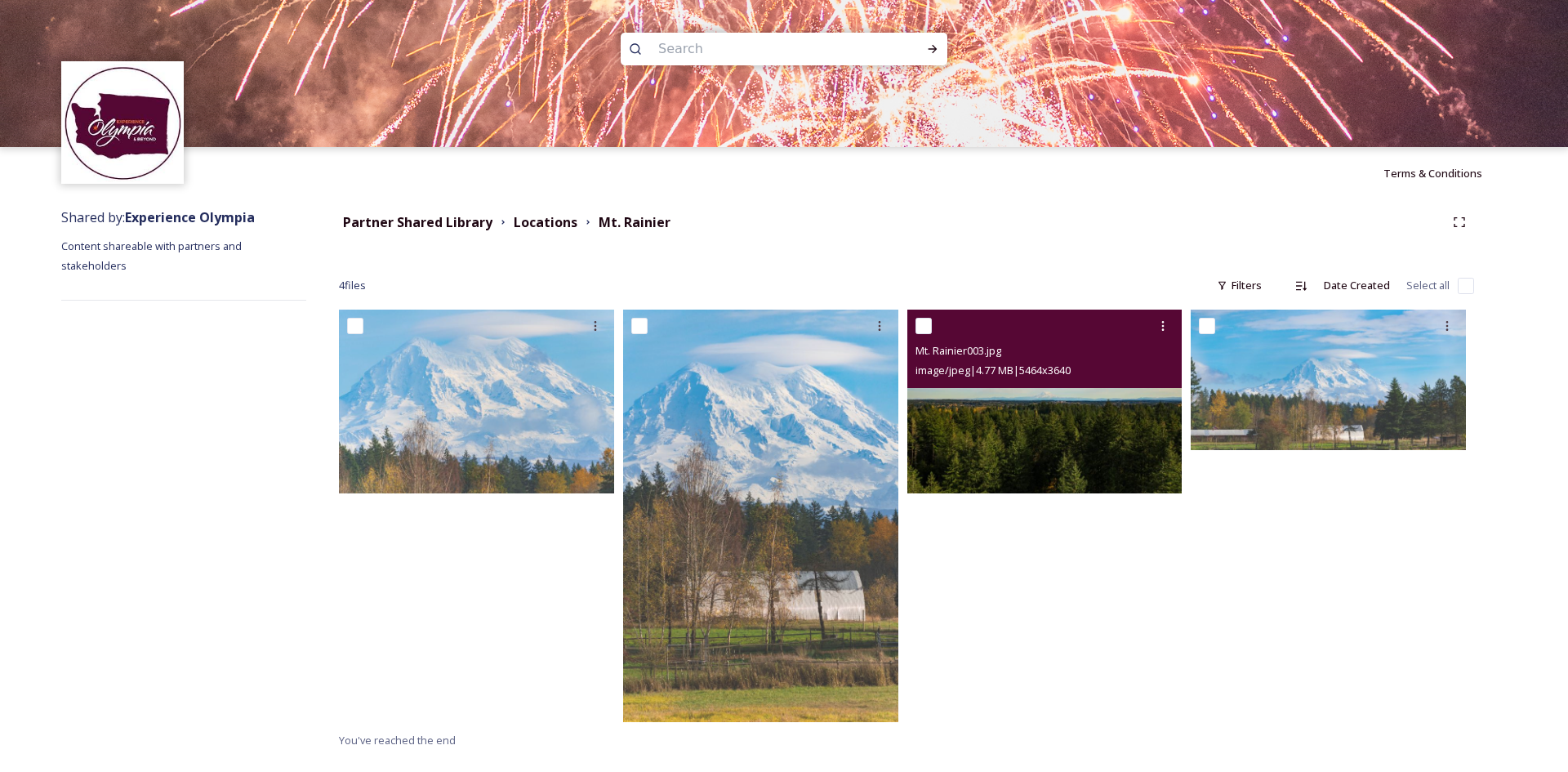
click at [1073, 436] on img at bounding box center [1044, 401] width 275 height 183
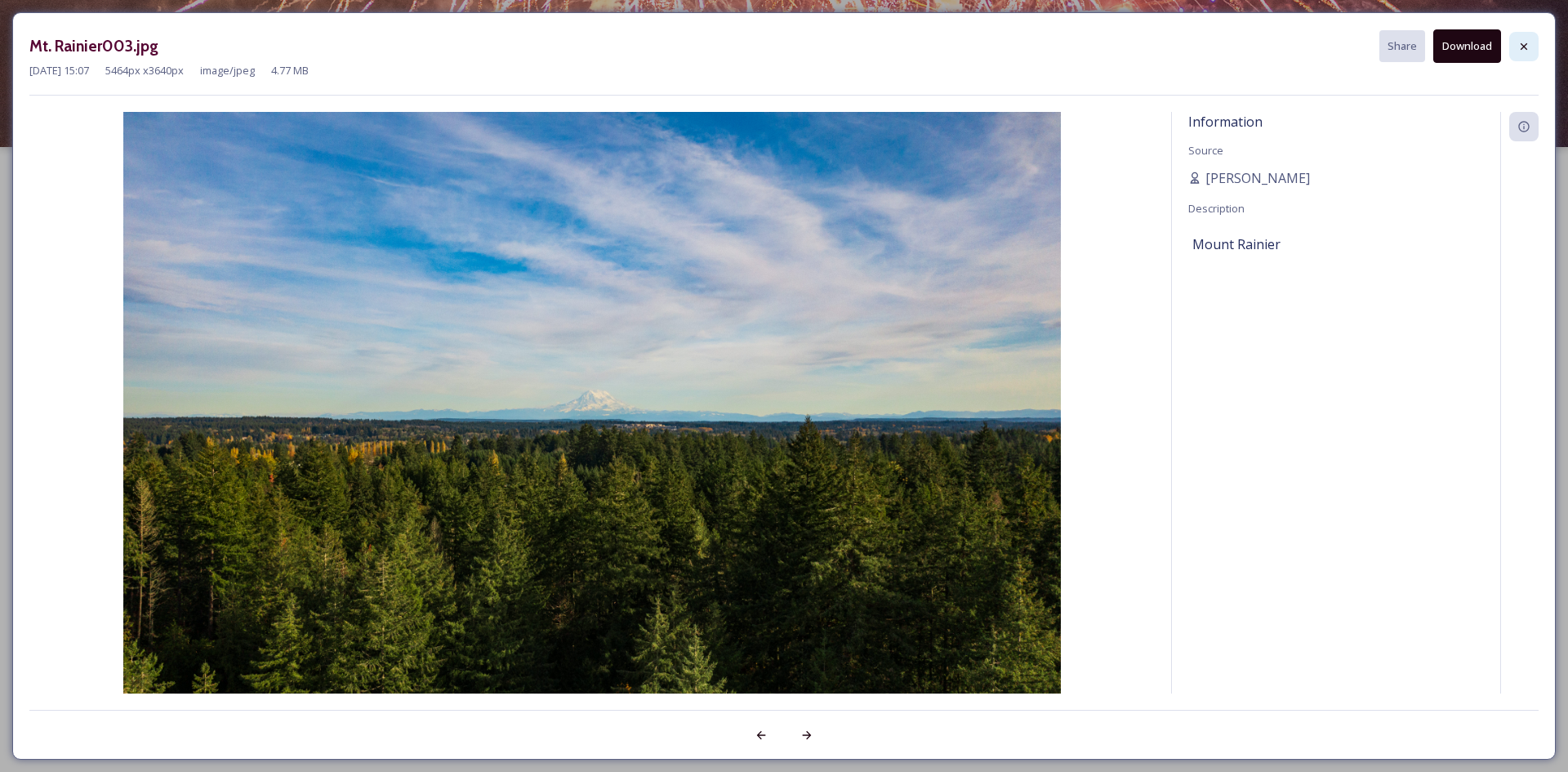
click at [1518, 51] on icon at bounding box center [1524, 47] width 13 height 13
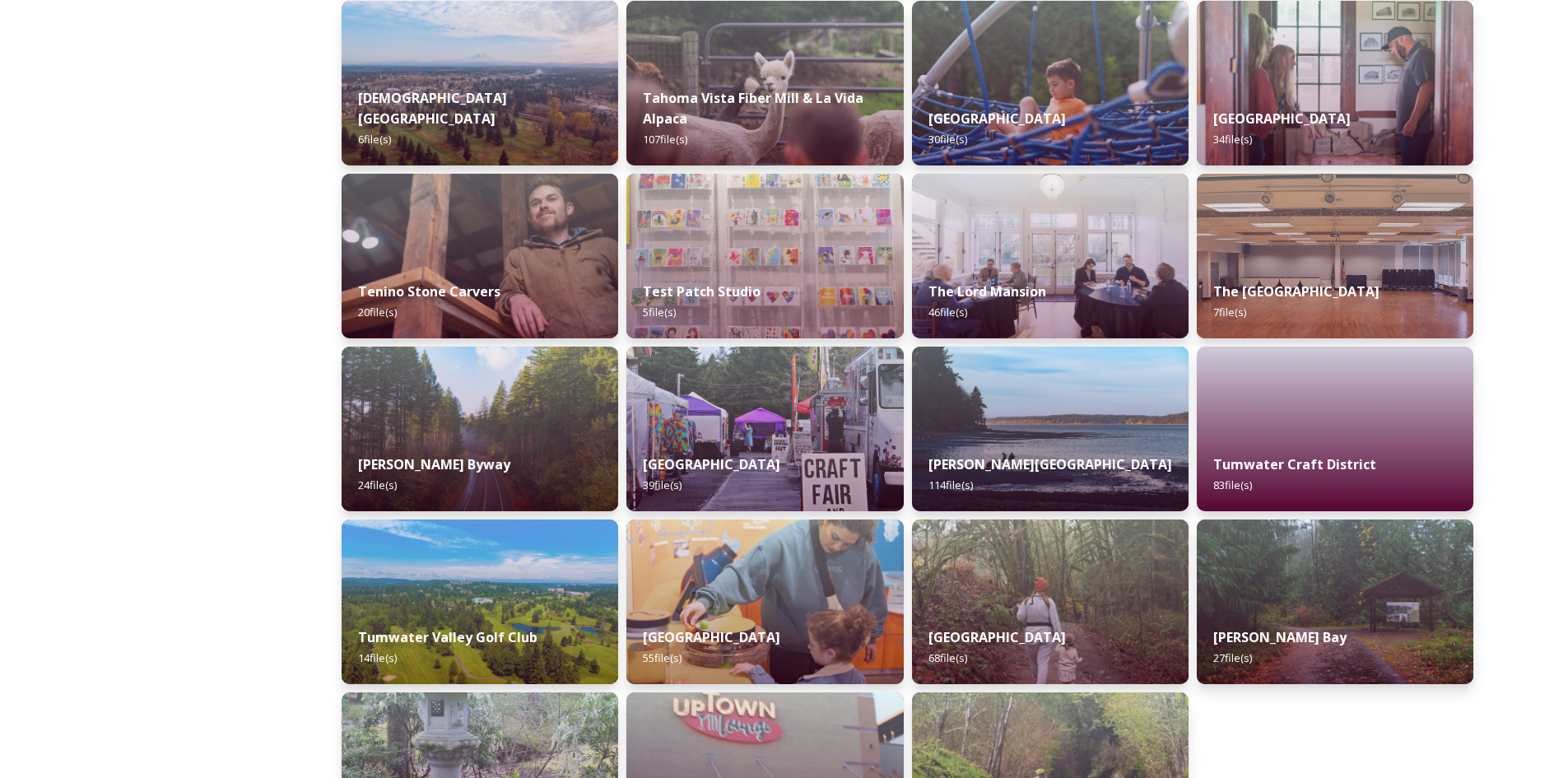
scroll to position [3374, 0]
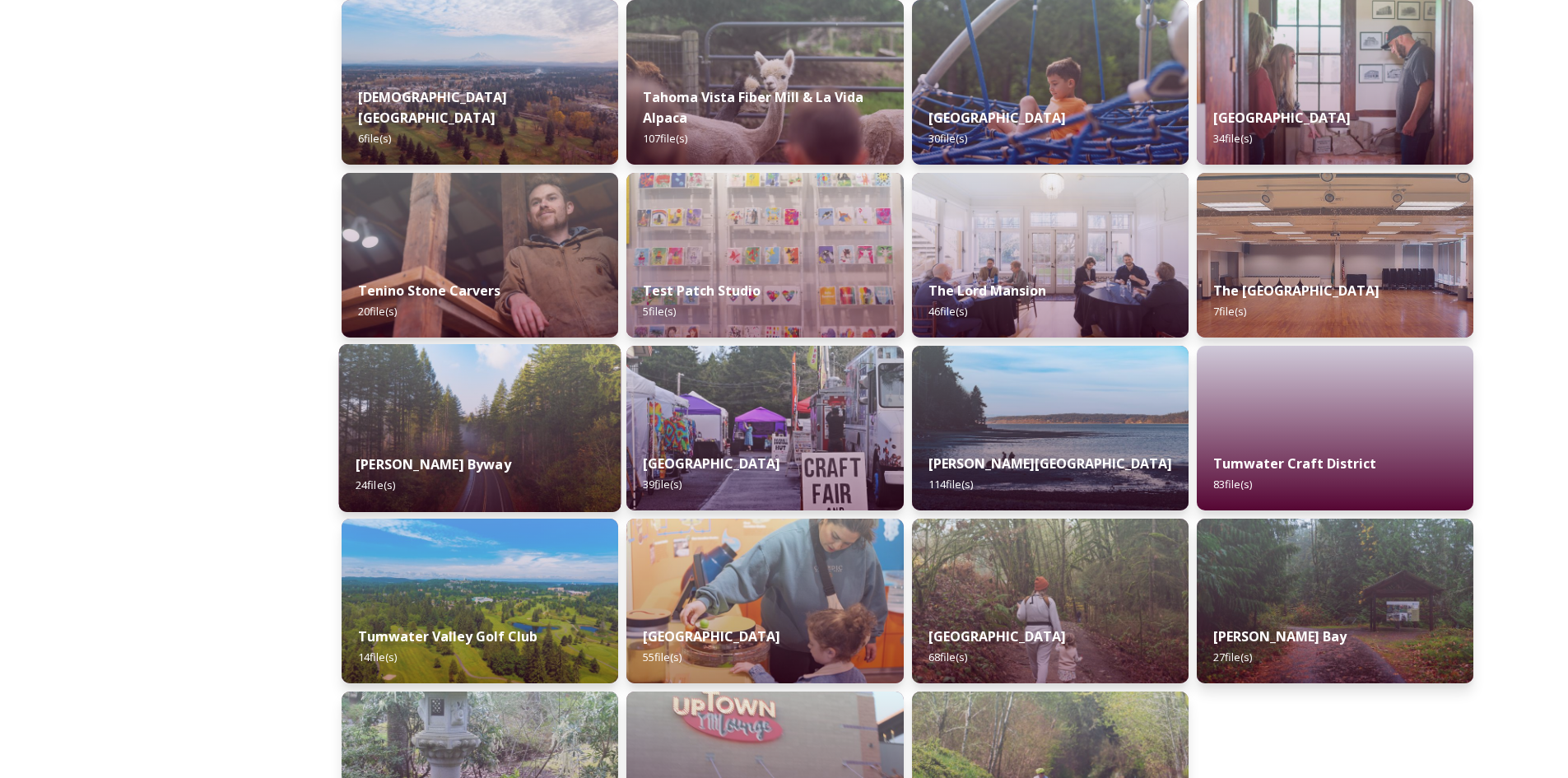
click at [529, 434] on img at bounding box center [480, 428] width 283 height 168
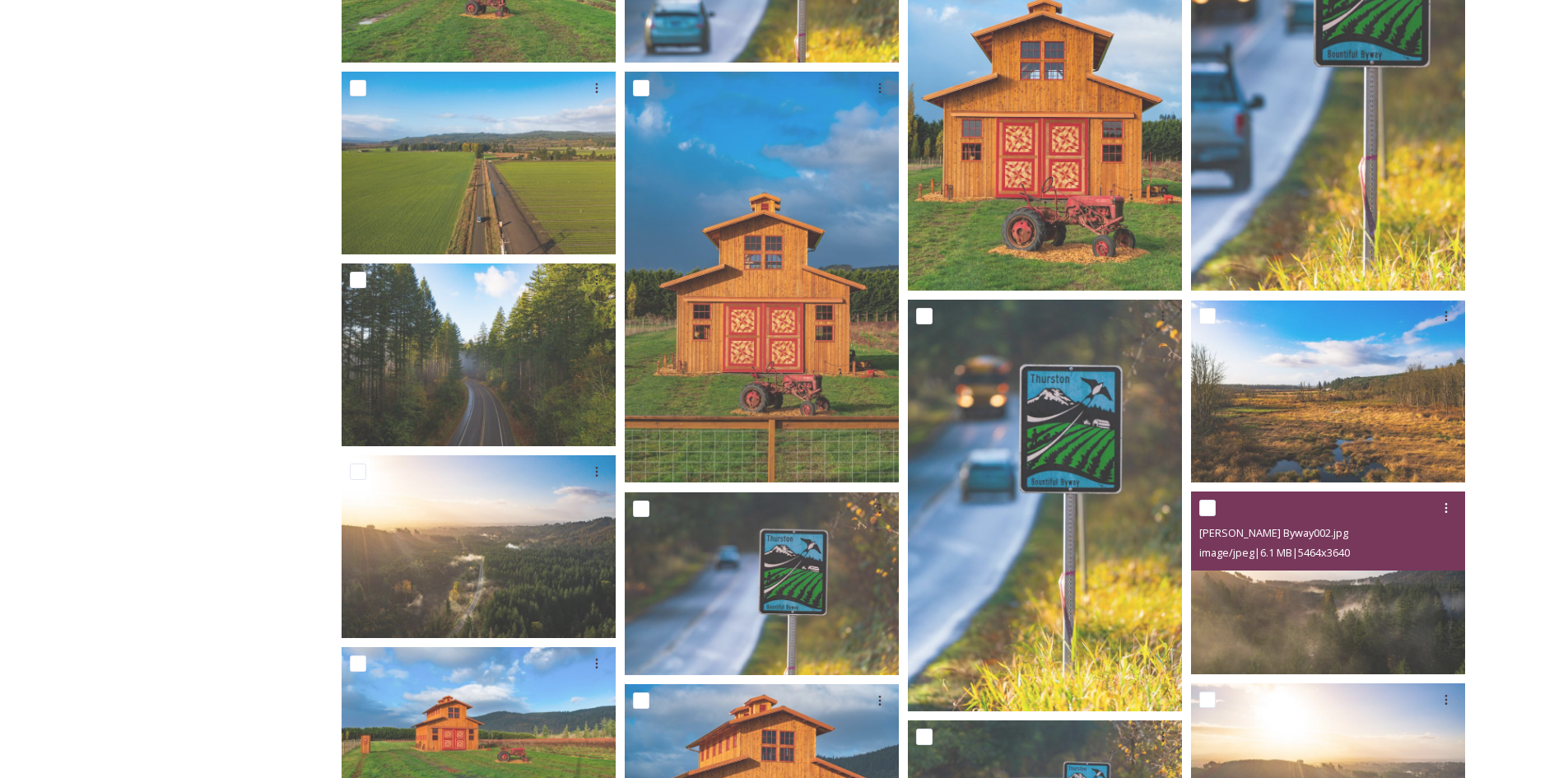
scroll to position [741, 0]
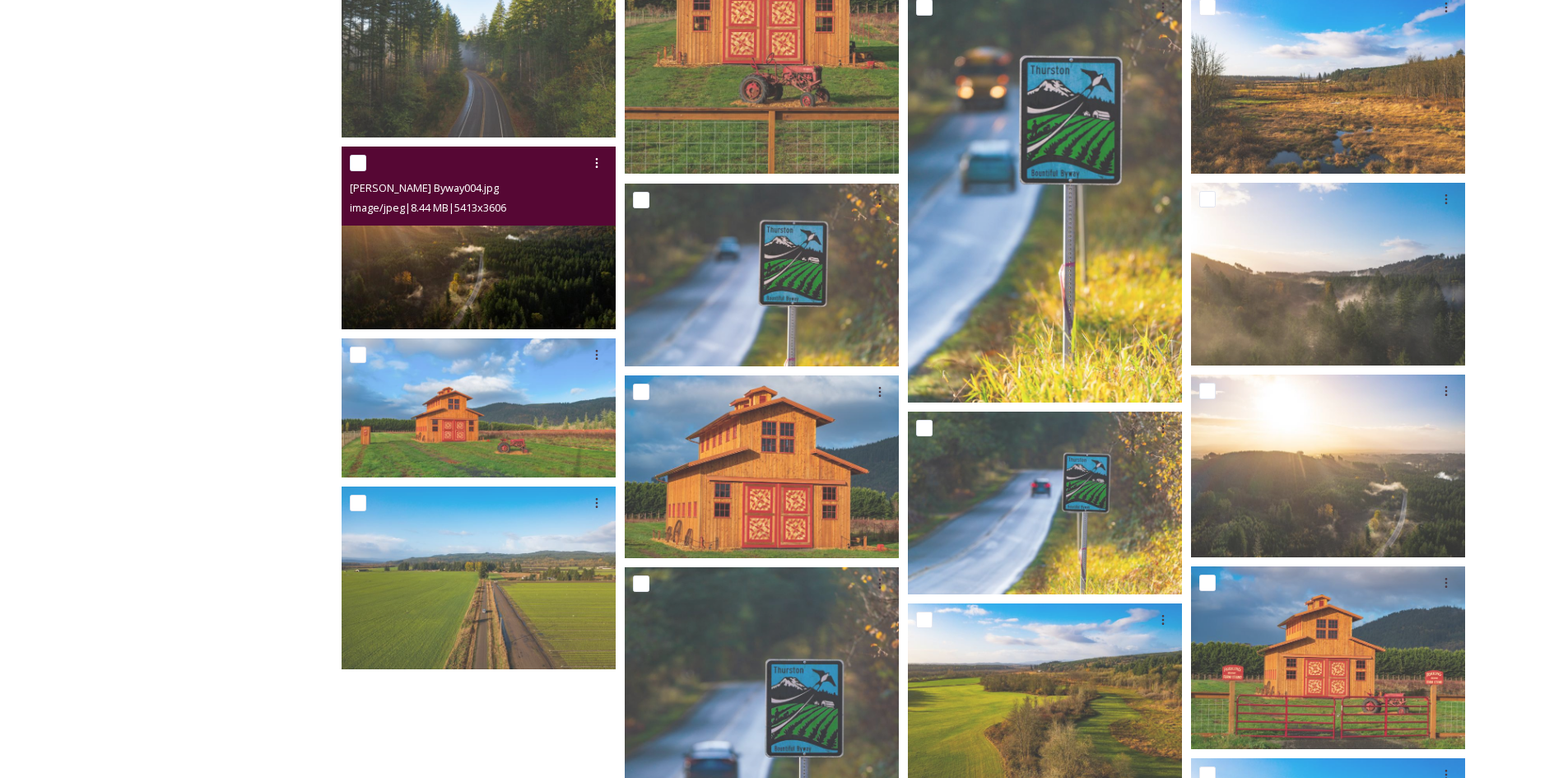
click at [447, 264] on img at bounding box center [479, 238] width 274 height 182
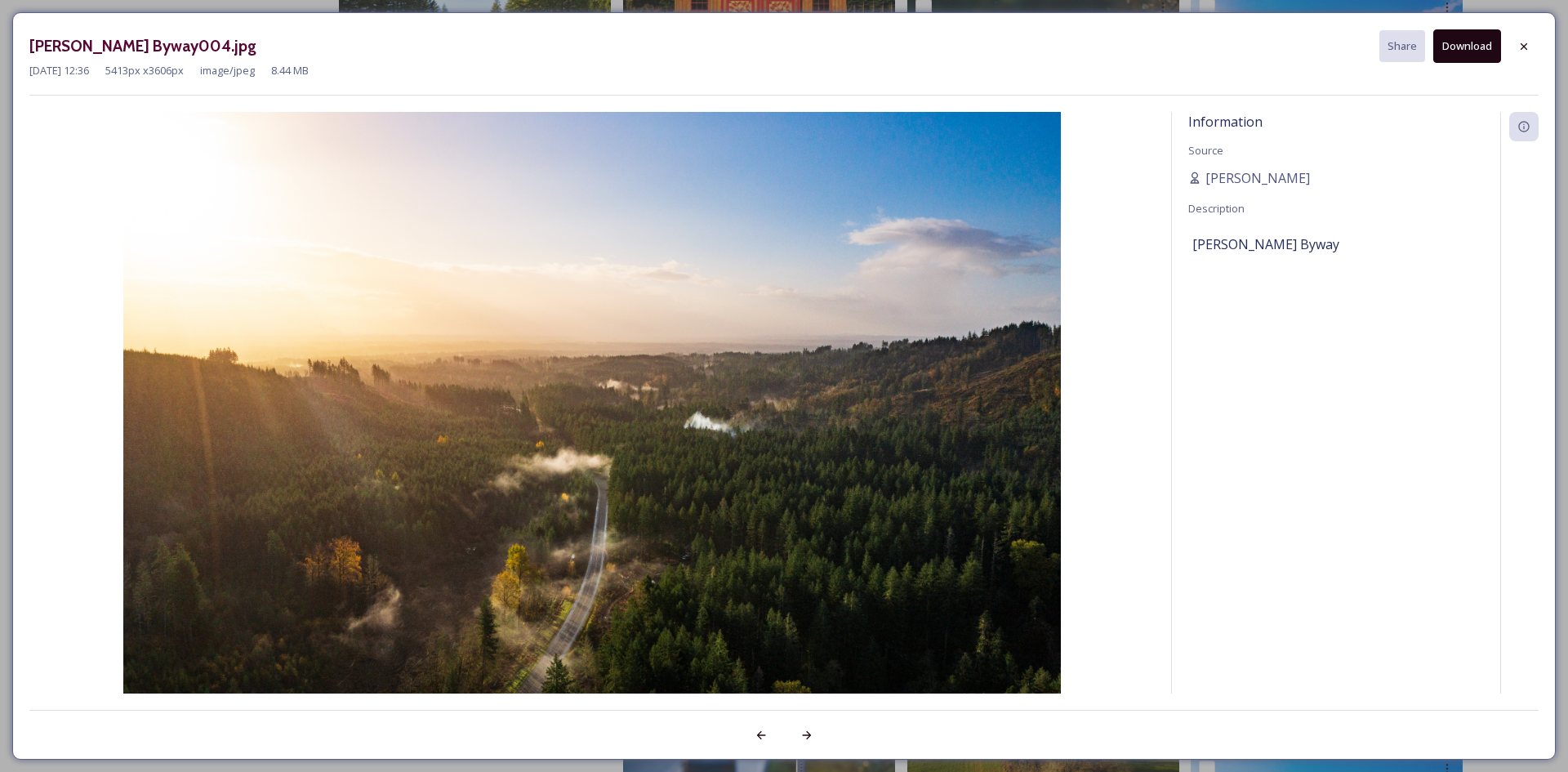
click at [1475, 48] on button "Download" at bounding box center [1467, 46] width 68 height 34
click at [1526, 42] on icon at bounding box center [1524, 47] width 13 height 13
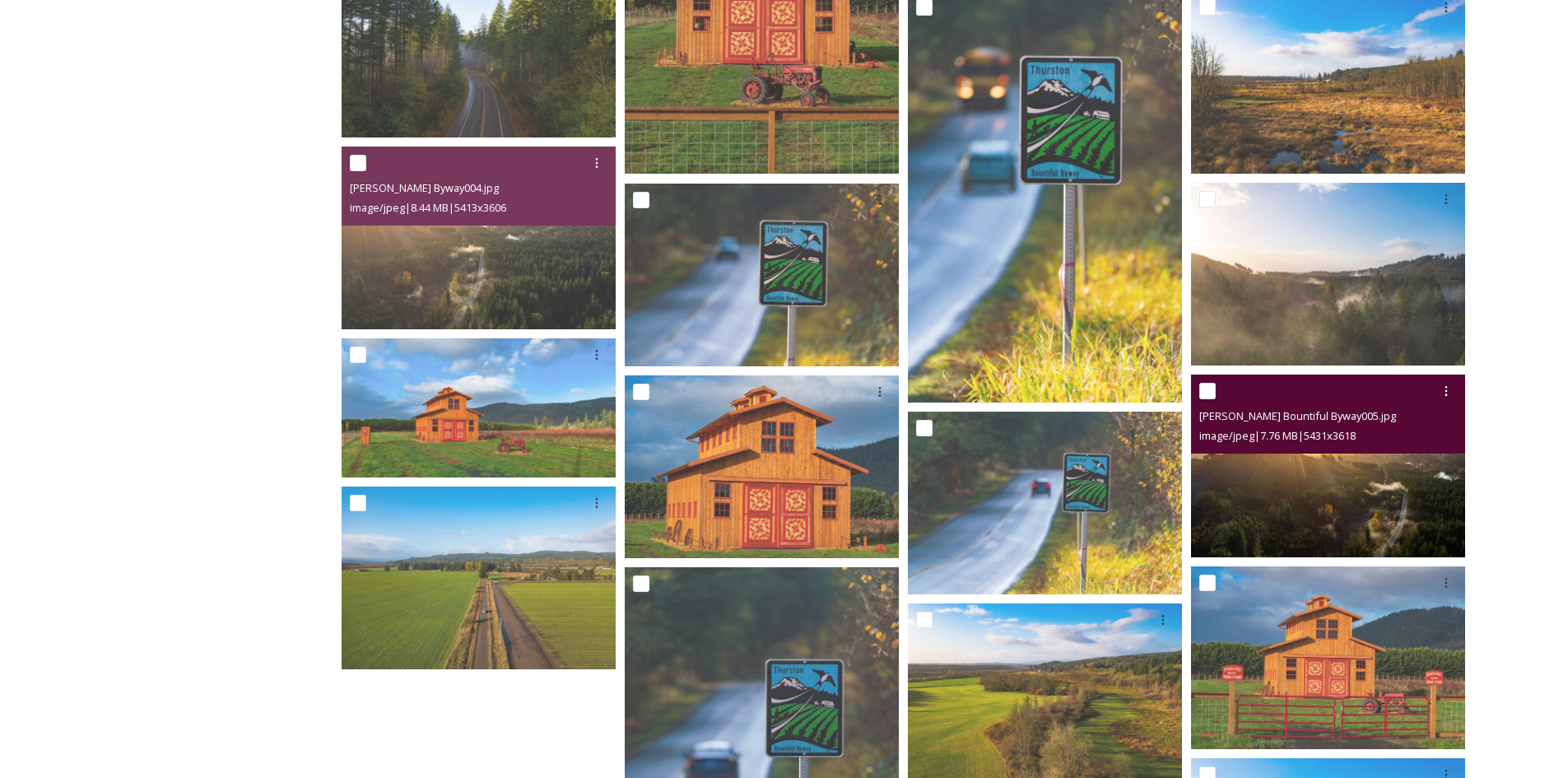
click at [1457, 442] on div "image/jpeg | 7.76 MB | 5431 x 3618" at bounding box center [1330, 435] width 261 height 19
click at [1406, 519] on img at bounding box center [1328, 466] width 274 height 182
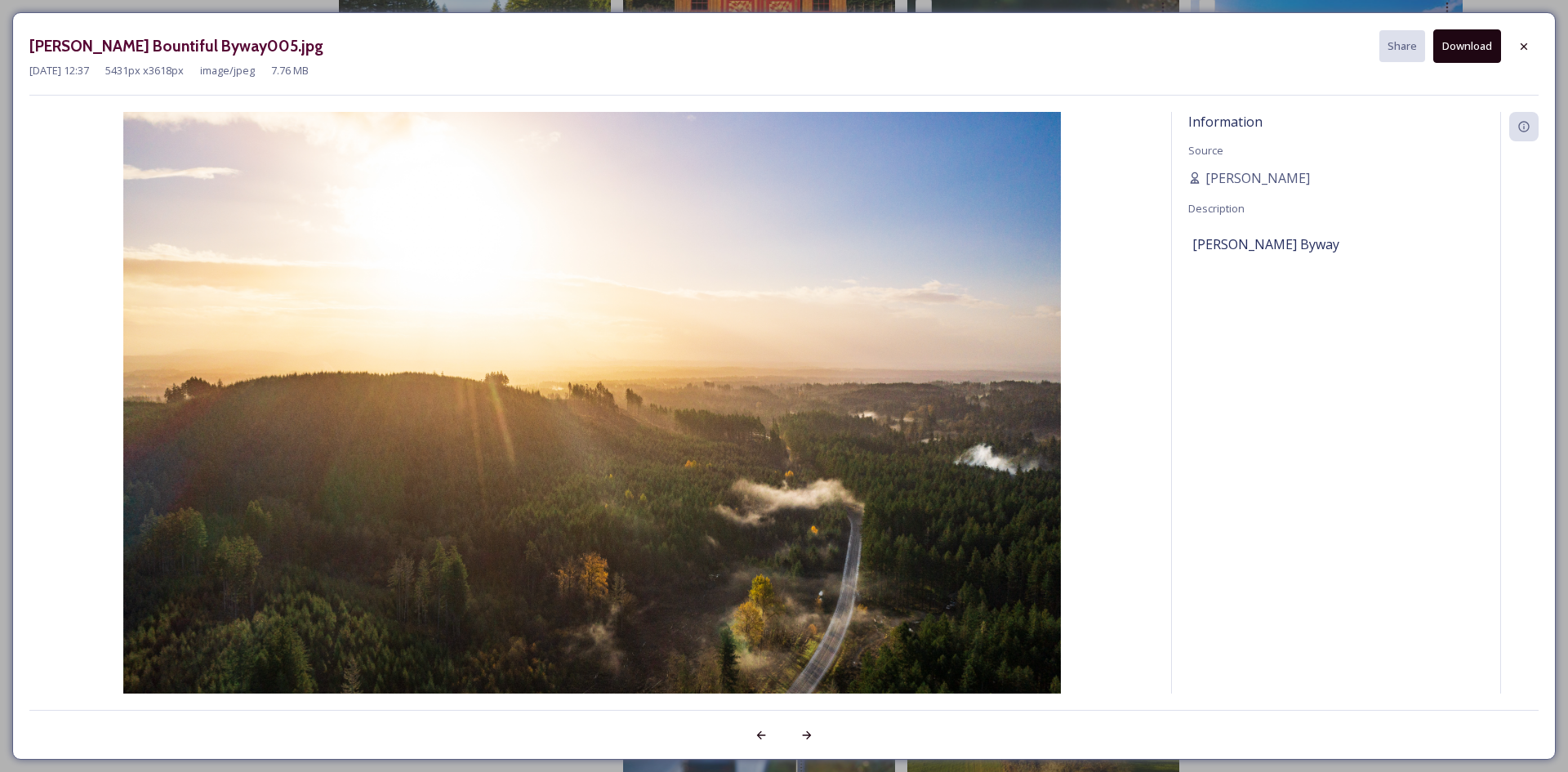
click at [1467, 49] on button "Download" at bounding box center [1467, 46] width 68 height 34
click at [1520, 44] on icon at bounding box center [1524, 47] width 13 height 13
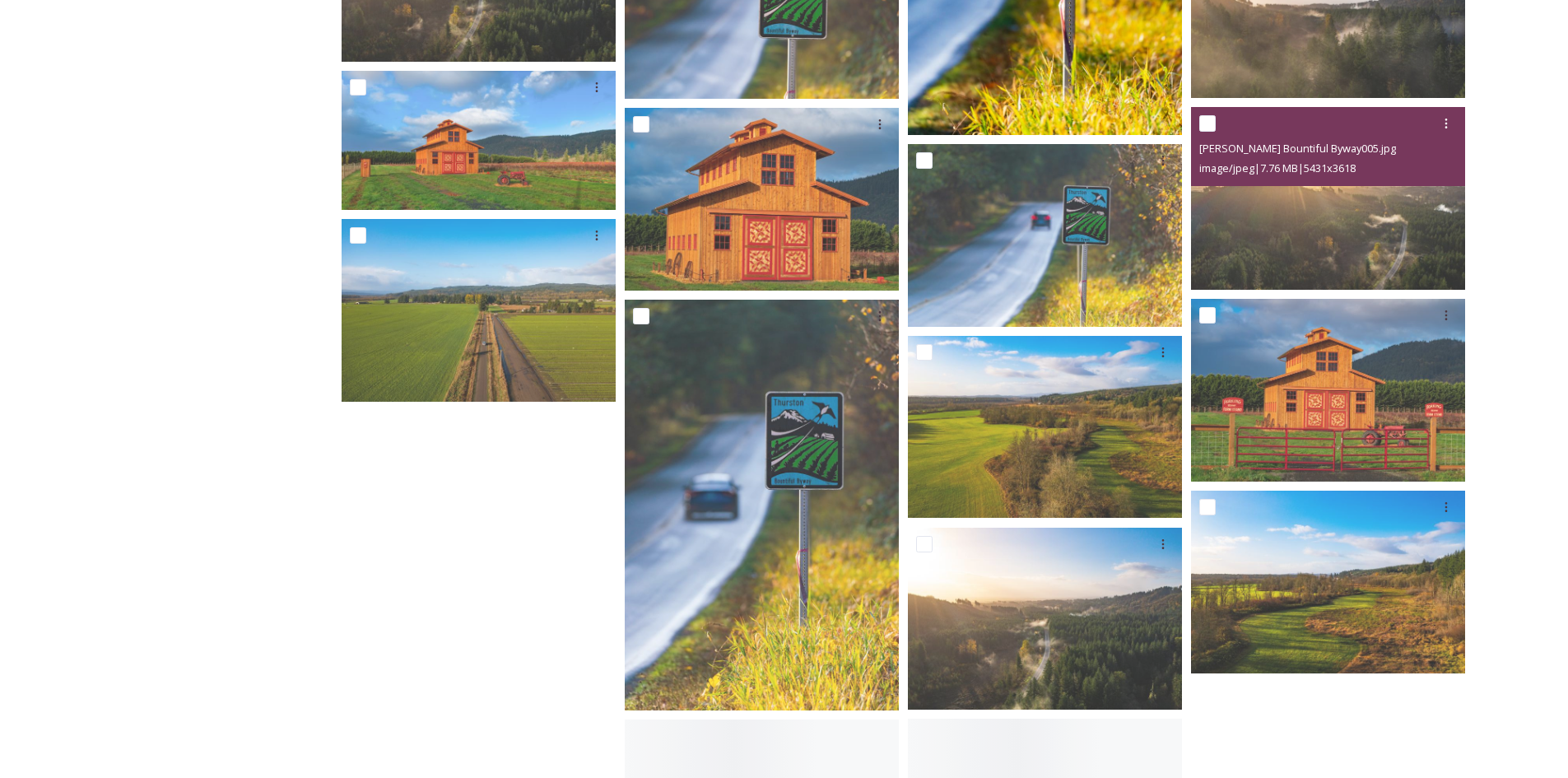
scroll to position [1070, 0]
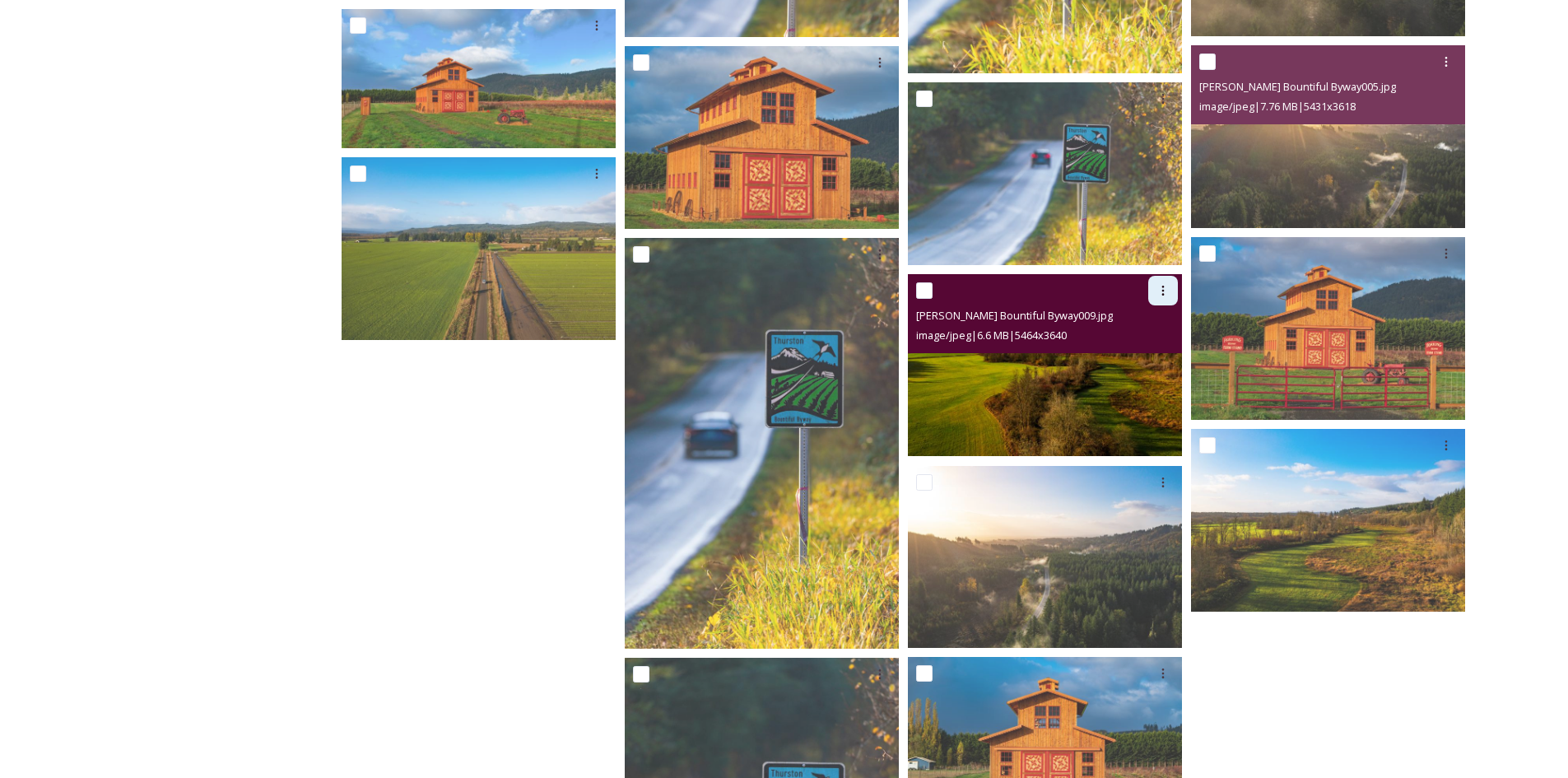
click at [1175, 291] on div at bounding box center [1163, 290] width 29 height 29
click at [1160, 359] on span "Download" at bounding box center [1144, 358] width 51 height 16
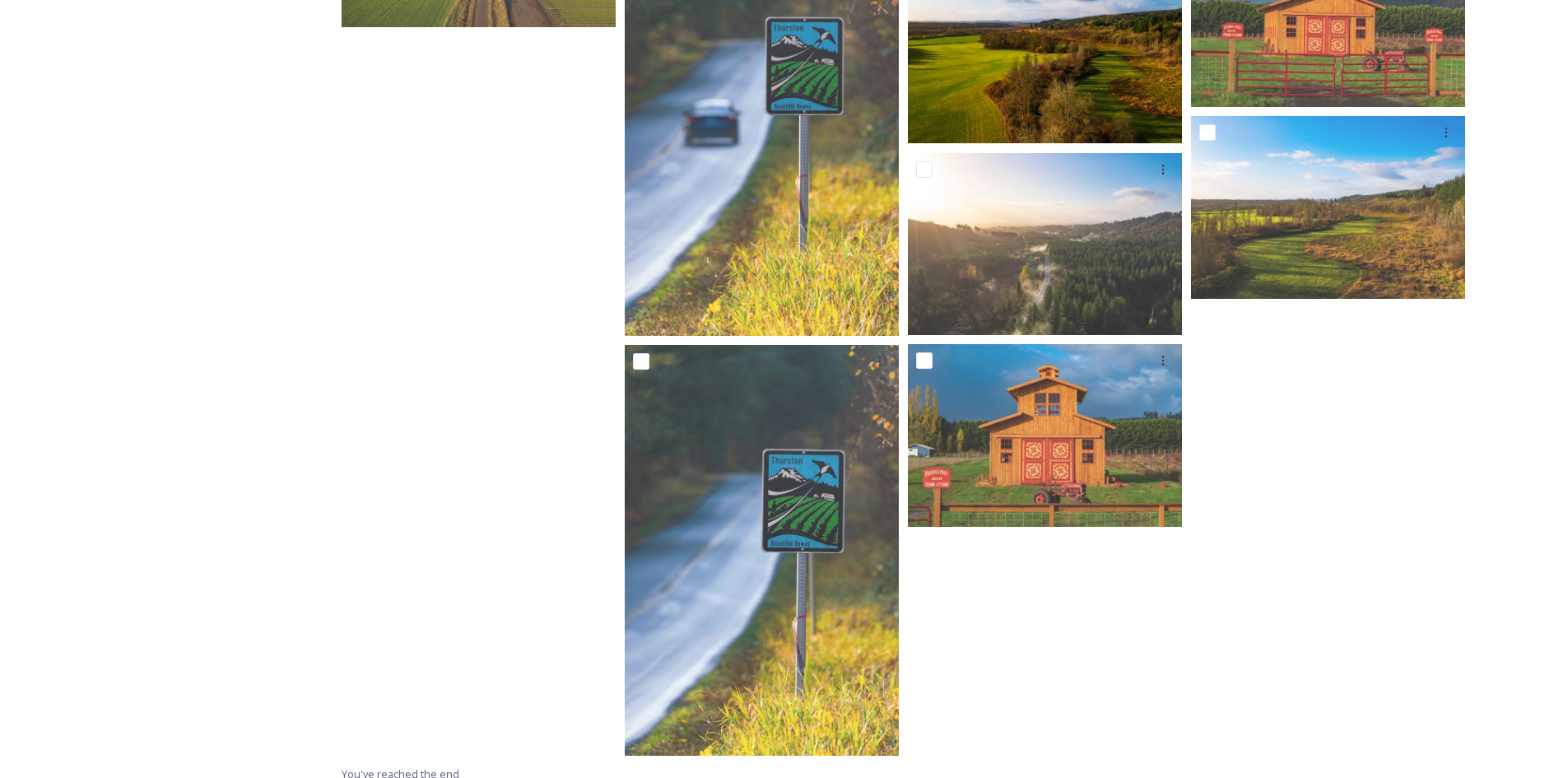
scroll to position [1397, 0]
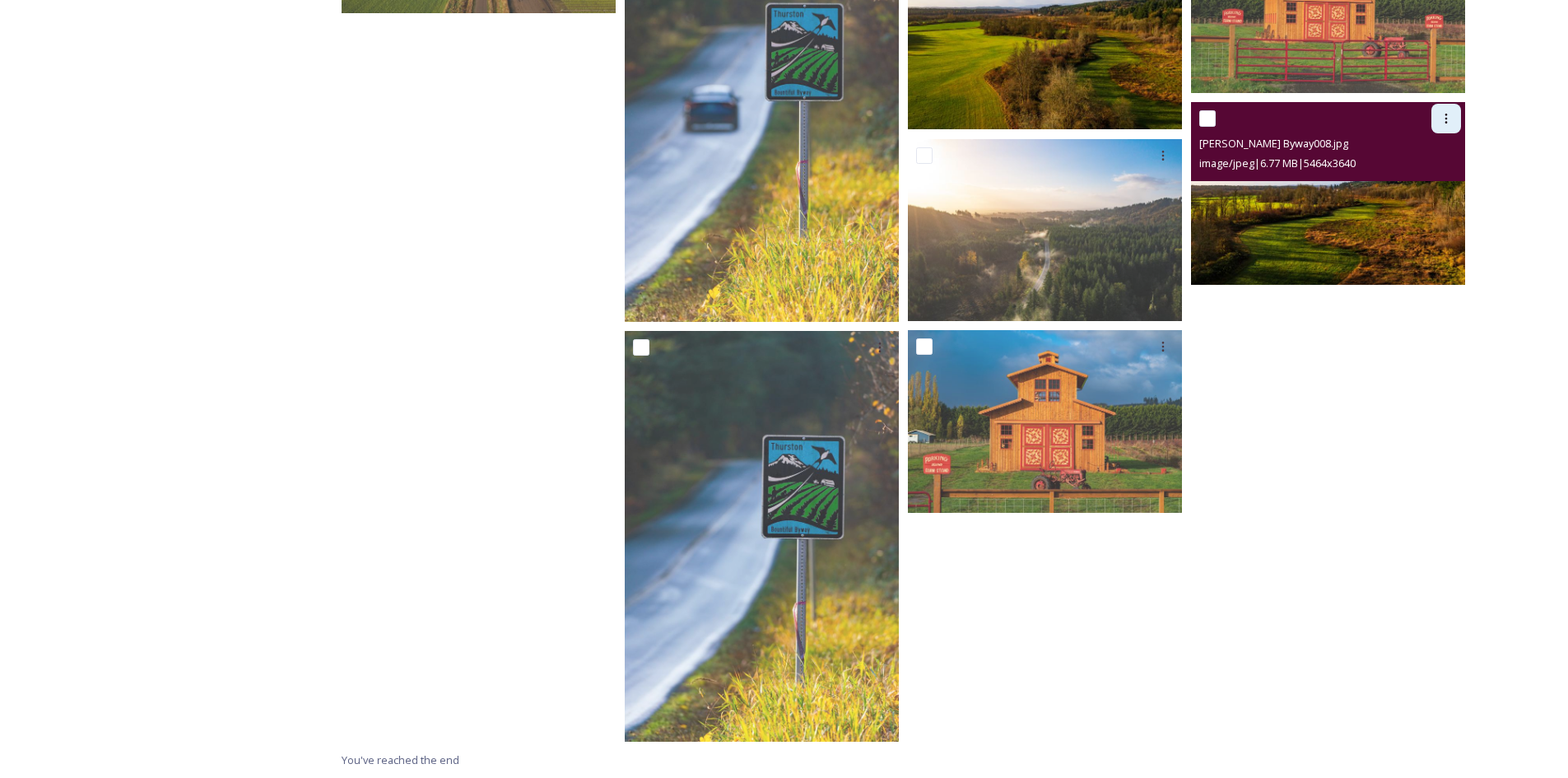
click at [1455, 122] on div at bounding box center [1446, 119] width 29 height 29
click at [1424, 180] on span "Download" at bounding box center [1426, 186] width 51 height 16
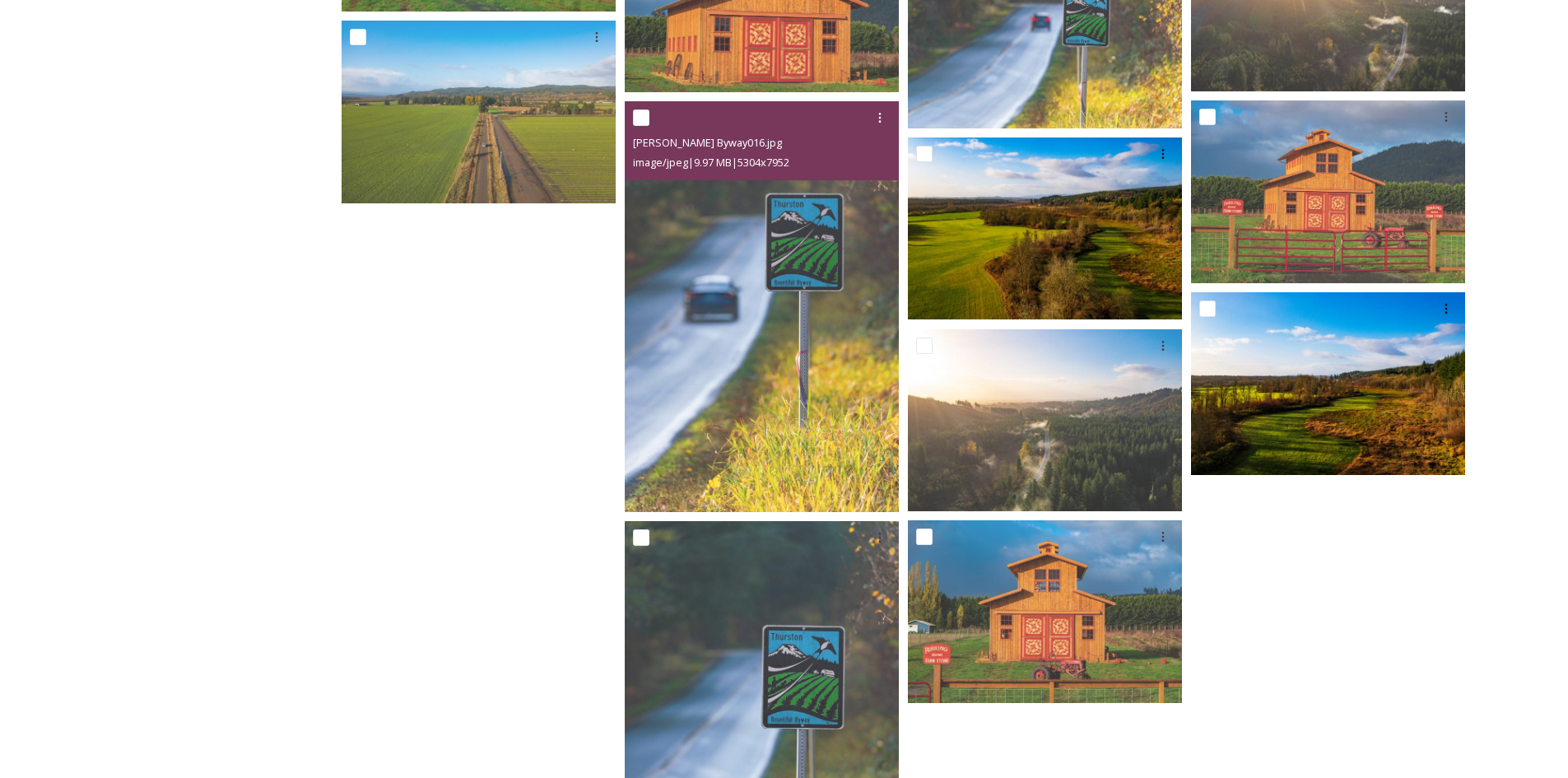
scroll to position [1067, 0]
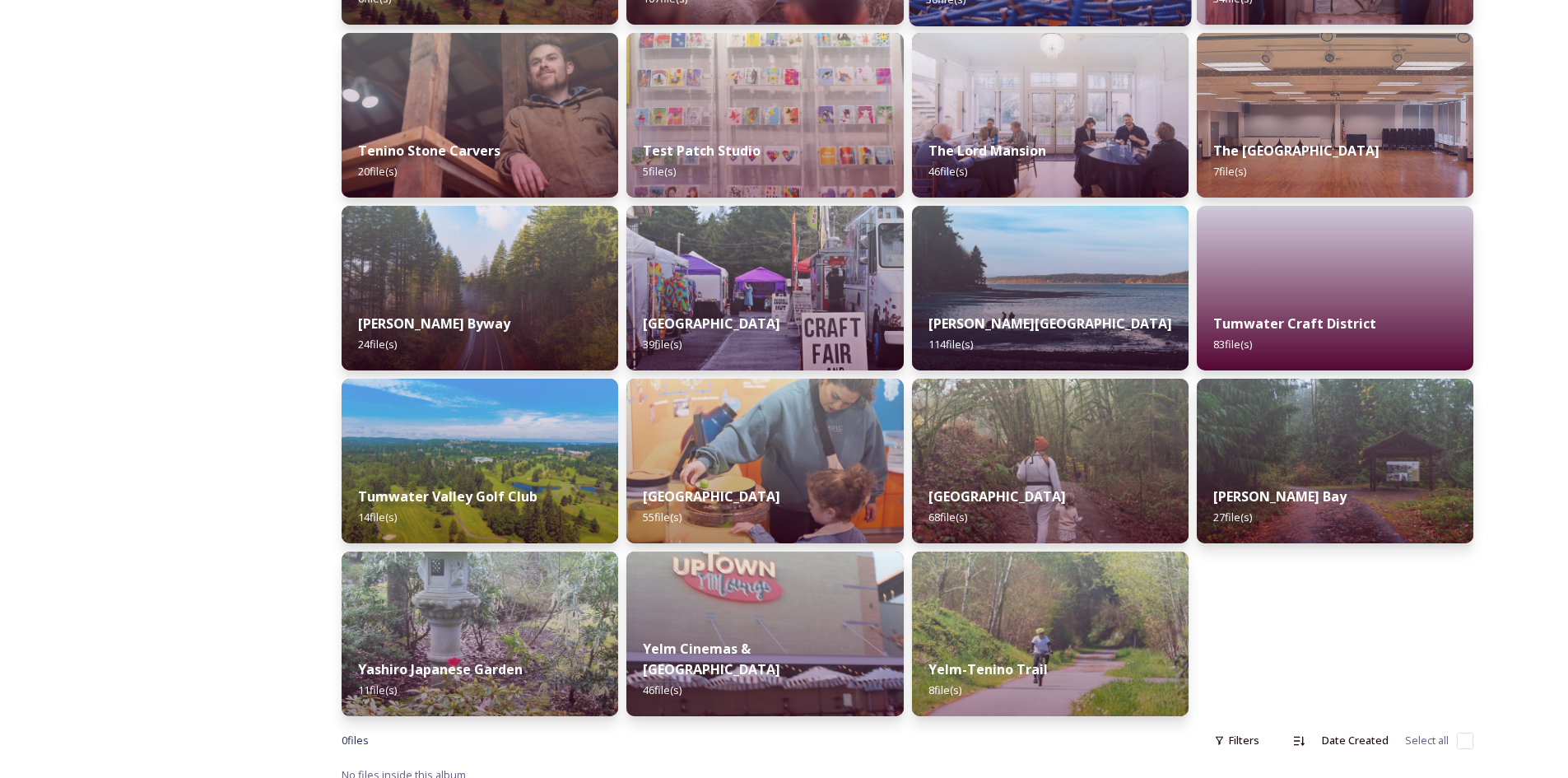
scroll to position [3529, 0]
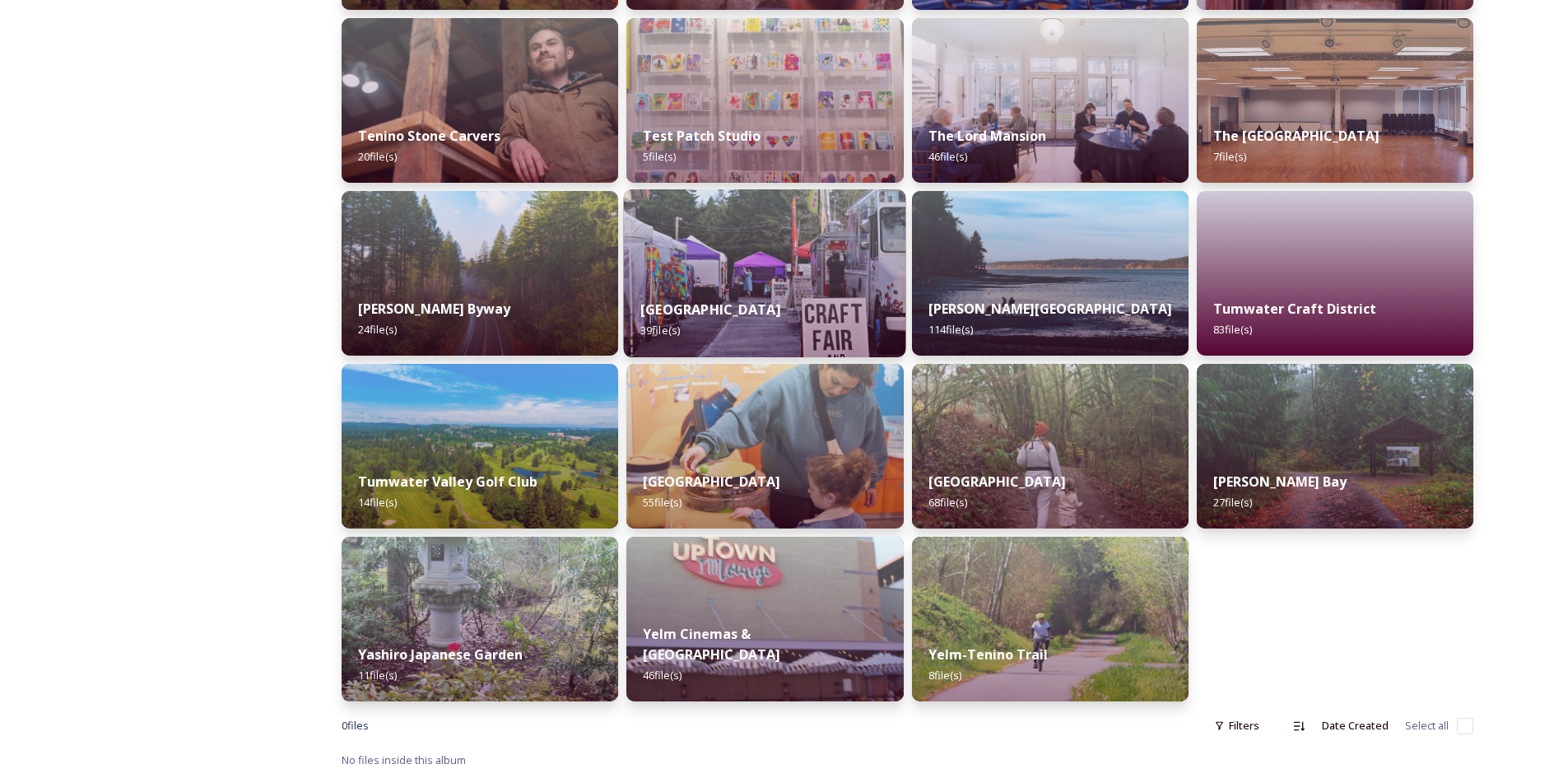
click at [783, 272] on img at bounding box center [765, 273] width 283 height 168
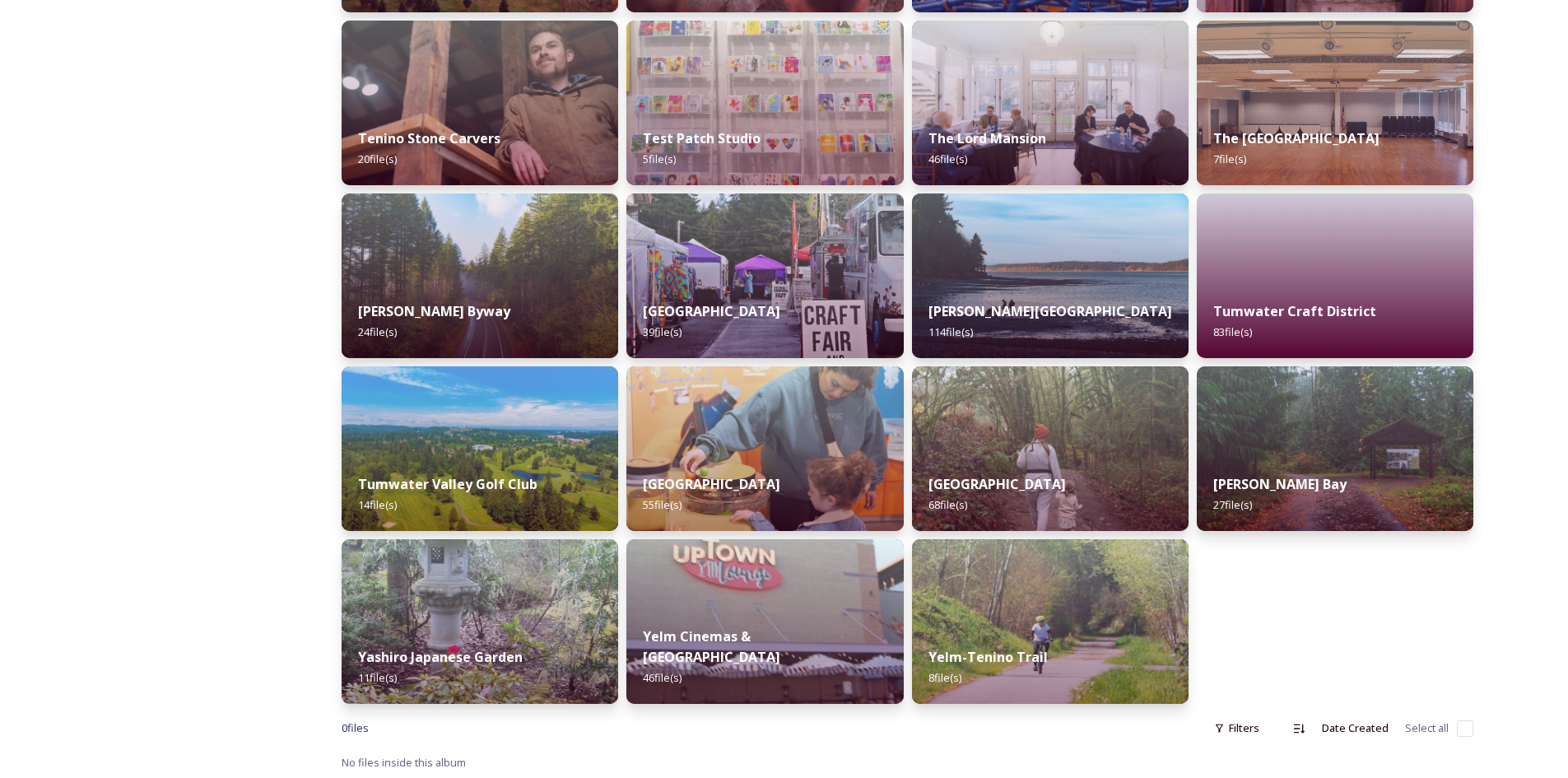
scroll to position [3529, 0]
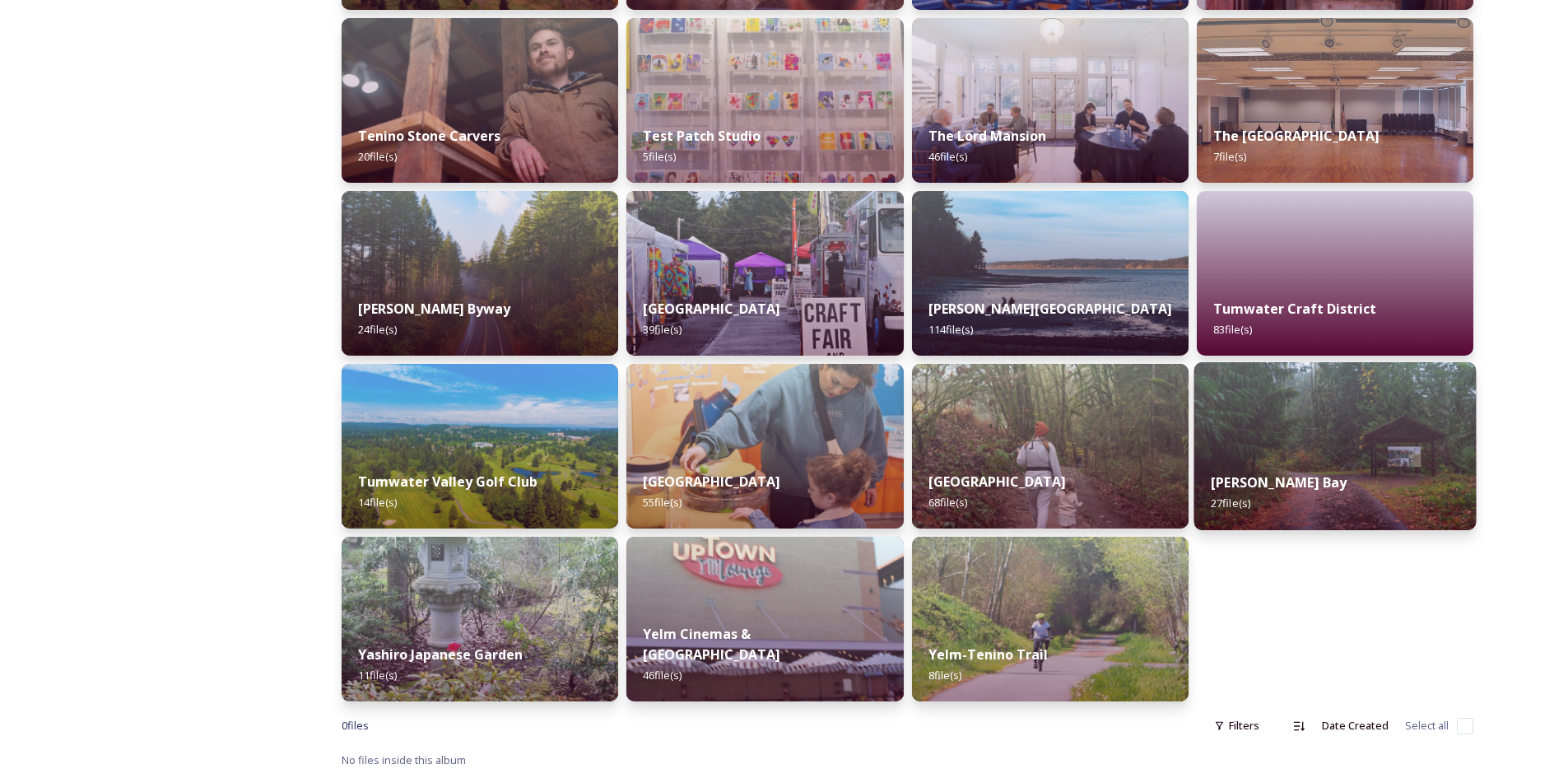
click at [1318, 487] on div "[PERSON_NAME] Bay 27 file(s)" at bounding box center [1334, 492] width 283 height 75
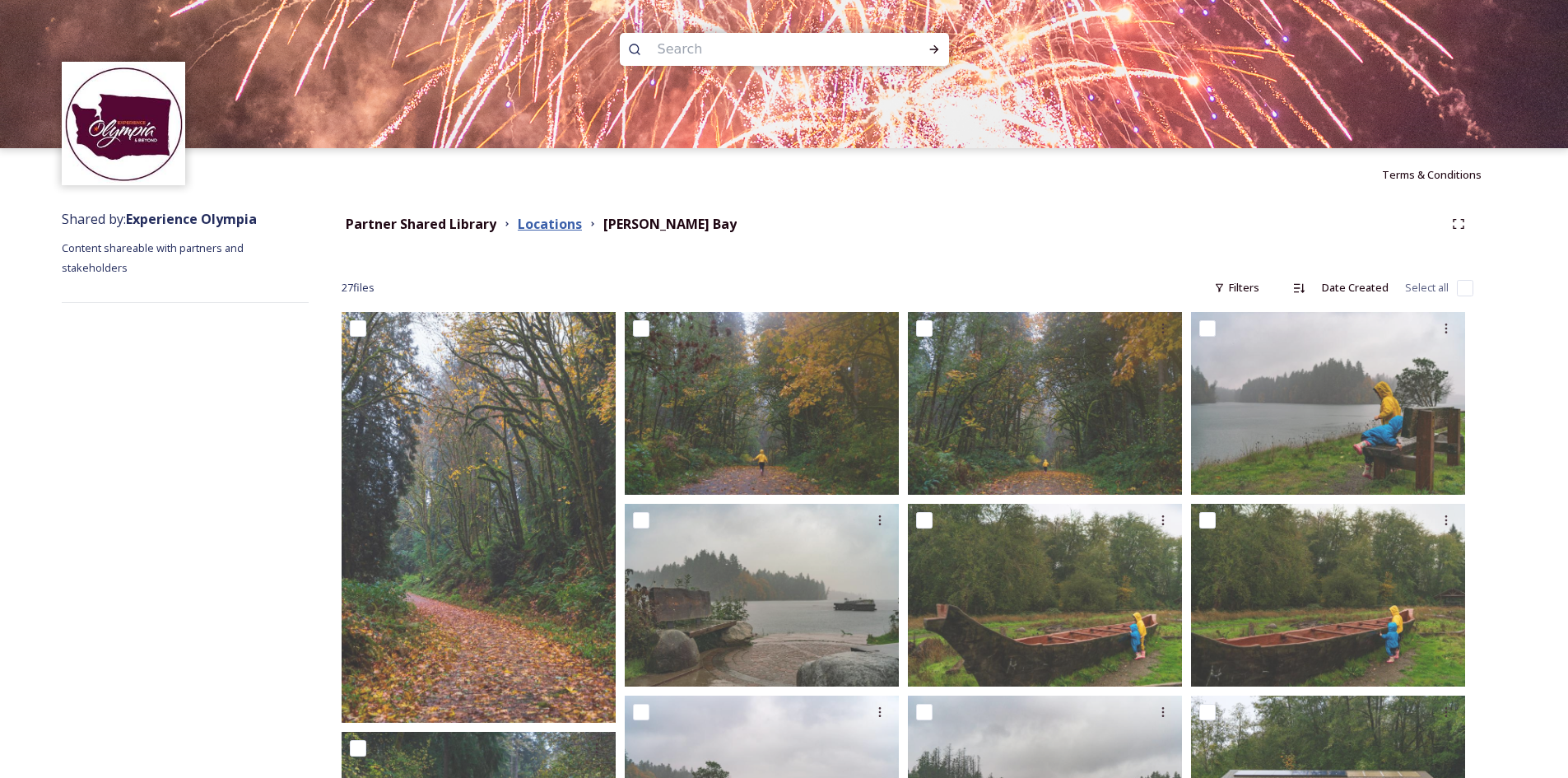
click at [525, 229] on strong "Locations" at bounding box center [550, 224] width 64 height 18
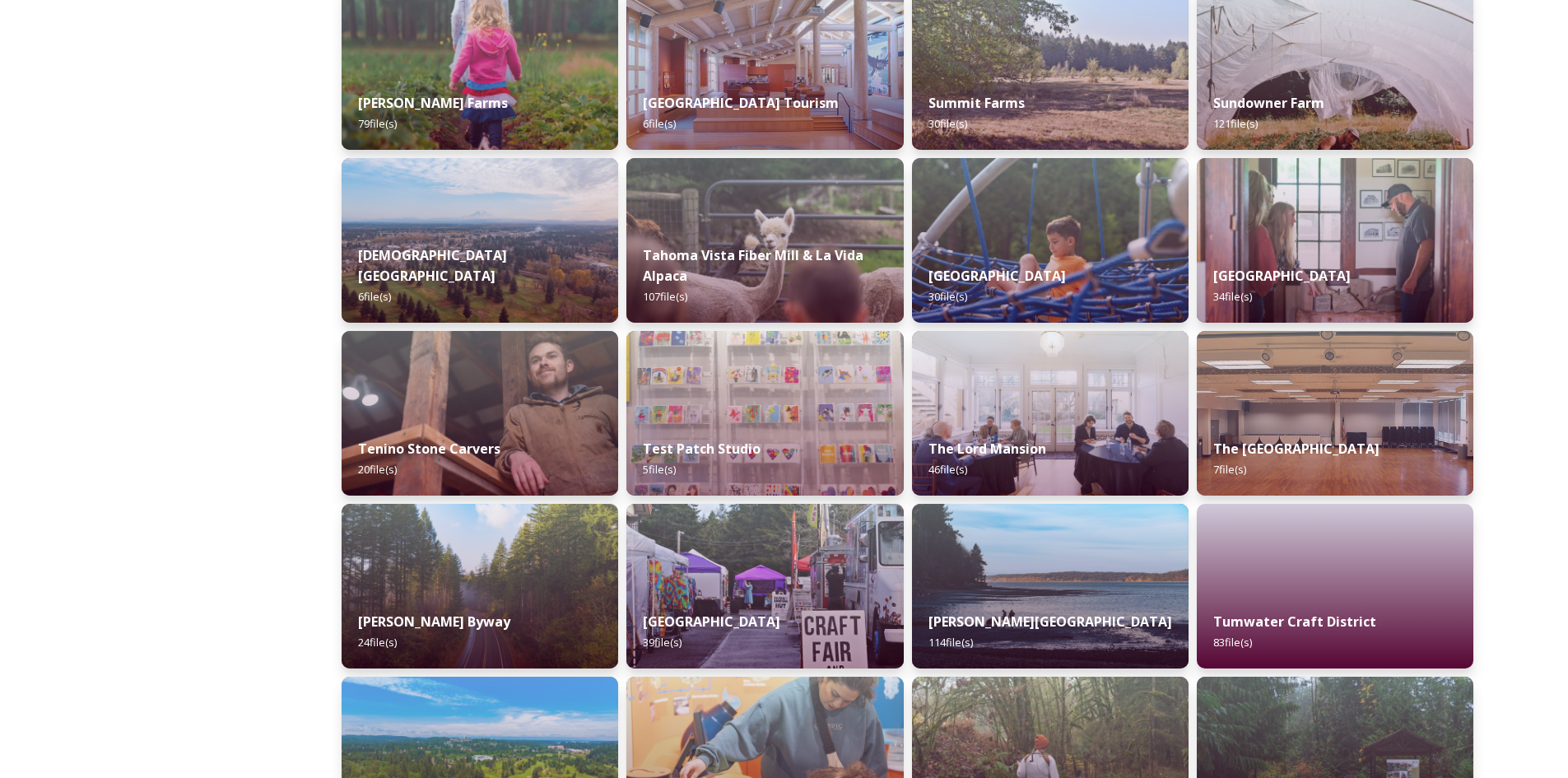
scroll to position [3299, 0]
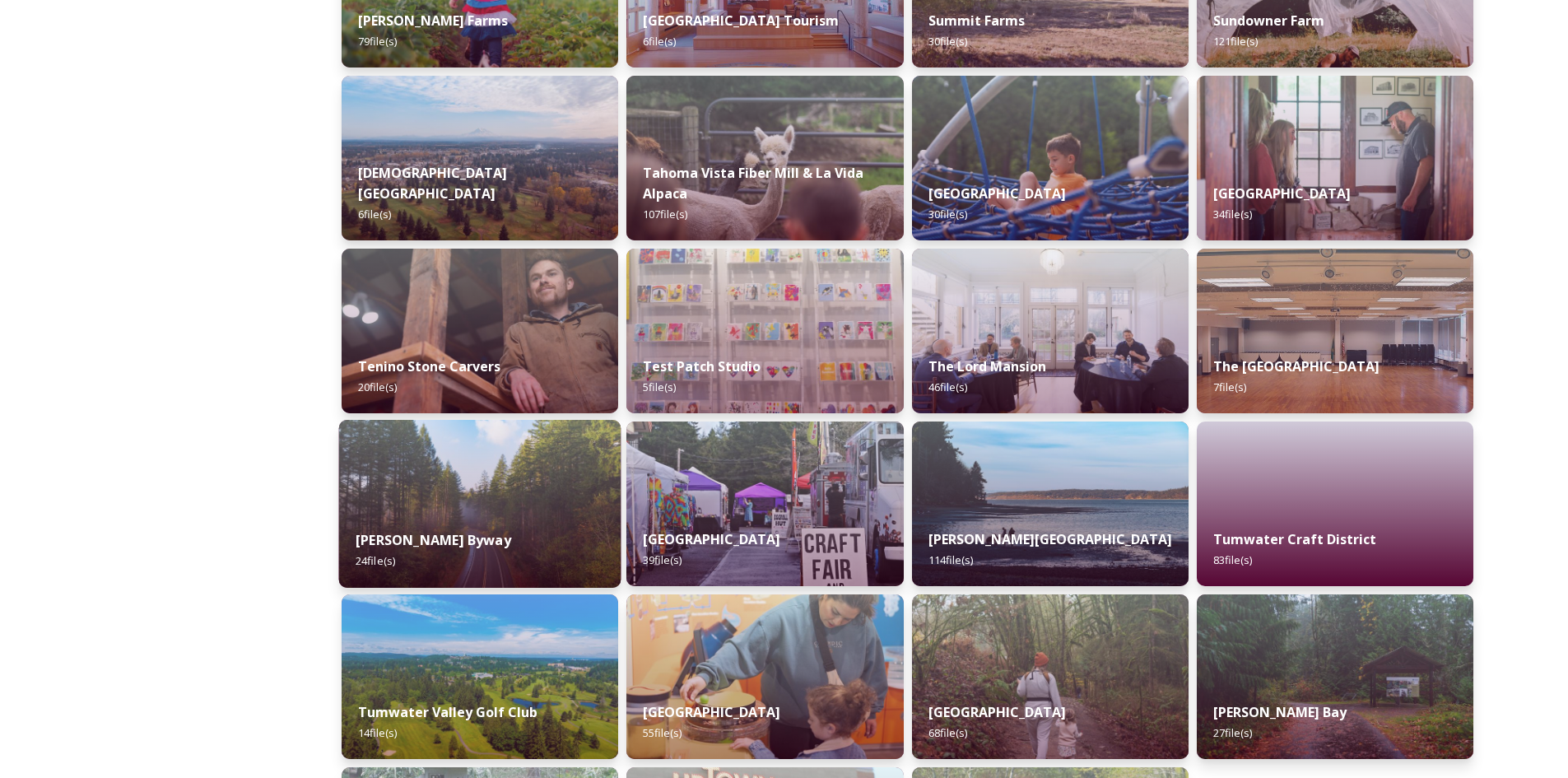
click at [473, 542] on strong "[PERSON_NAME] Byway" at bounding box center [433, 540] width 156 height 18
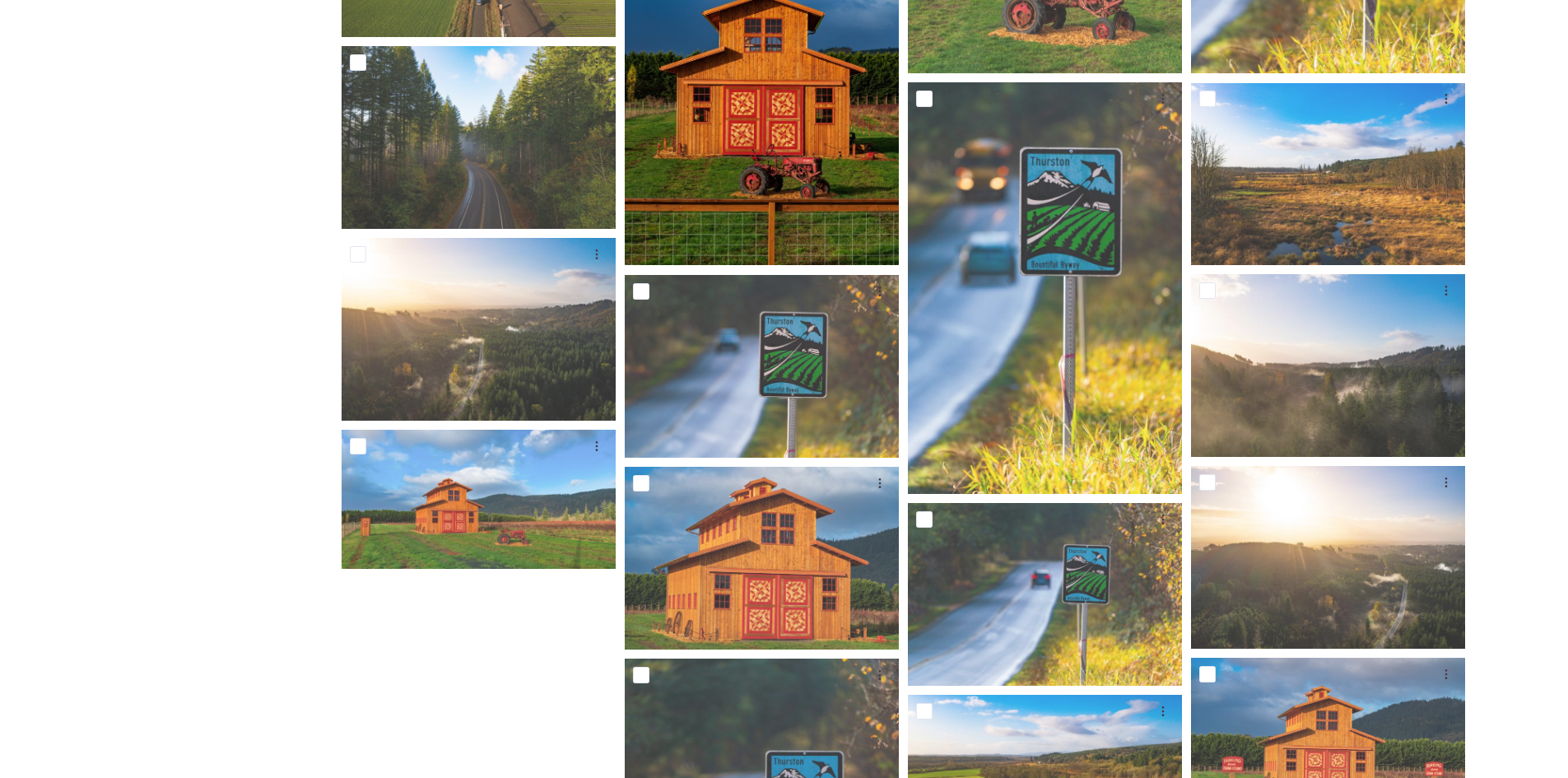
scroll to position [658, 0]
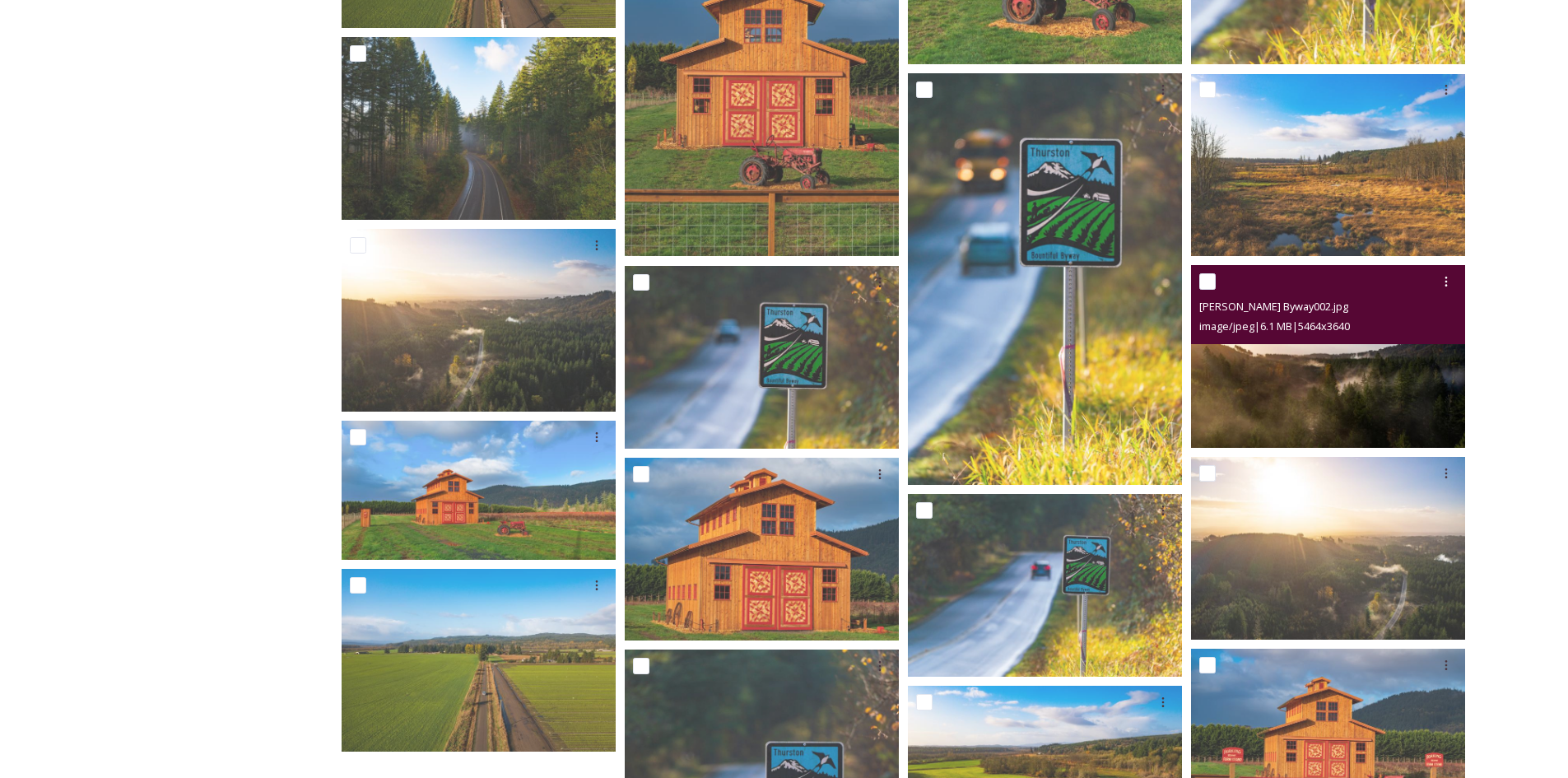
click at [1330, 387] on img at bounding box center [1328, 356] width 274 height 182
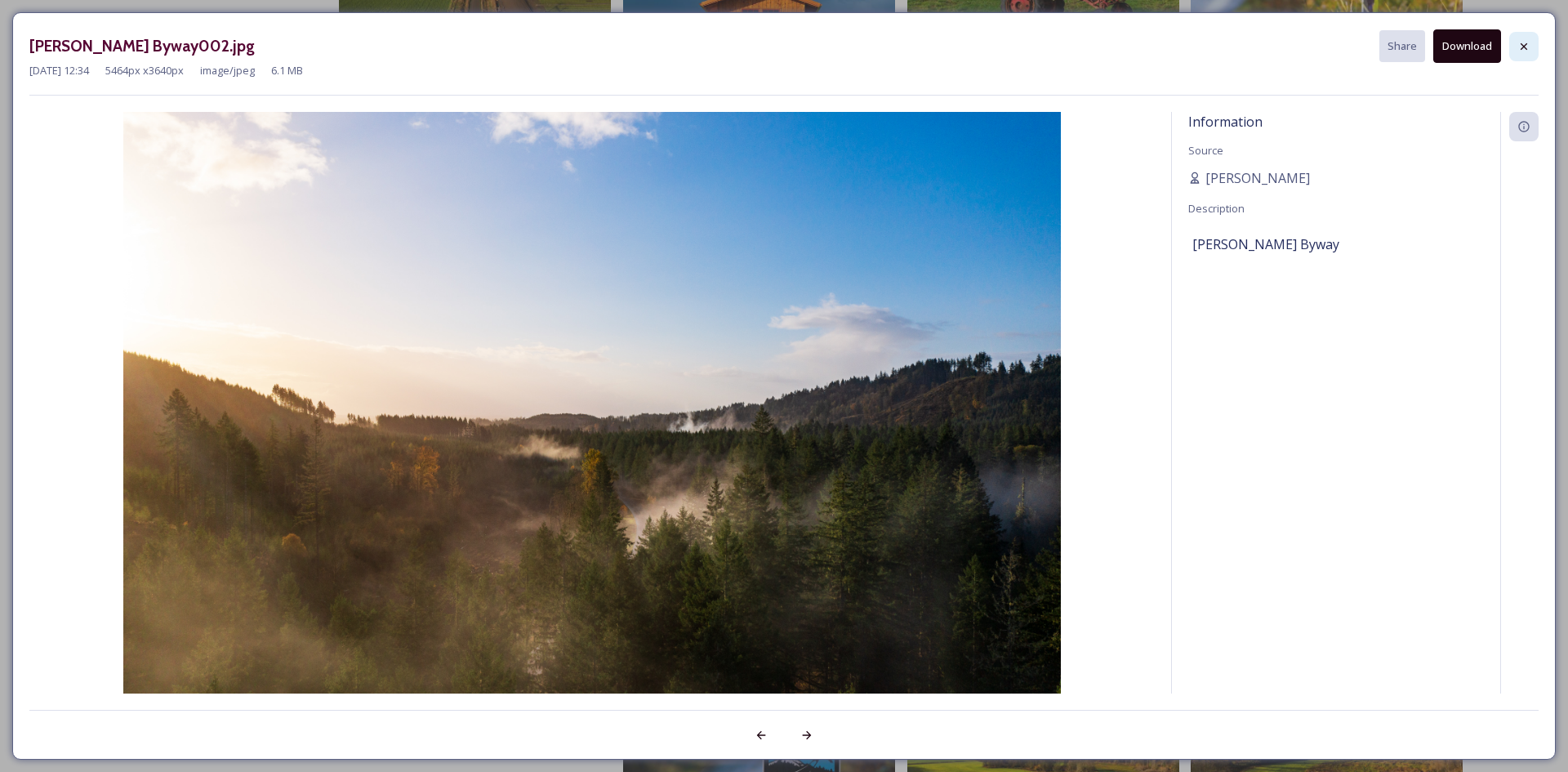
click at [1523, 48] on icon at bounding box center [1524, 47] width 13 height 13
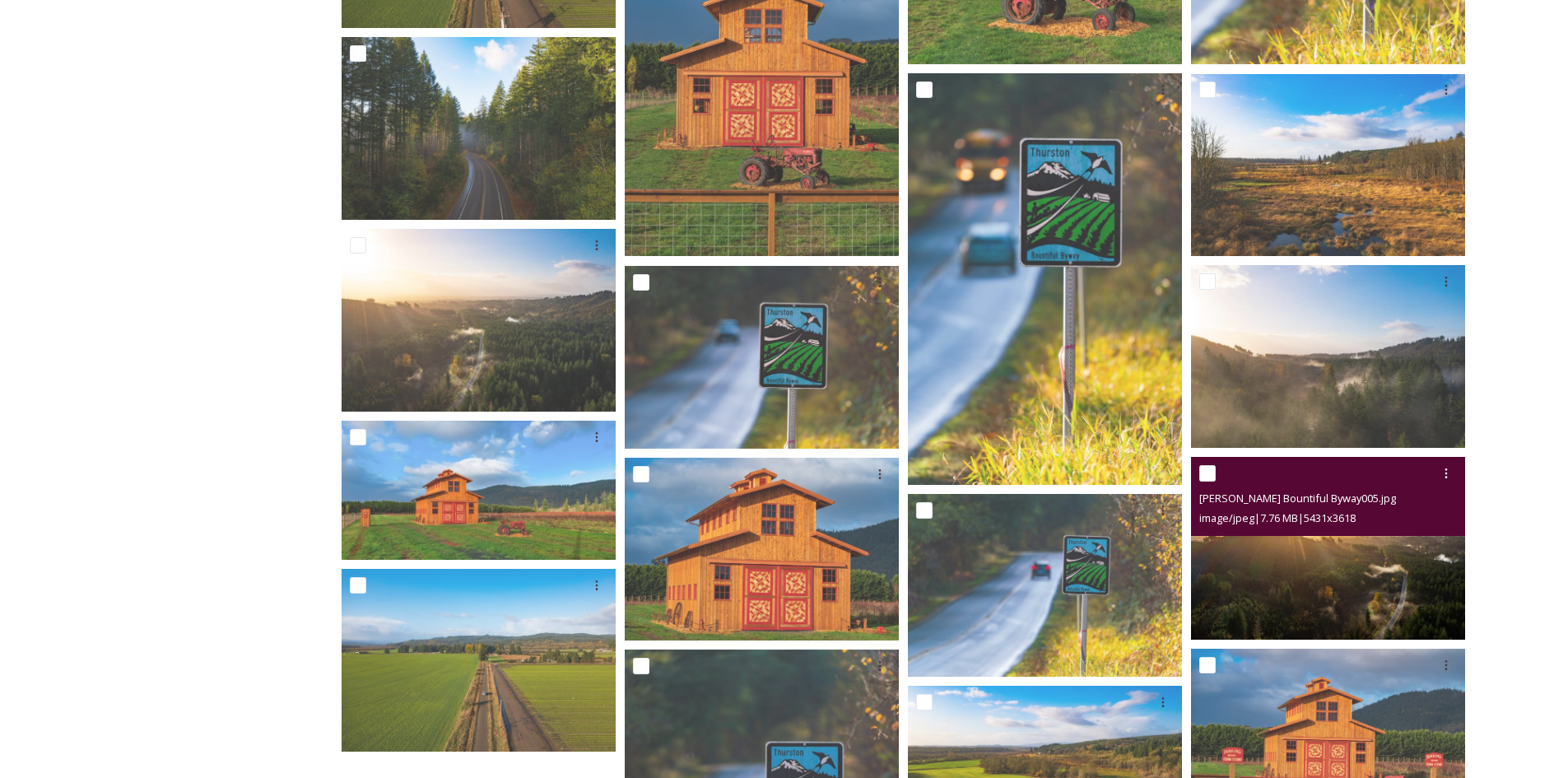
click at [1398, 590] on img at bounding box center [1328, 548] width 274 height 182
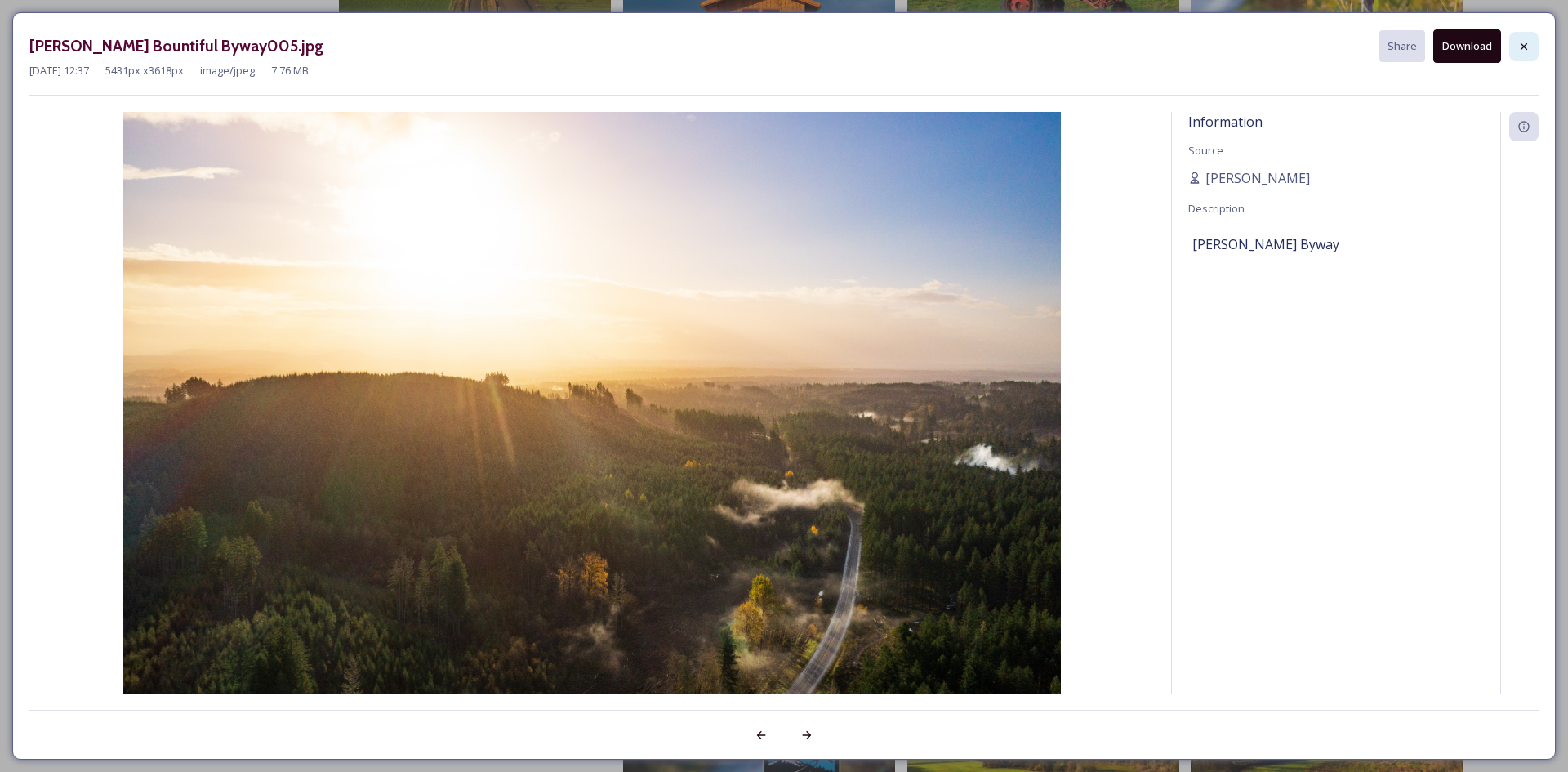
click at [1520, 43] on icon at bounding box center [1524, 47] width 13 height 13
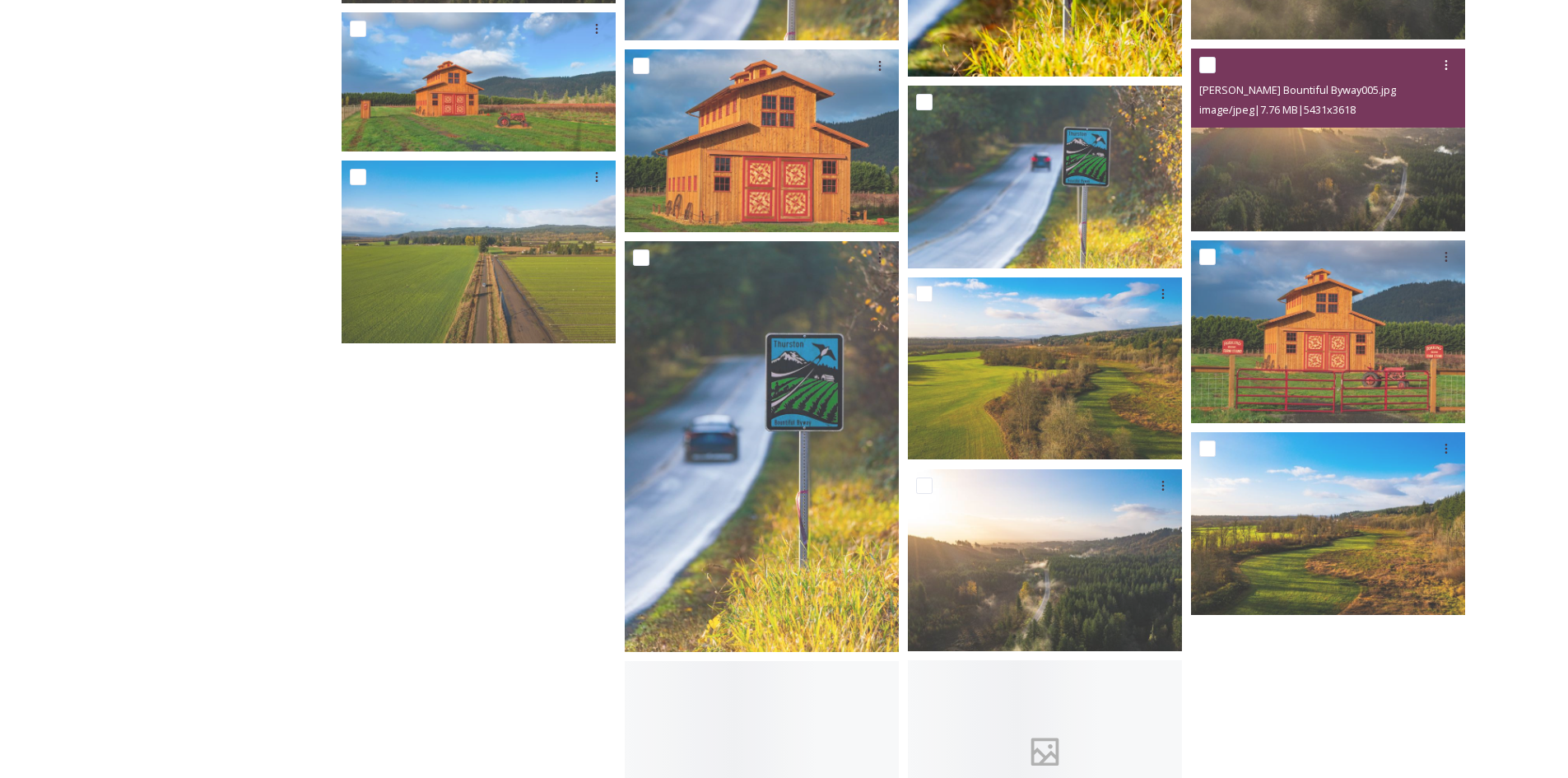
scroll to position [1070, 0]
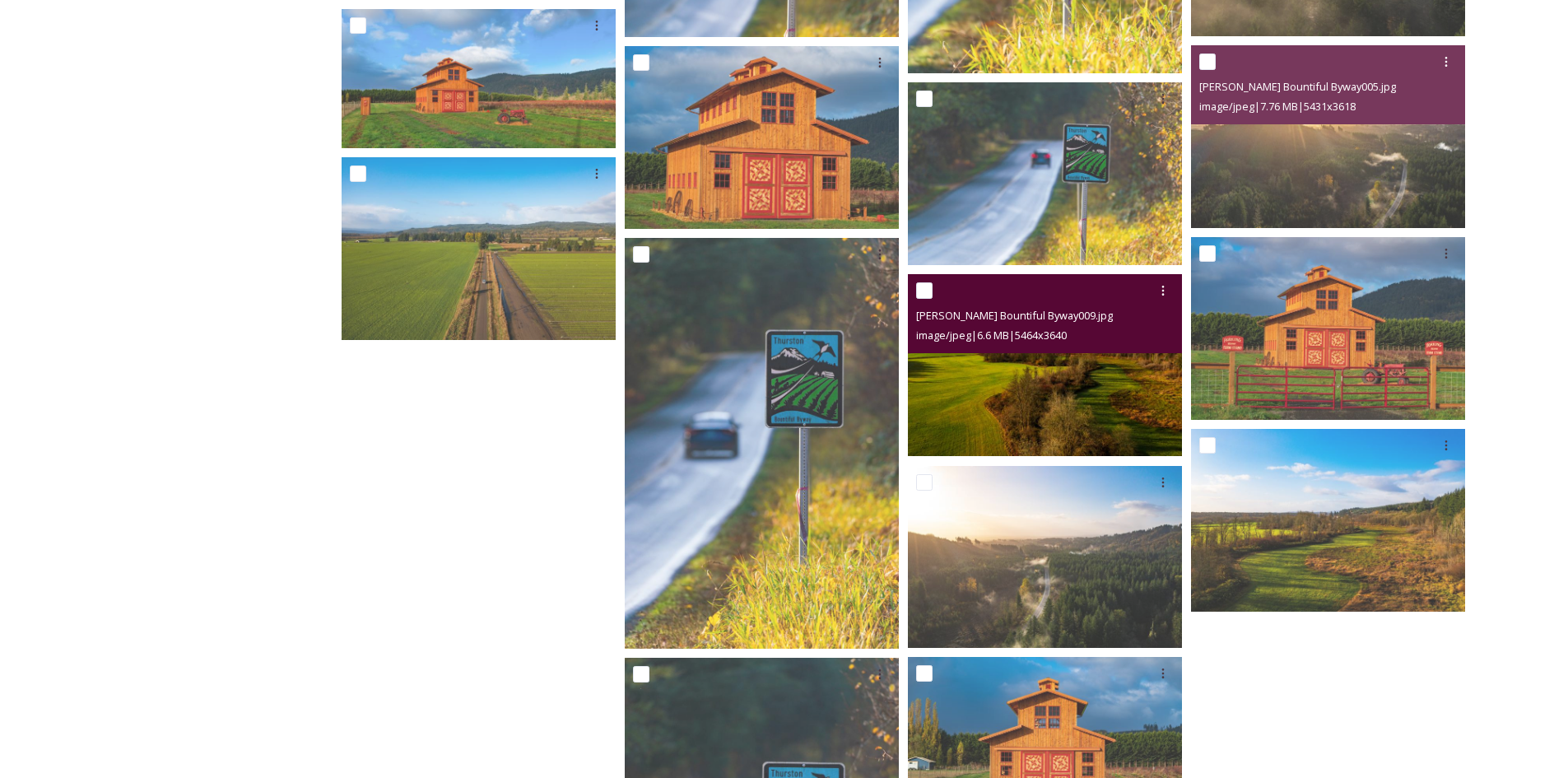
click at [1007, 381] on img at bounding box center [1045, 366] width 274 height 182
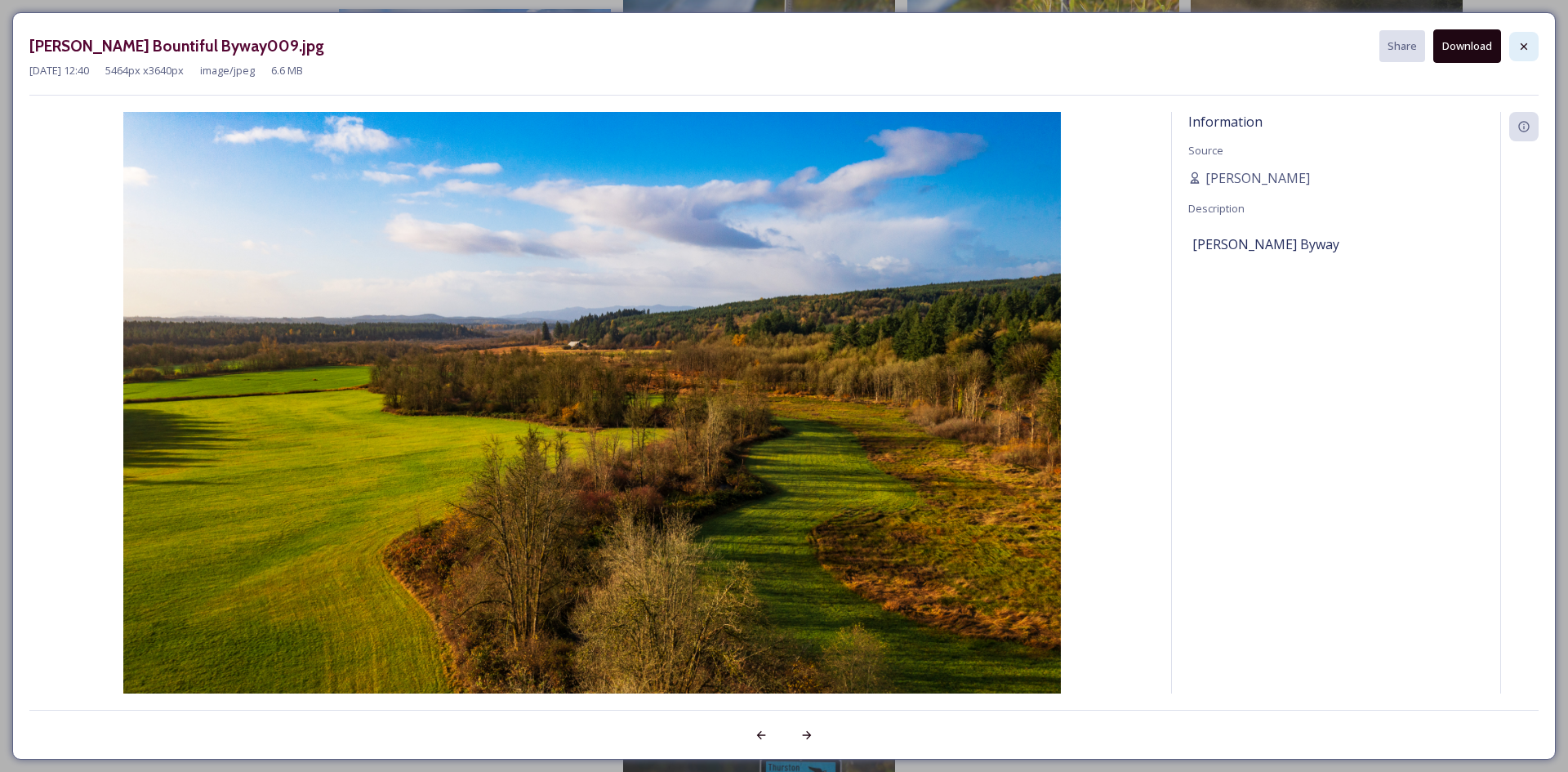
click at [1523, 42] on icon at bounding box center [1524, 47] width 13 height 13
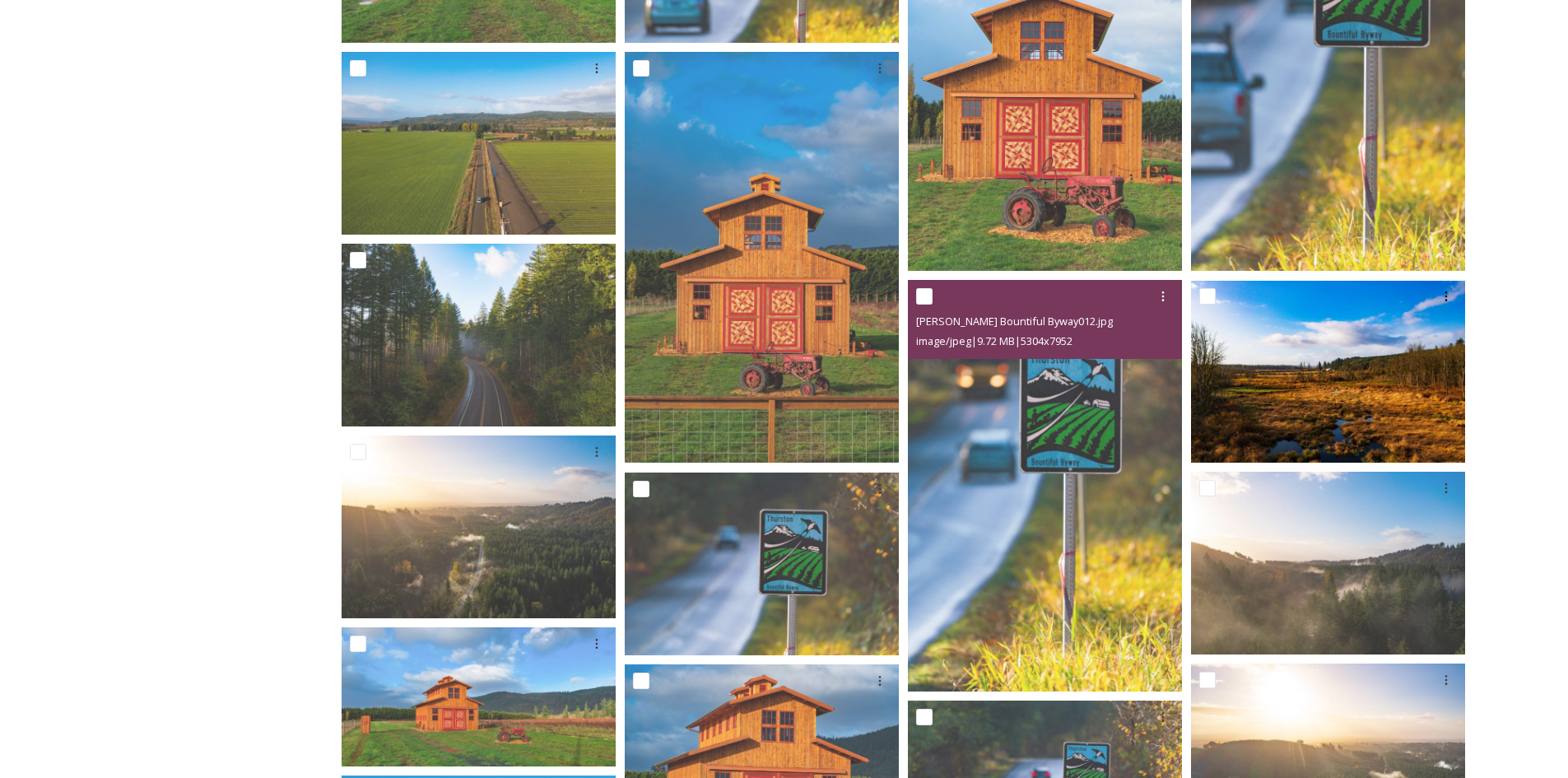
scroll to position [492, 0]
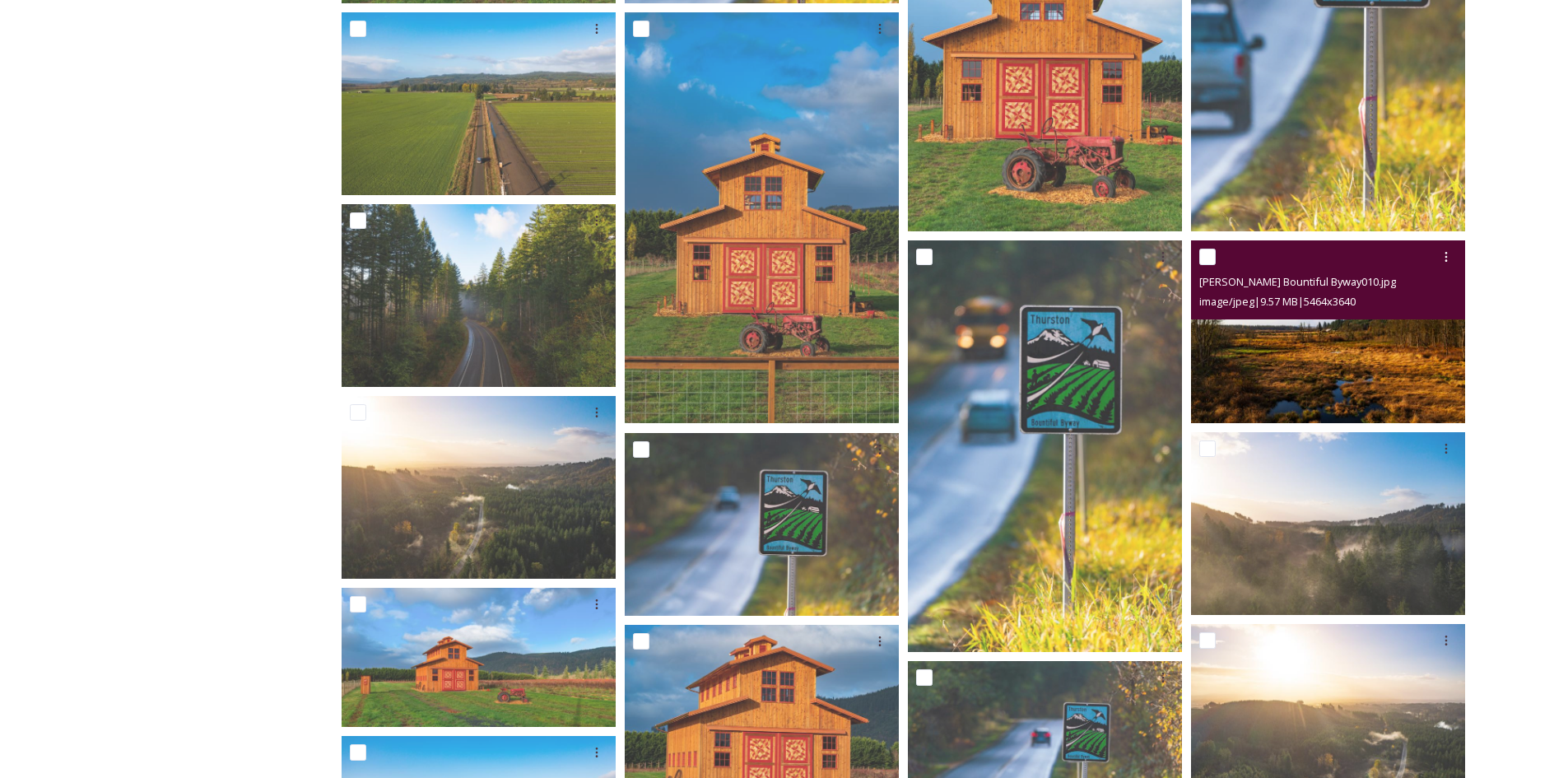
click at [1353, 368] on img at bounding box center [1328, 332] width 274 height 182
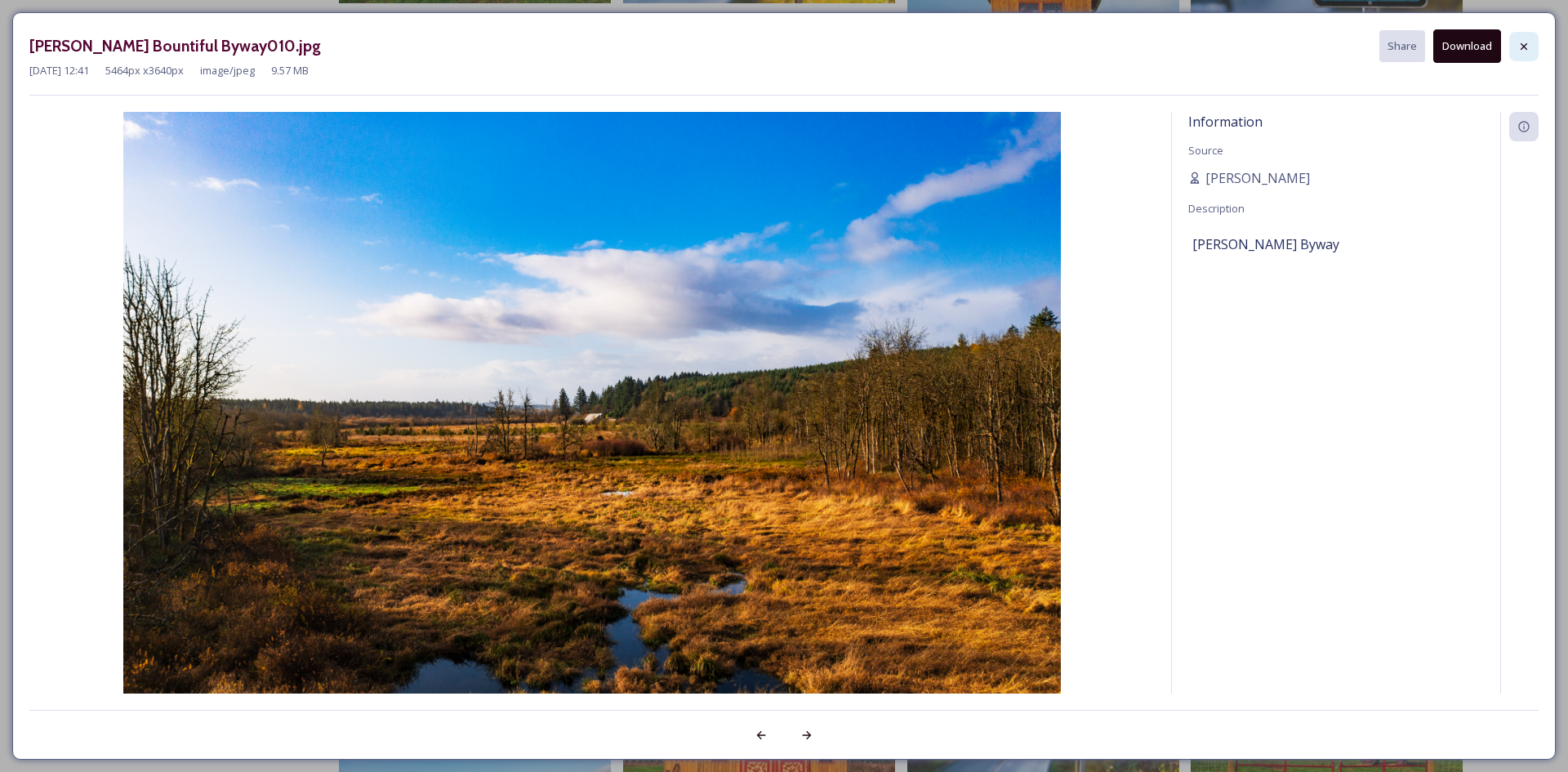
click at [1528, 44] on icon at bounding box center [1524, 47] width 13 height 13
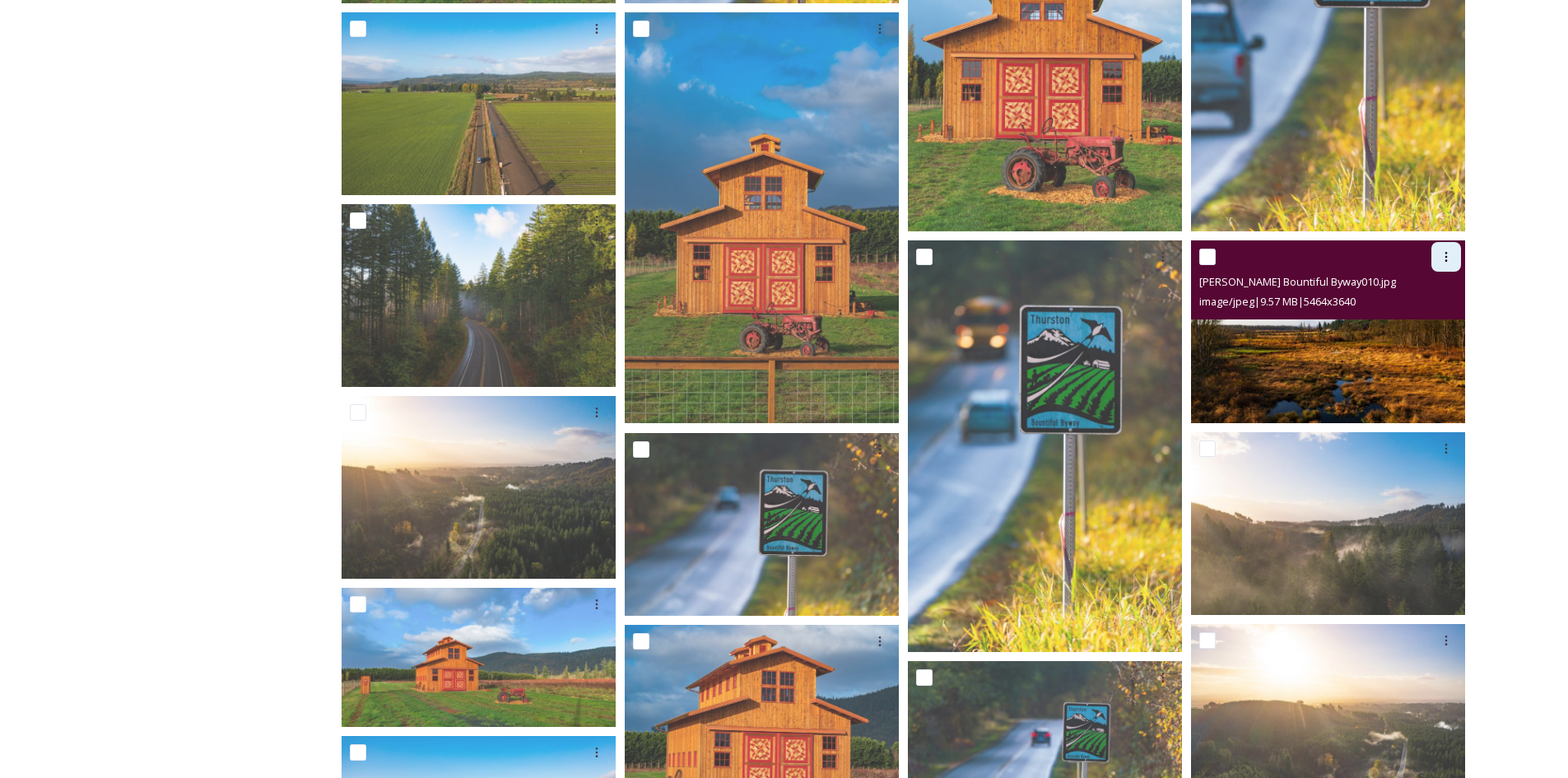
click at [1451, 252] on icon at bounding box center [1446, 257] width 13 height 13
click at [1433, 328] on span "Download" at bounding box center [1426, 325] width 51 height 16
click at [1306, 322] on img at bounding box center [1328, 332] width 274 height 182
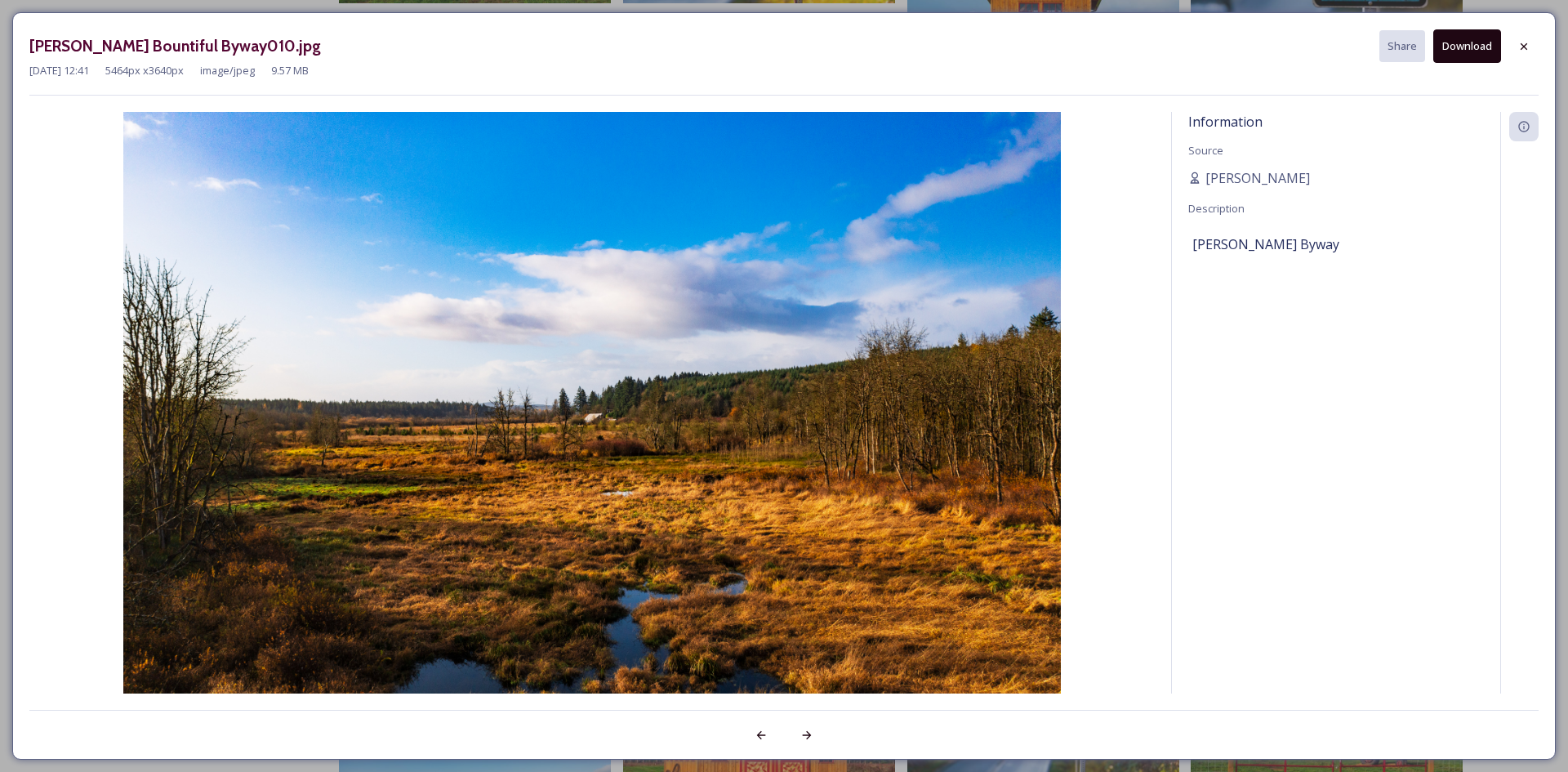
click at [1486, 54] on button "Download" at bounding box center [1467, 46] width 68 height 34
click at [1531, 53] on div at bounding box center [1524, 47] width 29 height 29
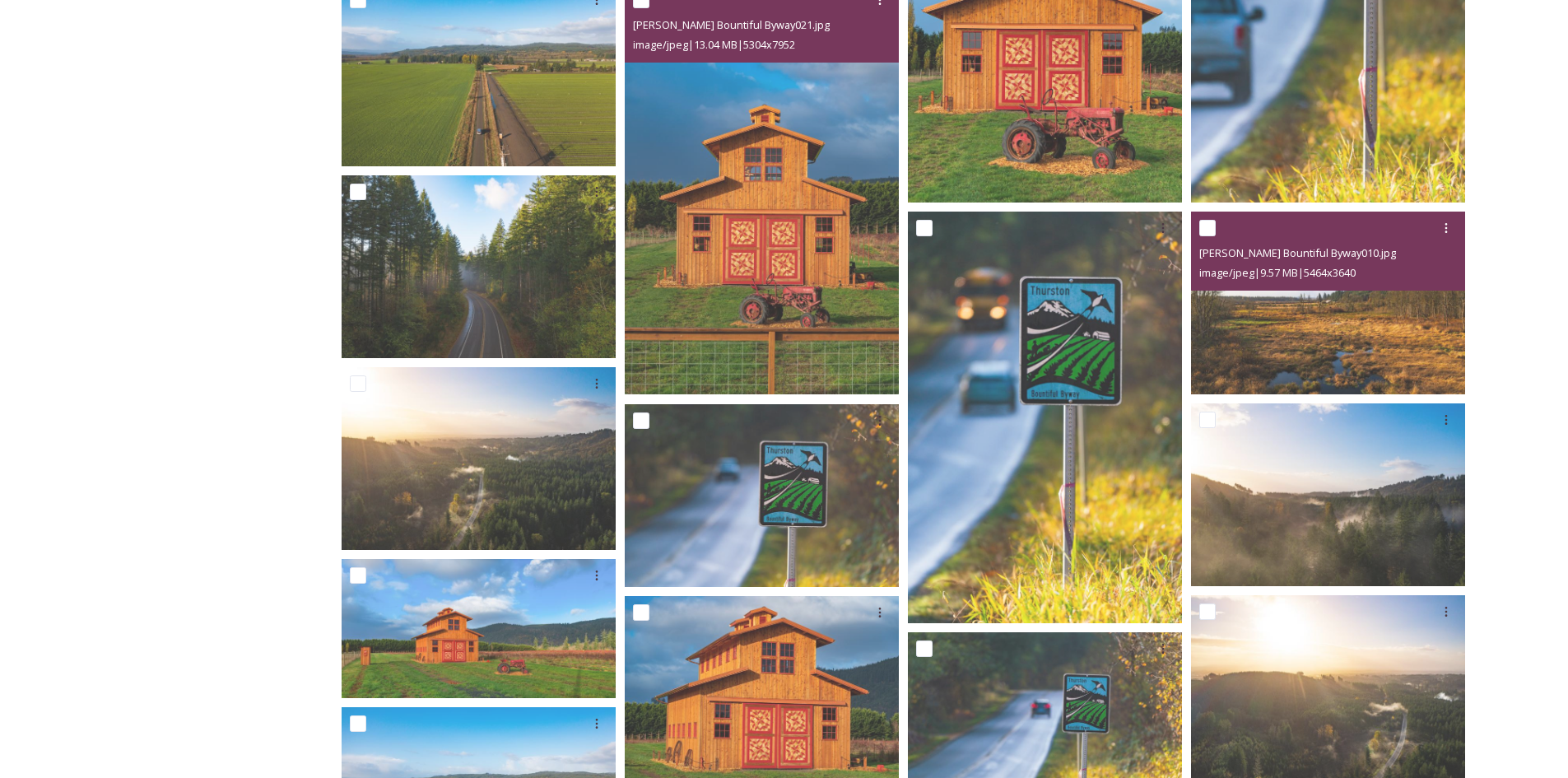
scroll to position [576, 0]
